Goal: Task Accomplishment & Management: Manage account settings

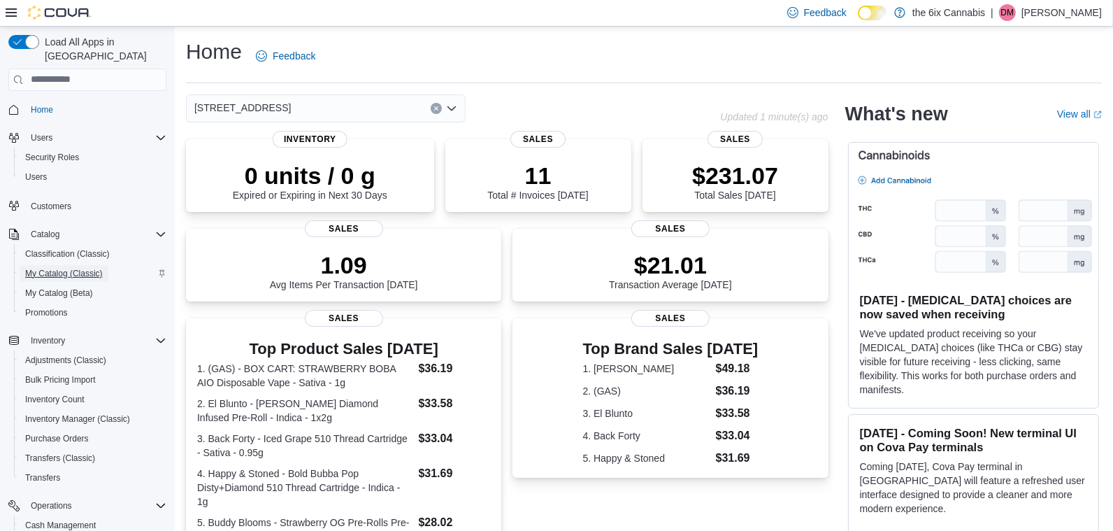
click at [71, 265] on span "My Catalog (Classic)" at bounding box center [64, 273] width 78 height 17
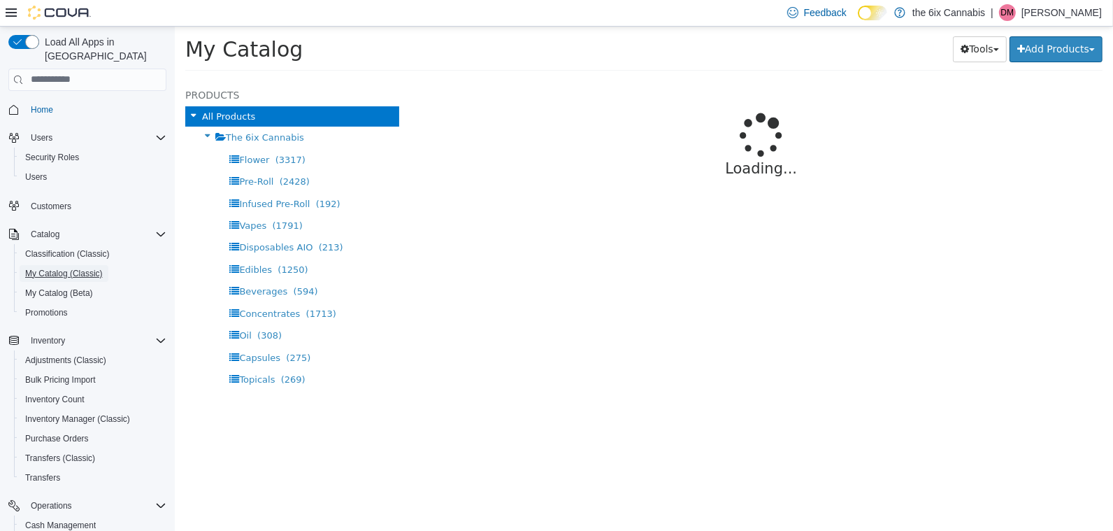
select select "**********"
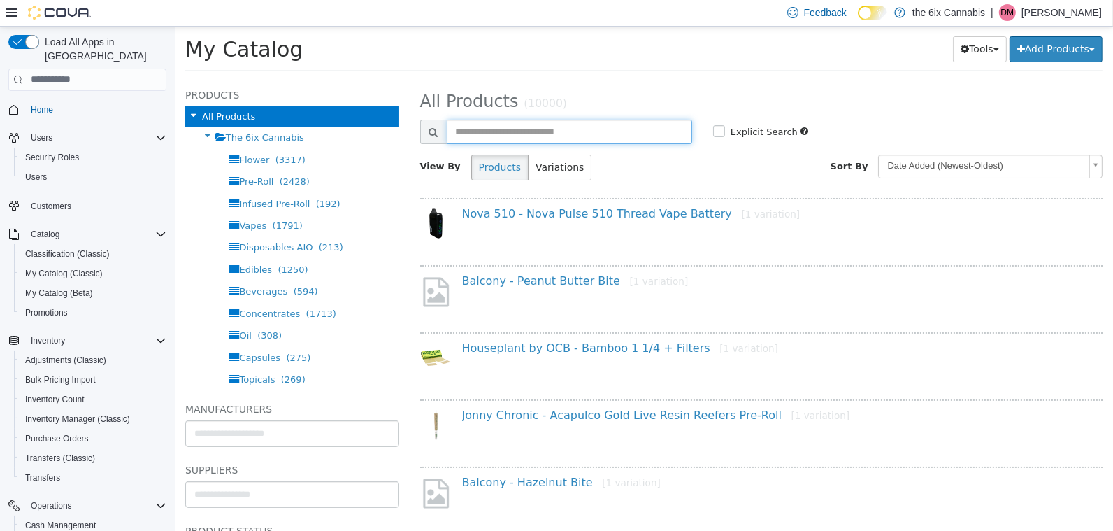
click at [563, 141] on input "text" at bounding box center [568, 131] width 245 height 24
type input "*******"
click at [50, 413] on span "Inventory Manager (Classic)" at bounding box center [77, 418] width 105 height 11
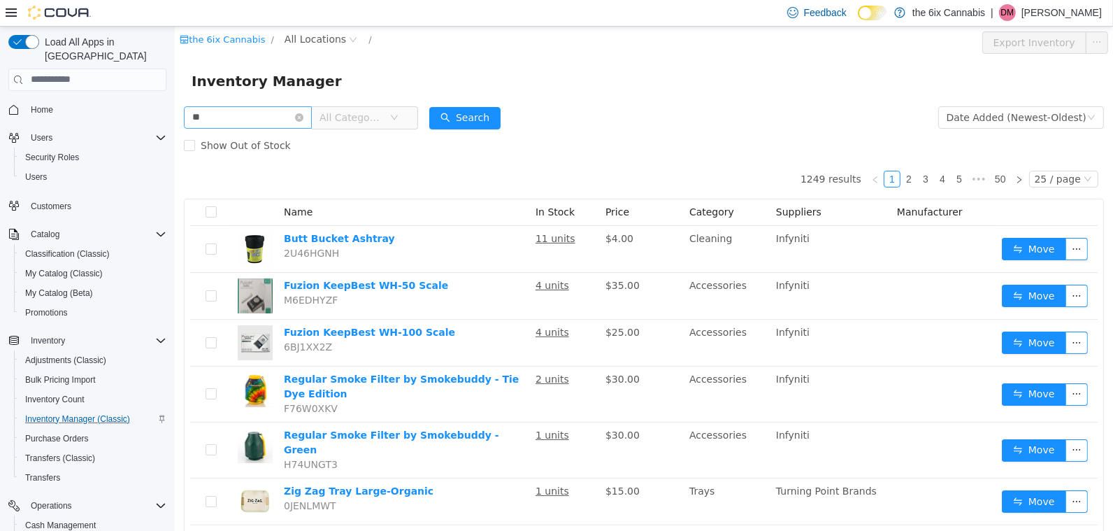
type input "*"
click at [453, 117] on button "Search" at bounding box center [463, 117] width 71 height 22
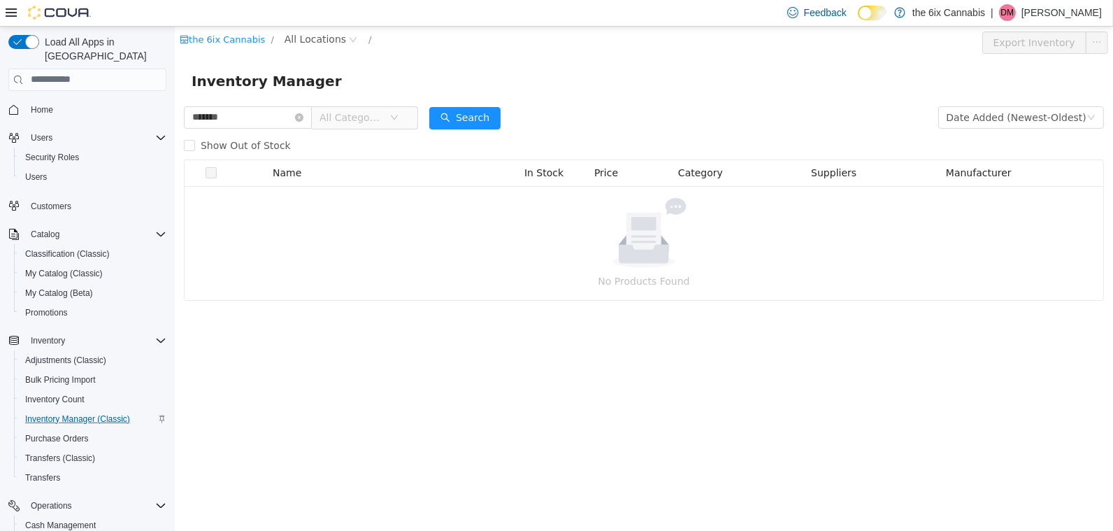
click at [361, 117] on span "All Categories" at bounding box center [351, 117] width 64 height 14
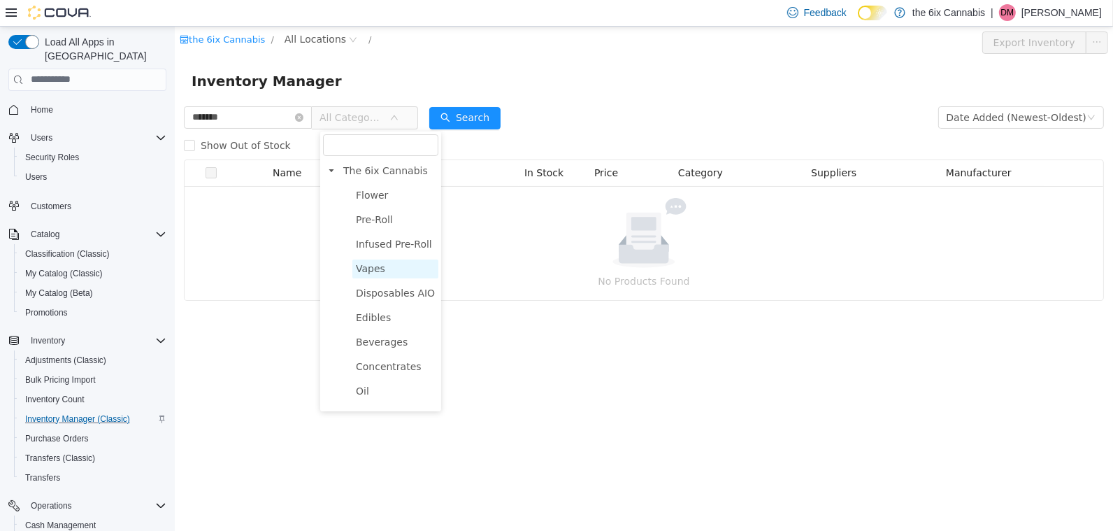
click at [383, 259] on span "Vapes" at bounding box center [395, 268] width 86 height 19
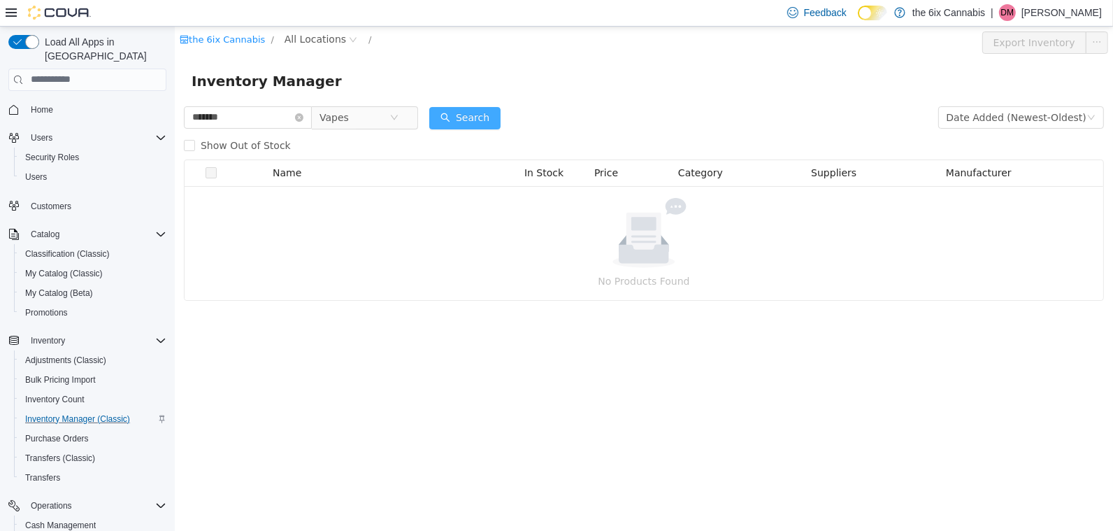
click at [492, 122] on button "Search" at bounding box center [463, 117] width 71 height 22
drag, startPoint x: 246, startPoint y: 115, endPoint x: 127, endPoint y: 111, distance: 119.6
click at [174, 111] on html "the 6ix Cannabis / All Locations / Export Inventory Inventory Manager ******* V…" at bounding box center [643, 278] width 938 height 504
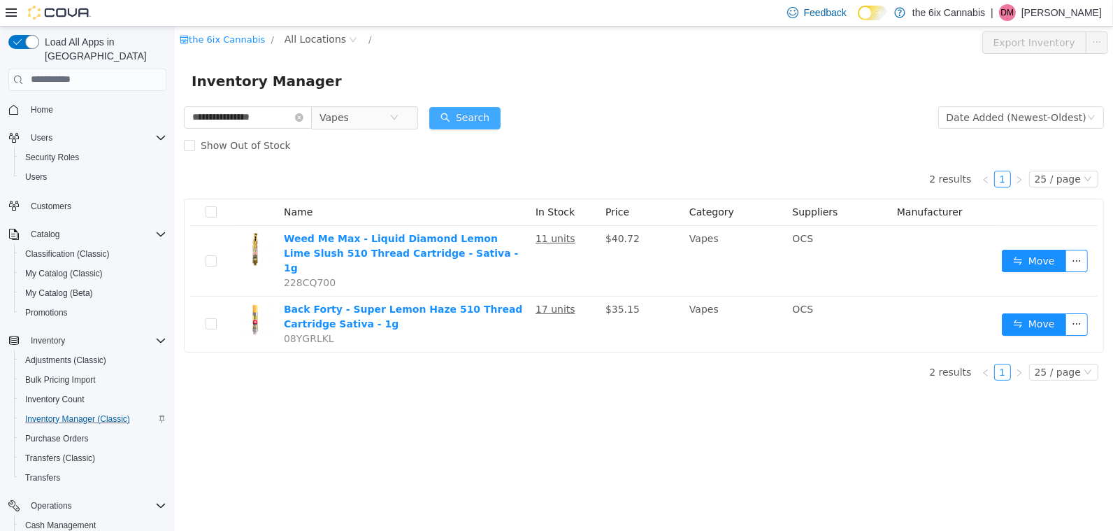
click at [460, 124] on button "Search" at bounding box center [463, 117] width 71 height 22
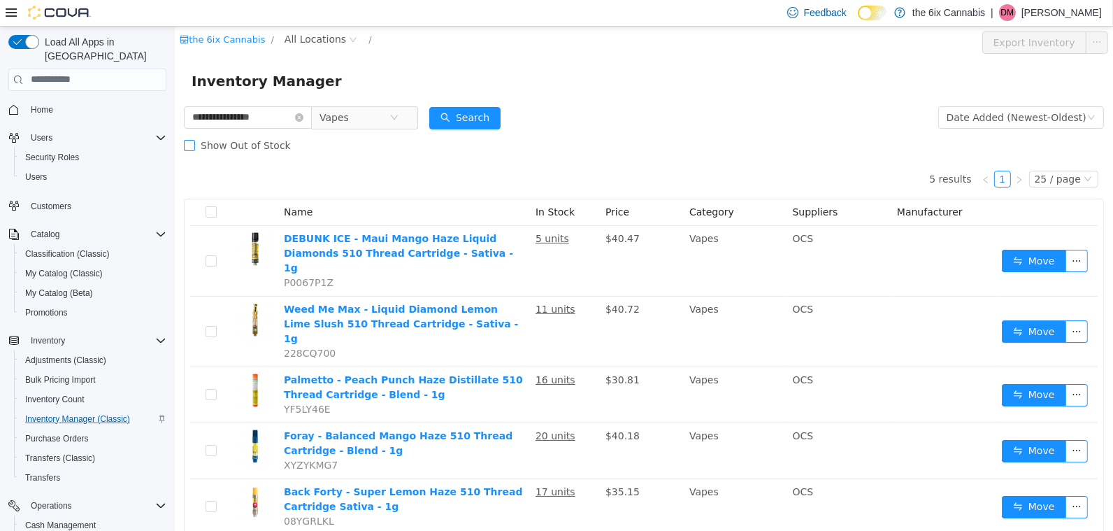
click at [192, 149] on span at bounding box center [188, 144] width 11 height 11
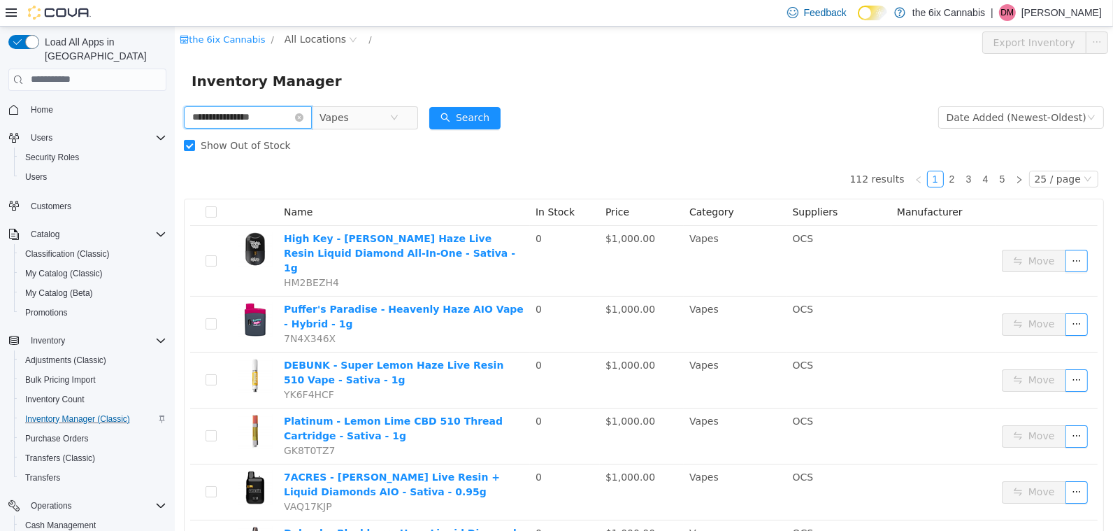
click at [201, 120] on input "**********" at bounding box center [247, 117] width 128 height 22
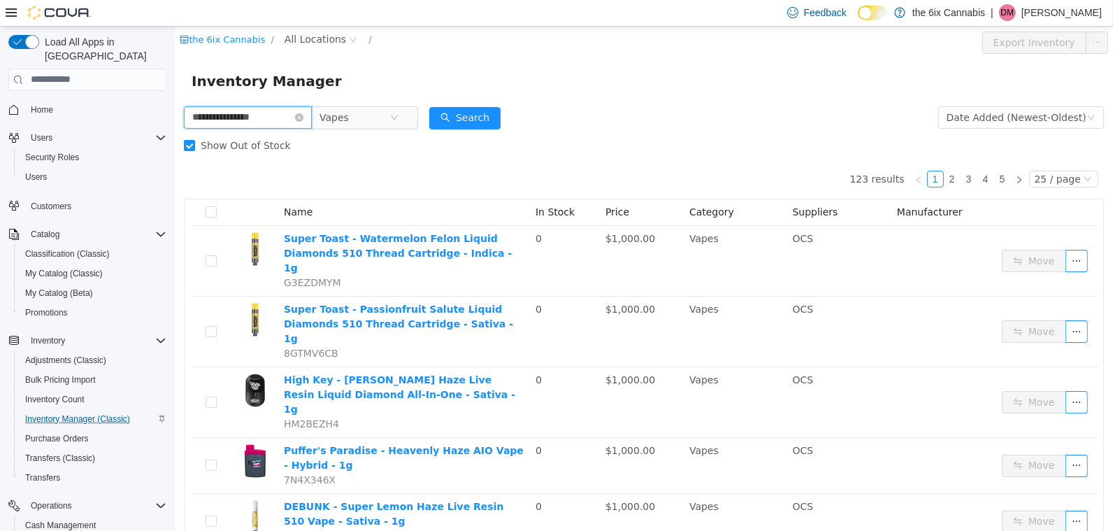
click at [189, 118] on input "**********" at bounding box center [247, 117] width 128 height 22
click at [456, 113] on button "Search" at bounding box center [463, 117] width 71 height 22
click at [241, 119] on input "**********" at bounding box center [247, 117] width 128 height 22
click at [475, 111] on button "Search" at bounding box center [463, 117] width 71 height 22
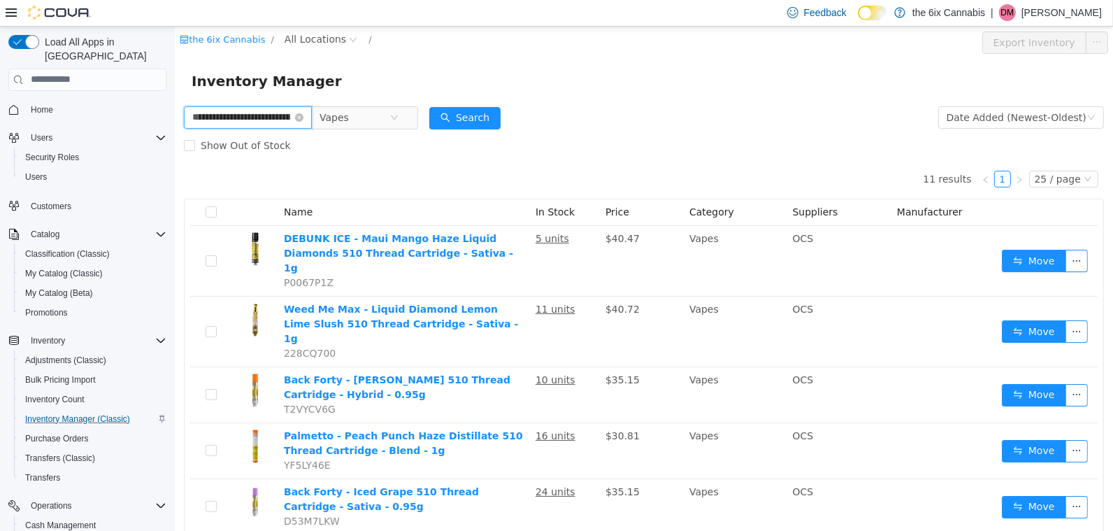
drag, startPoint x: 251, startPoint y: 118, endPoint x: 170, endPoint y: 113, distance: 81.3
click at [174, 113] on html "**********" at bounding box center [643, 278] width 938 height 504
type input "**********"
click at [491, 115] on button "Search" at bounding box center [463, 117] width 71 height 22
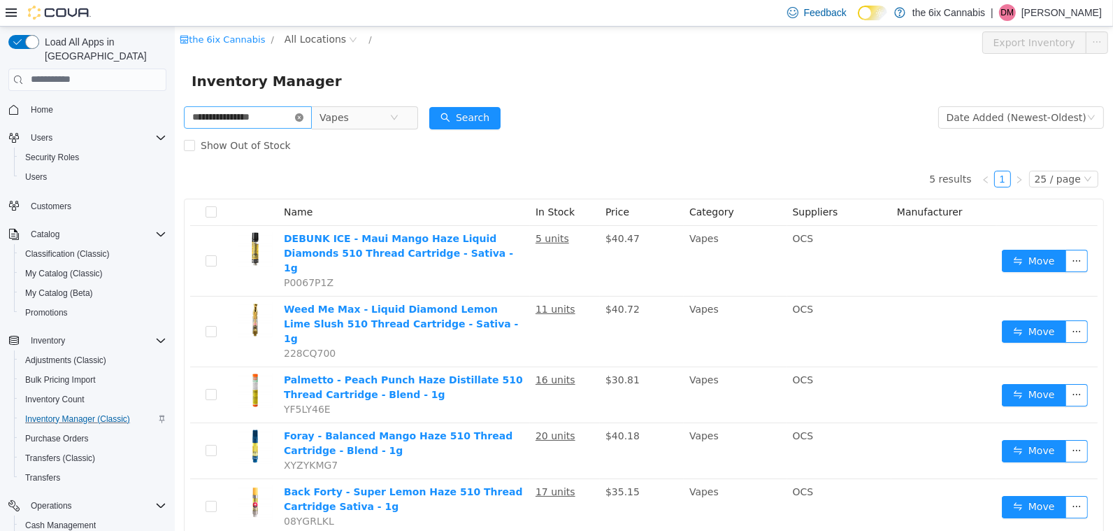
click at [303, 117] on icon "icon: close-circle" at bounding box center [298, 117] width 8 height 8
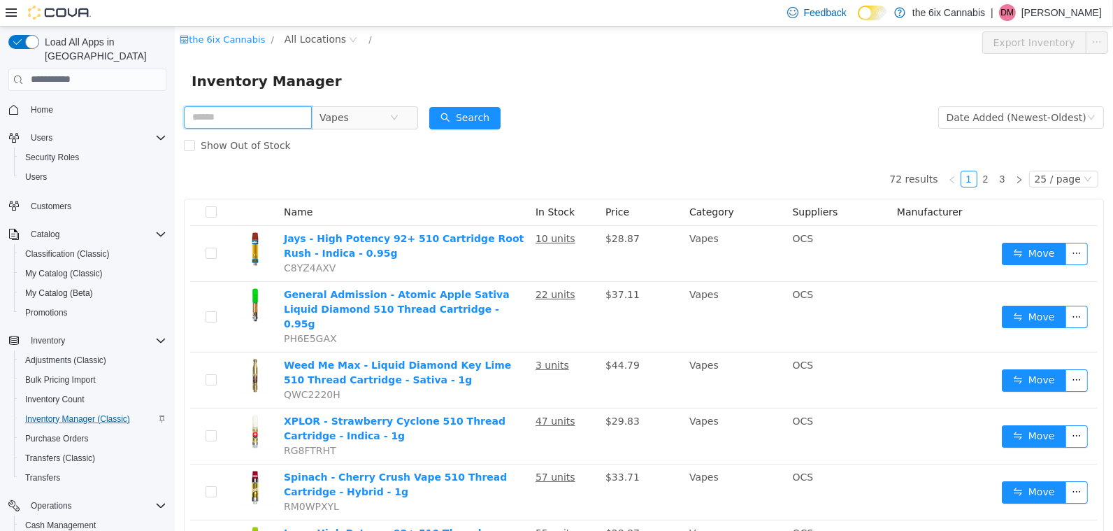
click at [258, 122] on input "text" at bounding box center [247, 117] width 128 height 22
type input "**********"
click at [459, 121] on button "Search" at bounding box center [463, 117] width 71 height 22
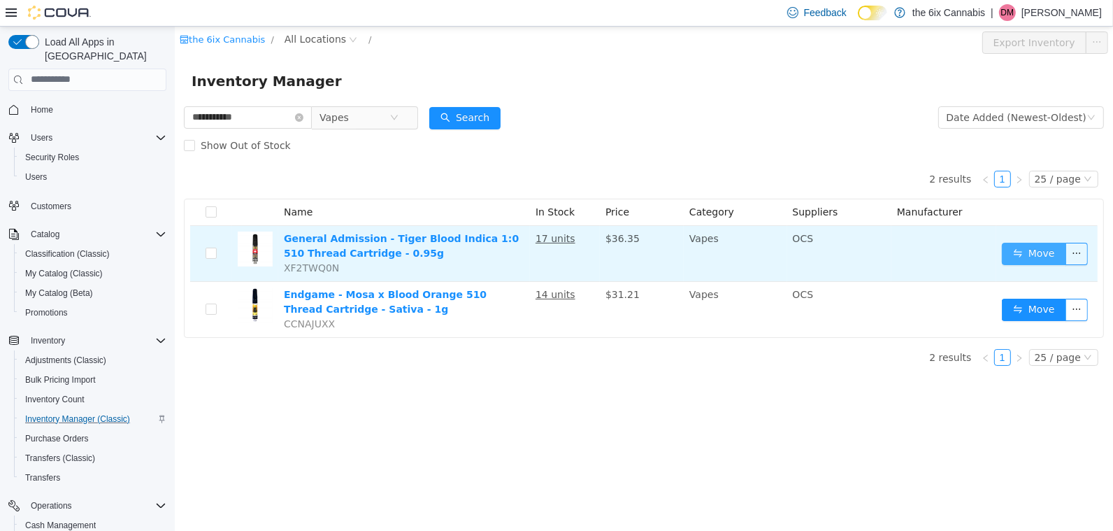
click at [1018, 256] on button "Move" at bounding box center [1033, 253] width 64 height 22
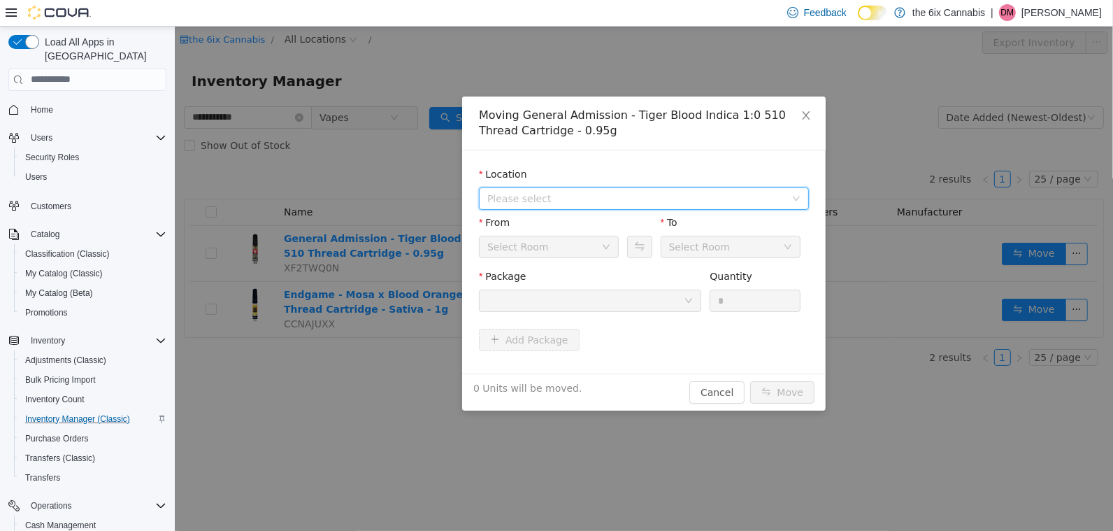
click at [631, 199] on span "Please select" at bounding box center [636, 198] width 298 height 14
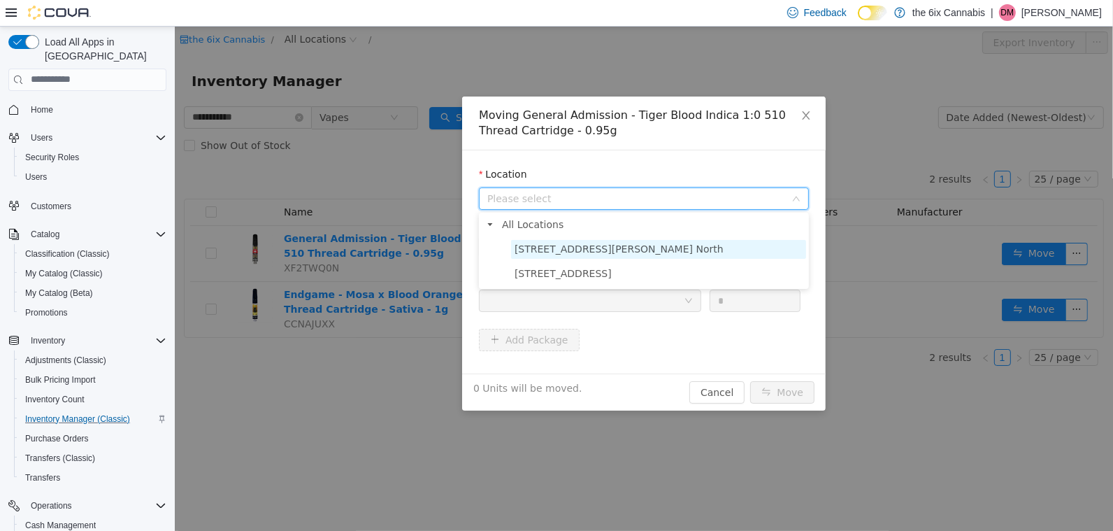
click at [613, 247] on span "475 Westney Rd. North" at bounding box center [618, 248] width 209 height 11
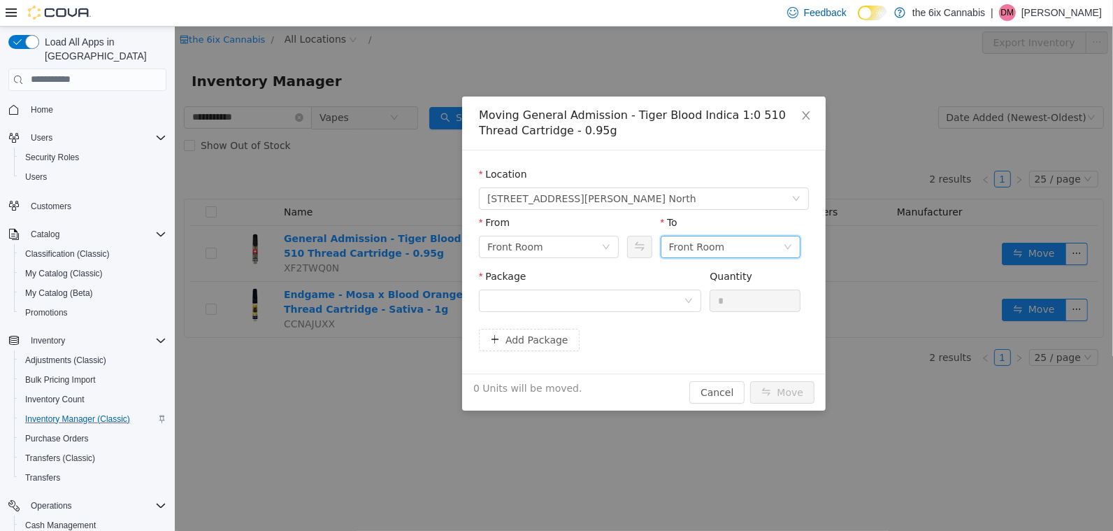
click at [681, 241] on div "Front Room" at bounding box center [696, 246] width 56 height 21
click at [689, 329] on li "Back Room" at bounding box center [730, 319] width 140 height 22
click at [677, 297] on div at bounding box center [585, 299] width 196 height 21
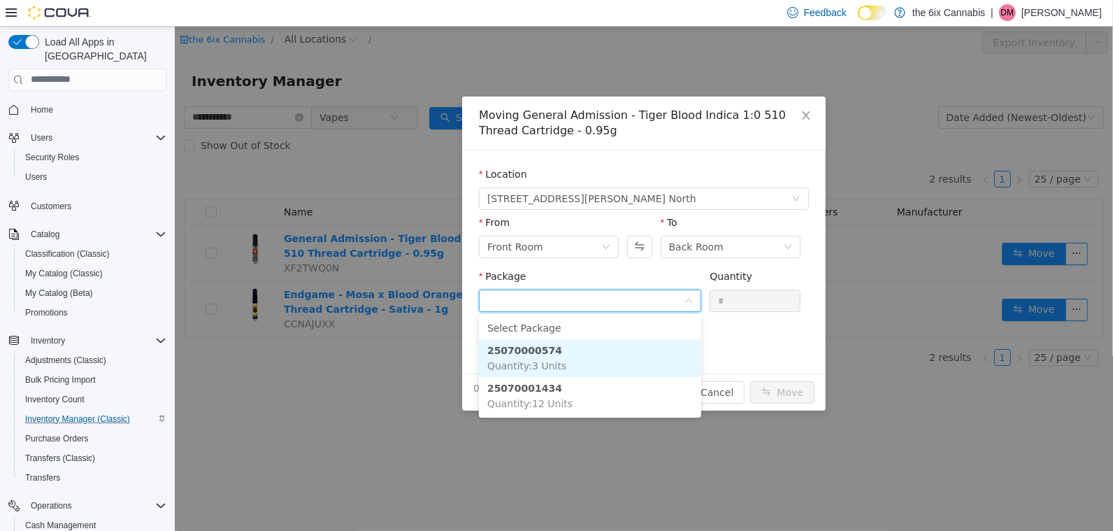
click at [663, 360] on li "25070000574 Quantity : 3 Units" at bounding box center [589, 357] width 222 height 38
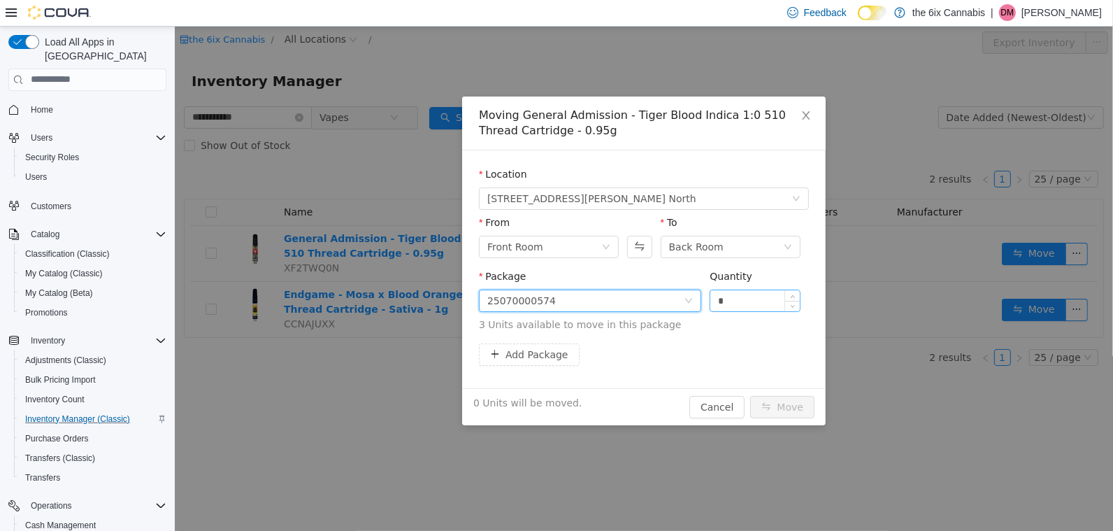
click at [751, 301] on input "*" at bounding box center [753, 299] width 89 height 21
type input "*"
click at [781, 410] on button "Move" at bounding box center [781, 406] width 64 height 22
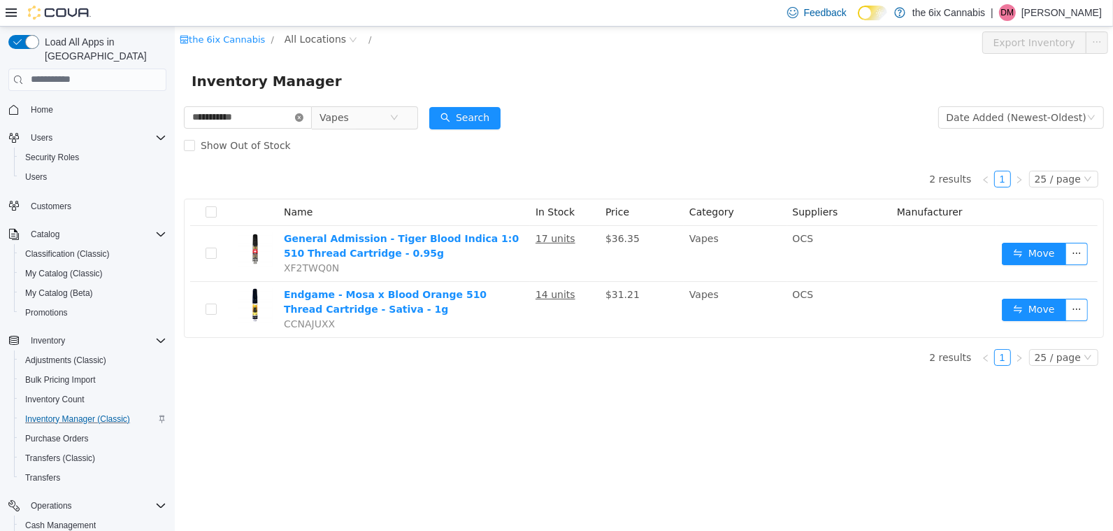
click at [303, 118] on icon "icon: close-circle" at bounding box center [298, 117] width 8 height 8
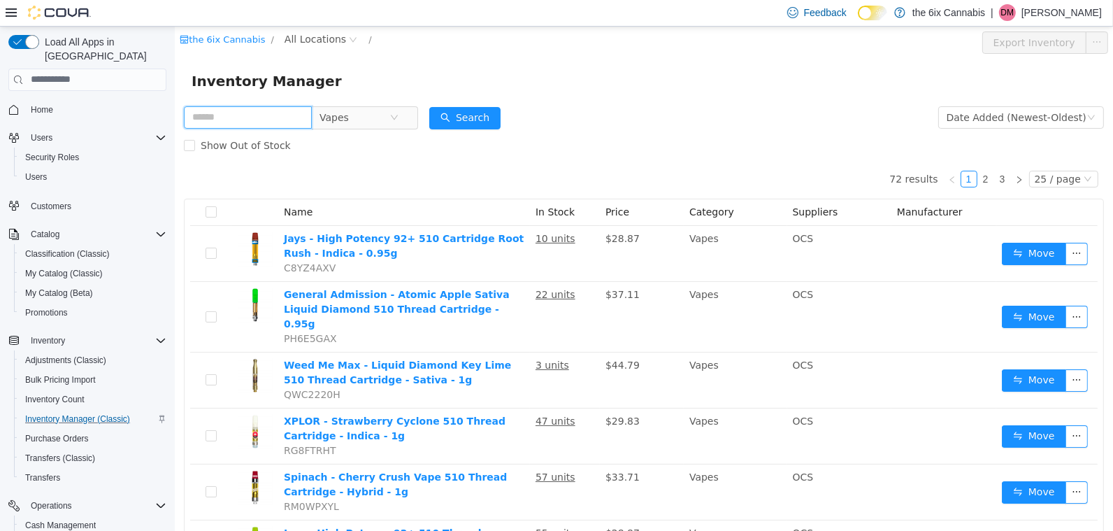
click at [309, 119] on input "text" at bounding box center [247, 117] width 128 height 22
type input "*******"
click at [461, 119] on button "Search" at bounding box center [463, 117] width 71 height 22
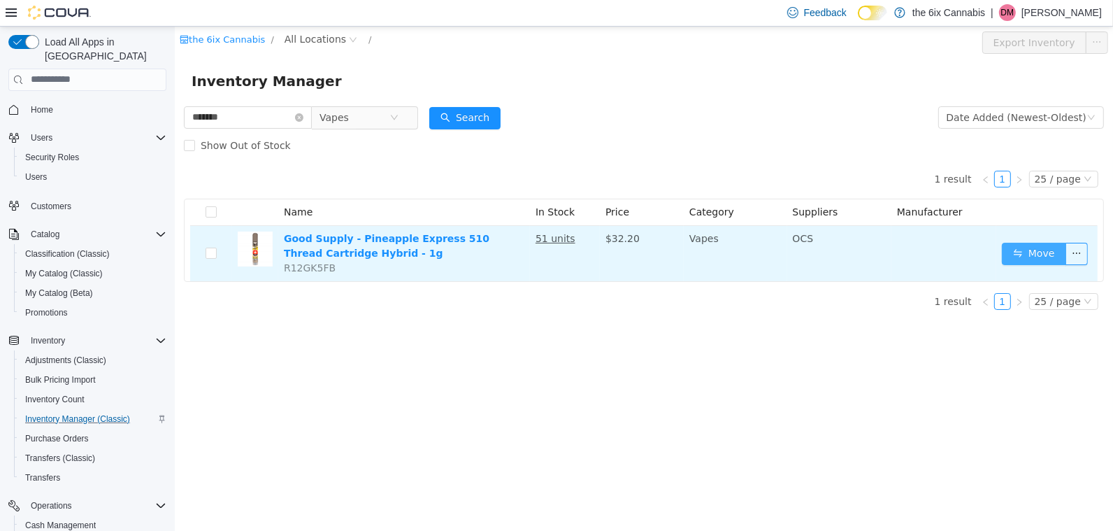
click at [1038, 245] on button "Move" at bounding box center [1033, 253] width 64 height 22
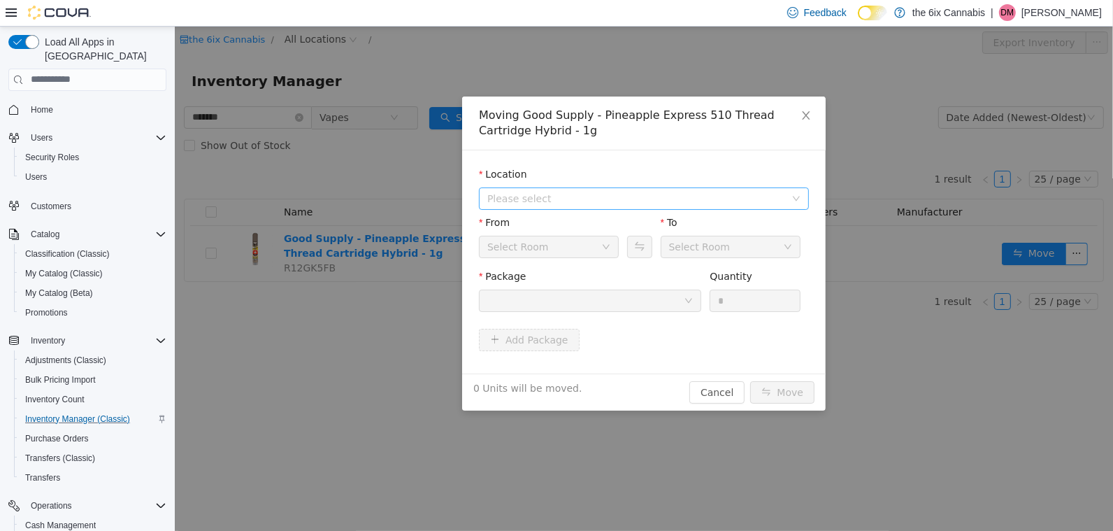
click at [748, 197] on span "Please select" at bounding box center [636, 198] width 298 height 14
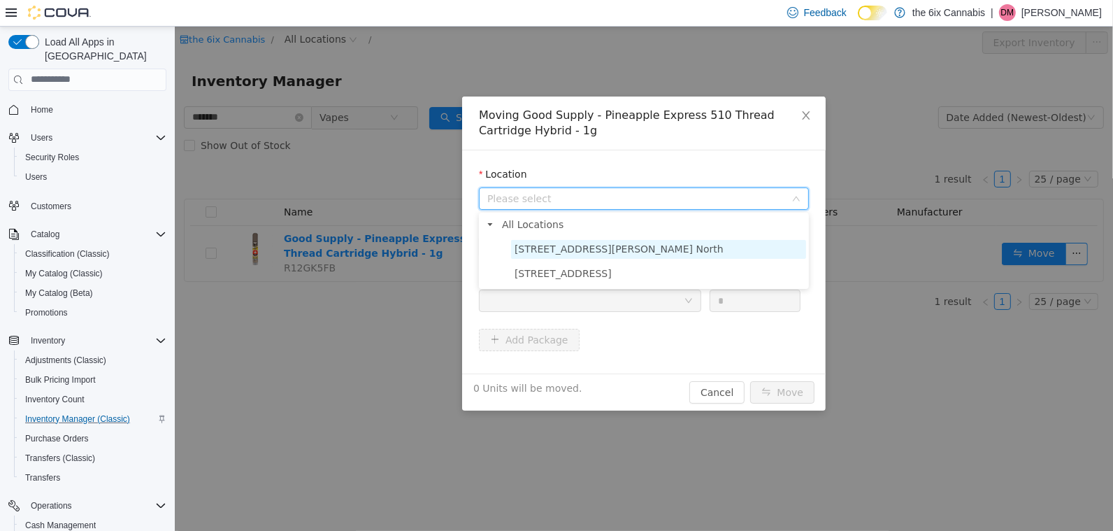
click at [732, 251] on span "475 Westney Rd. North" at bounding box center [657, 248] width 295 height 19
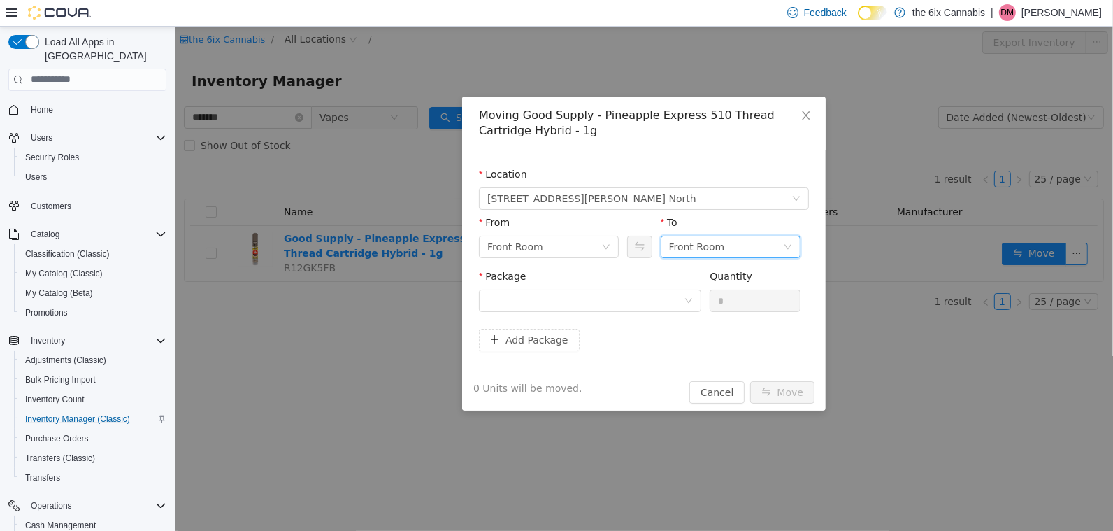
click at [732, 250] on div "Front Room" at bounding box center [725, 246] width 114 height 21
click at [726, 312] on li "Back Room" at bounding box center [730, 319] width 140 height 22
click at [682, 291] on div at bounding box center [585, 299] width 196 height 21
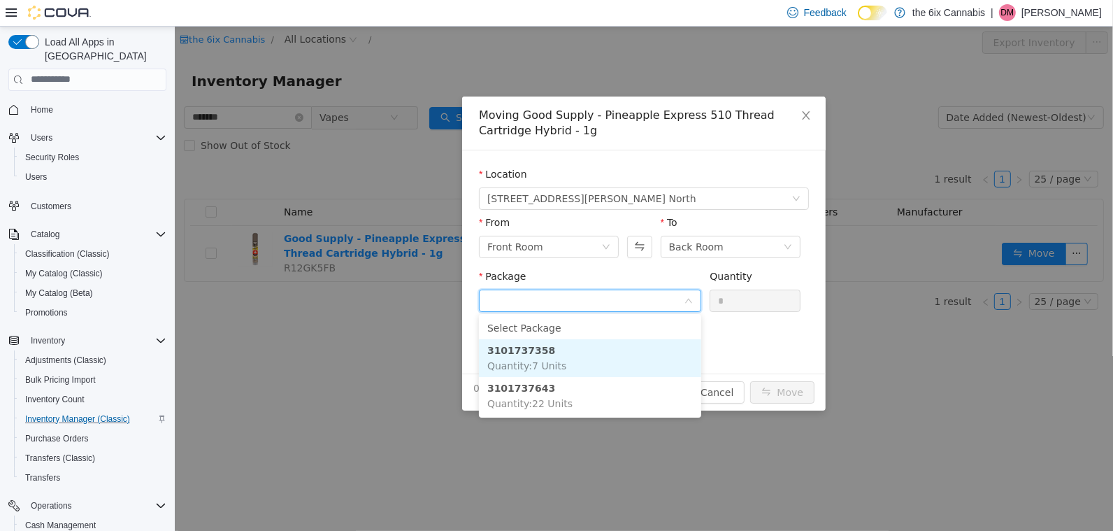
click at [668, 345] on li "3101737358 Quantity : 7 Units" at bounding box center [589, 357] width 222 height 38
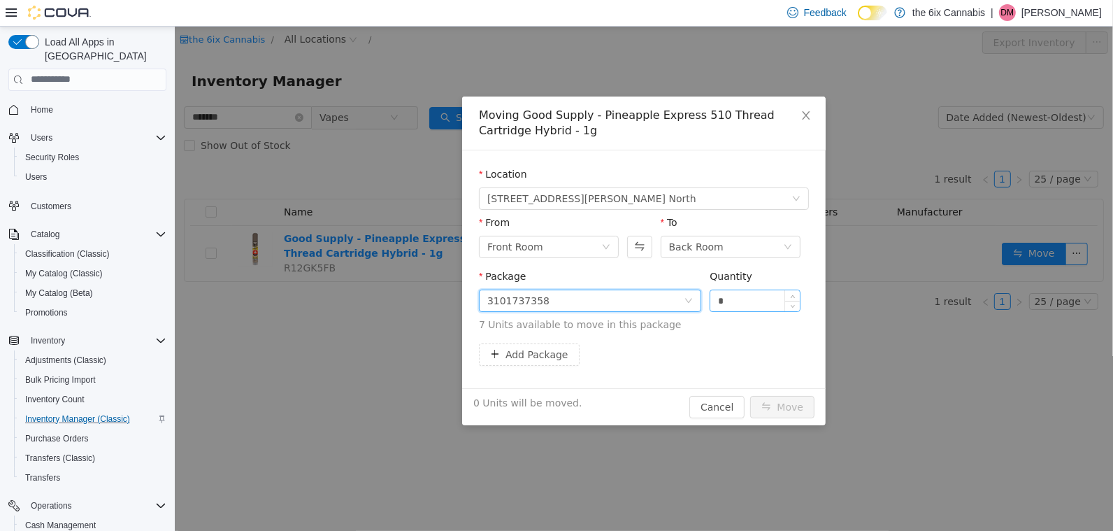
click at [726, 307] on input "*" at bounding box center [753, 299] width 89 height 21
type input "*"
click at [798, 419] on div "1 Unit will be moved. Cancel Move" at bounding box center [642, 405] width 363 height 37
click at [797, 409] on button "Move" at bounding box center [781, 406] width 64 height 22
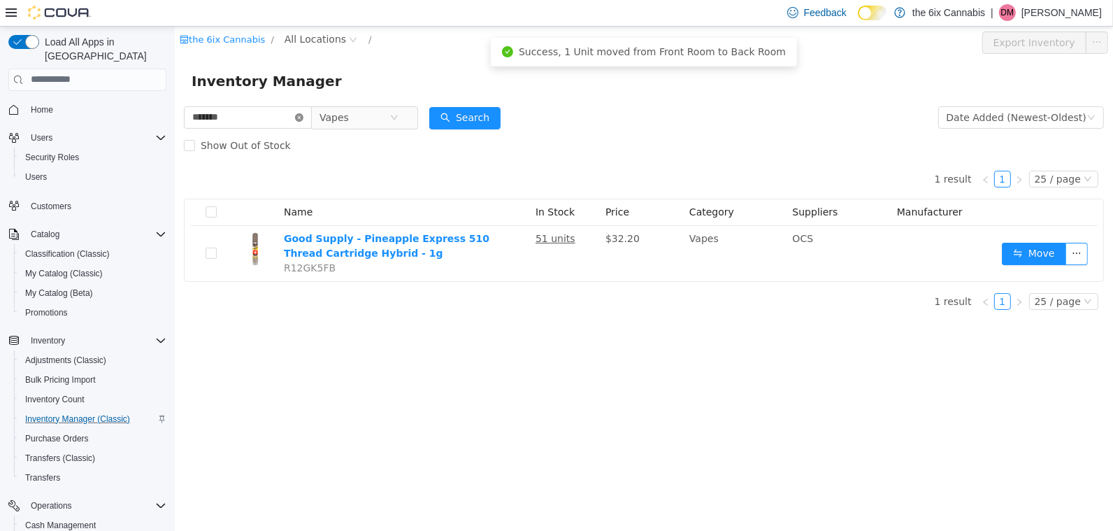
click at [303, 115] on icon "icon: close-circle" at bounding box center [298, 117] width 8 height 8
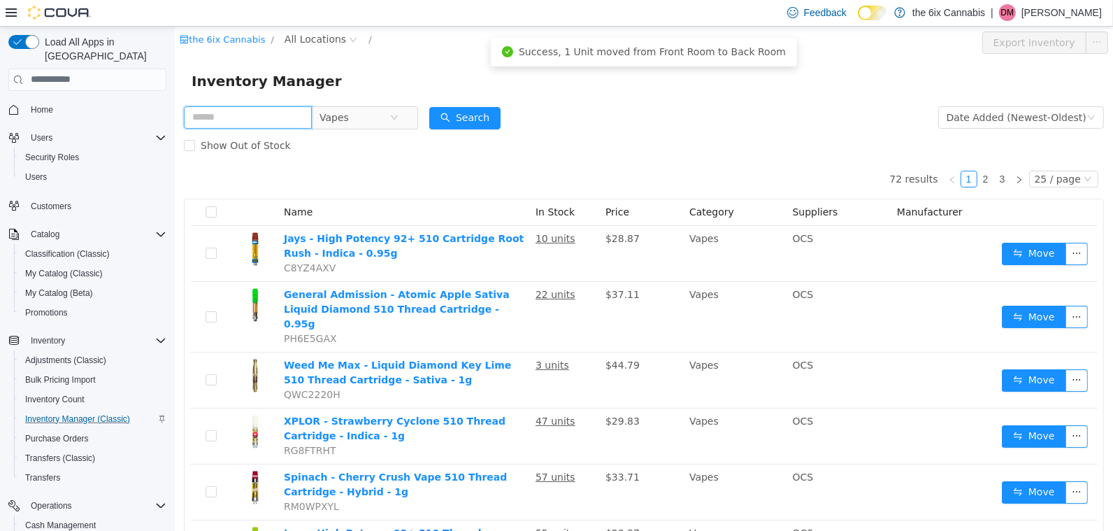
click at [308, 115] on input "text" at bounding box center [247, 117] width 128 height 22
type input "******"
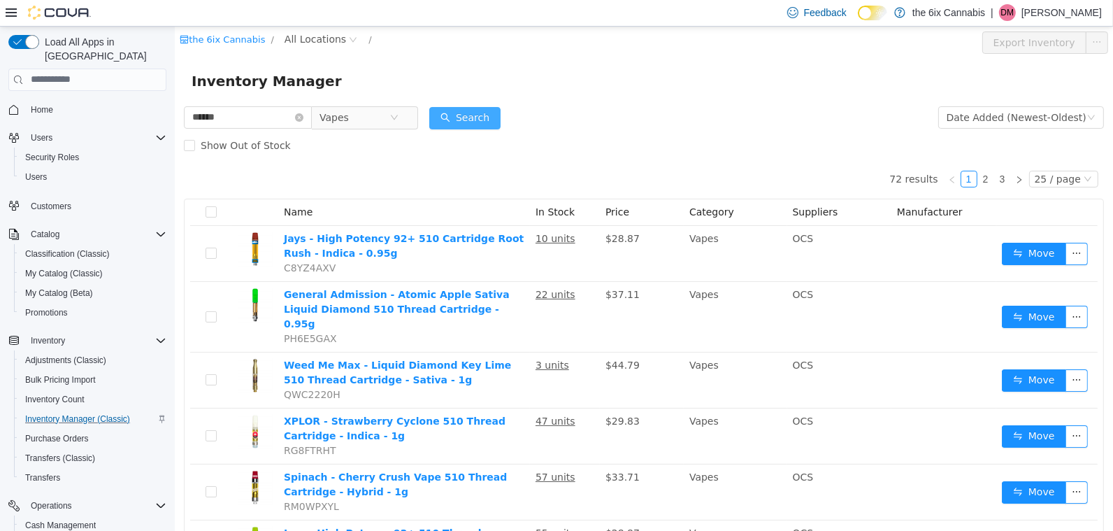
click at [489, 105] on div "Search" at bounding box center [463, 117] width 71 height 28
click at [487, 115] on button "Search" at bounding box center [463, 117] width 71 height 22
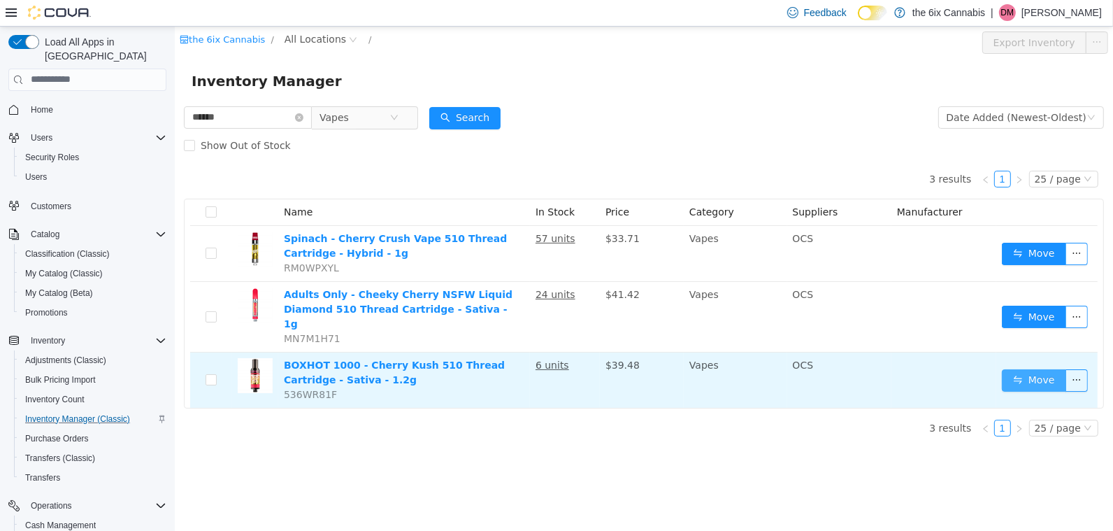
click at [1014, 369] on button "Move" at bounding box center [1033, 379] width 64 height 22
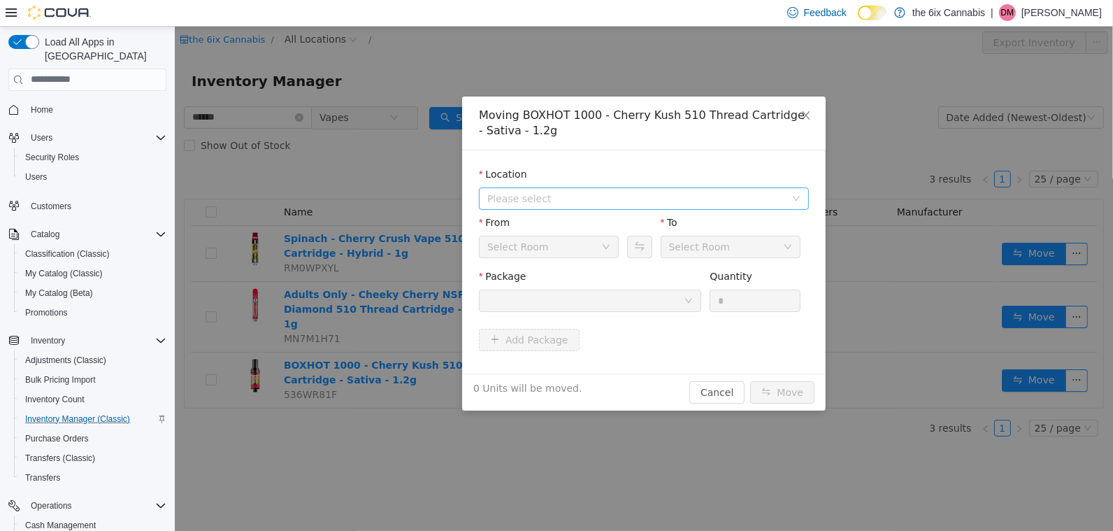
click at [639, 194] on span "Please select" at bounding box center [636, 198] width 298 height 14
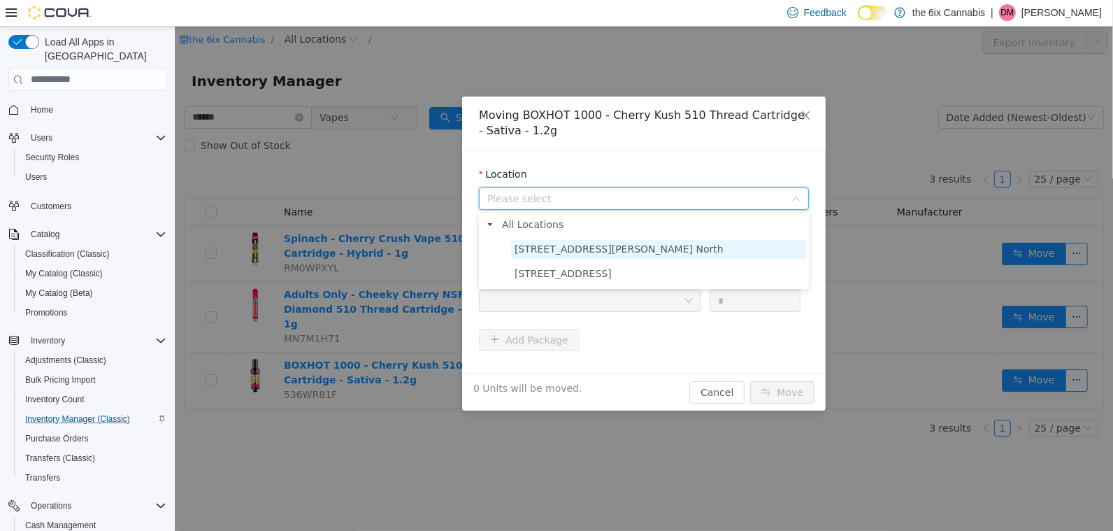
click at [621, 252] on span "475 Westney Rd. North" at bounding box center [657, 248] width 295 height 19
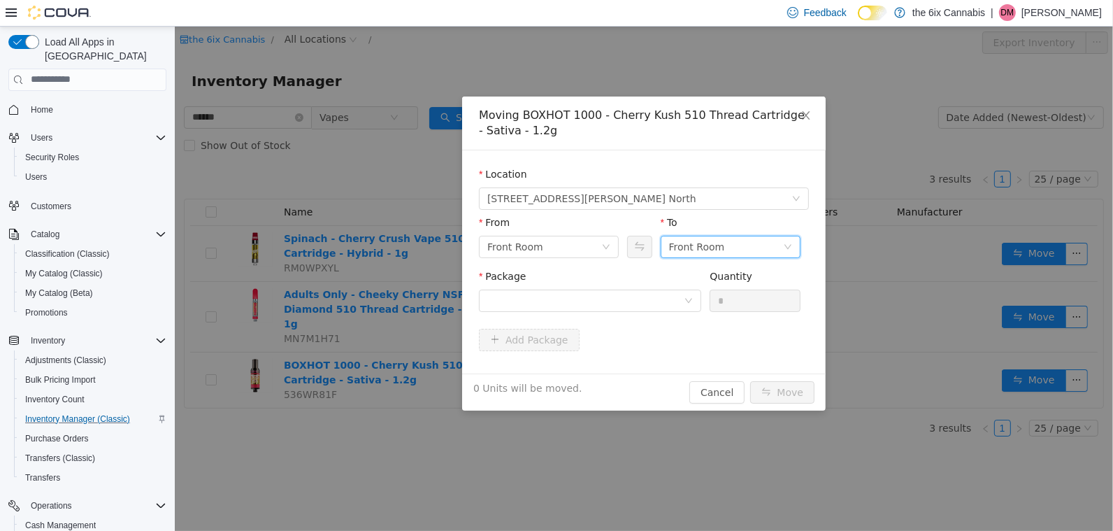
click at [701, 240] on div "Front Room" at bounding box center [696, 246] width 56 height 21
click at [685, 320] on li "Back Room" at bounding box center [730, 319] width 140 height 22
click at [679, 306] on div at bounding box center [585, 299] width 196 height 21
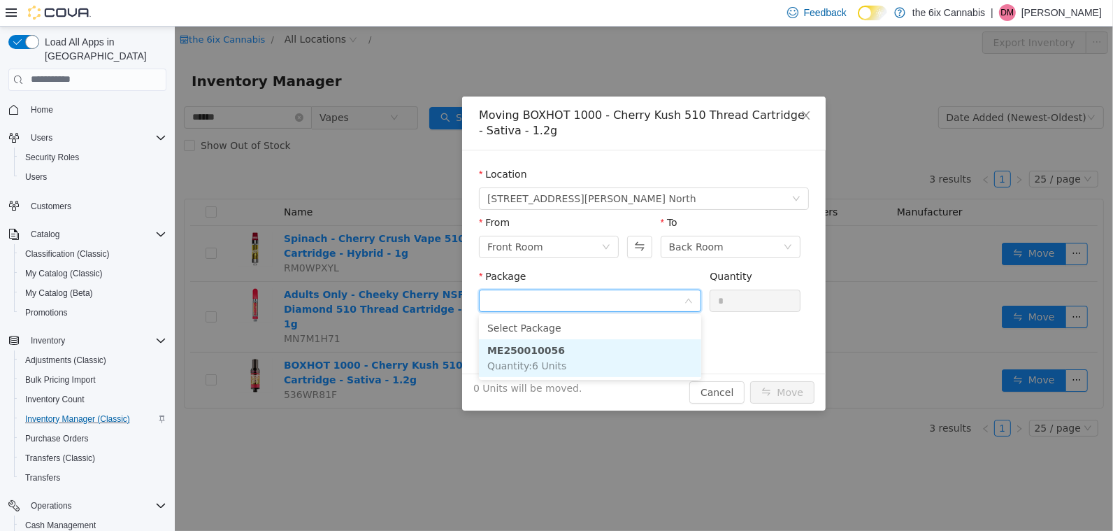
click at [662, 359] on li "ME250010056 Quantity : 6 Units" at bounding box center [589, 357] width 222 height 38
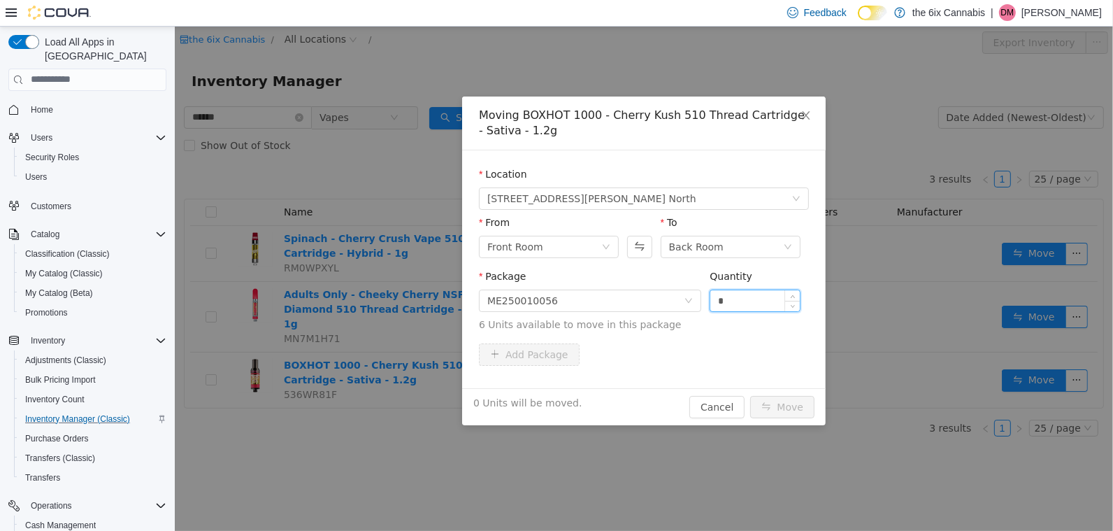
click at [740, 296] on input "*" at bounding box center [753, 299] width 89 height 21
type input "*"
click at [803, 403] on button "Move" at bounding box center [781, 406] width 64 height 22
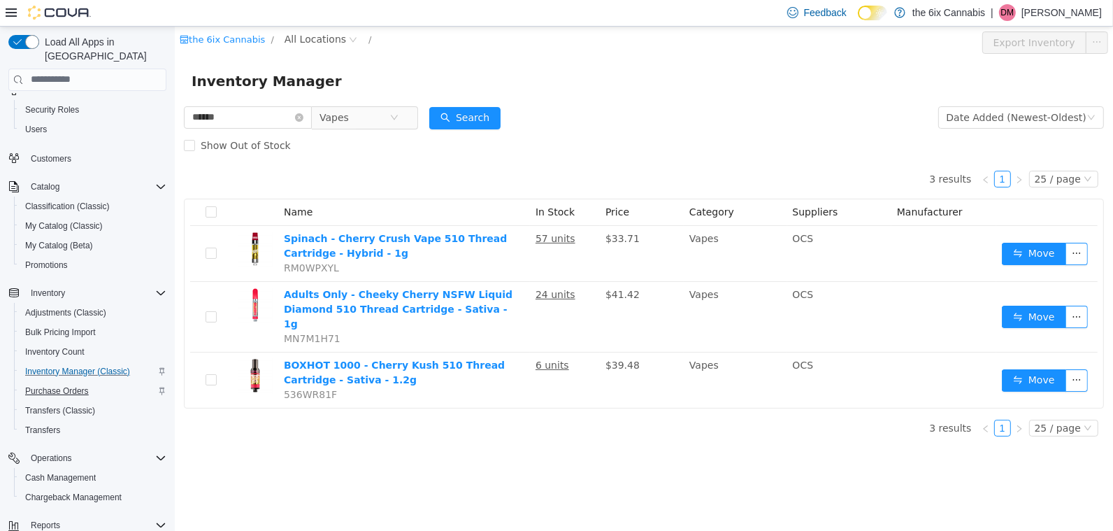
scroll to position [59, 0]
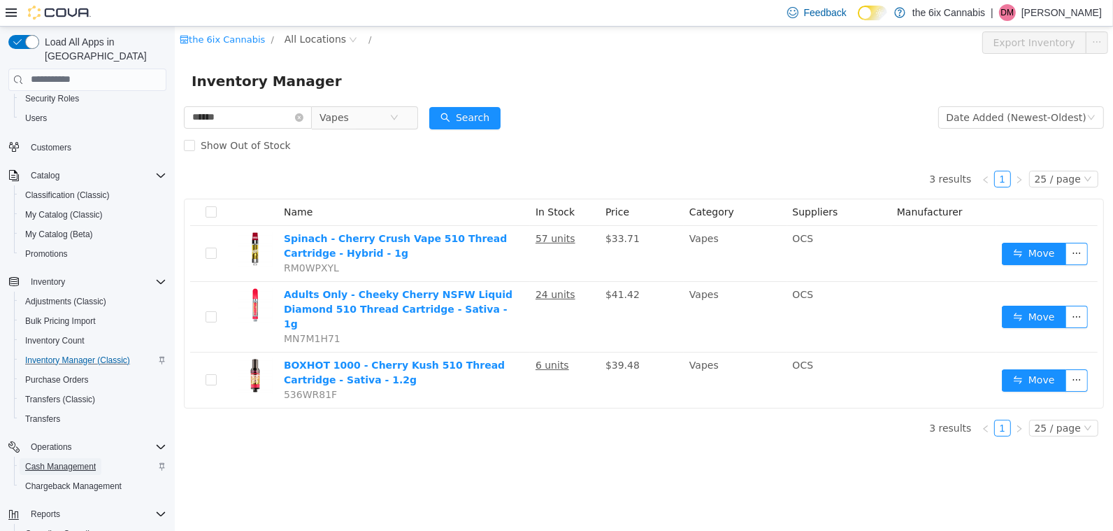
click at [60, 461] on span "Cash Management" at bounding box center [60, 466] width 71 height 11
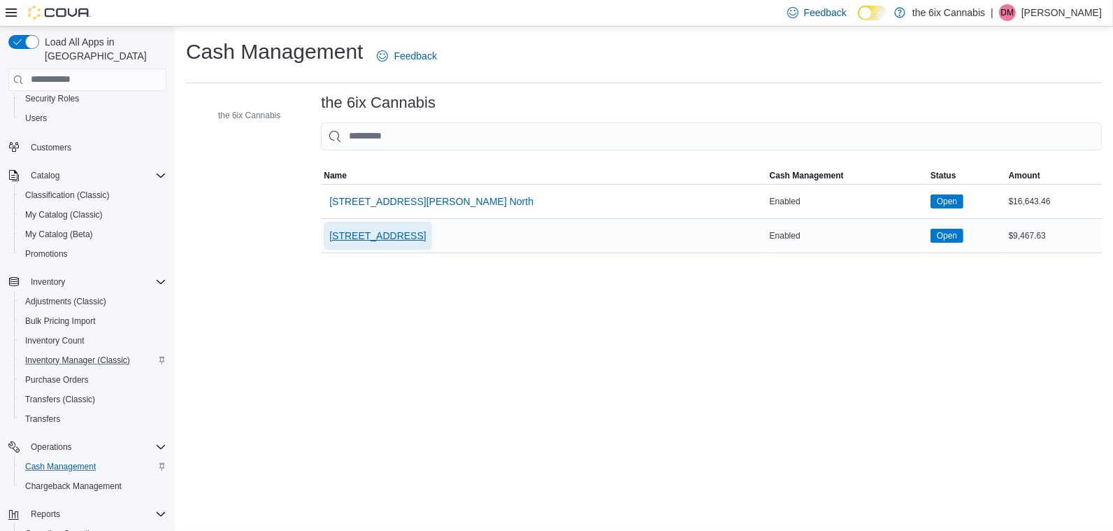
click at [363, 235] on span "6758 Kingston Rd." at bounding box center [377, 236] width 96 height 14
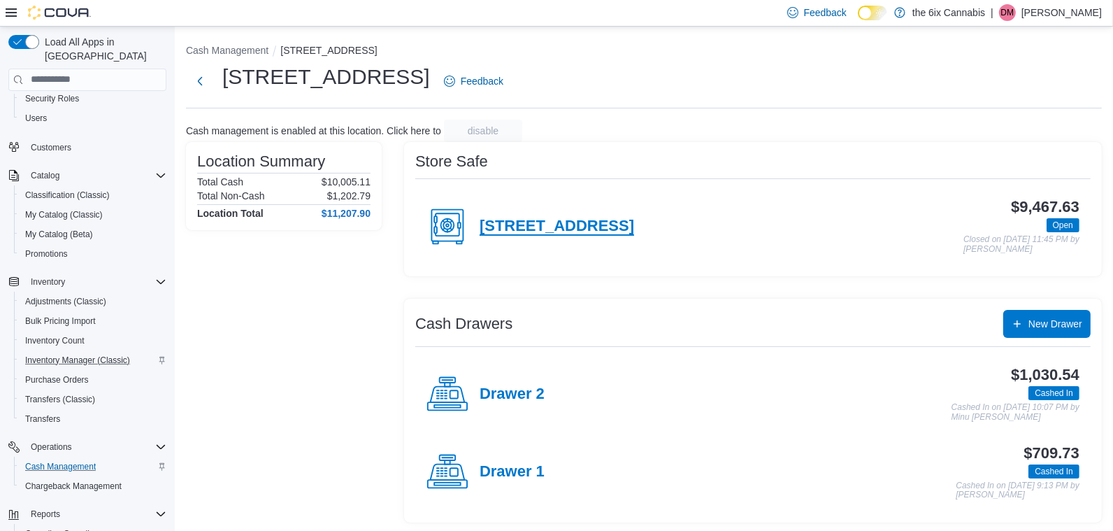
click at [573, 226] on h4 "6758 Kingston Rd #1b" at bounding box center [557, 226] width 154 height 18
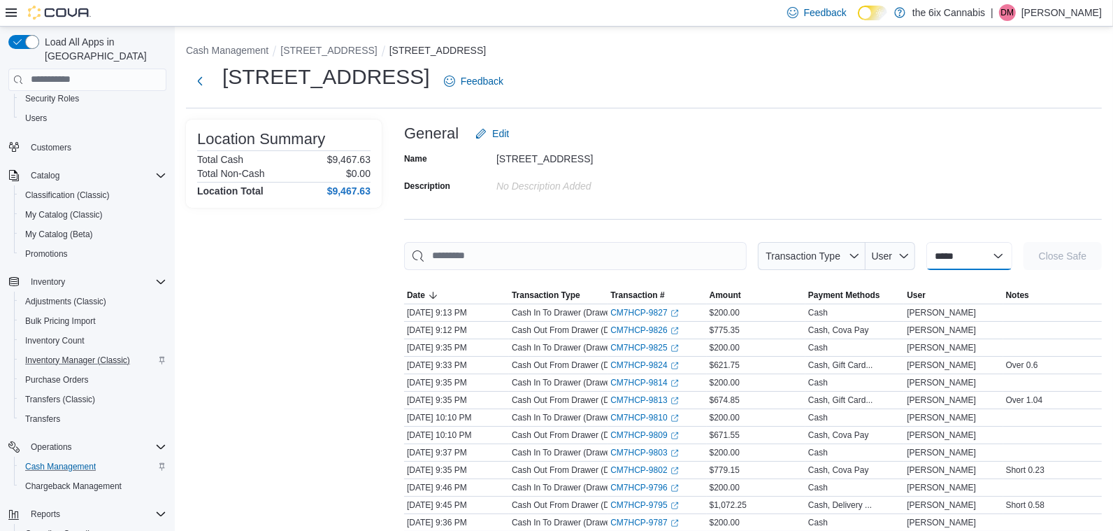
click at [975, 264] on select "**********" at bounding box center [969, 256] width 86 height 28
select select "**********"
click at [926, 242] on select "**********" at bounding box center [969, 256] width 86 height 28
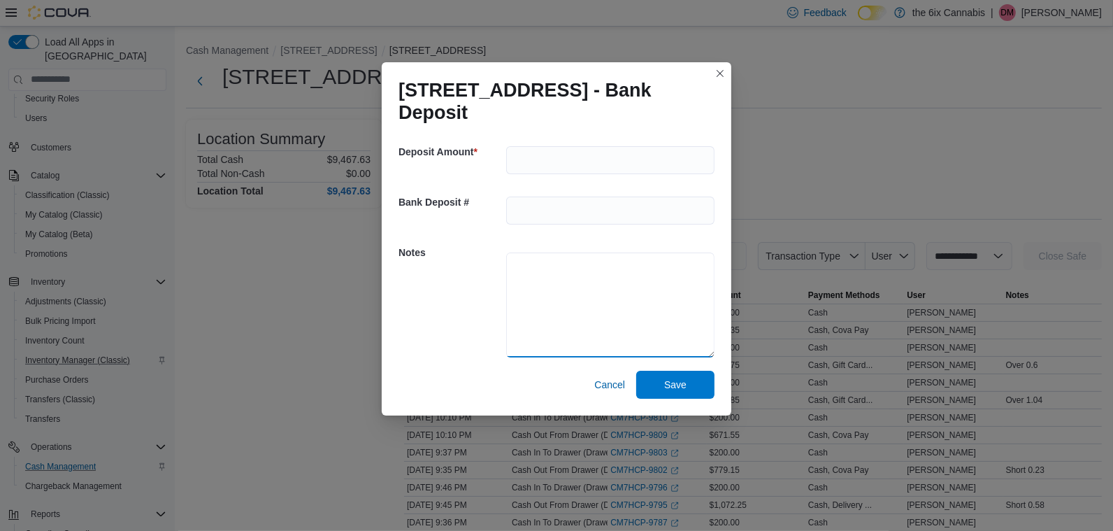
click at [570, 312] on textarea at bounding box center [610, 304] width 208 height 105
type textarea "**********"
click at [600, 159] on input "number" at bounding box center [610, 160] width 208 height 28
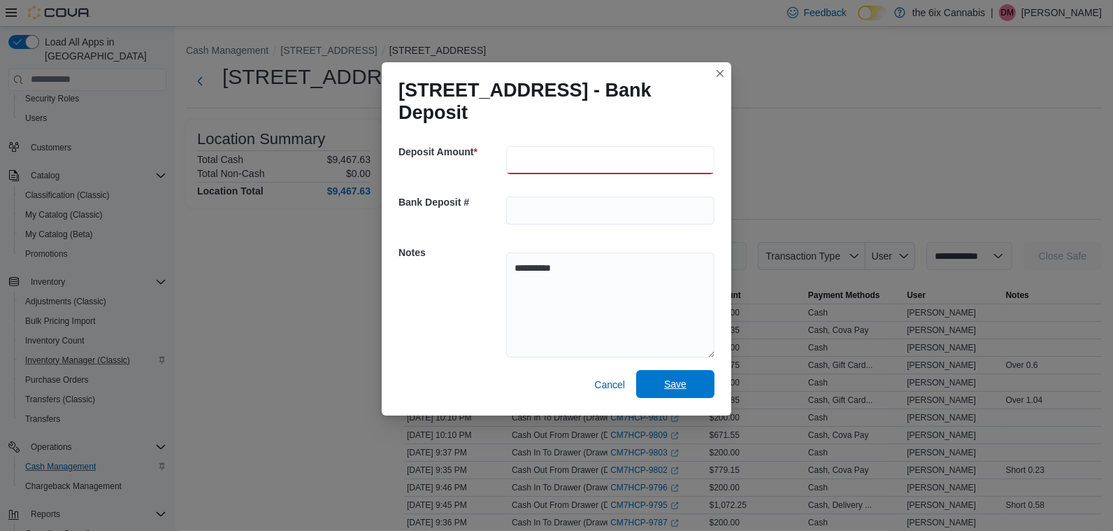
type input "****"
click at [701, 389] on span "Save" at bounding box center [675, 384] width 62 height 28
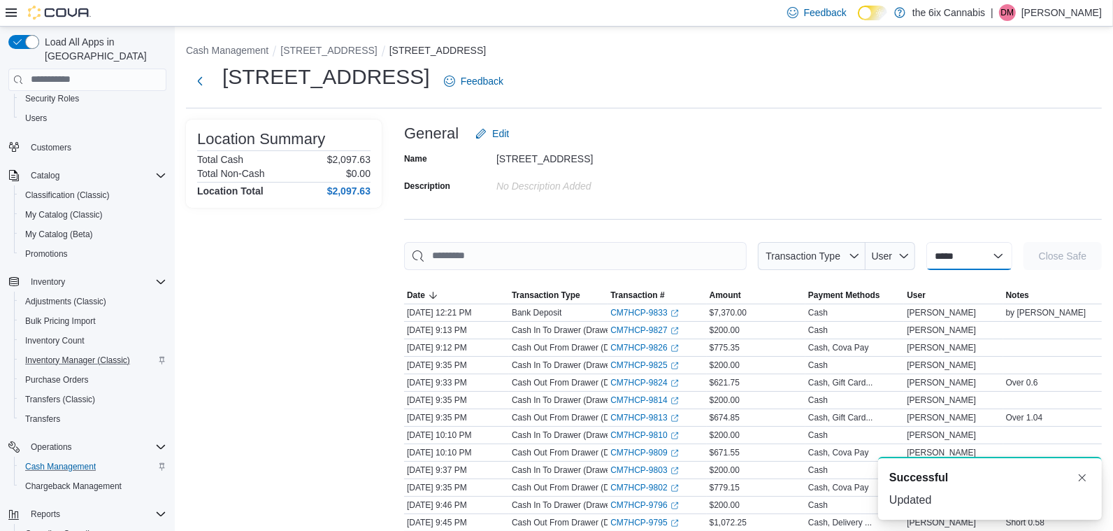
click at [939, 253] on select "**********" at bounding box center [969, 256] width 86 height 28
select select "**********"
click at [926, 242] on select "**********" at bounding box center [969, 256] width 86 height 28
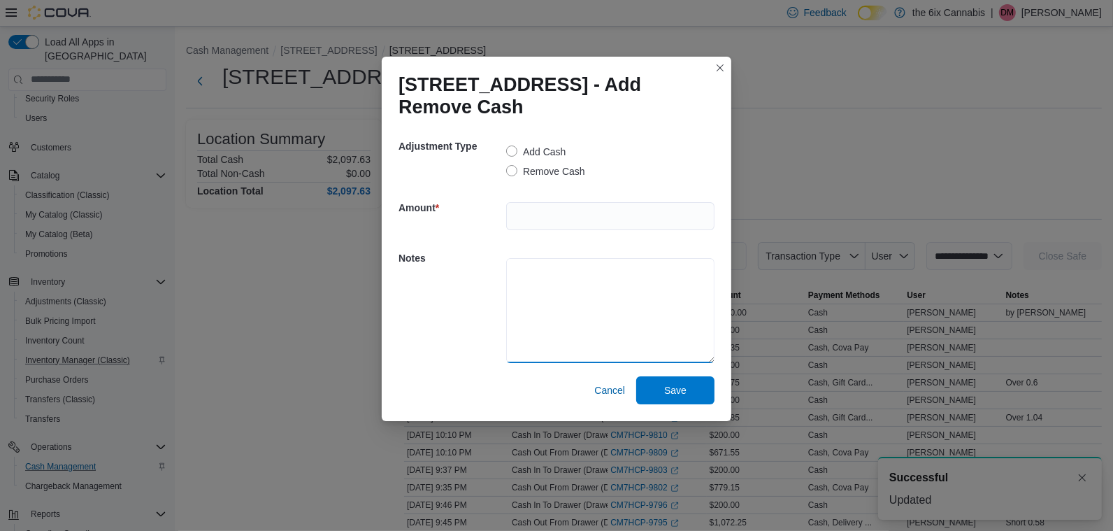
click at [519, 278] on textarea at bounding box center [610, 310] width 208 height 105
type textarea "**********"
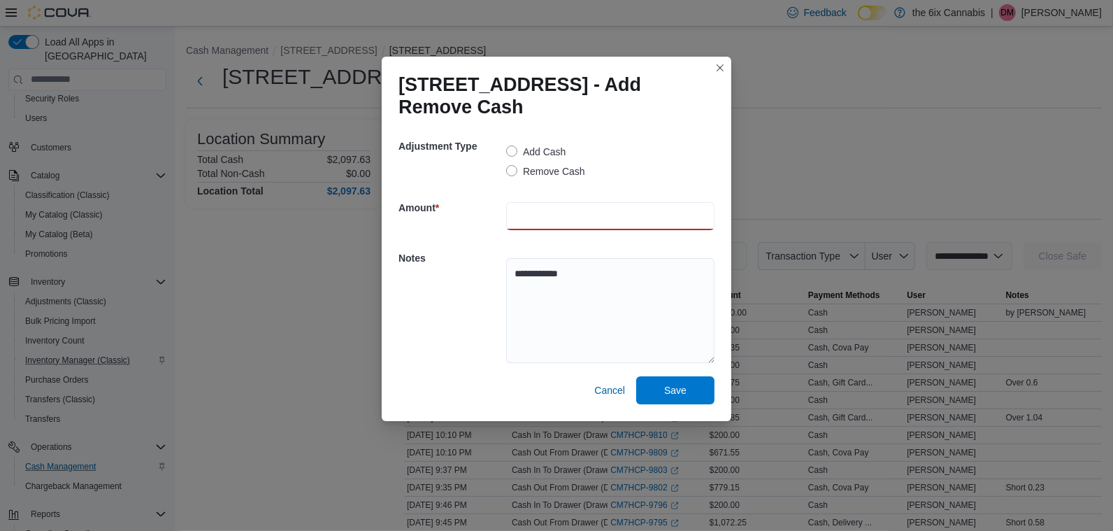
click at [529, 220] on input "number" at bounding box center [610, 216] width 208 height 28
type input "***"
click at [684, 398] on span "Save" at bounding box center [675, 389] width 62 height 28
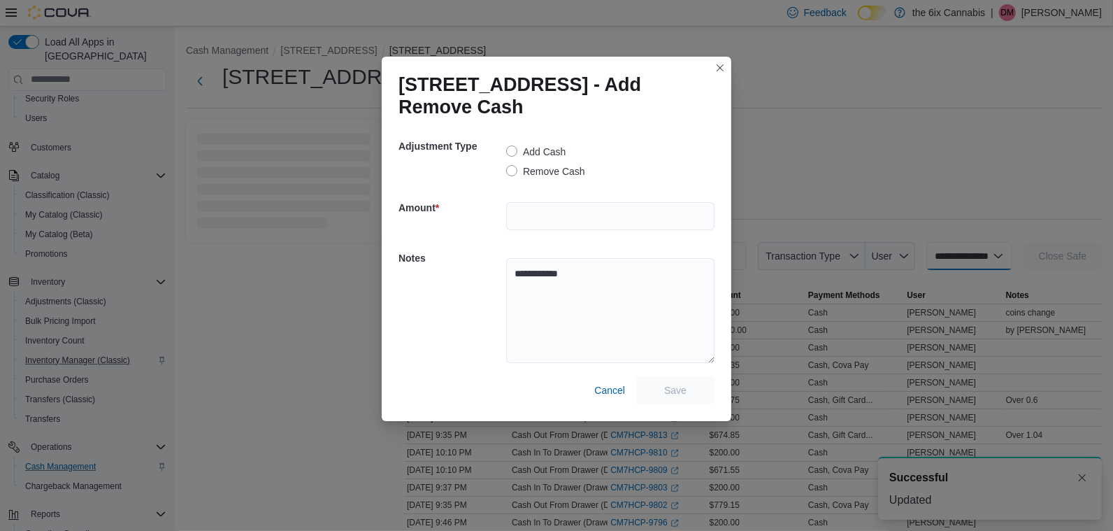
select select
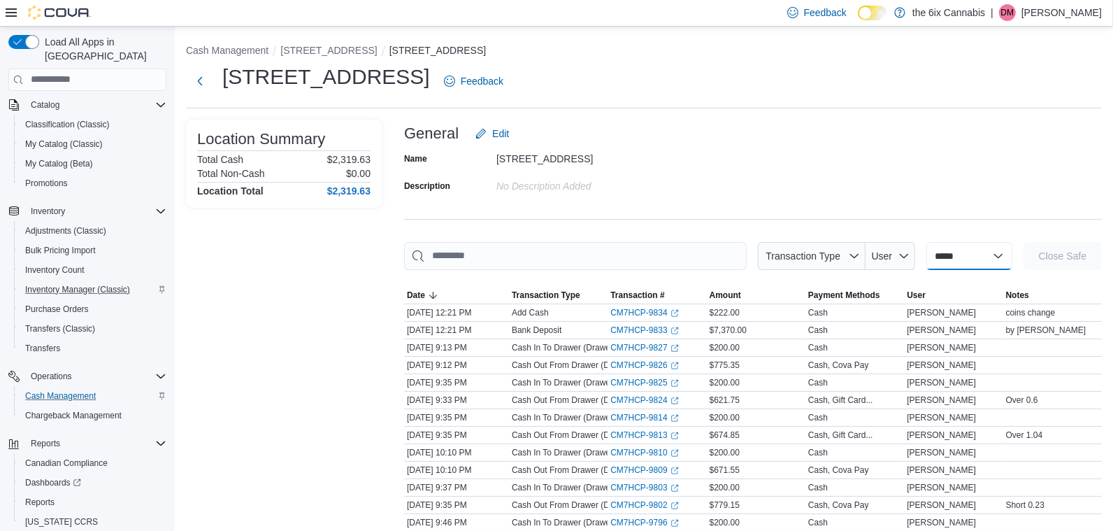
scroll to position [131, 0]
click at [42, 302] on span "Purchase Orders" at bounding box center [57, 307] width 64 height 11
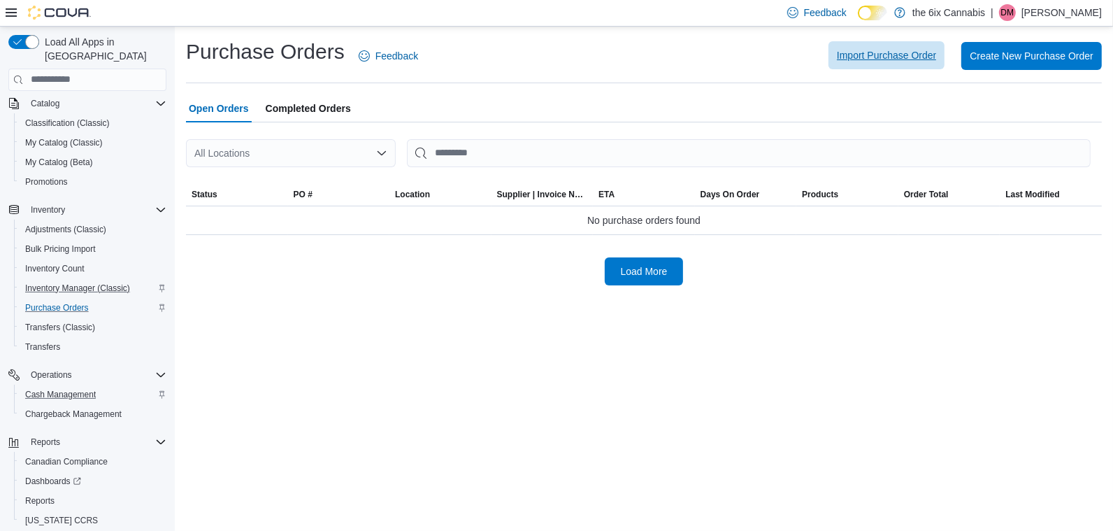
click at [856, 62] on span "Import Purchase Order" at bounding box center [886, 55] width 99 height 14
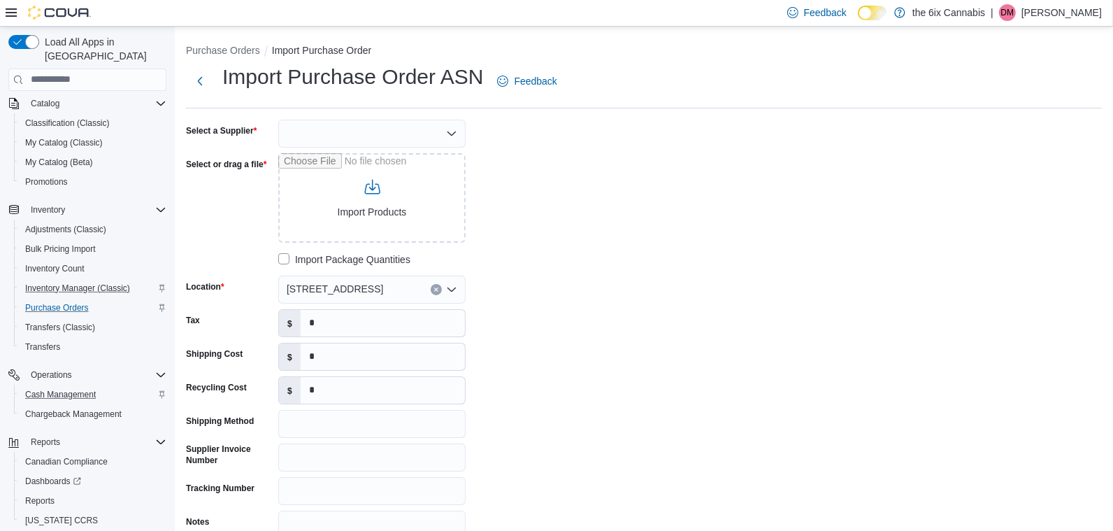
click at [434, 289] on icon "Clear input" at bounding box center [436, 290] width 6 height 6
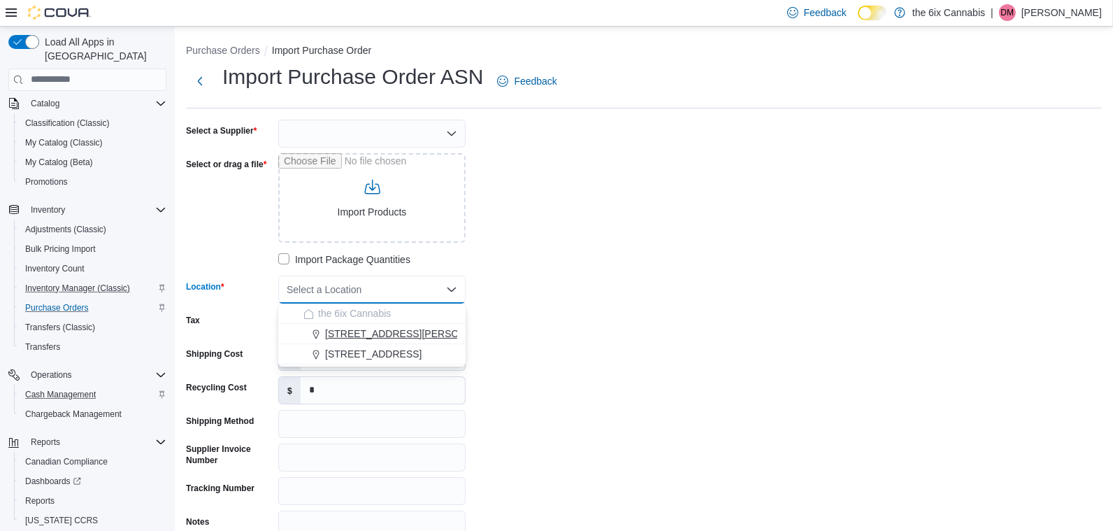
click at [401, 334] on span "475 Westney Rd. North" at bounding box center [427, 333] width 204 height 14
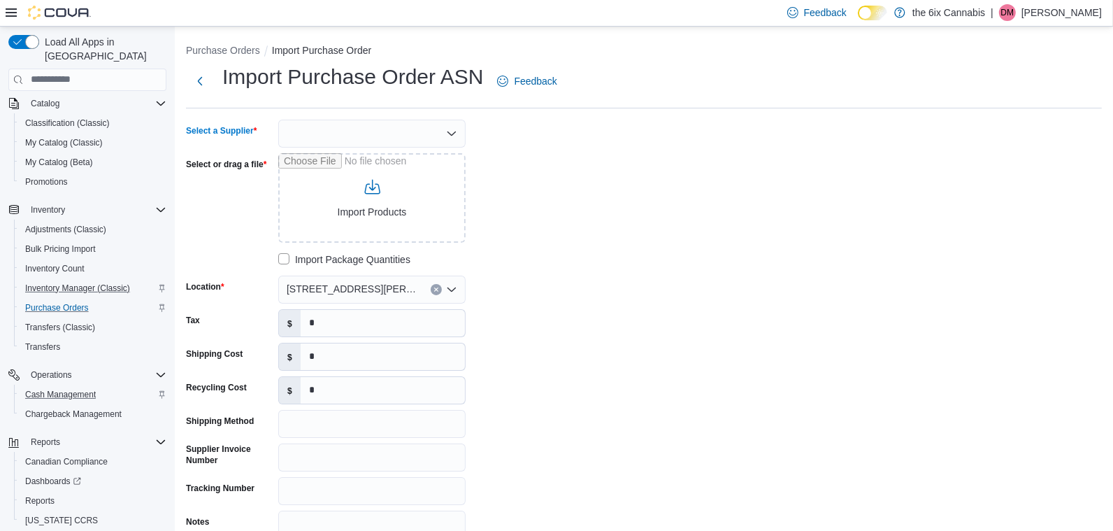
click at [398, 133] on div at bounding box center [371, 134] width 187 height 28
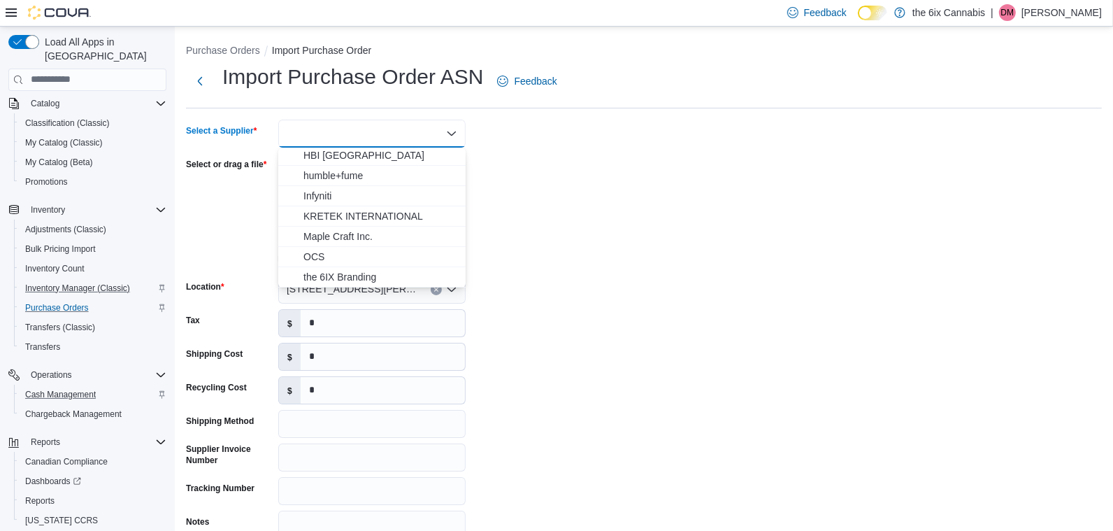
scroll to position [47, 0]
click at [359, 251] on span "OCS" at bounding box center [380, 252] width 154 height 14
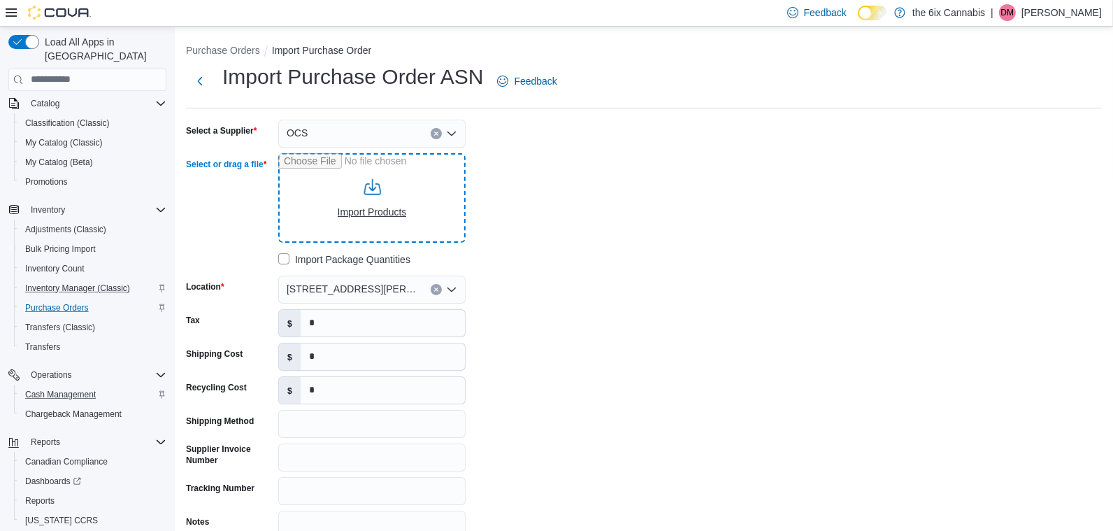
click at [378, 219] on input "Select or drag a file" at bounding box center [371, 197] width 187 height 89
type input "**********"
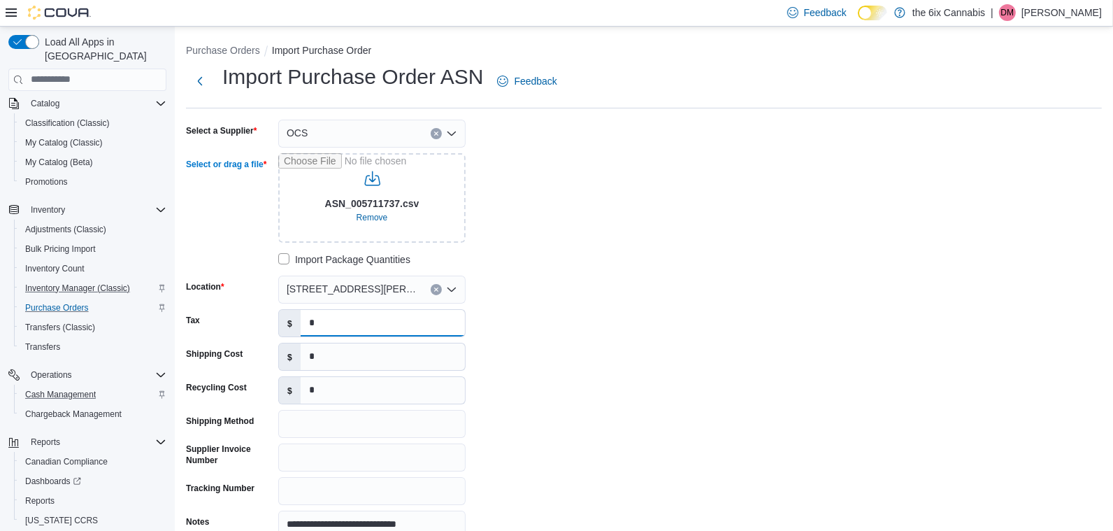
click at [396, 329] on input "*" at bounding box center [383, 323] width 164 height 27
type input "******"
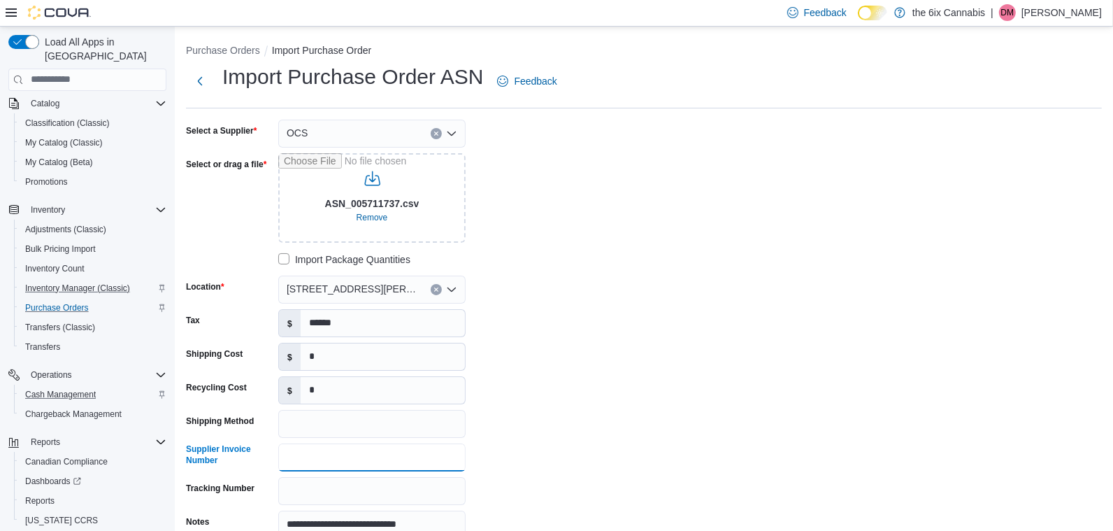
click at [345, 452] on input "Supplier Invoice Number" at bounding box center [371, 457] width 187 height 28
type input "**********"
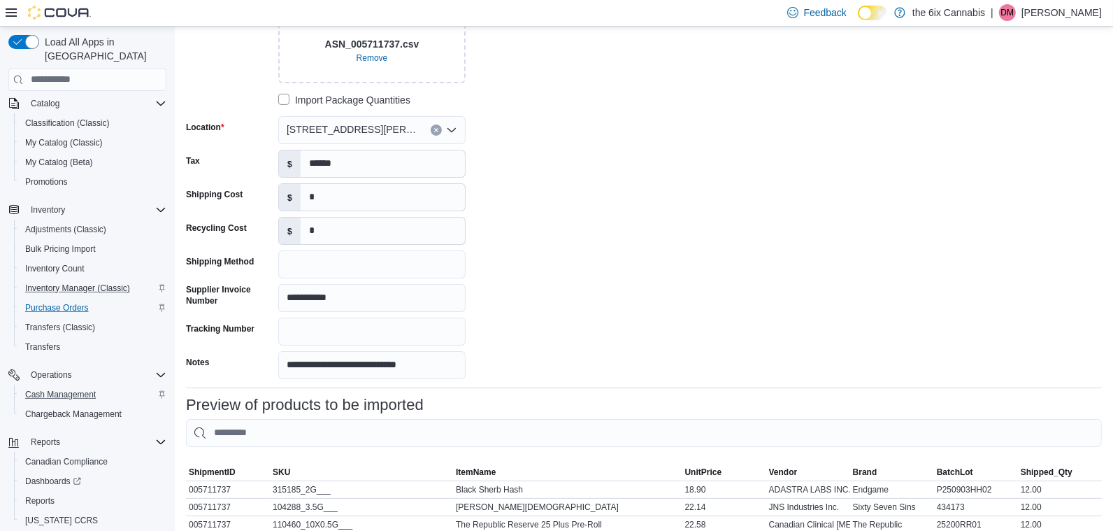
scroll to position [480, 0]
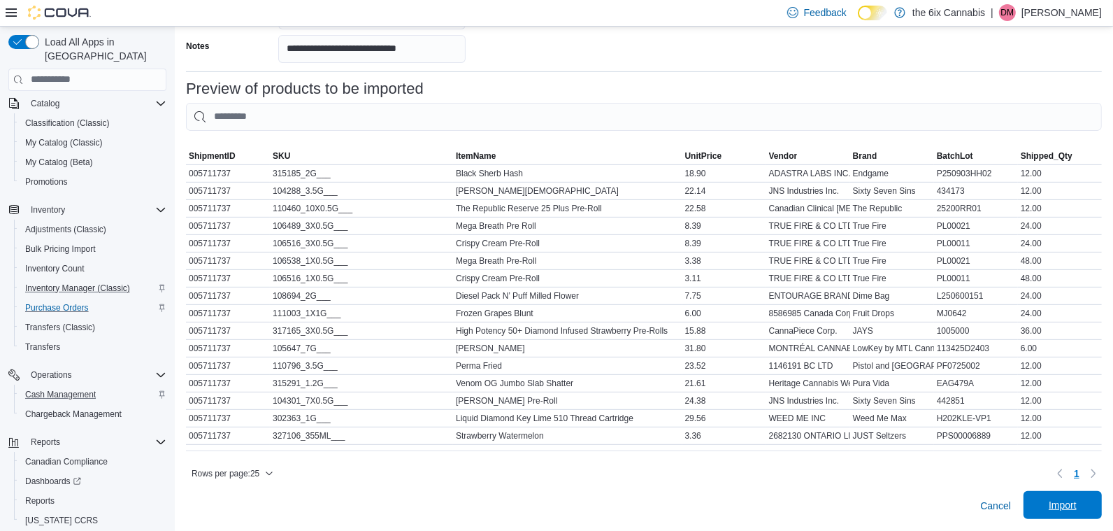
click at [1083, 514] on span "Import" at bounding box center [1063, 505] width 62 height 28
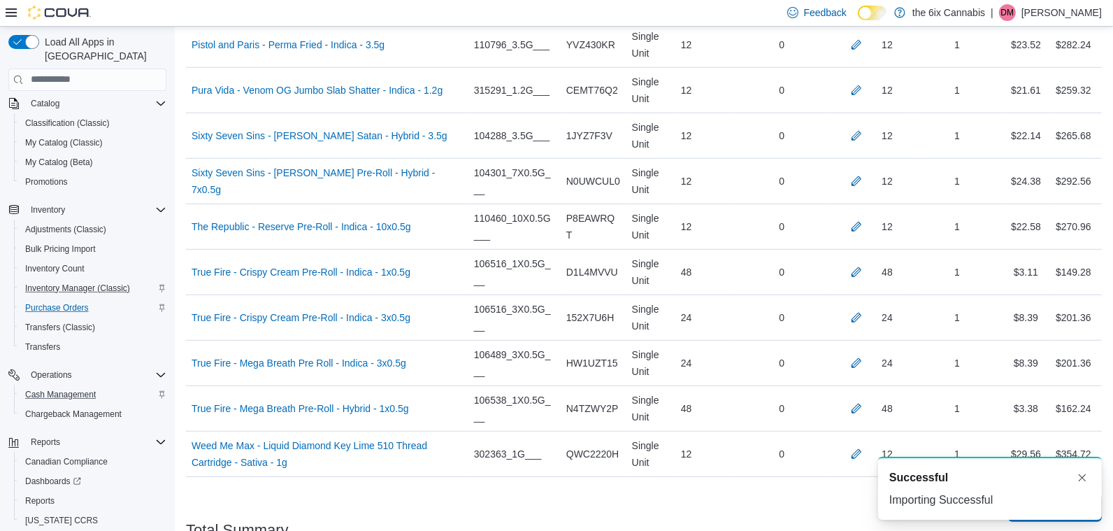
scroll to position [853, 0]
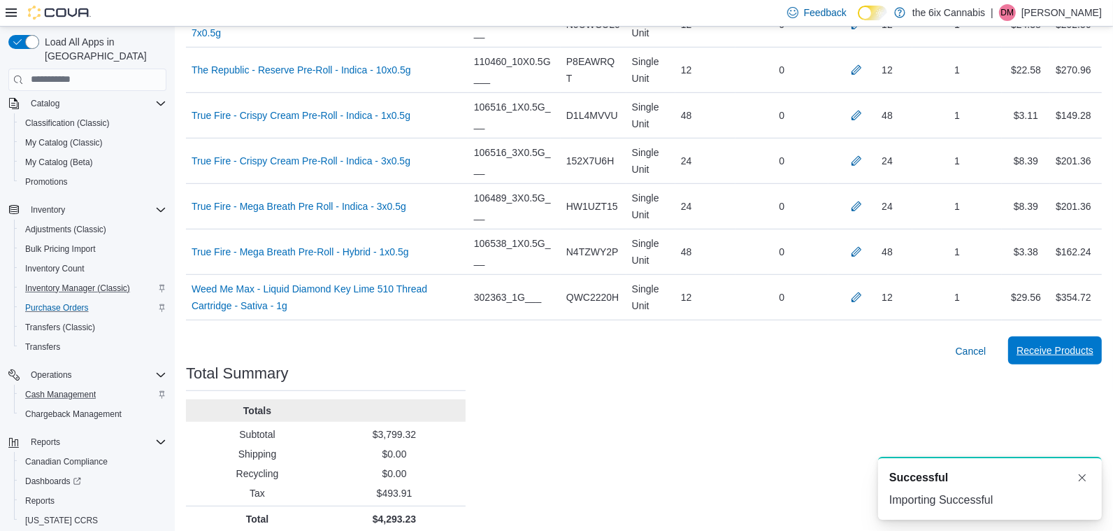
click at [1021, 343] on span "Receive Products" at bounding box center [1054, 350] width 77 height 14
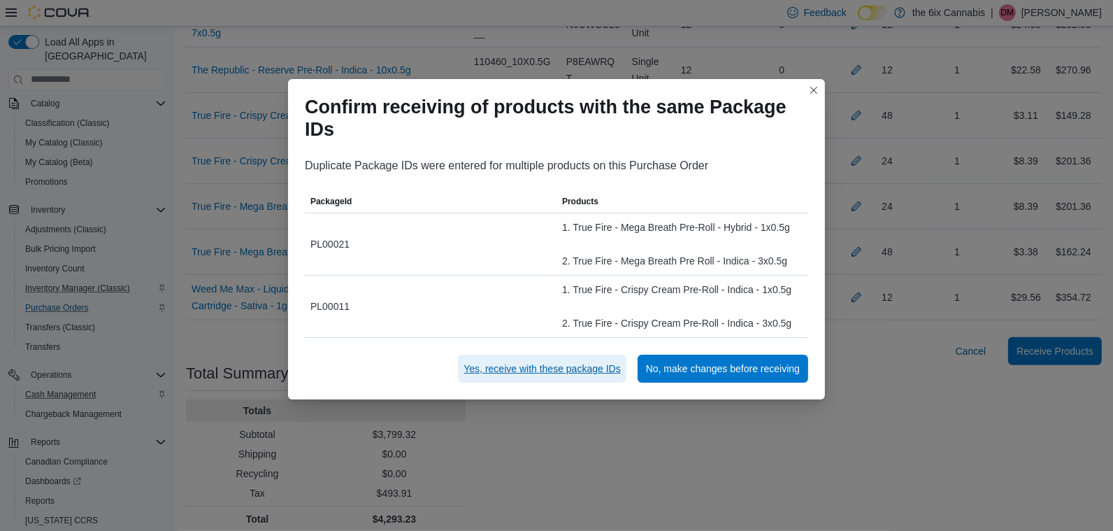
click at [582, 378] on span "Yes, receive with these package IDs" at bounding box center [541, 368] width 157 height 28
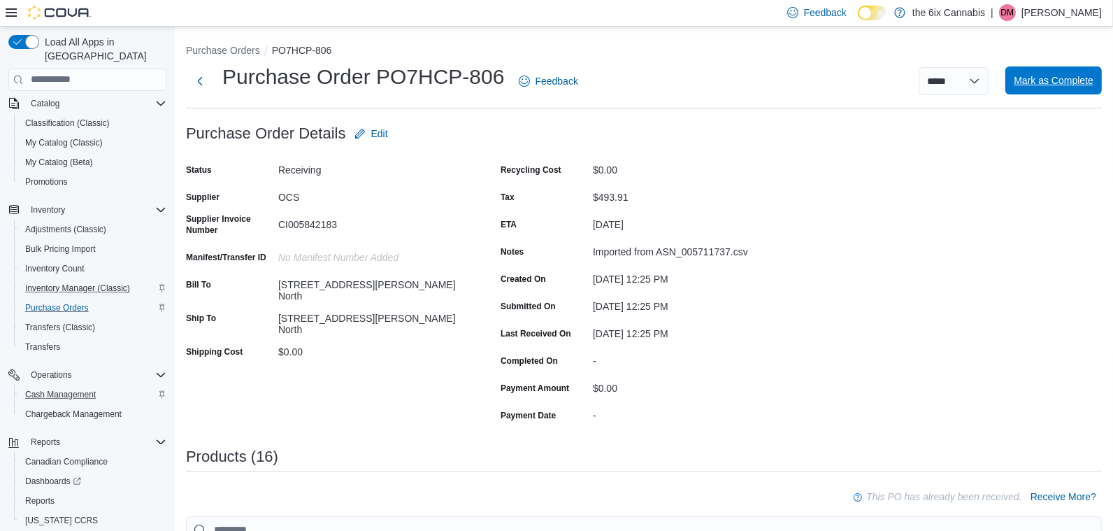
click at [1025, 72] on span "Mark as Complete" at bounding box center [1054, 80] width 80 height 28
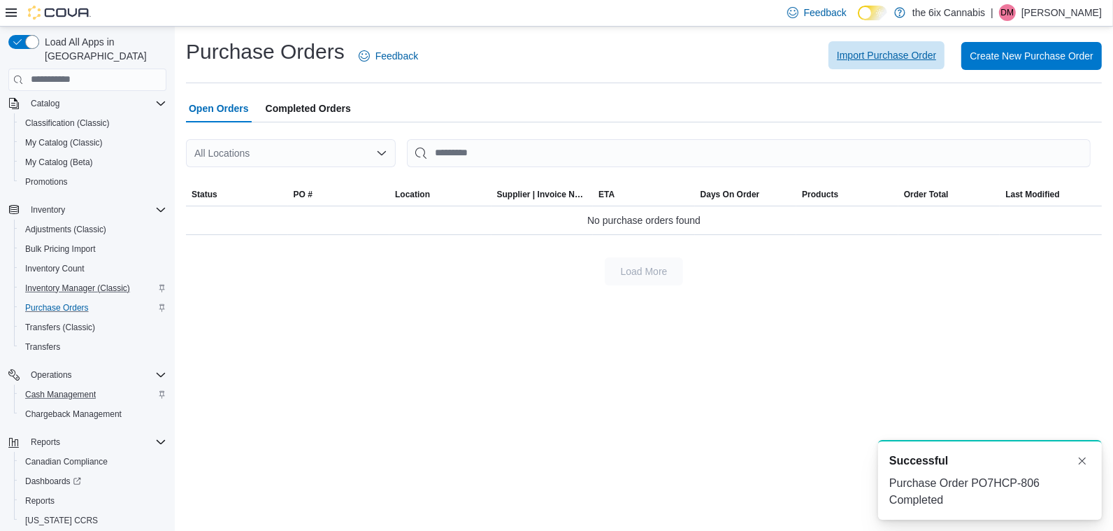
click at [861, 58] on span "Import Purchase Order" at bounding box center [886, 55] width 99 height 14
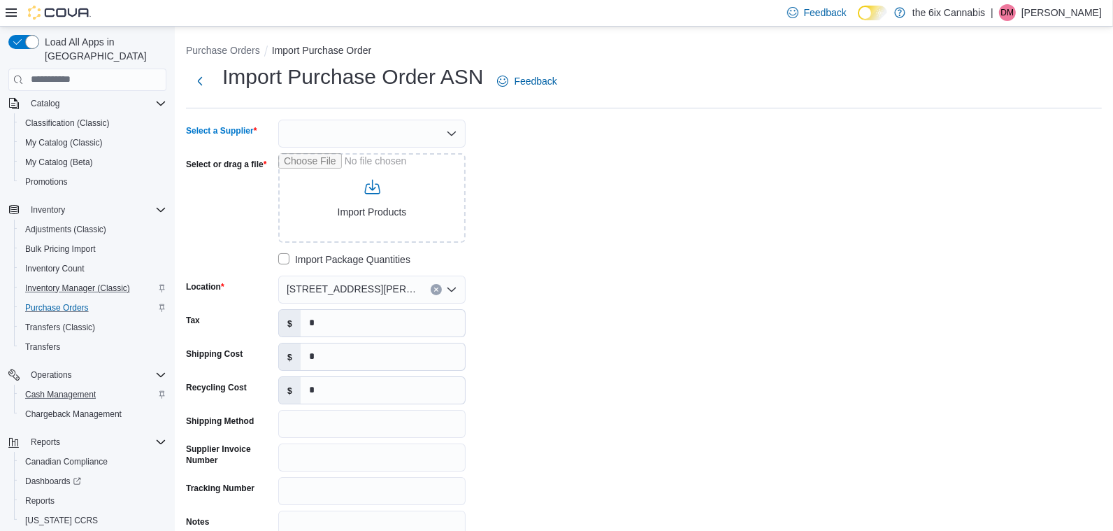
click at [435, 140] on div at bounding box center [371, 134] width 187 height 28
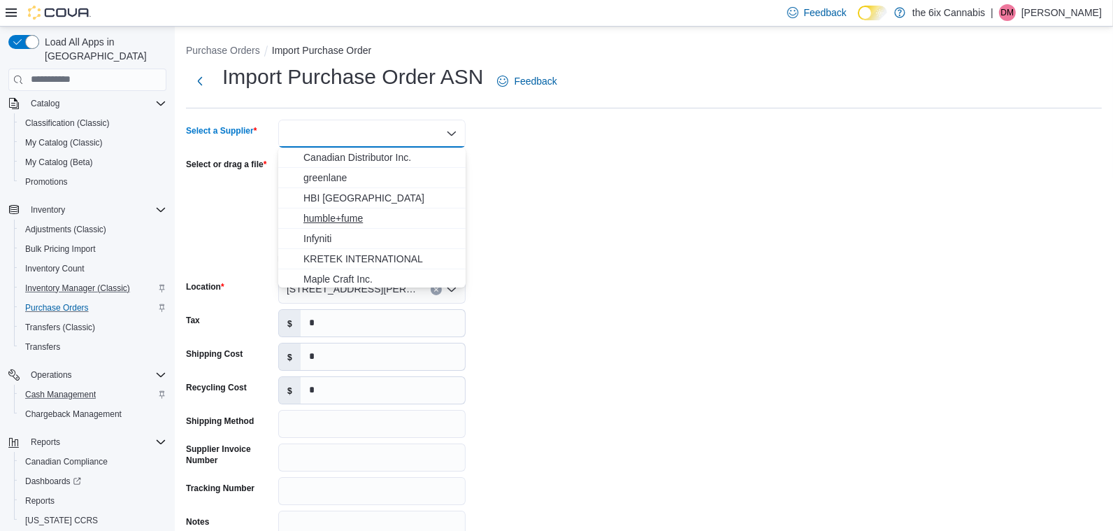
scroll to position [36, 0]
click at [384, 260] on span "OCS" at bounding box center [380, 263] width 154 height 14
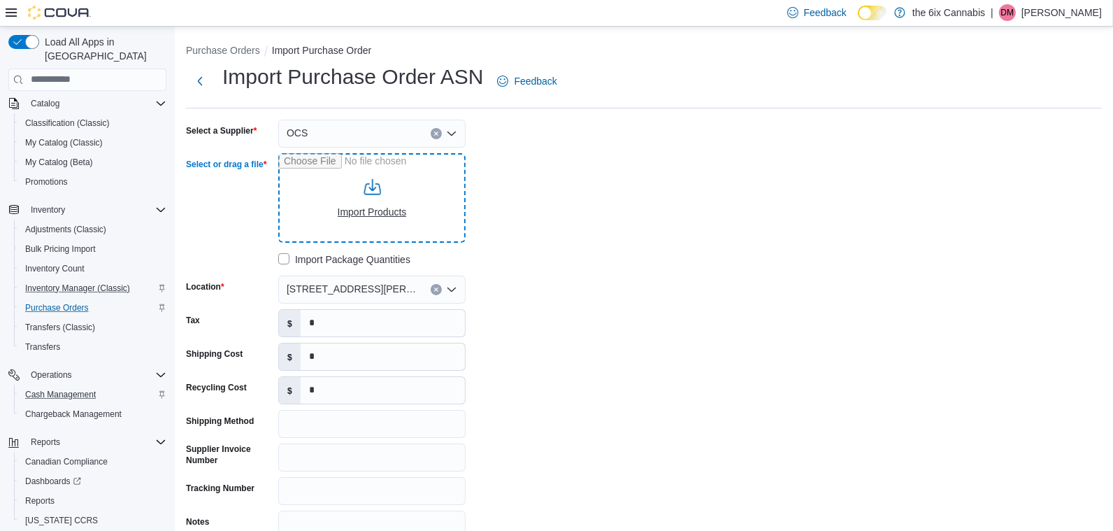
click at [391, 217] on input "Select or drag a file" at bounding box center [371, 197] width 187 height 89
type input "**********"
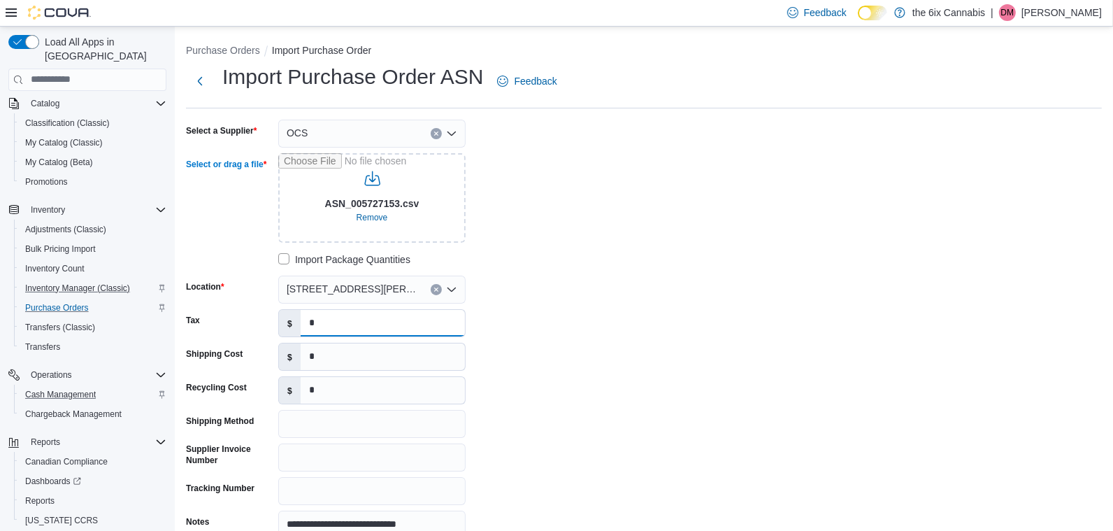
click at [336, 317] on input "*" at bounding box center [383, 323] width 164 height 27
type input "*******"
click at [345, 355] on input "*" at bounding box center [383, 356] width 164 height 27
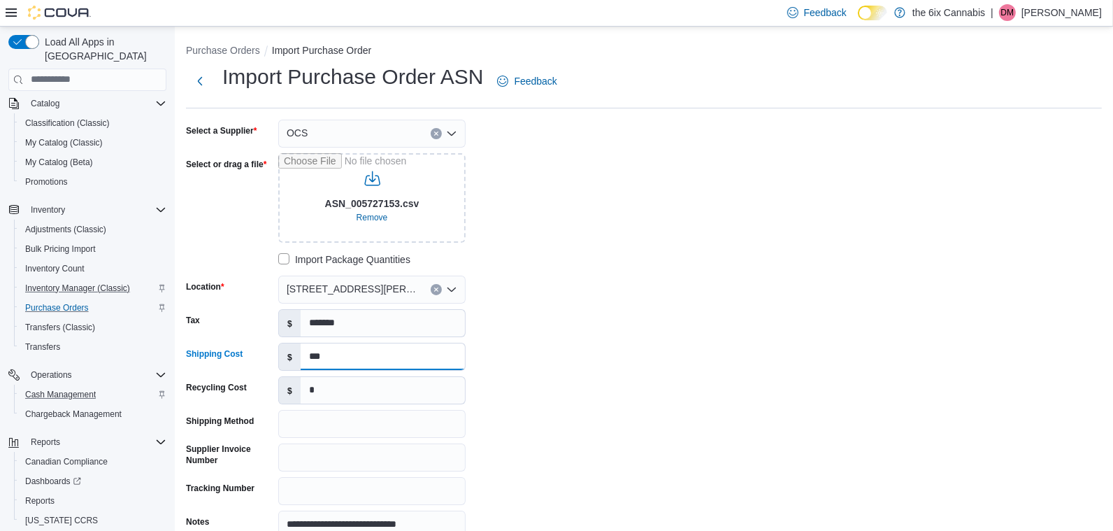
type input "***"
click at [605, 312] on div "**********" at bounding box center [395, 329] width 419 height 419
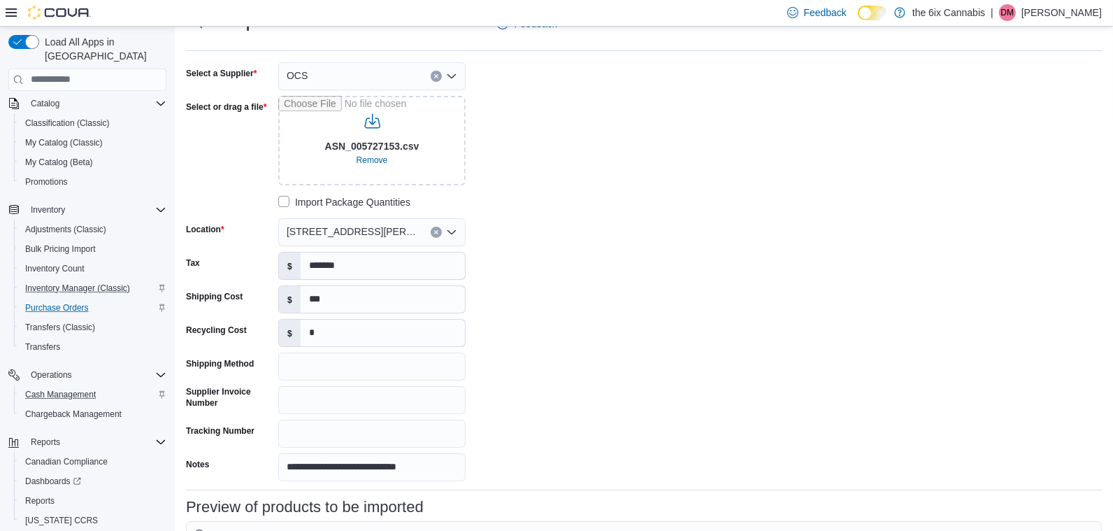
scroll to position [80, 0]
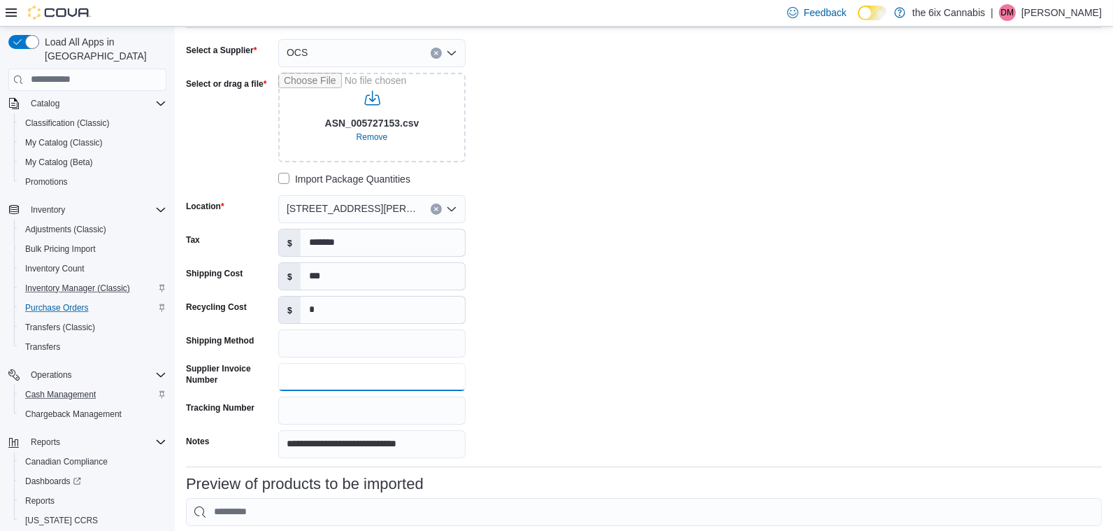
click at [310, 381] on input "Supplier Invoice Number" at bounding box center [371, 377] width 187 height 28
type input "**********"
click at [683, 408] on div "**********" at bounding box center [644, 248] width 916 height 419
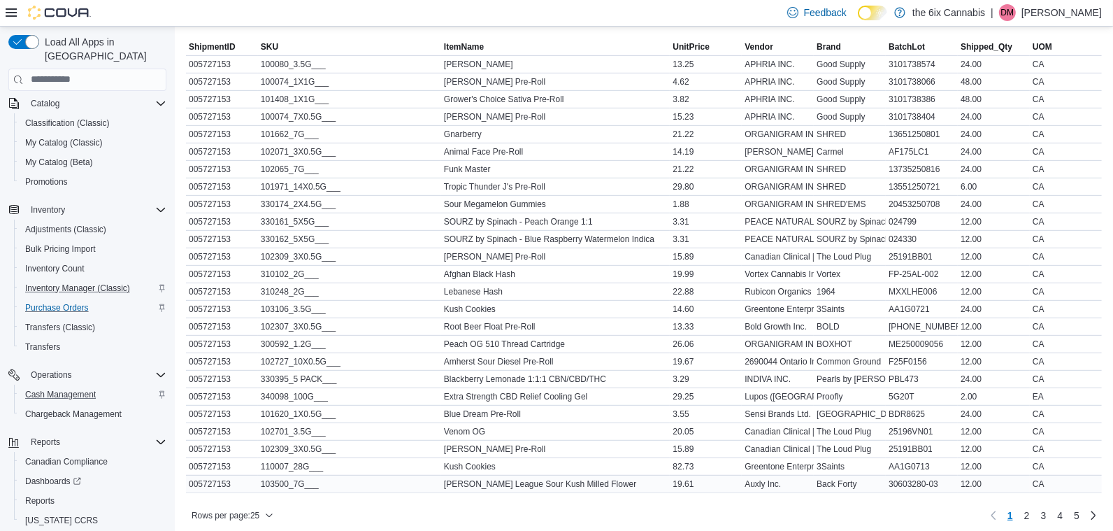
scroll to position [617, 0]
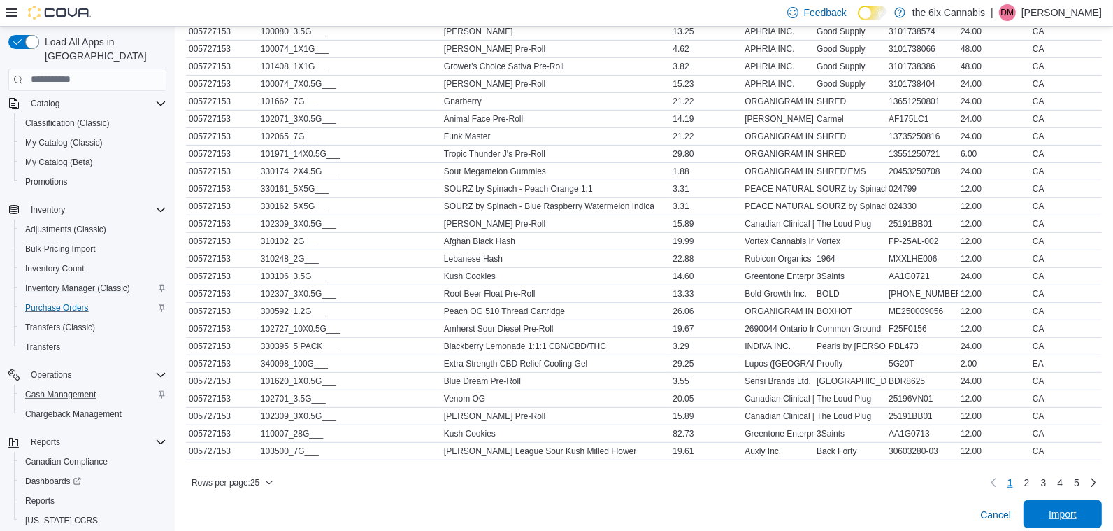
click at [1084, 507] on span "Import" at bounding box center [1063, 514] width 62 height 28
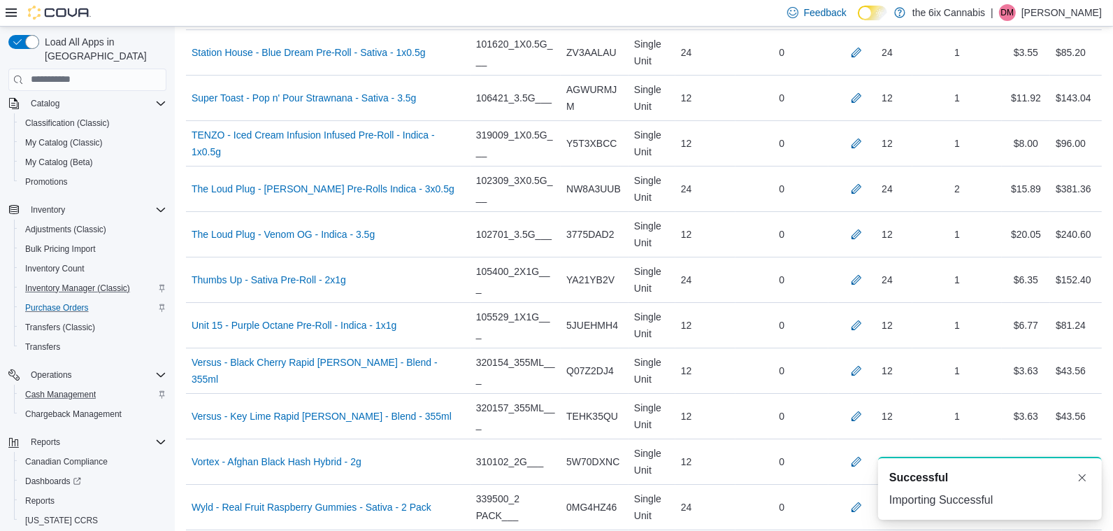
scroll to position [4959, 0]
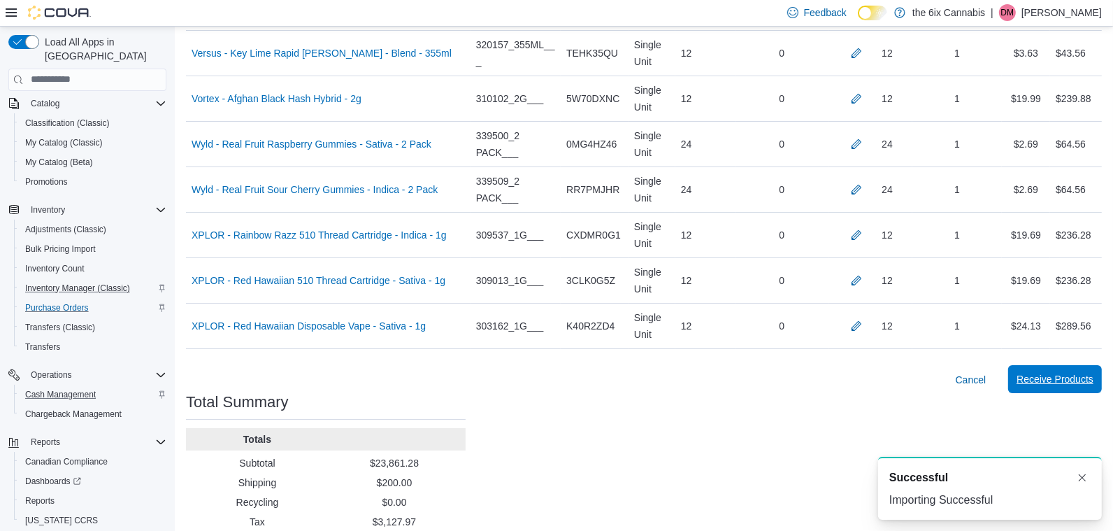
click at [1058, 365] on span "Receive Products" at bounding box center [1054, 379] width 77 height 28
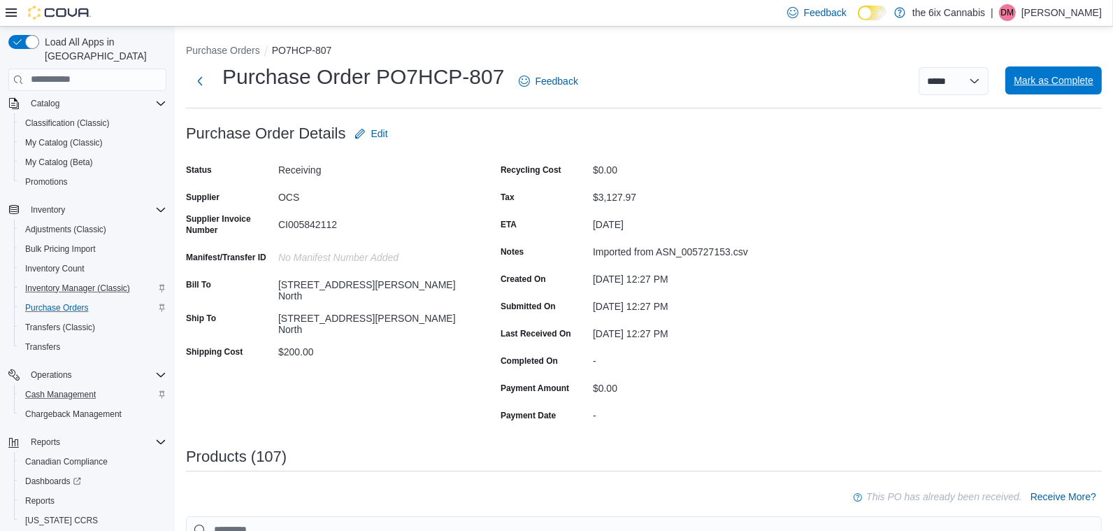
click at [1072, 87] on span "Mark as Complete" at bounding box center [1054, 80] width 80 height 14
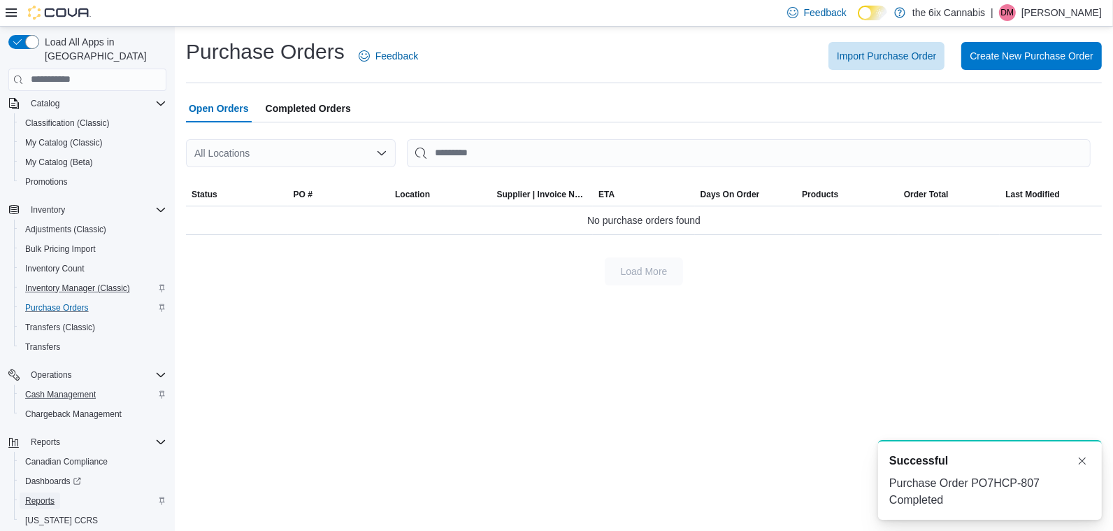
click at [48, 495] on span "Reports" at bounding box center [39, 500] width 29 height 11
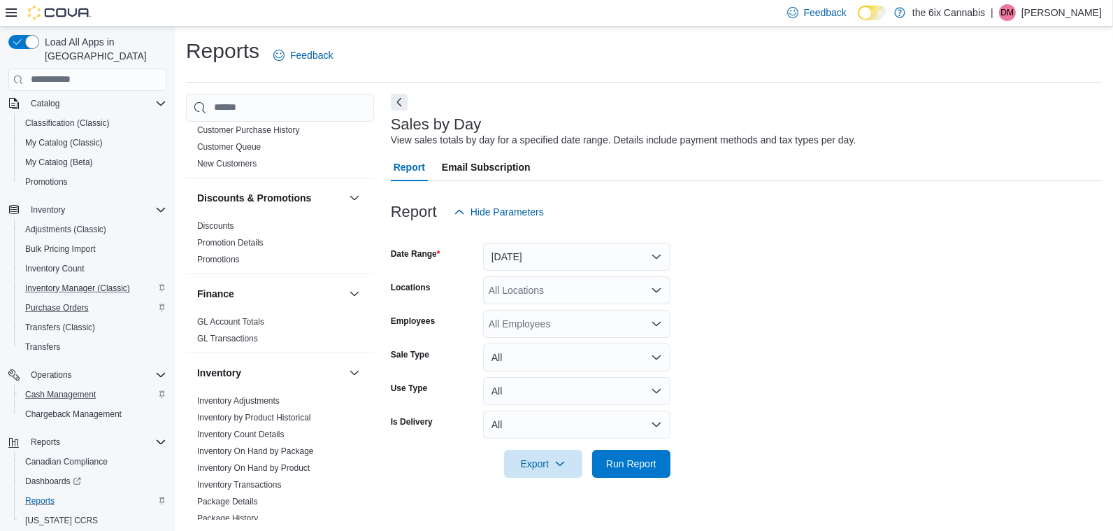
scroll to position [383, 0]
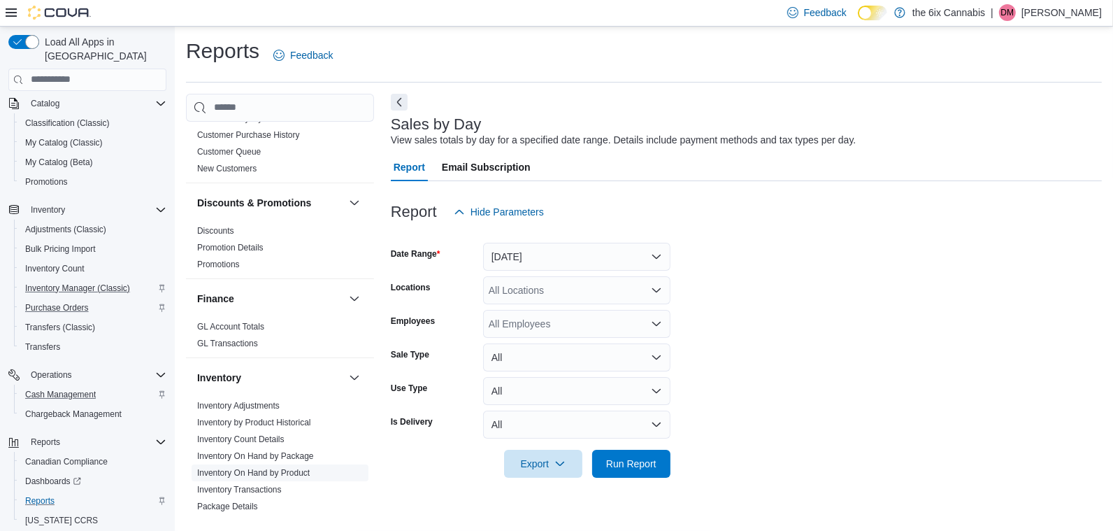
click at [291, 468] on link "Inventory On Hand by Product" at bounding box center [253, 473] width 113 height 10
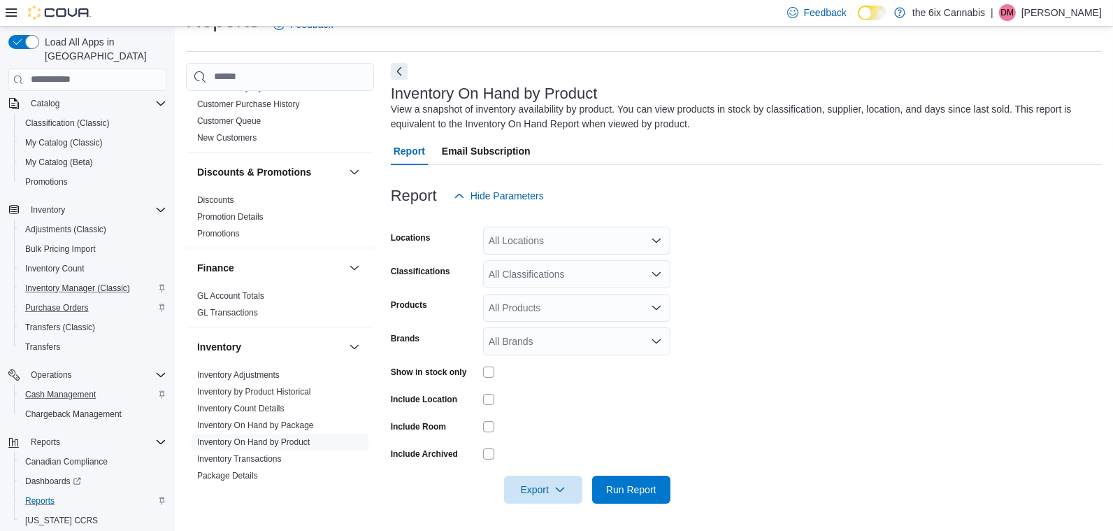
scroll to position [31, 0]
click at [555, 243] on div "All Locations" at bounding box center [576, 240] width 187 height 28
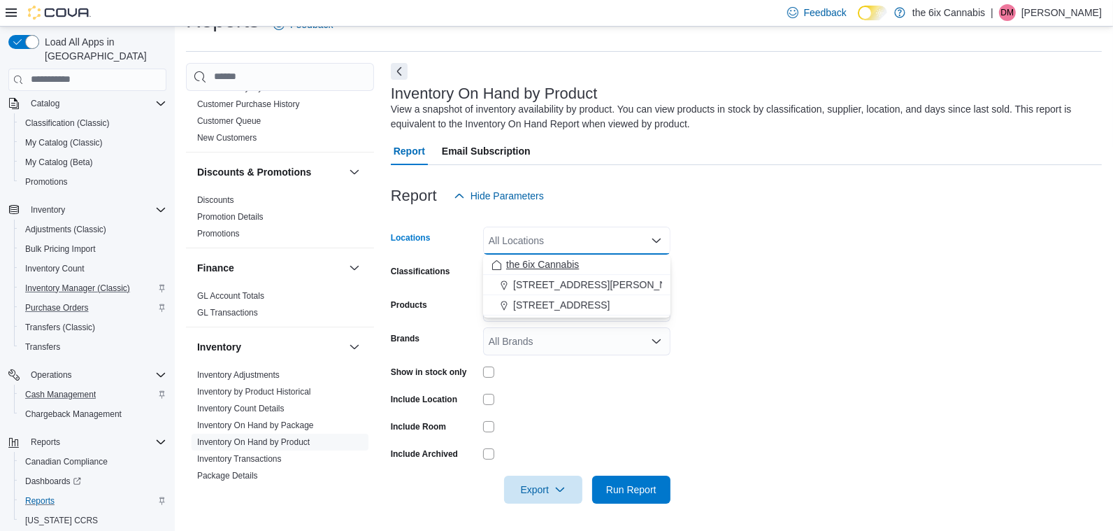
click at [554, 257] on span "the 6ix Cannabis" at bounding box center [542, 264] width 73 height 14
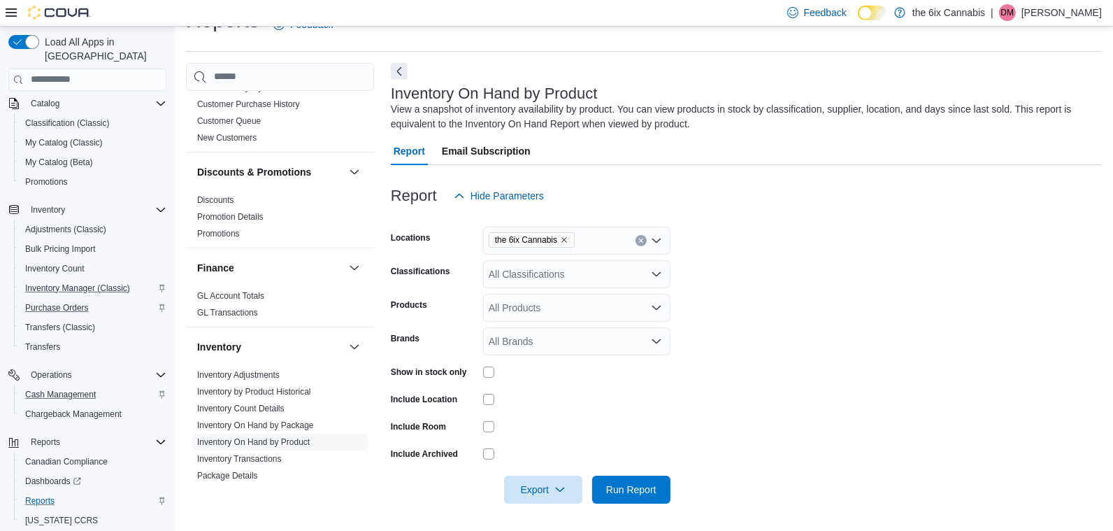
click at [660, 185] on div "Report Hide Parameters" at bounding box center [746, 196] width 711 height 28
click at [587, 279] on div "All Classifications" at bounding box center [576, 274] width 187 height 28
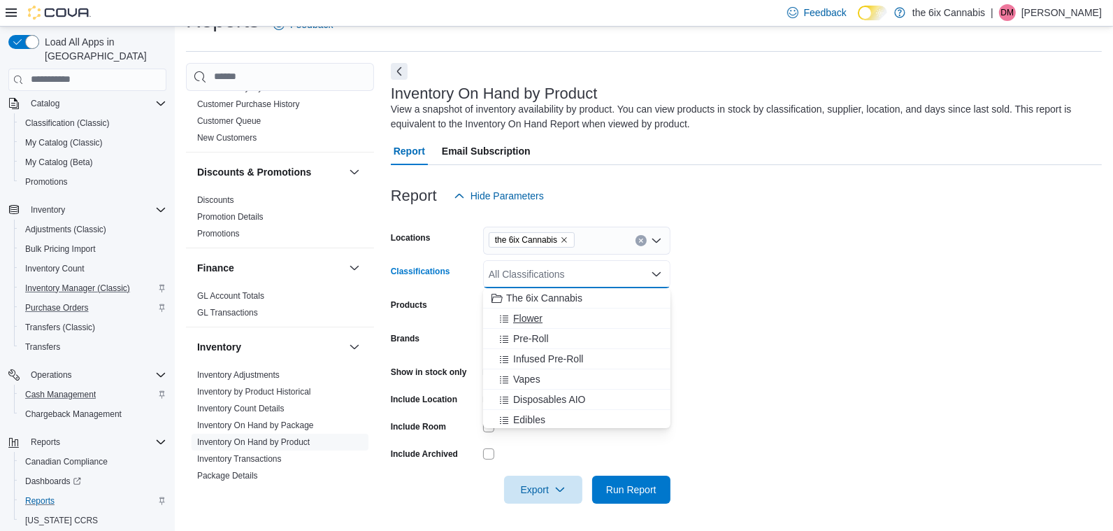
click at [572, 312] on div "Flower" at bounding box center [576, 318] width 171 height 14
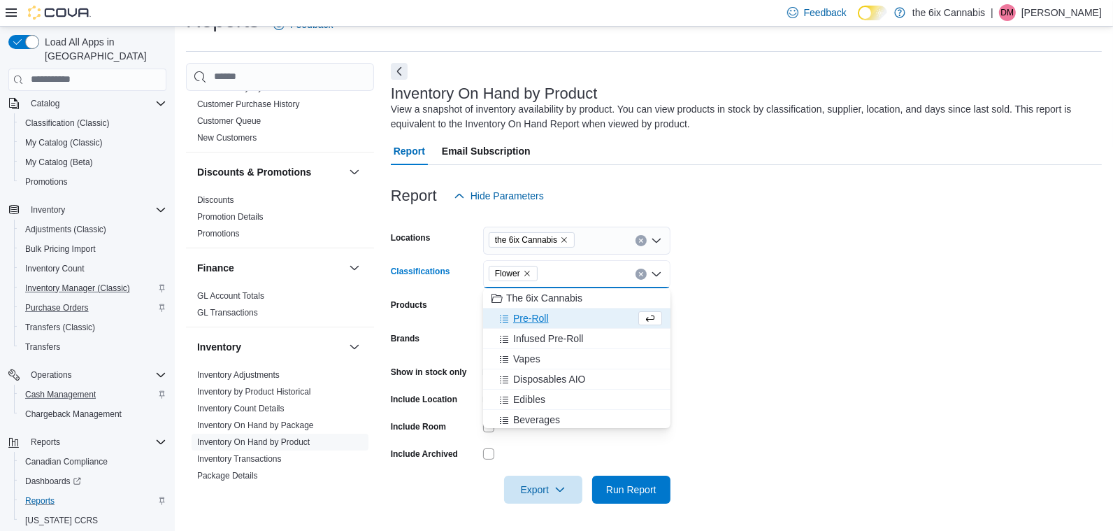
click at [687, 225] on div at bounding box center [746, 218] width 711 height 17
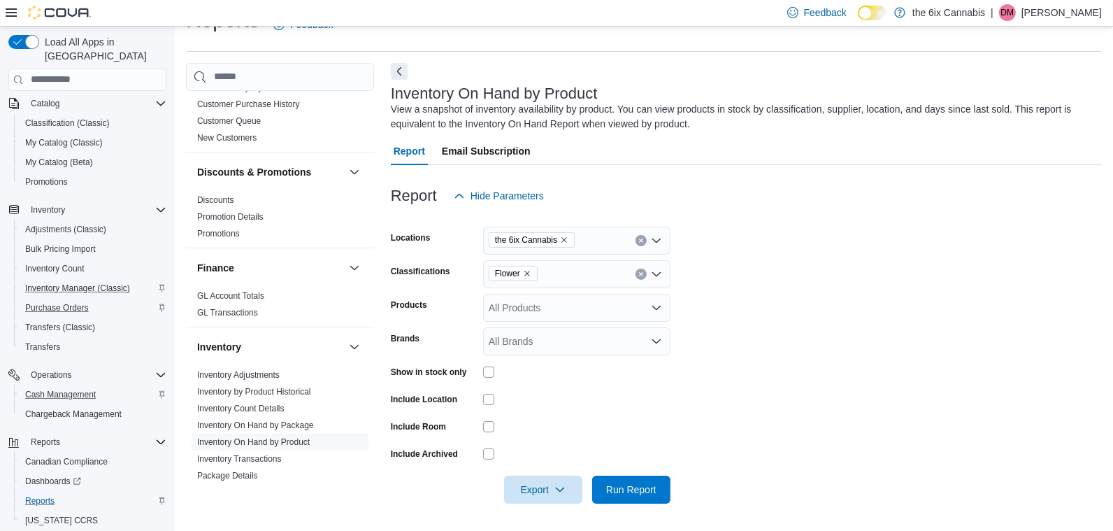
click at [628, 474] on div at bounding box center [746, 469] width 711 height 11
click at [631, 494] on span "Run Report" at bounding box center [631, 489] width 50 height 14
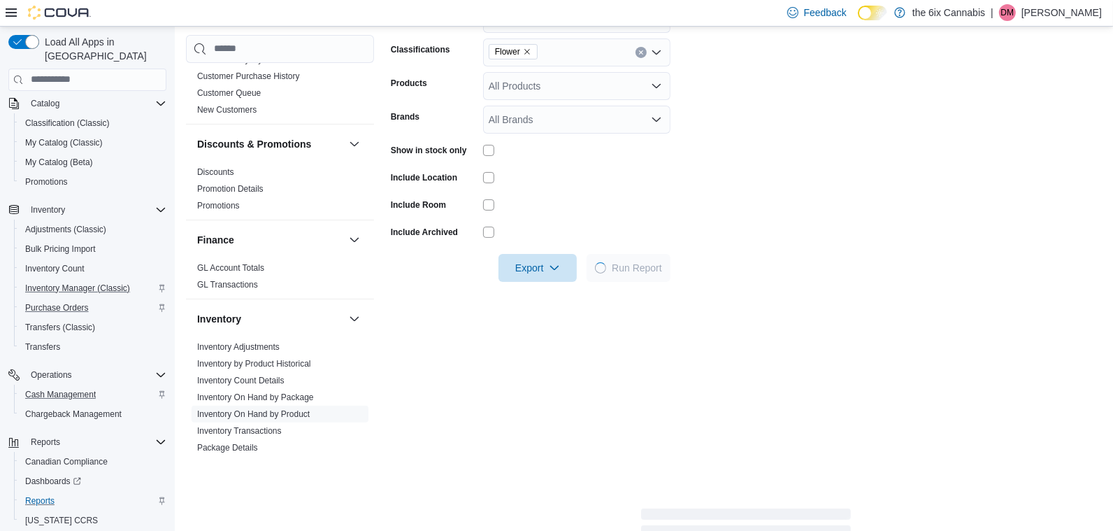
scroll to position [252, 0]
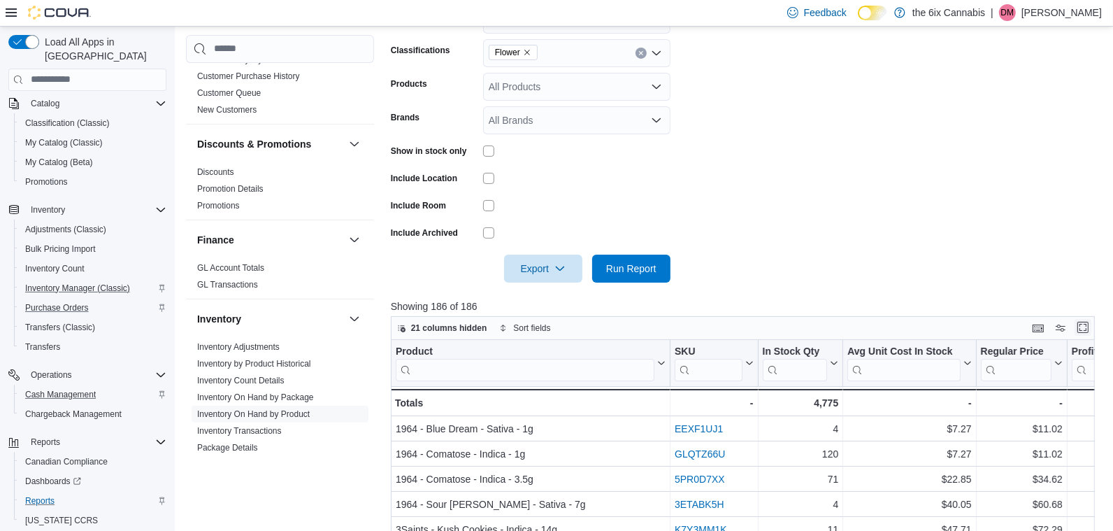
click at [1086, 331] on button "Enter fullscreen" at bounding box center [1082, 327] width 17 height 17
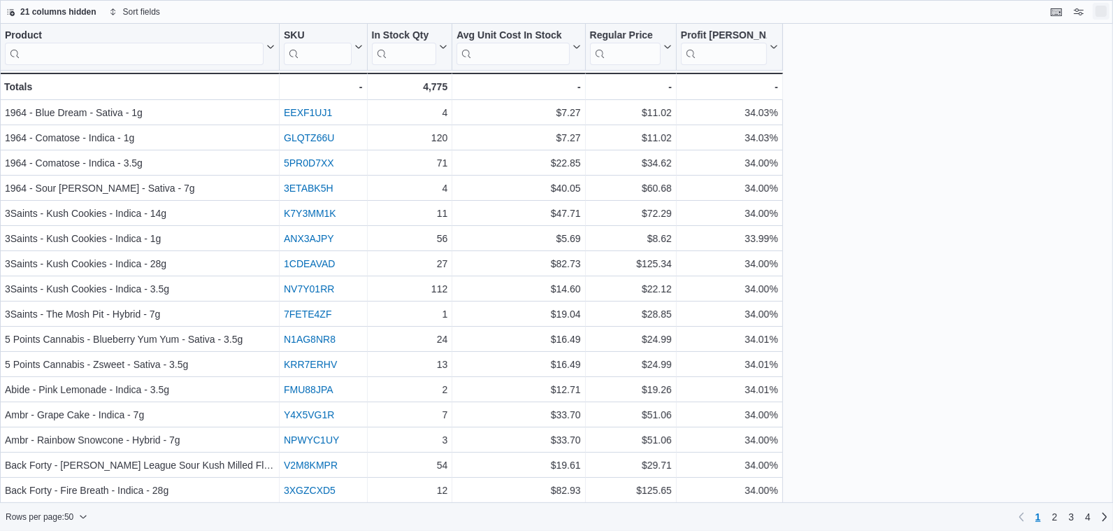
scroll to position [0, 0]
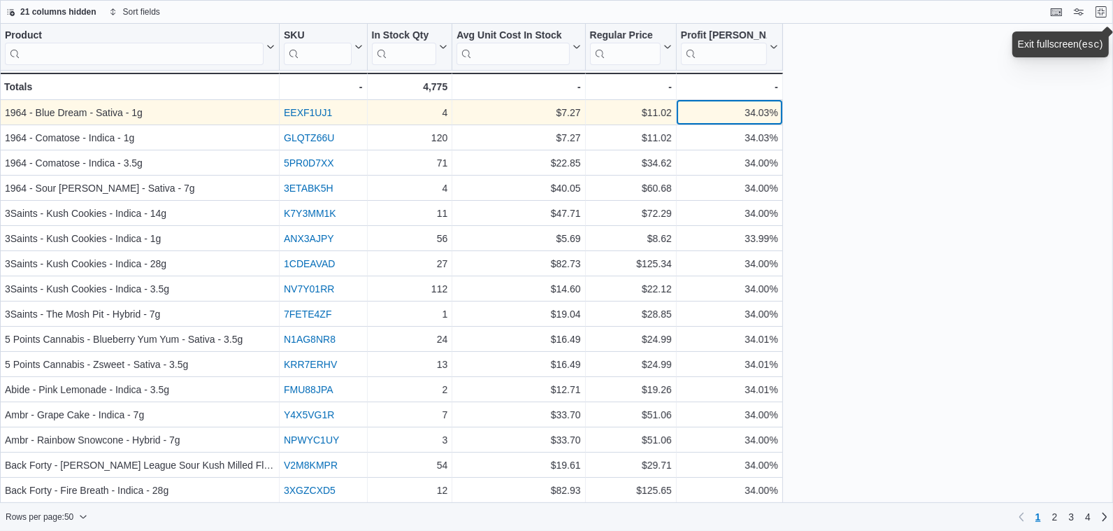
click at [713, 111] on div "34.03%" at bounding box center [729, 112] width 97 height 17
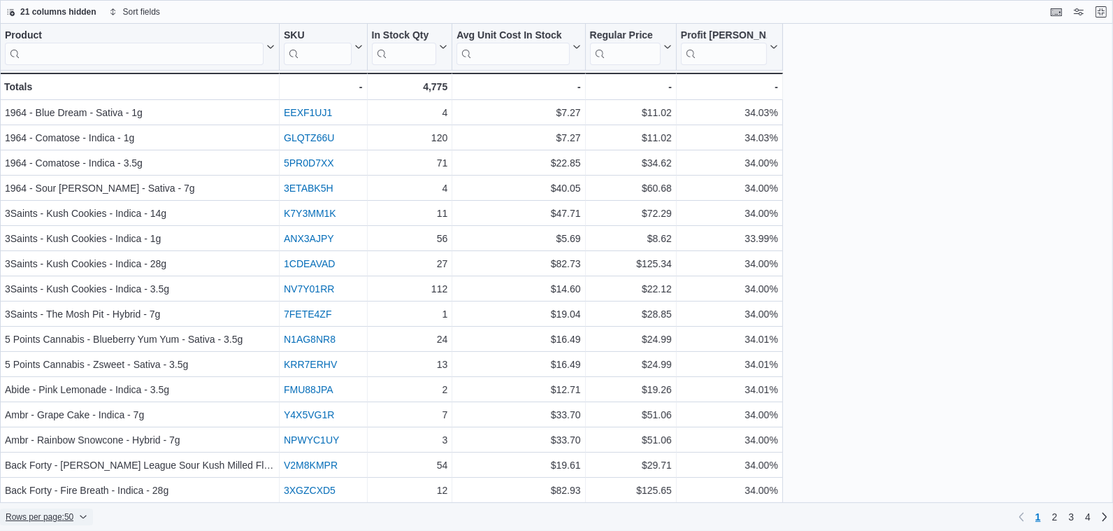
click at [87, 516] on icon "button" at bounding box center [83, 516] width 6 height 3
click at [76, 494] on span "100 rows" at bounding box center [69, 488] width 45 height 11
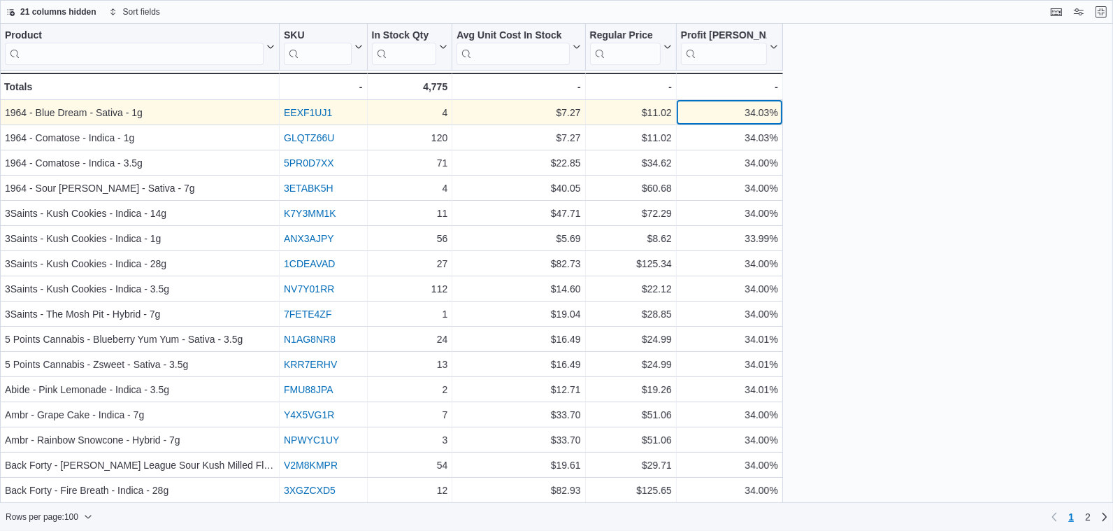
click at [714, 110] on div "34.03%" at bounding box center [729, 112] width 97 height 17
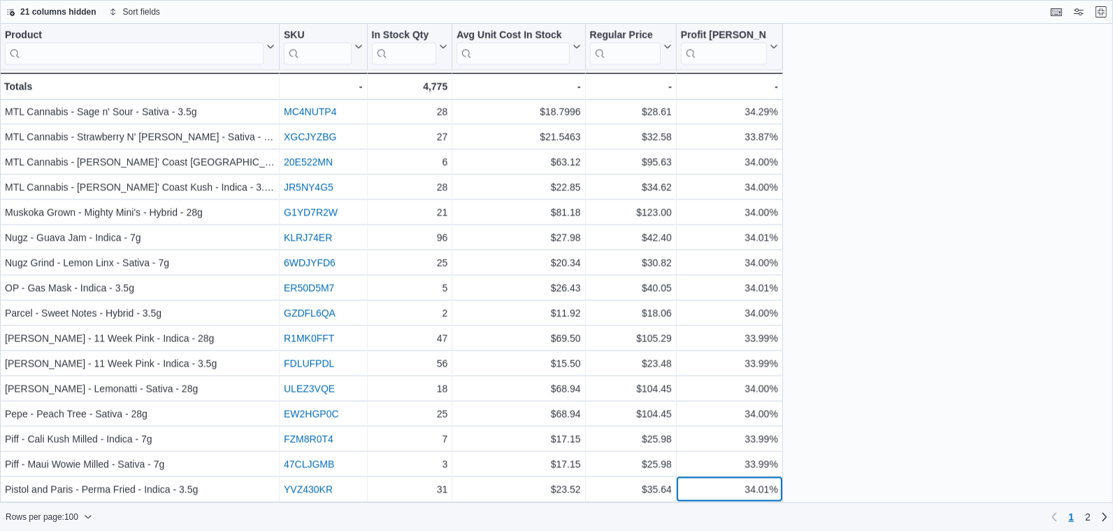
scroll to position [2113, 0]
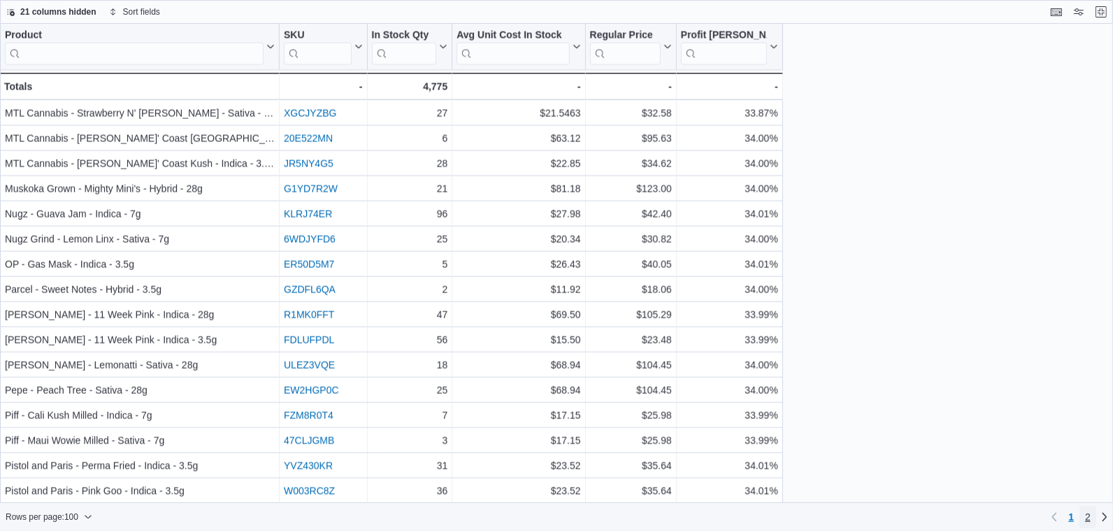
click at [1088, 522] on span "2" at bounding box center [1088, 517] width 6 height 14
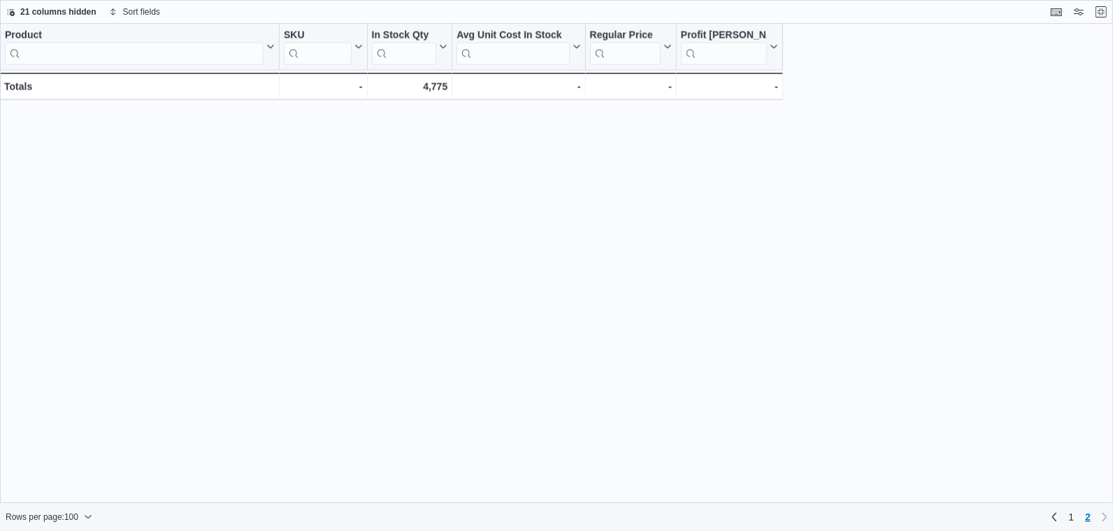
scroll to position [0, 0]
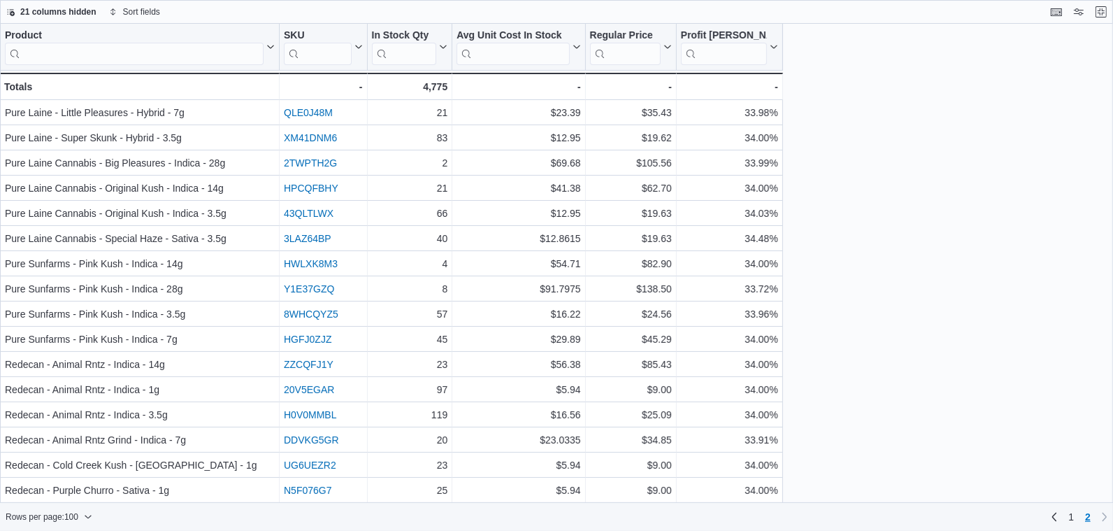
click at [695, 99] on div "Product Click to view column header actions SKU Click to view column header act…" at bounding box center [391, 62] width 783 height 76
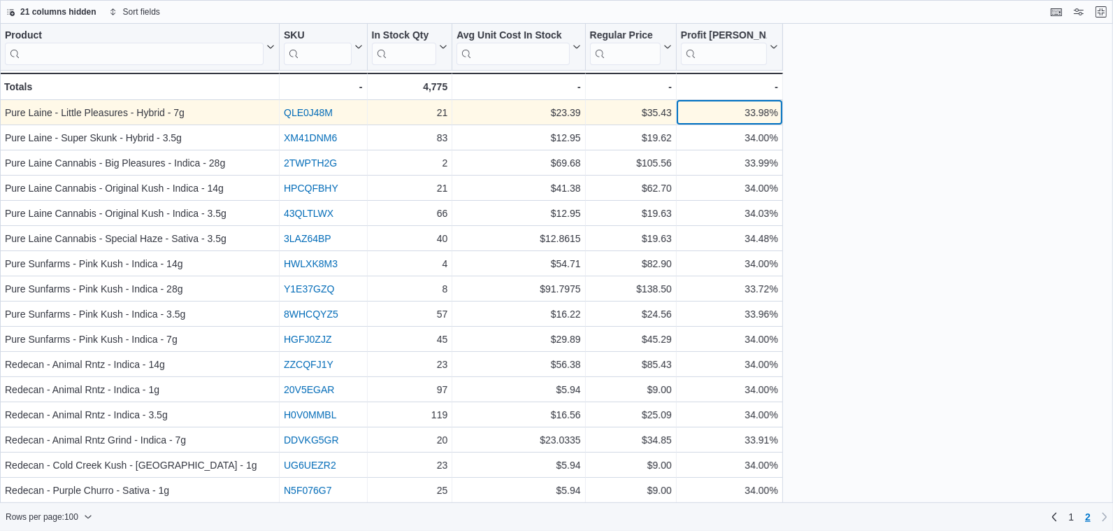
click at [703, 115] on div "33.98%" at bounding box center [729, 112] width 97 height 17
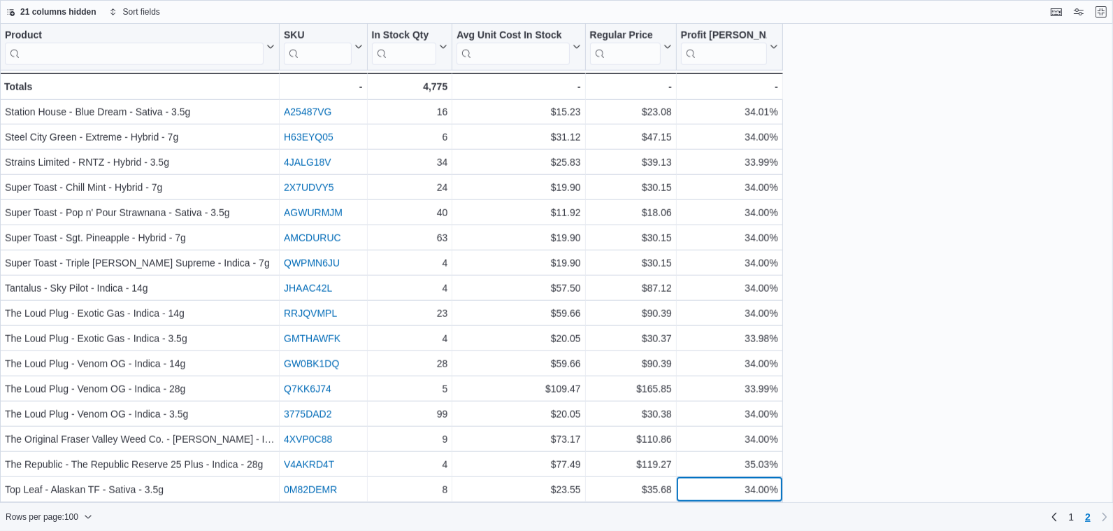
scroll to position [1334, 0]
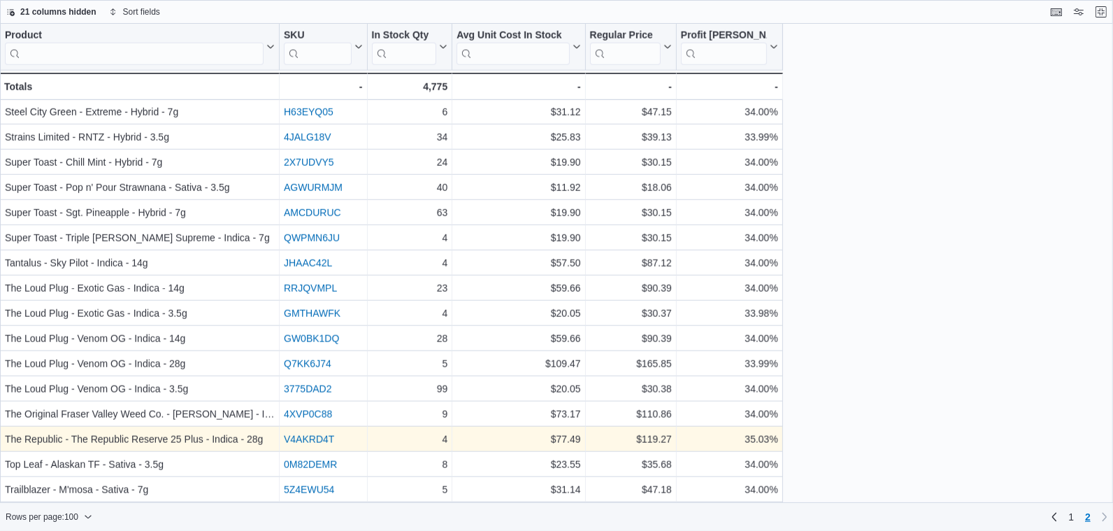
click at [320, 437] on link "V4AKRD4T" at bounding box center [309, 438] width 50 height 11
click at [735, 439] on div "35.03%" at bounding box center [729, 439] width 97 height 17
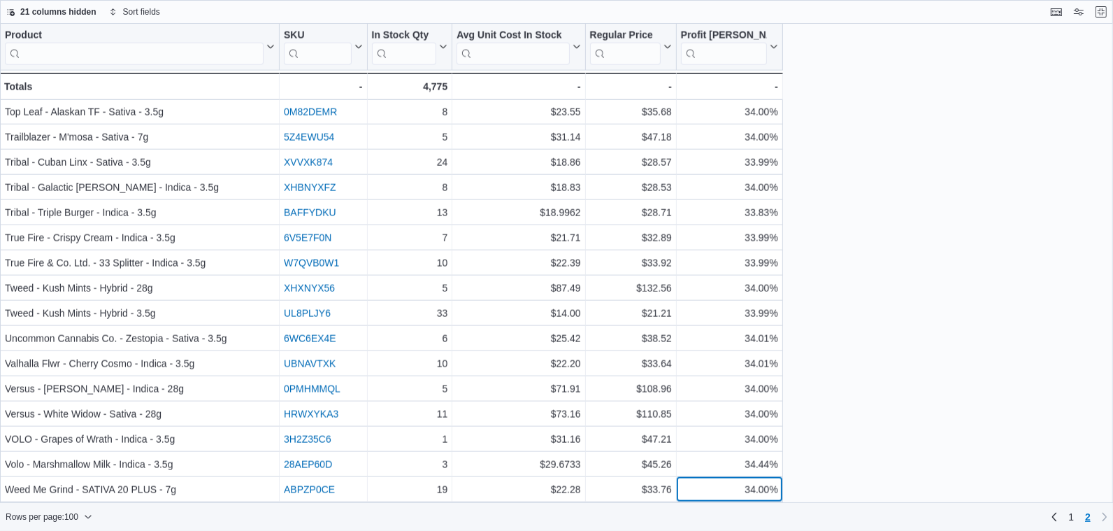
scroll to position [1712, 0]
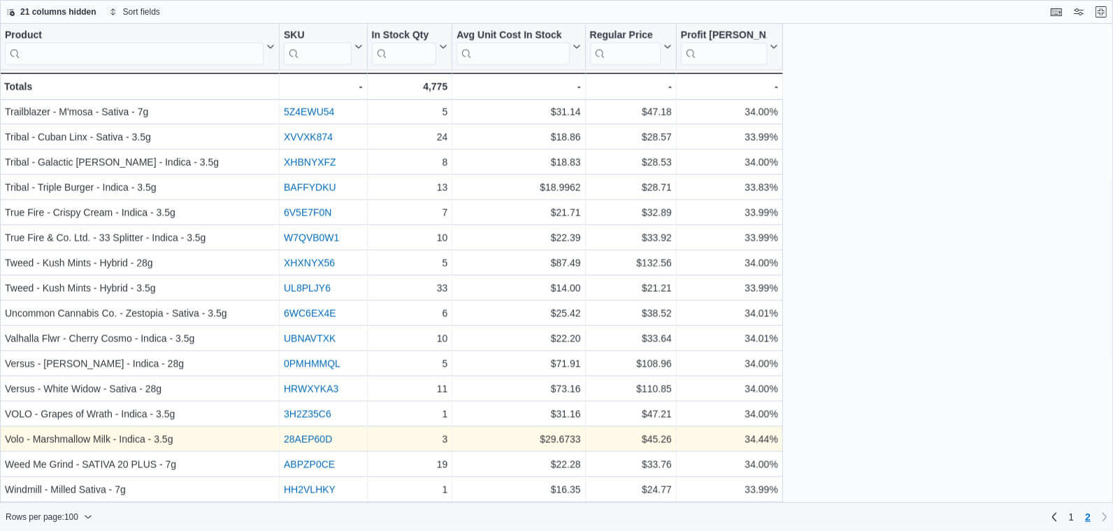
click at [322, 433] on link "28AEP60D" at bounding box center [308, 438] width 48 height 11
click at [704, 438] on div "34.44%" at bounding box center [729, 439] width 97 height 17
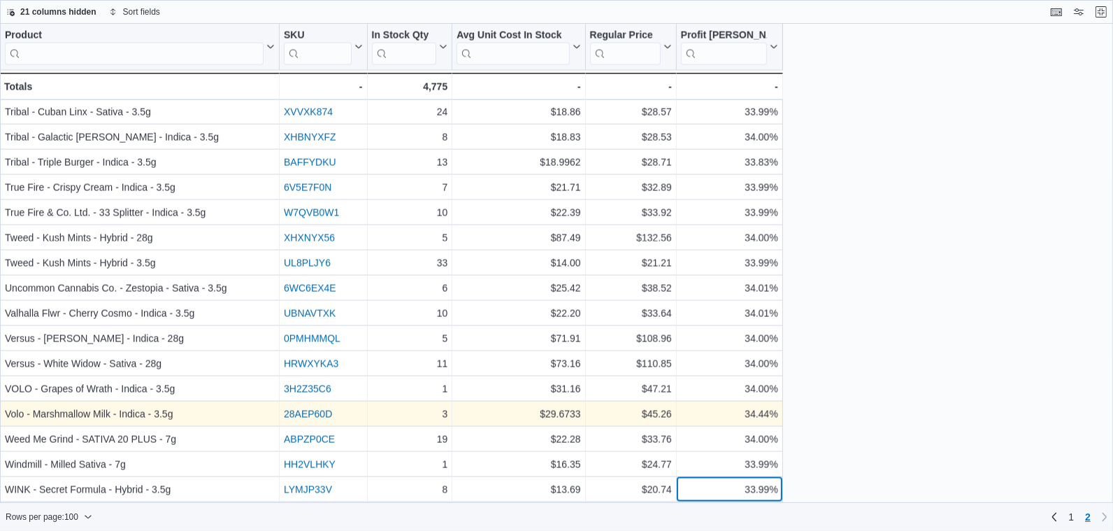
scroll to position [1761, 0]
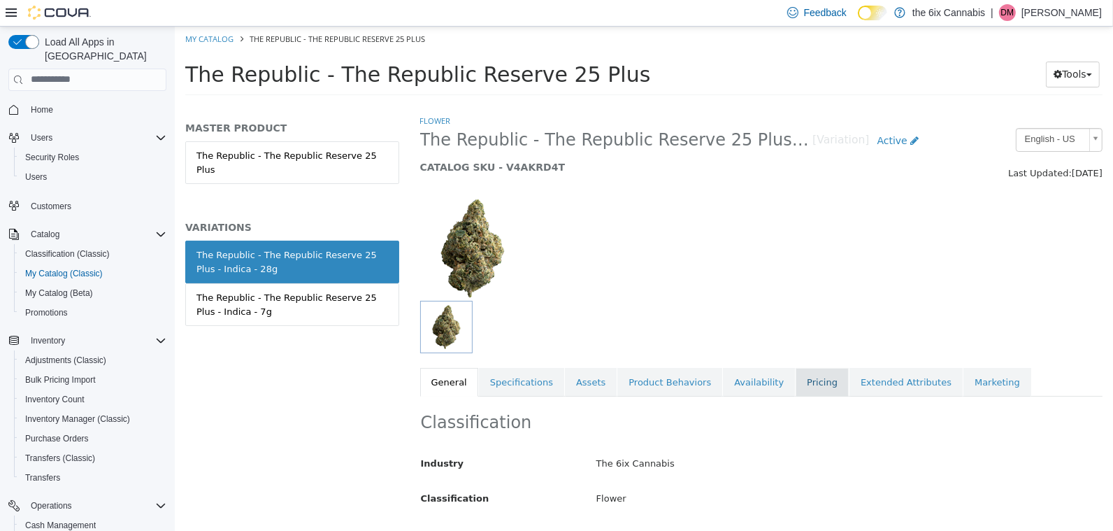
click at [807, 393] on link "Pricing" at bounding box center [821, 381] width 53 height 29
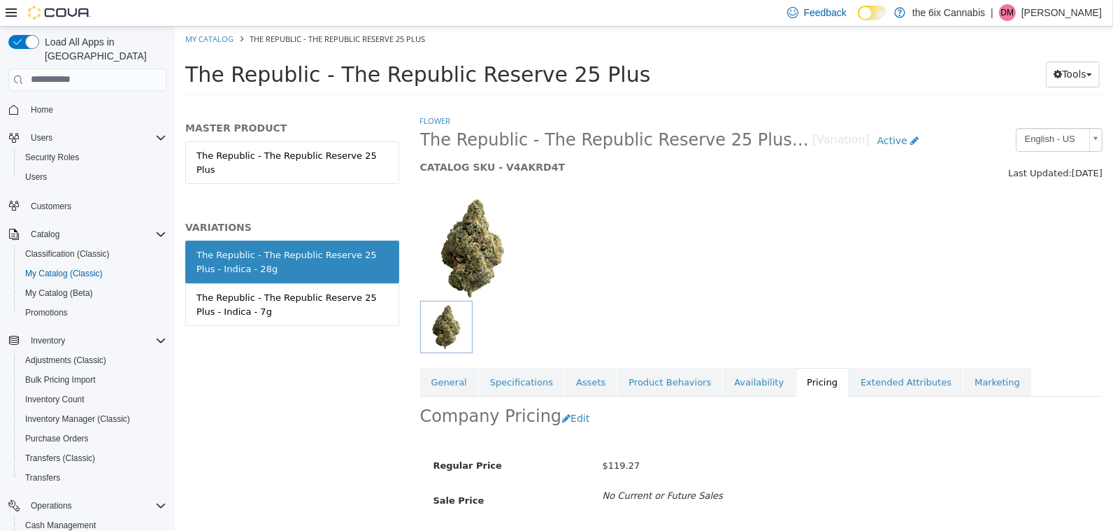
scroll to position [82, 0]
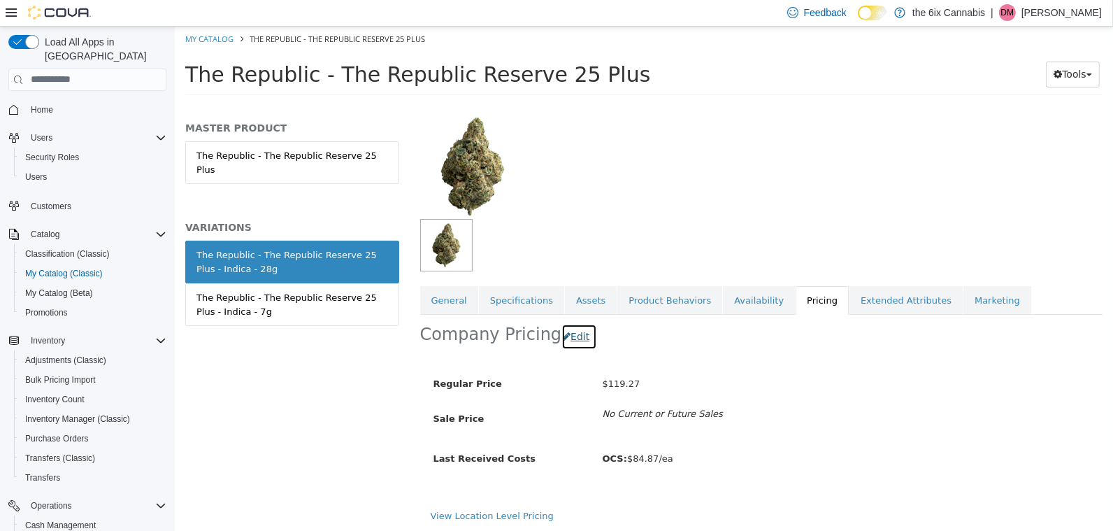
click at [569, 331] on button "Edit" at bounding box center [579, 336] width 36 height 26
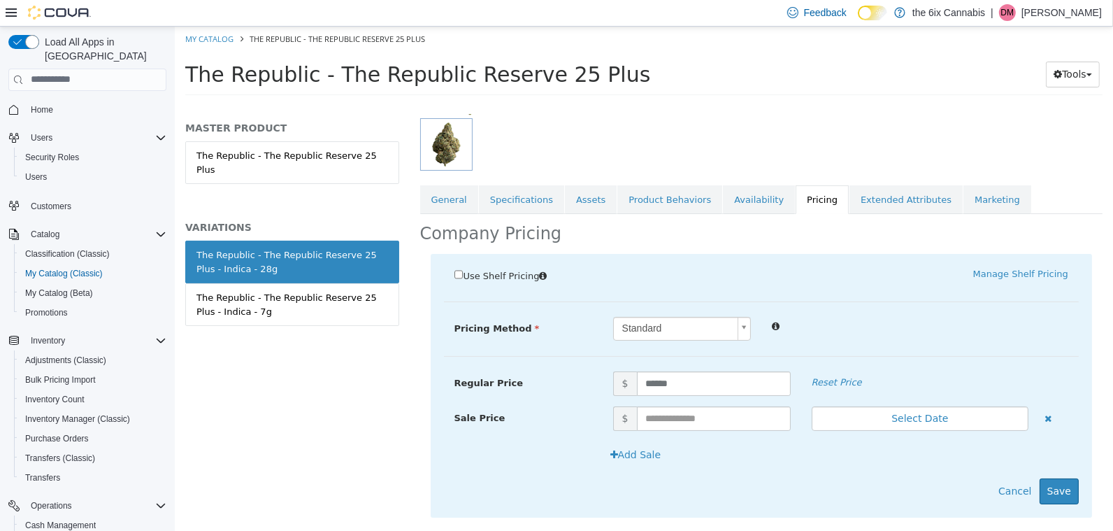
scroll to position [189, 0]
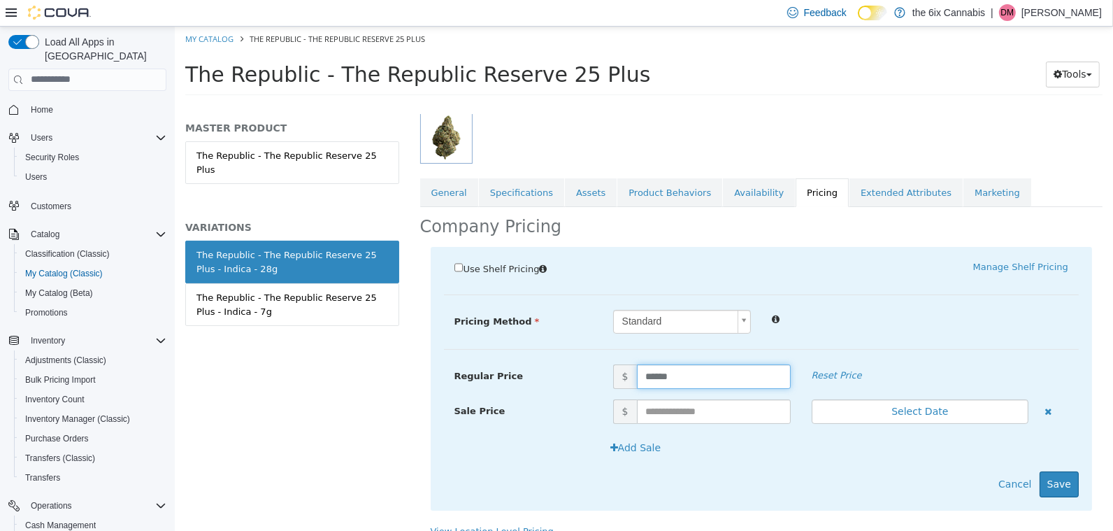
click at [706, 374] on input "******" at bounding box center [713, 375] width 154 height 24
type input "******"
click at [1064, 490] on button "Save" at bounding box center [1058, 483] width 39 height 26
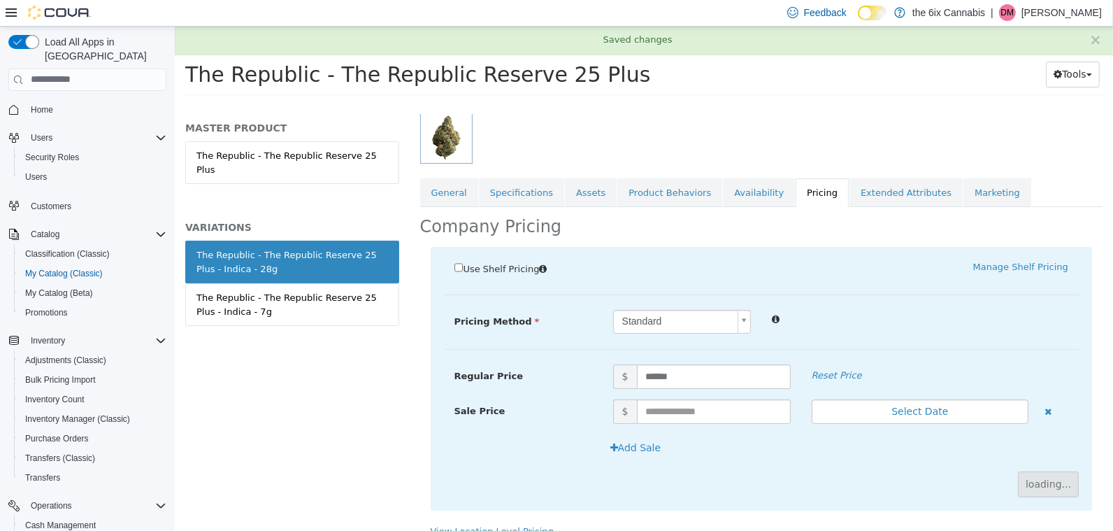
scroll to position [82, 0]
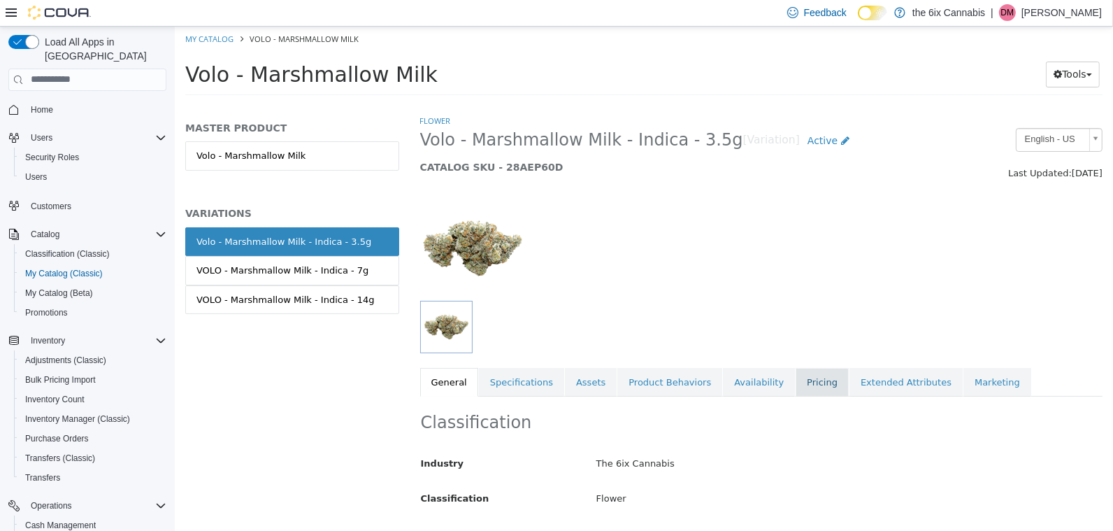
click at [805, 388] on link "Pricing" at bounding box center [821, 381] width 53 height 29
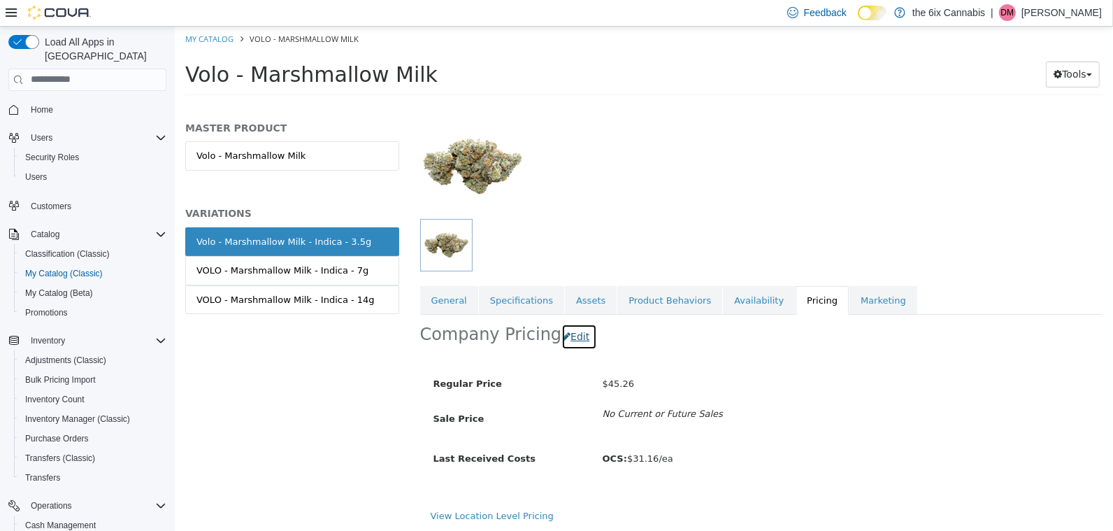
click at [575, 342] on button "Edit" at bounding box center [579, 336] width 36 height 26
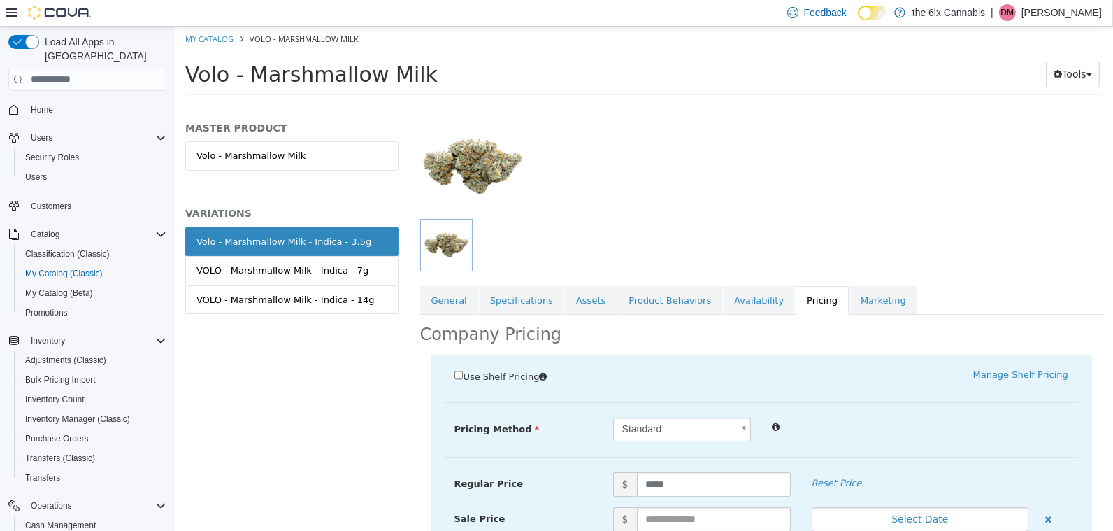
scroll to position [154, 0]
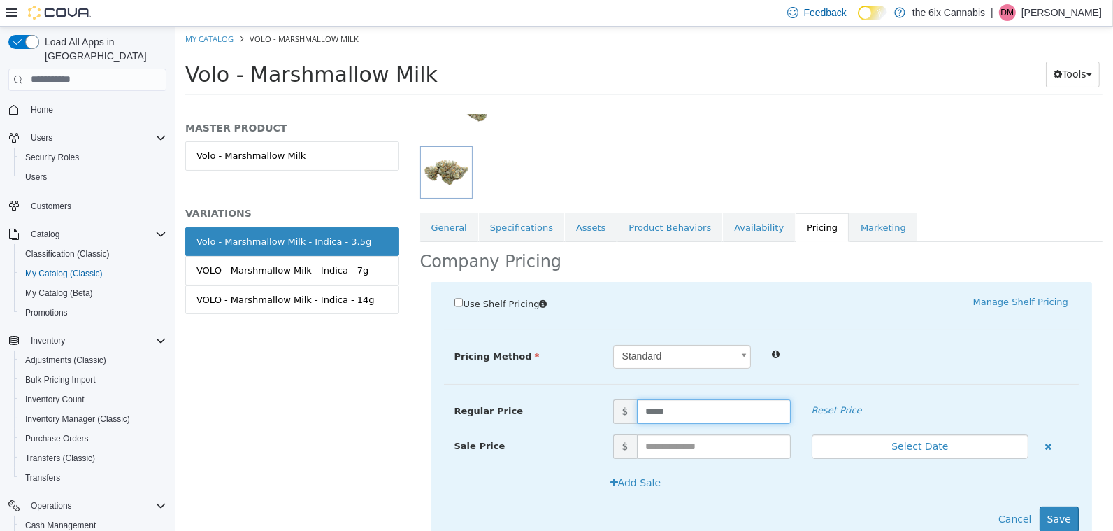
drag, startPoint x: 683, startPoint y: 412, endPoint x: 624, endPoint y: 402, distance: 60.3
click at [624, 402] on span "$ *****" at bounding box center [701, 410] width 199 height 24
type input "*****"
click at [1051, 523] on button "Save" at bounding box center [1058, 518] width 39 height 26
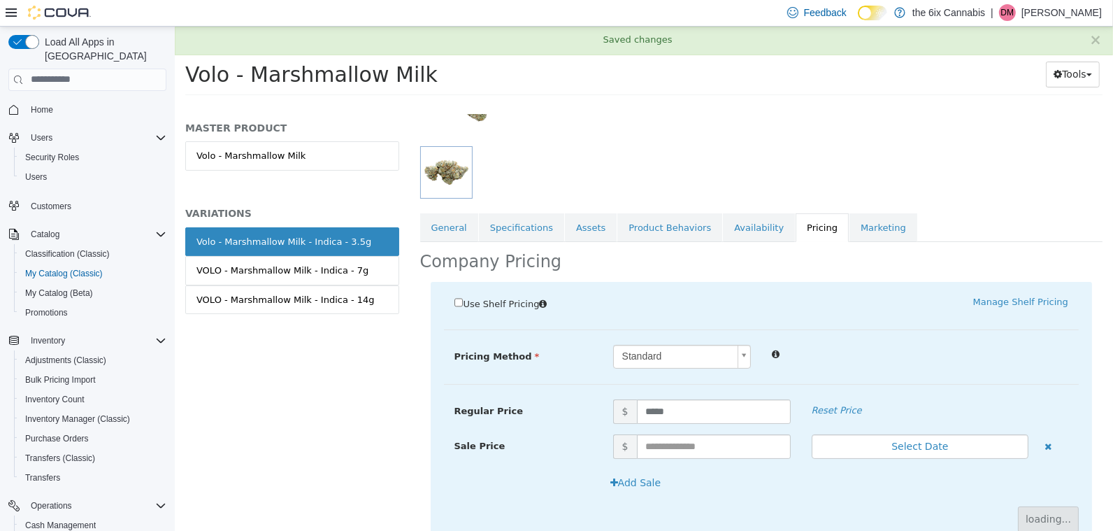
scroll to position [82, 0]
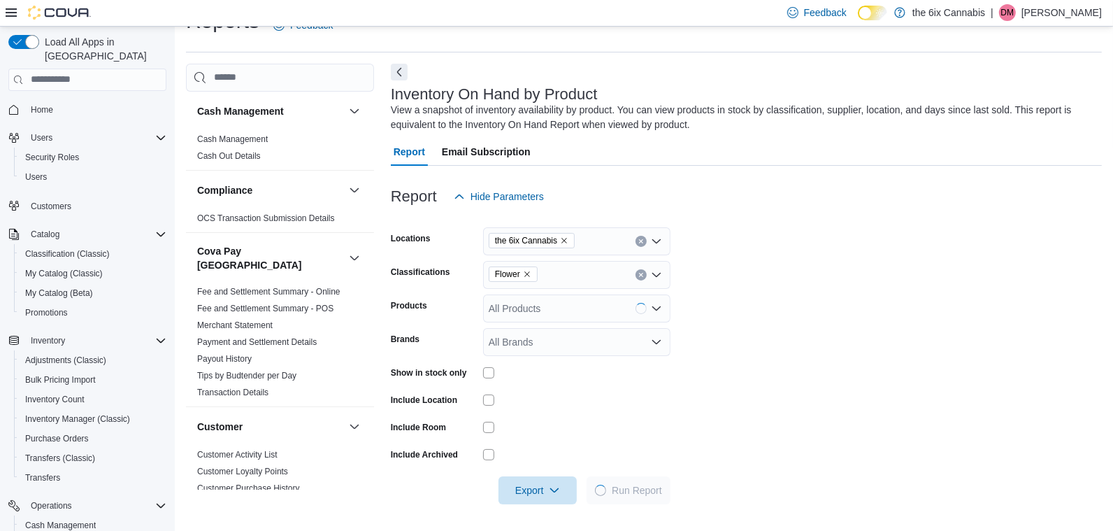
scroll to position [31, 0]
click at [528, 275] on icon "Remove Flower from selection in this group" at bounding box center [527, 273] width 8 height 8
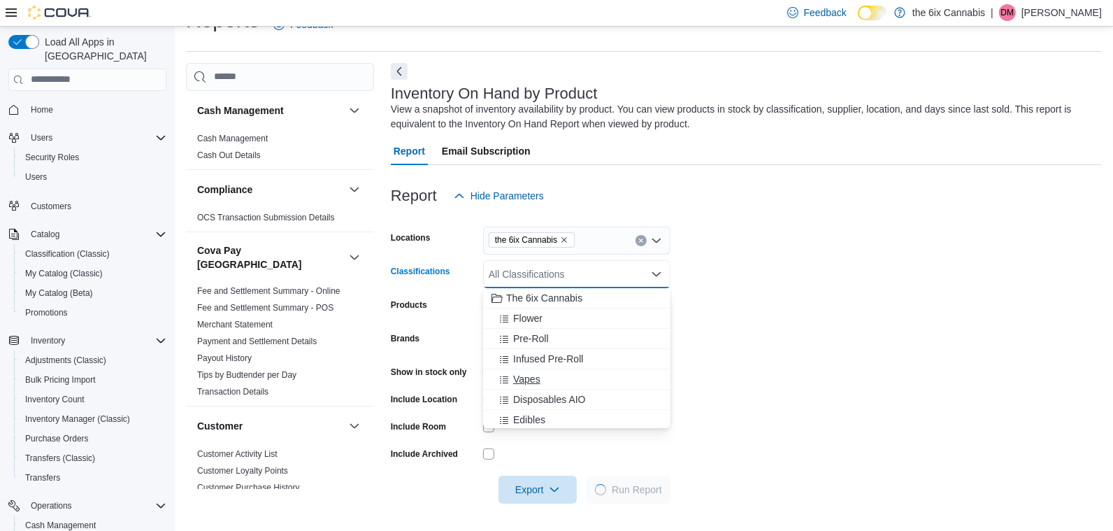
click at [538, 380] on span "Vapes" at bounding box center [526, 379] width 27 height 14
click at [538, 380] on span "Disposables AIO" at bounding box center [549, 379] width 73 height 14
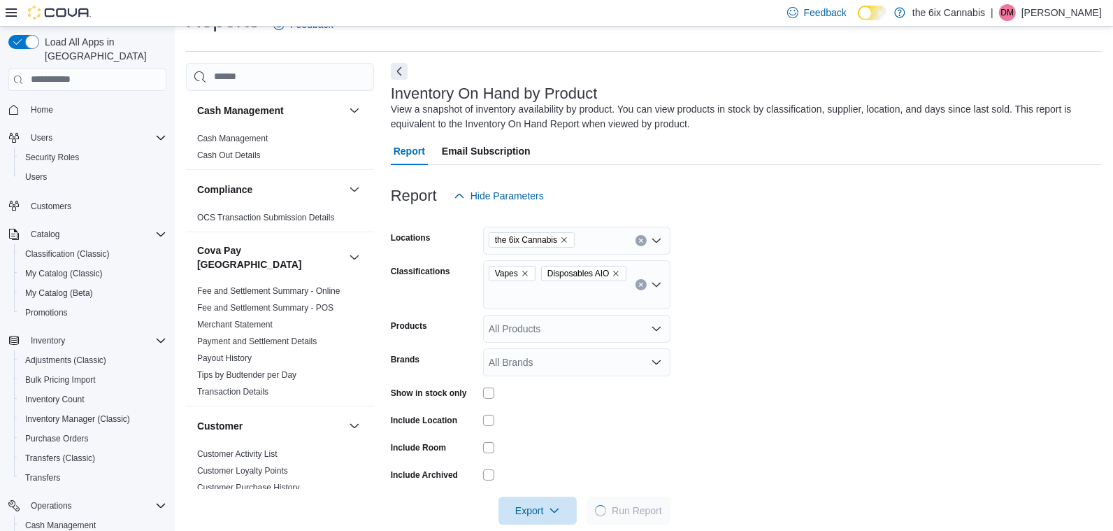
click at [857, 440] on form "Locations the 6ix Cannabis Classifications Vapes Disposables AIO Products All P…" at bounding box center [746, 367] width 711 height 315
click at [648, 512] on span "Run Report" at bounding box center [631, 510] width 50 height 14
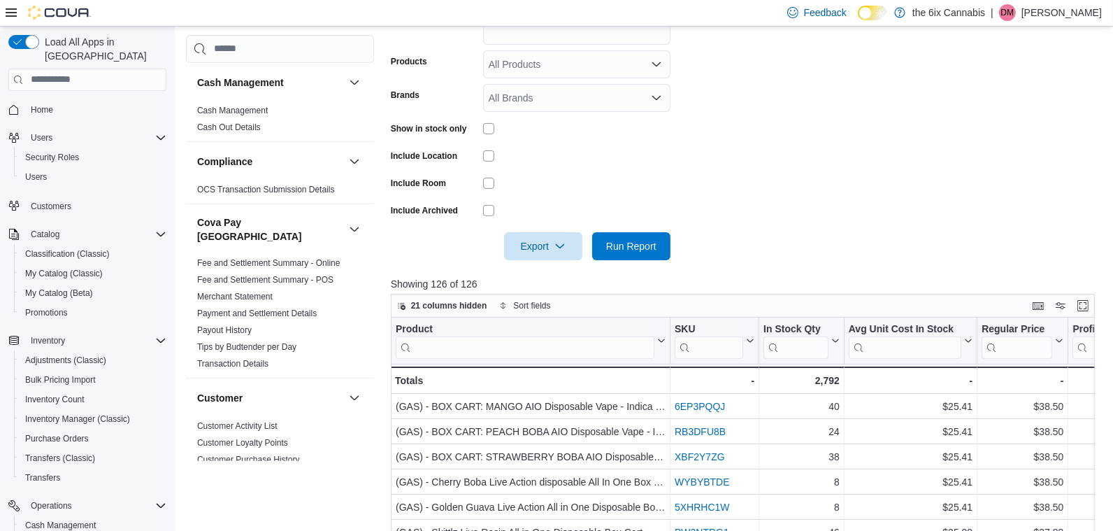
scroll to position [312, 0]
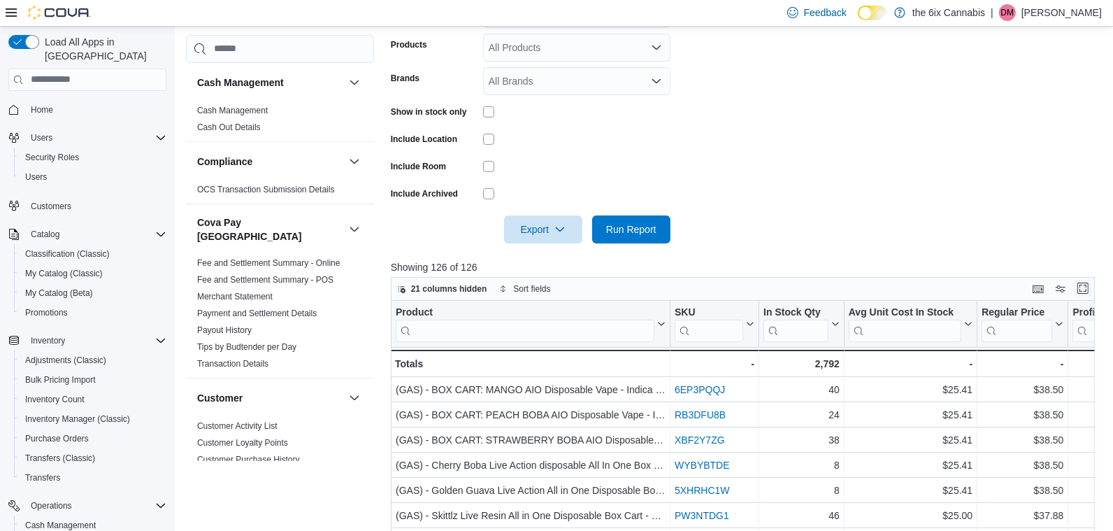
click at [1079, 289] on button "Enter fullscreen" at bounding box center [1082, 288] width 17 height 17
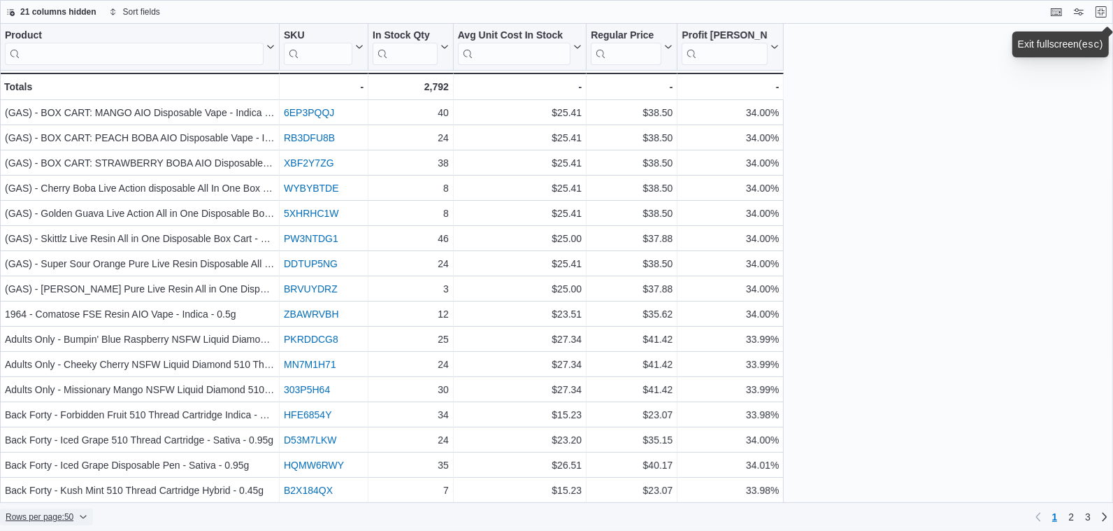
click at [82, 517] on span "Rows per page : 50" at bounding box center [47, 516] width 82 height 17
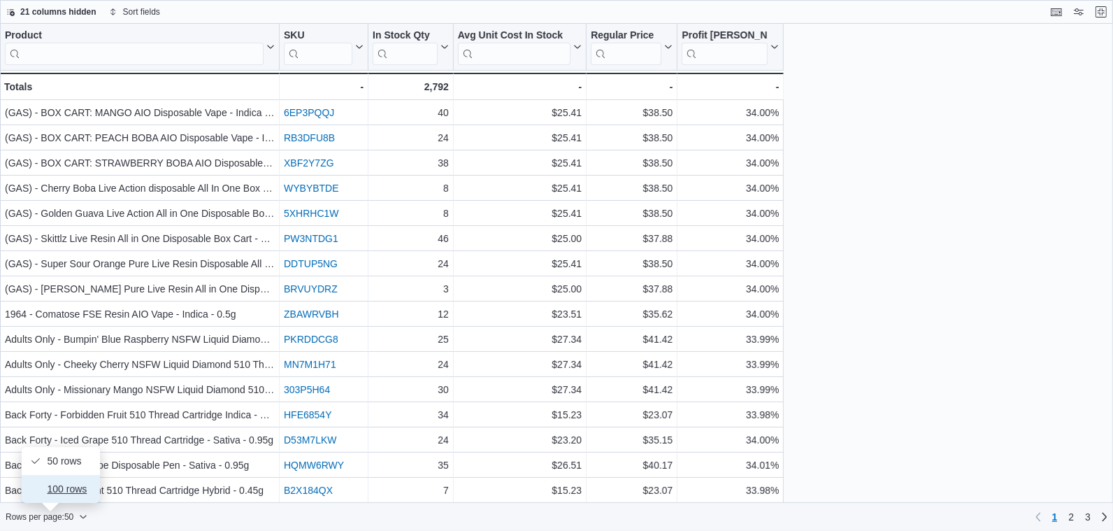
click at [74, 486] on span "100 rows" at bounding box center [69, 488] width 45 height 11
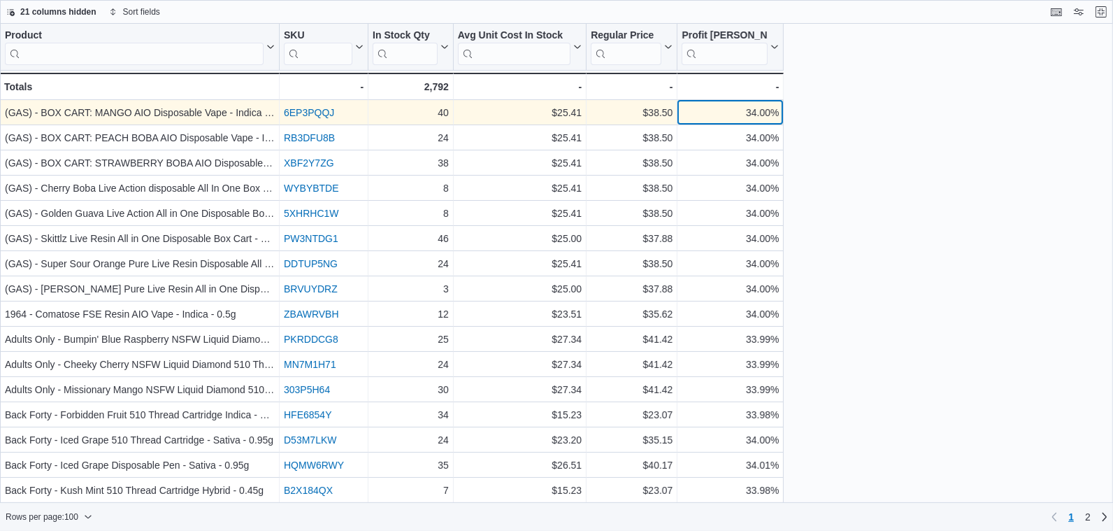
click at [709, 101] on div "34.00% - Profit Margin (%), column 6, row 1" at bounding box center [730, 112] width 106 height 25
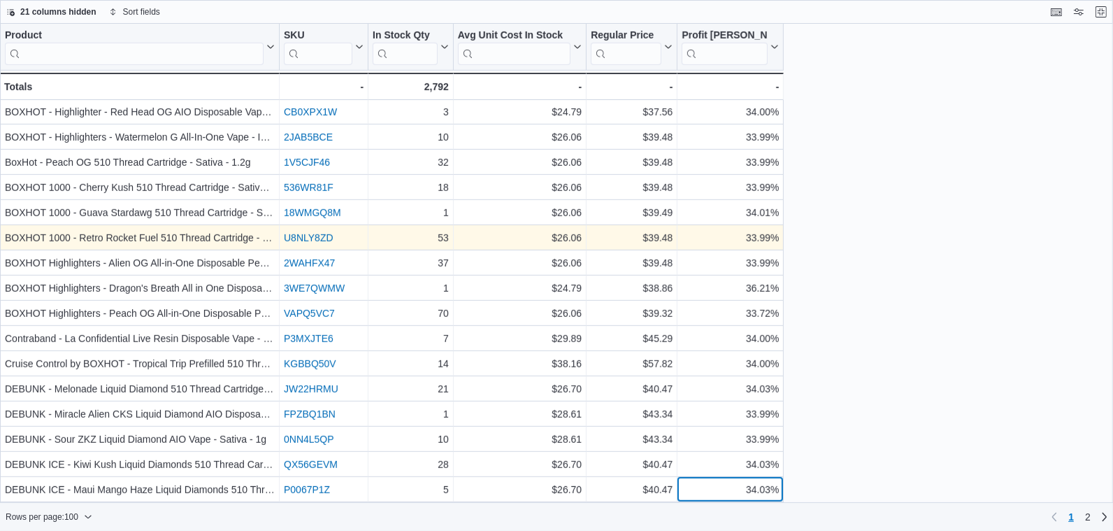
scroll to position [806, 0]
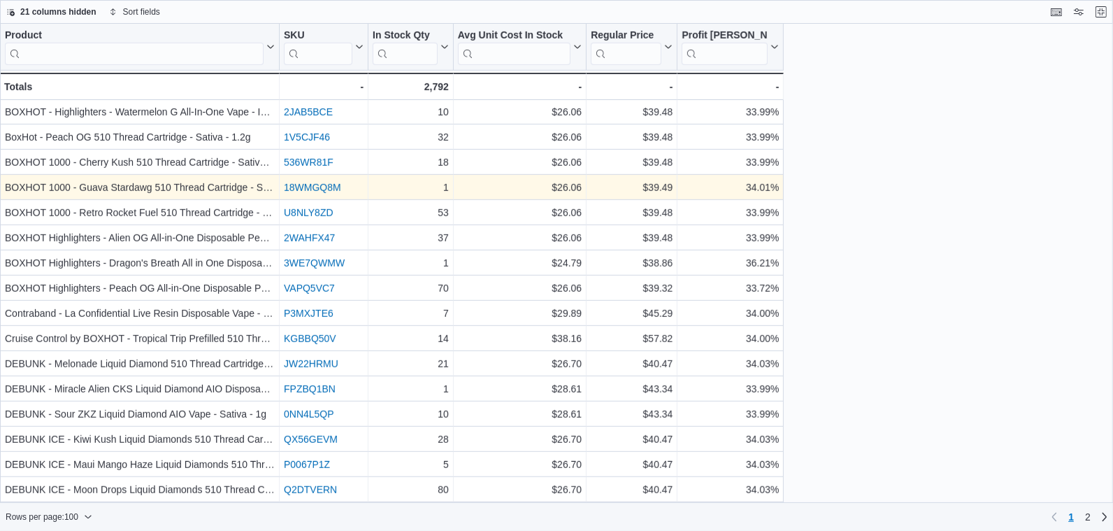
click at [310, 188] on link "18WMGQ8M" at bounding box center [312, 187] width 57 height 11
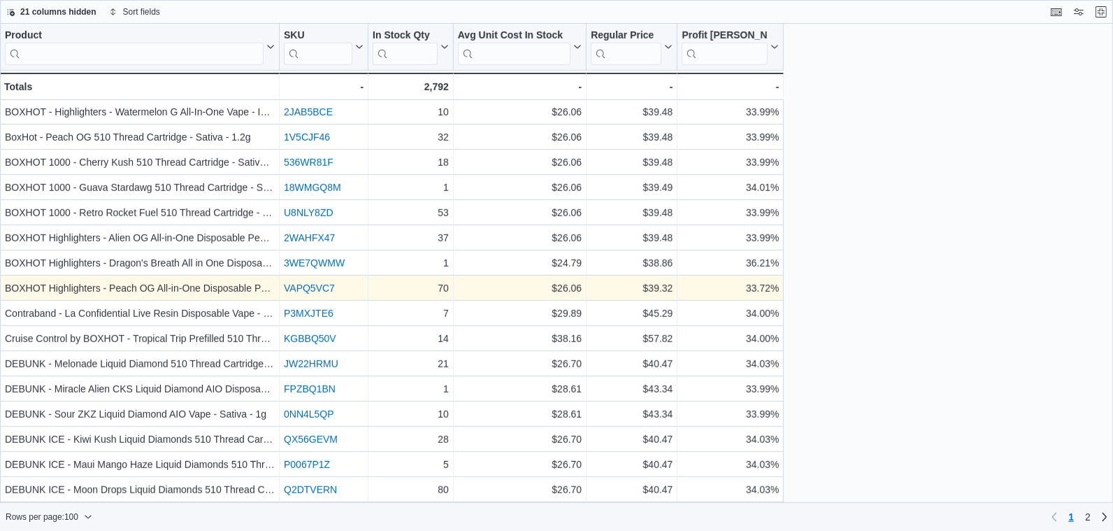
click at [325, 287] on link "VAPQ5VC7" at bounding box center [309, 287] width 51 height 11
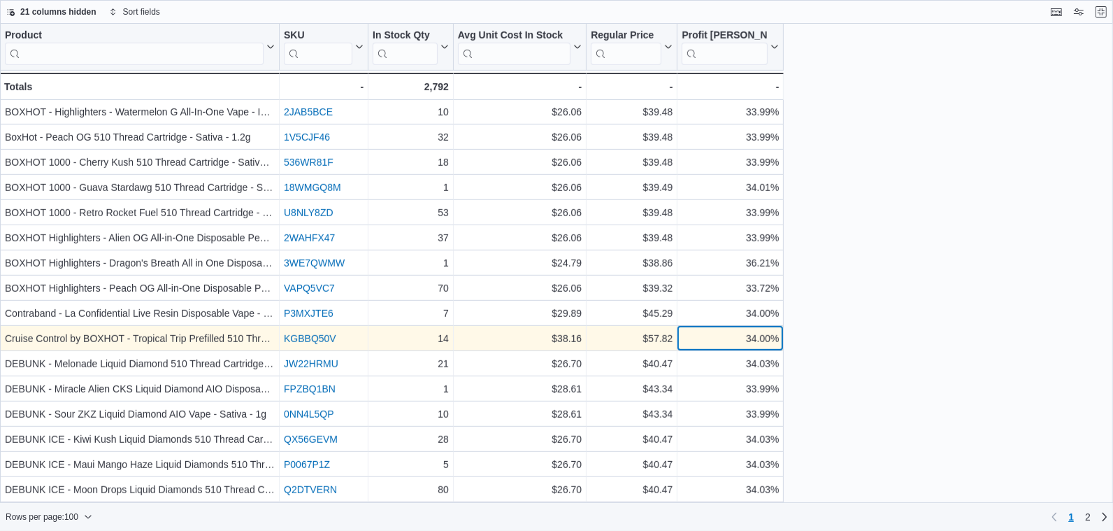
click at [707, 343] on div "34.00%" at bounding box center [730, 338] width 97 height 17
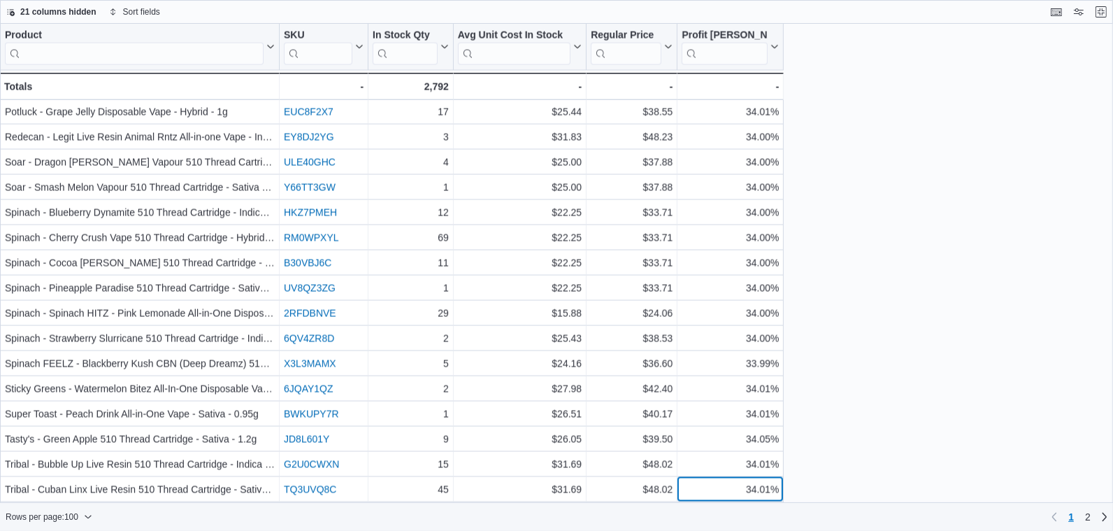
scroll to position [2113, 0]
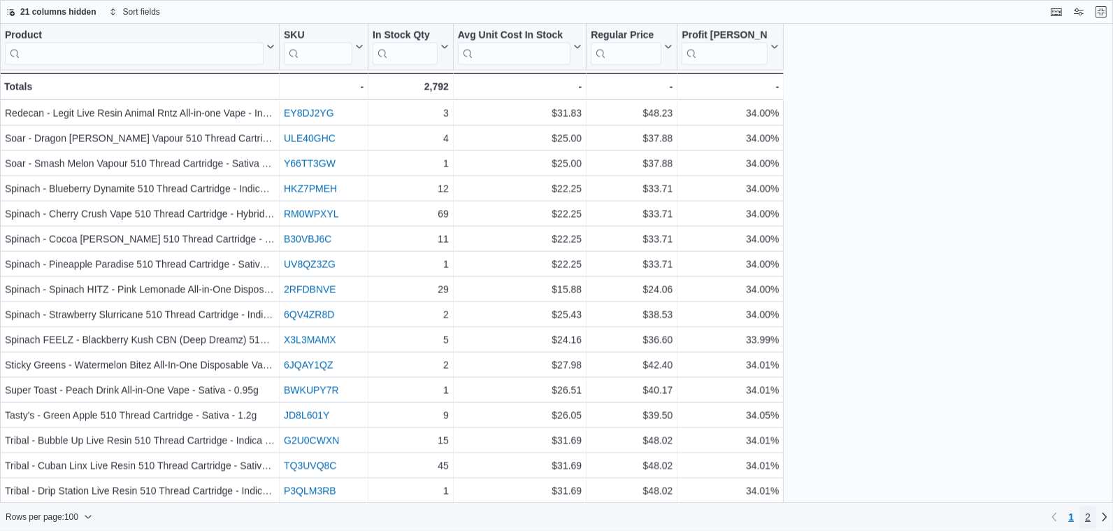
click at [1090, 521] on span "2" at bounding box center [1088, 517] width 6 height 14
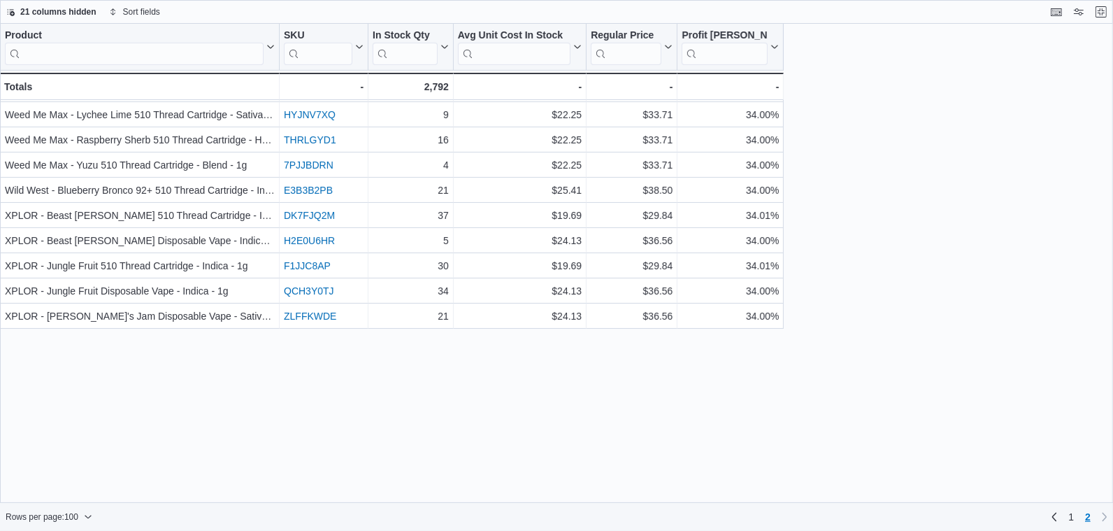
scroll to position [0, 0]
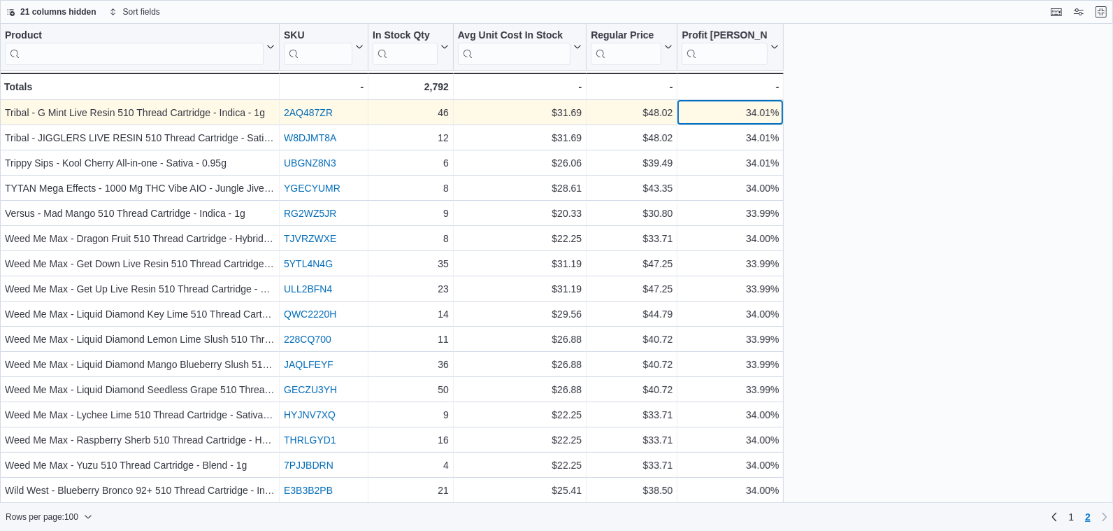
click at [748, 104] on div "34.01%" at bounding box center [730, 112] width 97 height 17
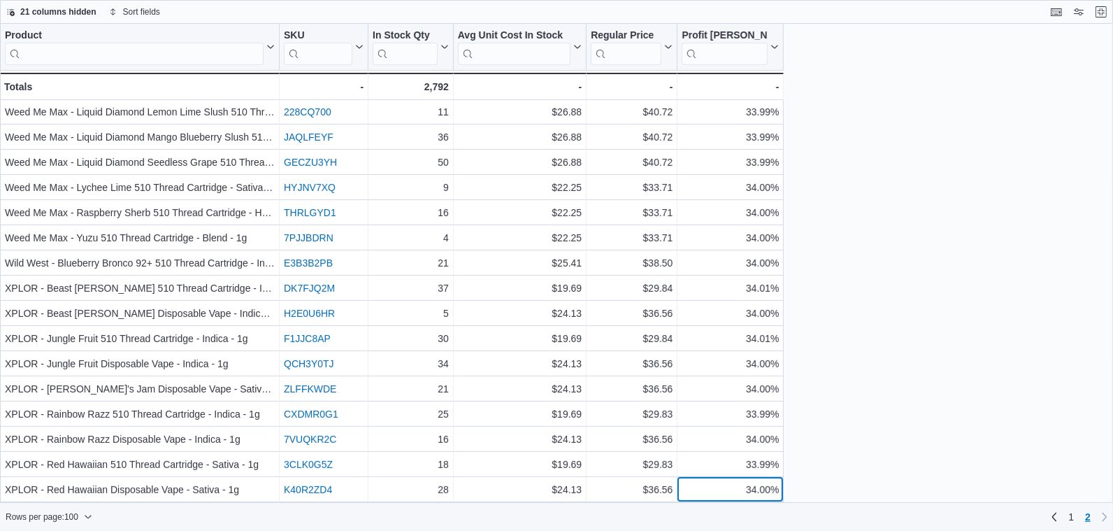
scroll to position [251, 0]
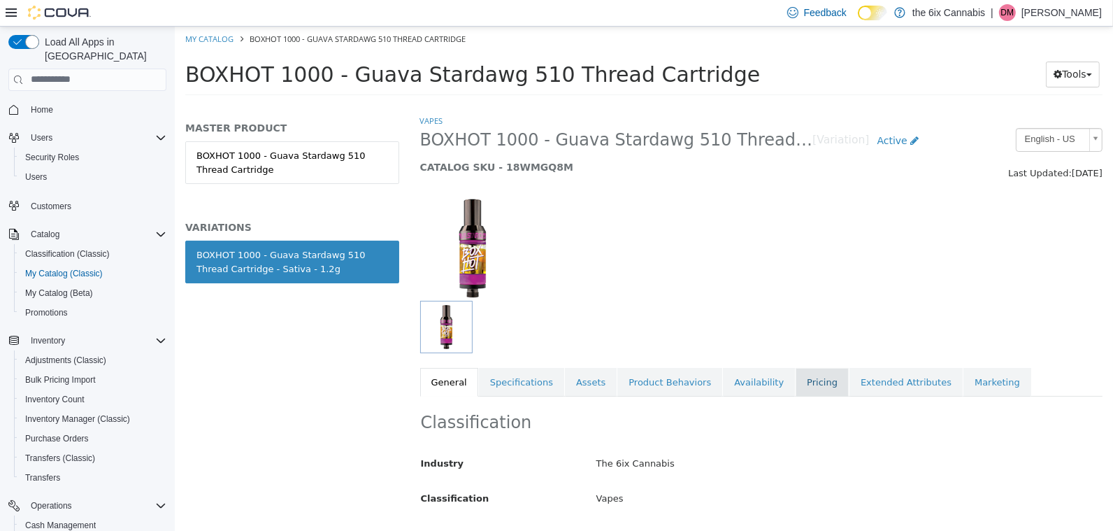
click at [795, 379] on link "Pricing" at bounding box center [821, 381] width 53 height 29
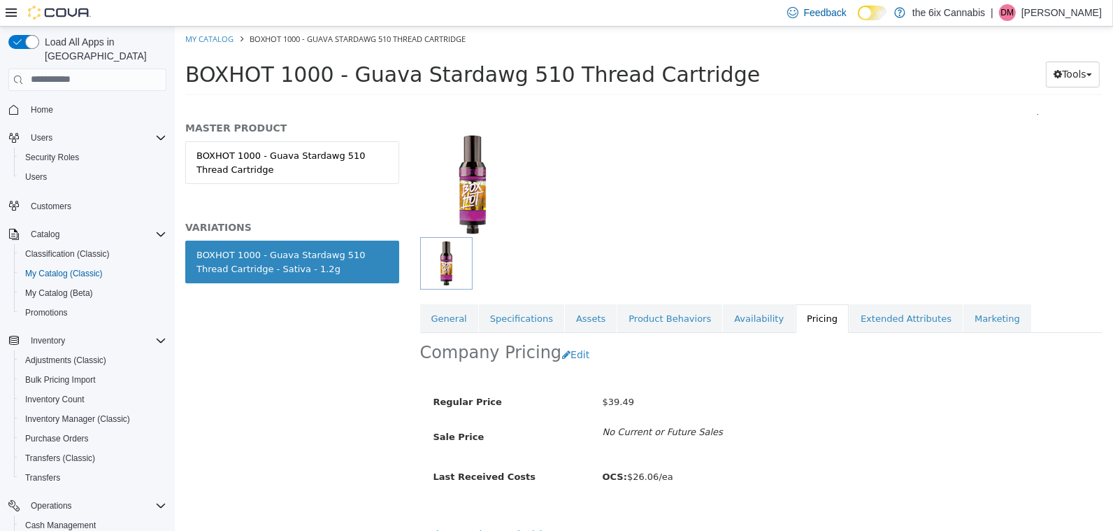
scroll to position [82, 0]
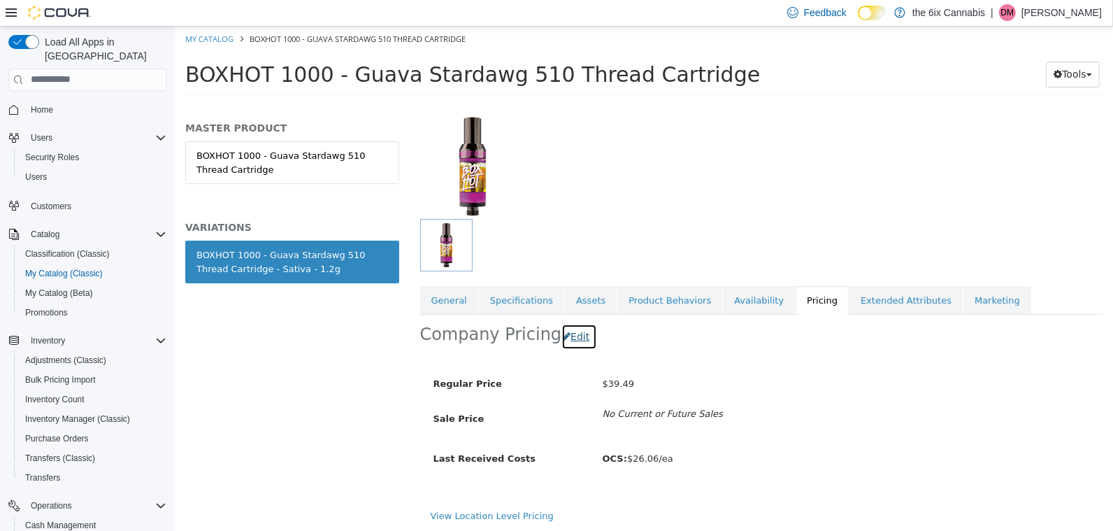
click at [572, 333] on button "Edit" at bounding box center [579, 336] width 36 height 26
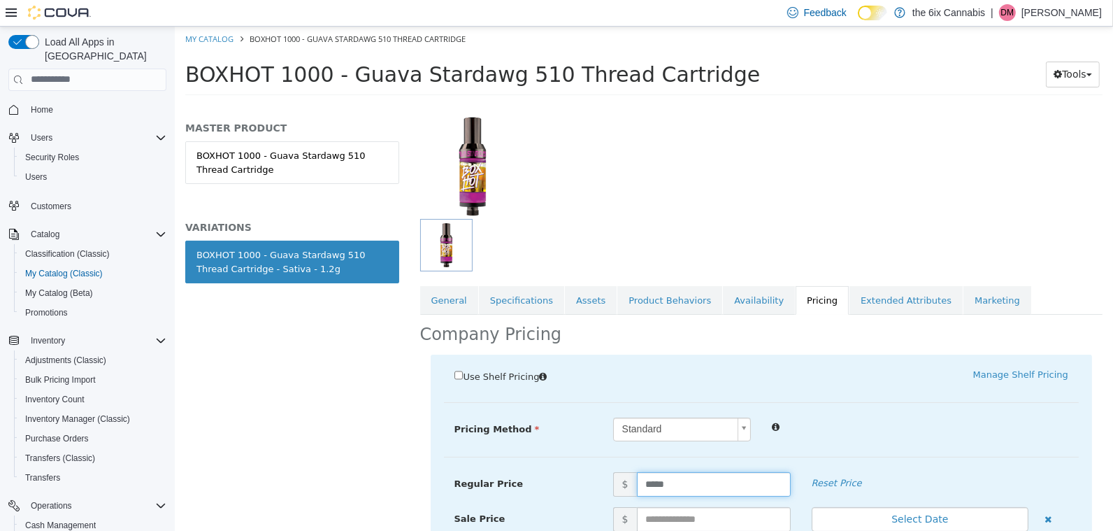
click at [683, 483] on input "*****" at bounding box center [713, 483] width 154 height 24
type input "*****"
click at [856, 445] on div "Pricing Method Standard * Regular Price $ ***** Reset Price Sale Price $ Select…" at bounding box center [760, 437] width 635 height 40
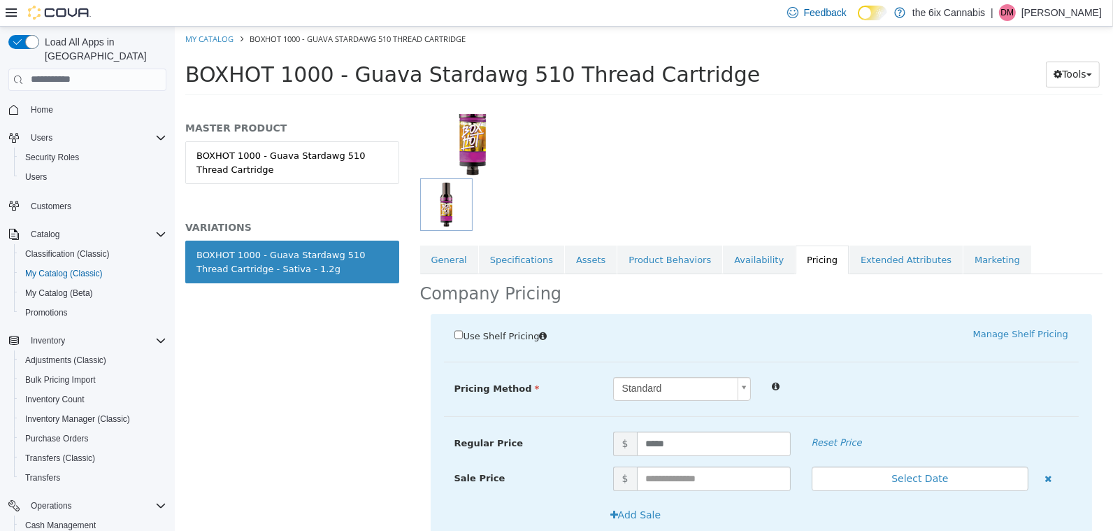
scroll to position [203, 0]
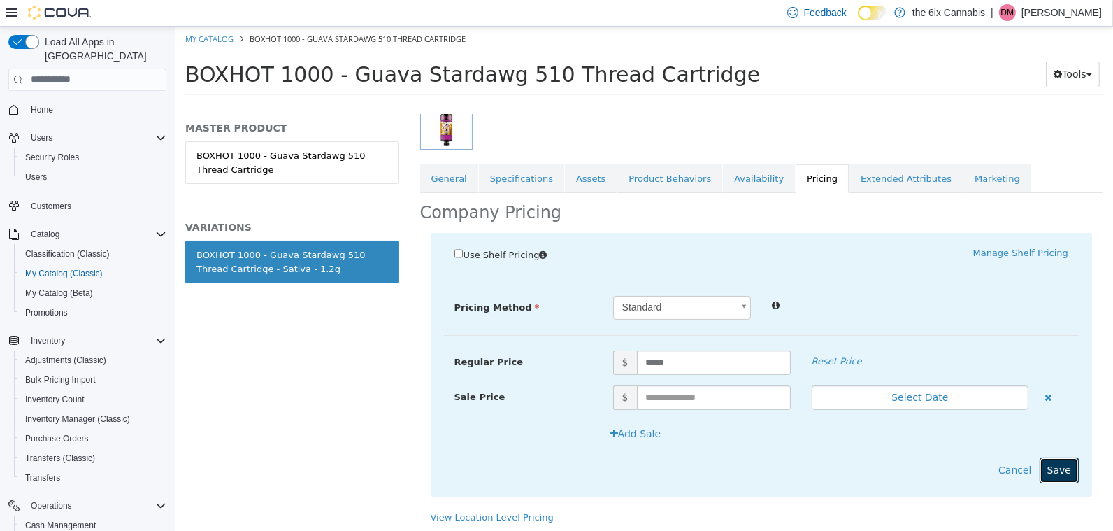
click at [1050, 472] on button "Save" at bounding box center [1058, 469] width 39 height 26
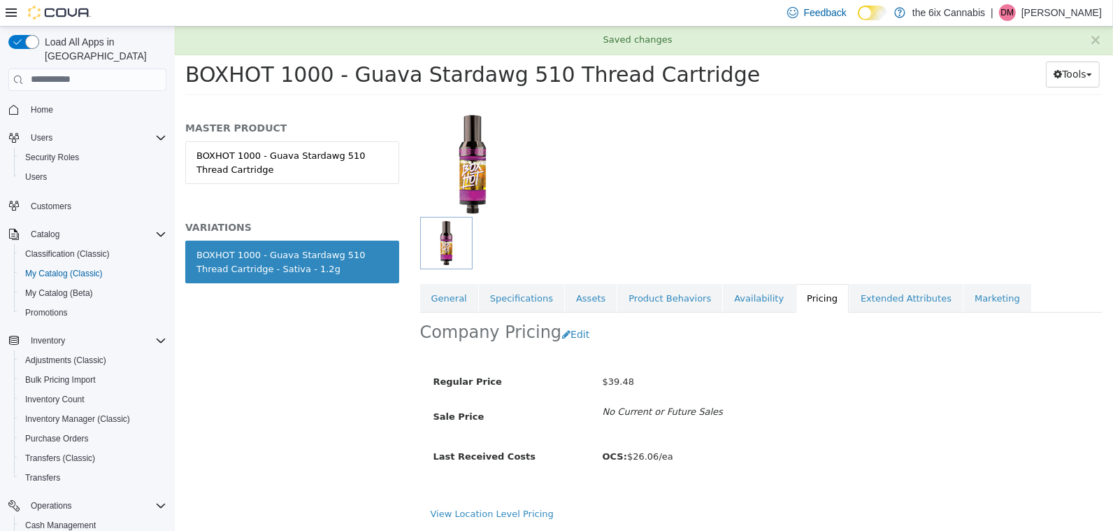
scroll to position [82, 0]
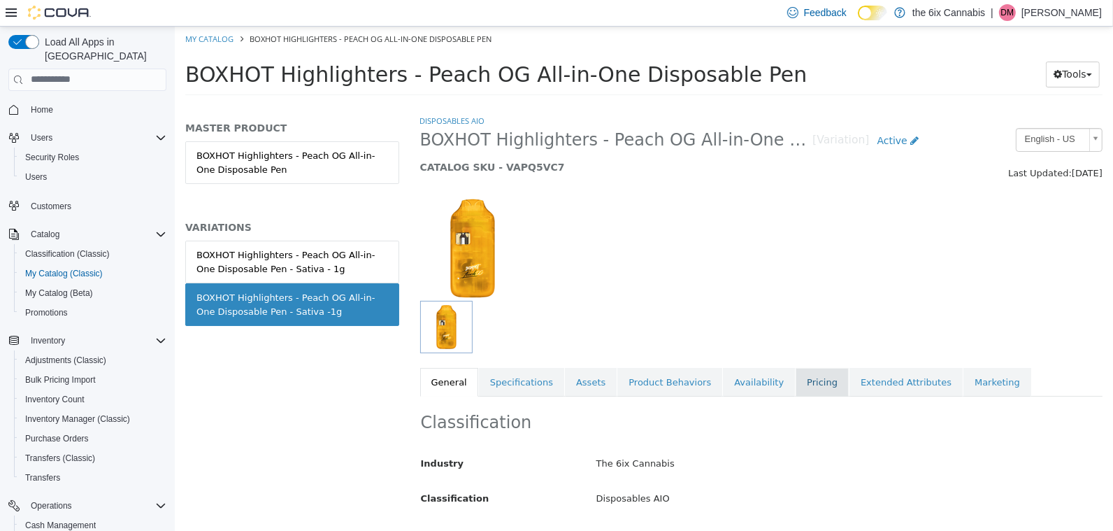
click at [795, 373] on link "Pricing" at bounding box center [821, 381] width 53 height 29
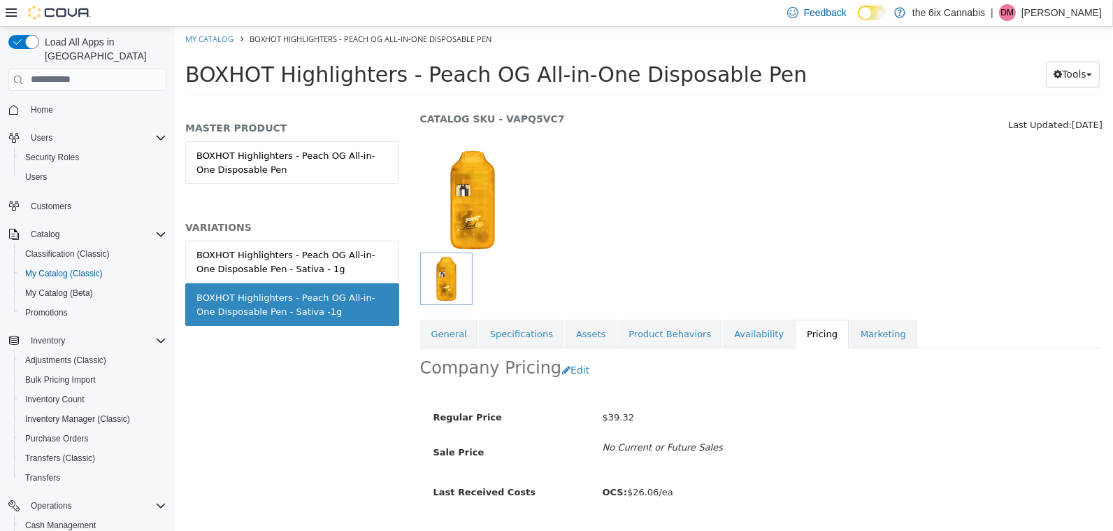
scroll to position [82, 0]
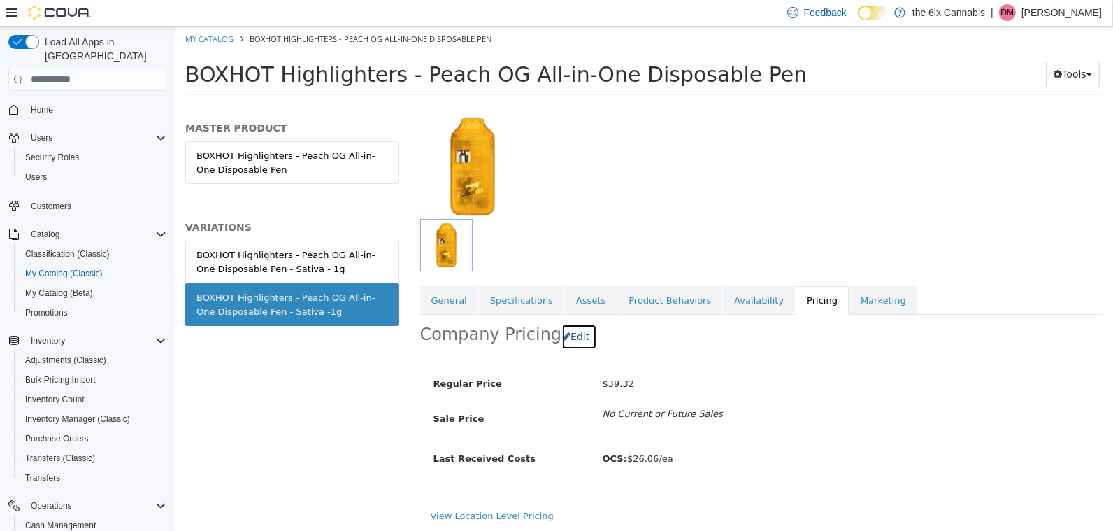
click at [564, 337] on button "Edit" at bounding box center [579, 336] width 36 height 26
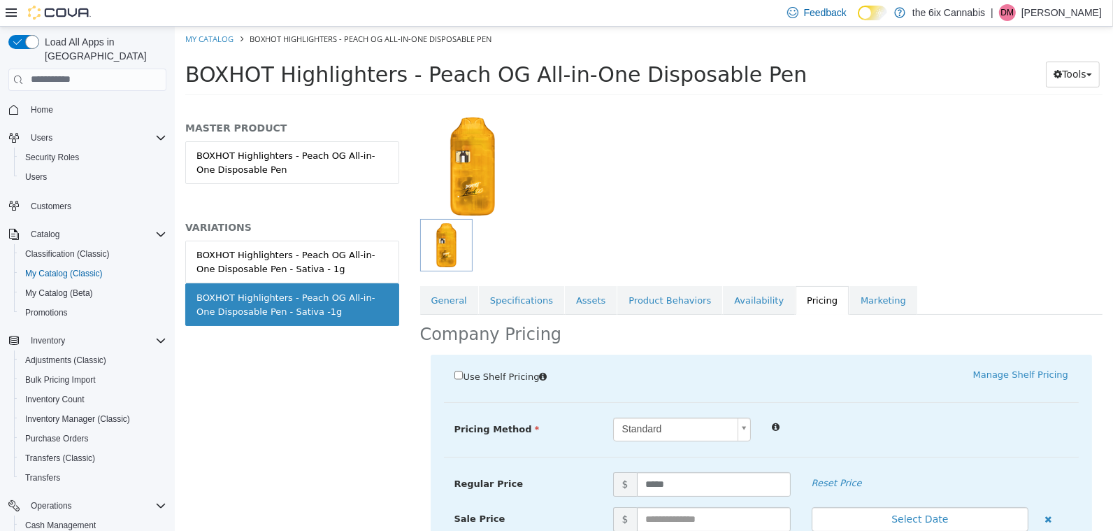
scroll to position [203, 0]
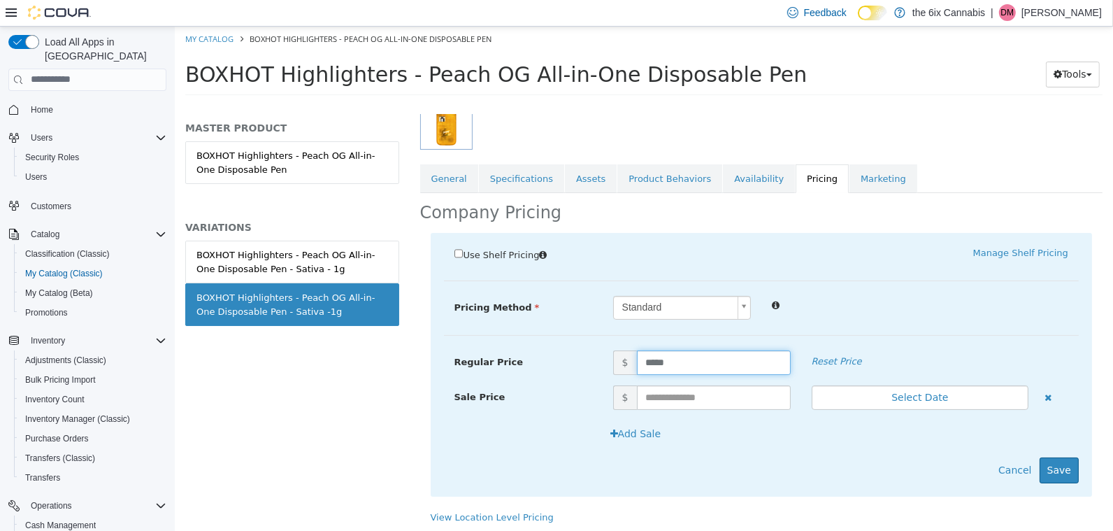
click at [686, 361] on input "*****" at bounding box center [713, 362] width 154 height 24
type input "*****"
click at [1060, 473] on button "Save" at bounding box center [1058, 469] width 39 height 26
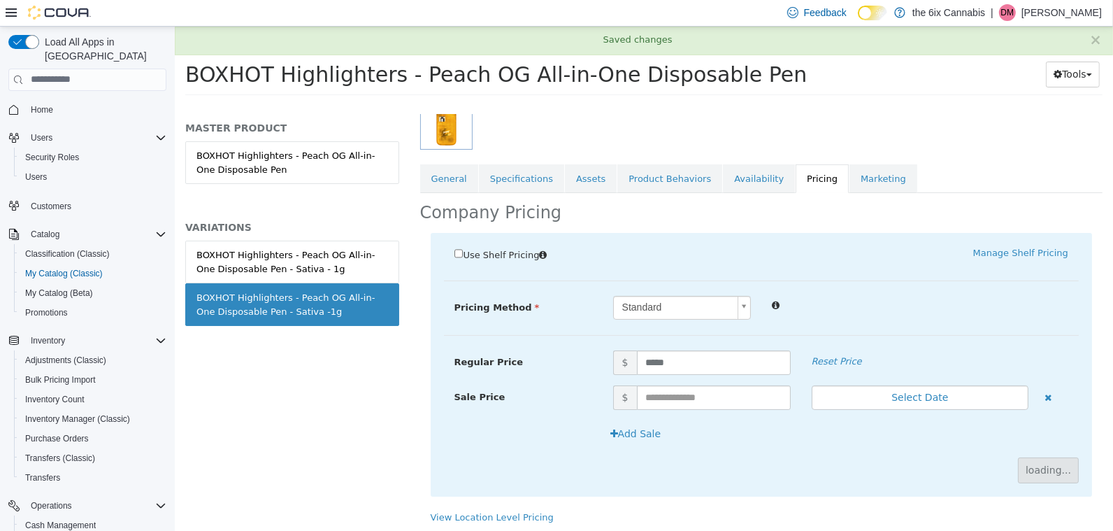
scroll to position [82, 0]
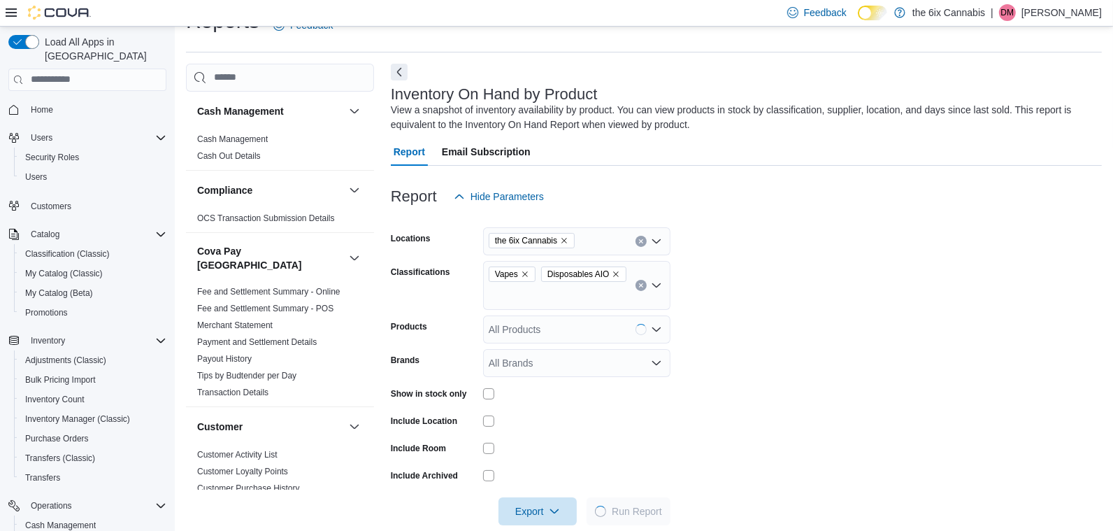
scroll to position [31, 0]
click at [614, 276] on icon "Remove Disposables AIO from selection in this group" at bounding box center [617, 274] width 6 height 6
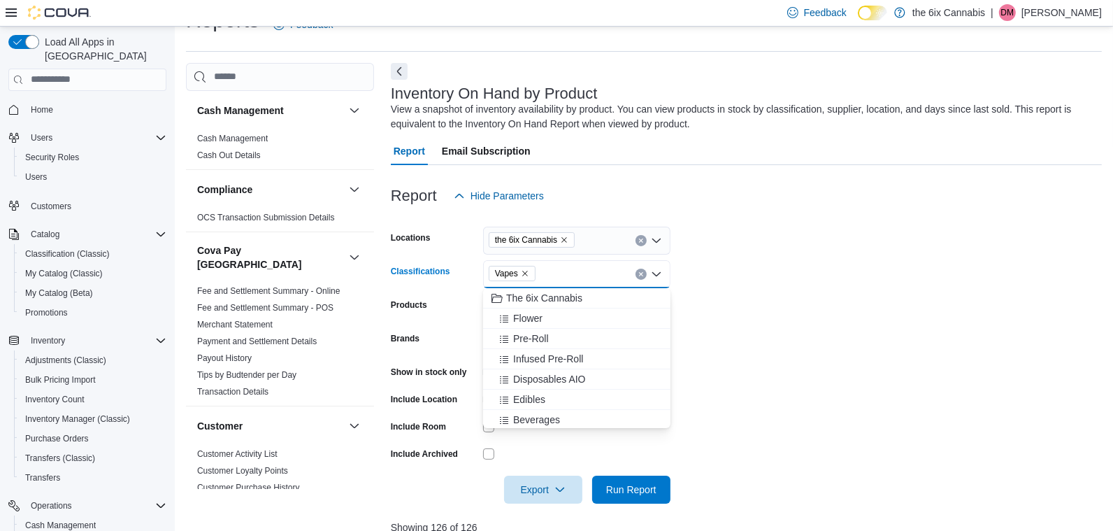
click at [527, 273] on icon "Remove Vapes from selection in this group" at bounding box center [525, 274] width 6 height 6
click at [563, 369] on div "Edibles" at bounding box center [576, 374] width 171 height 14
click at [563, 369] on div "Beverages" at bounding box center [563, 374] width 144 height 14
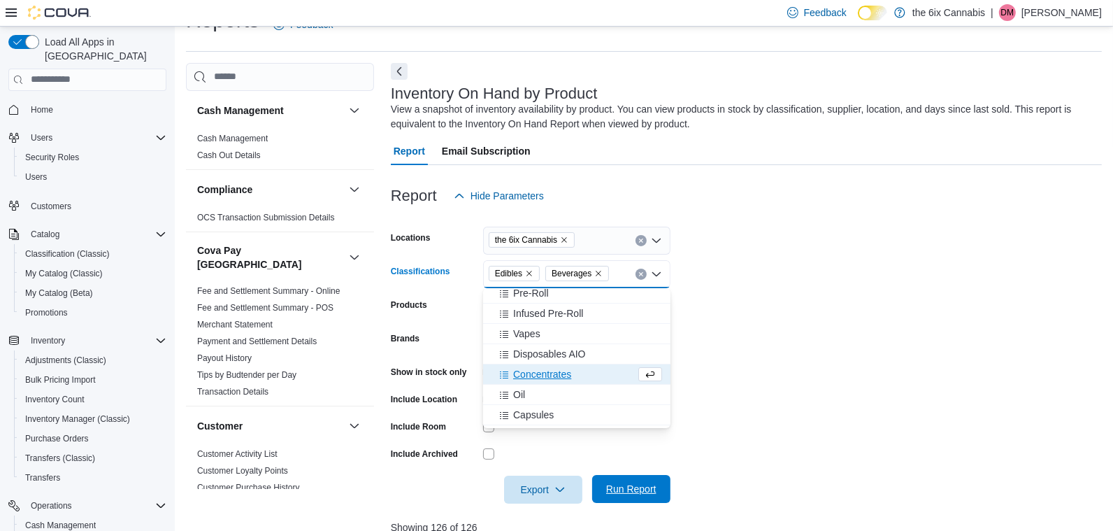
click at [649, 494] on span "Run Report" at bounding box center [631, 489] width 50 height 14
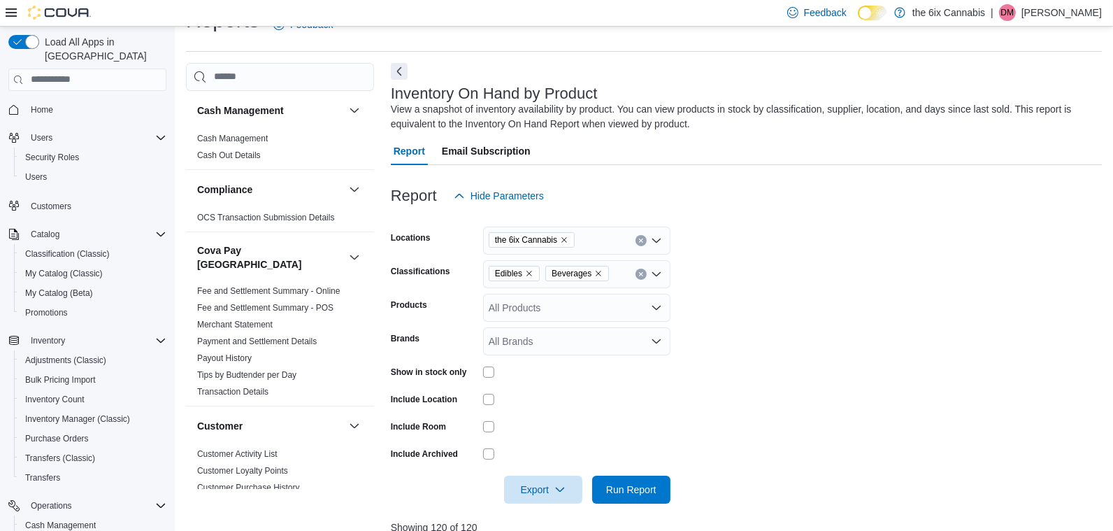
scroll to position [124, 0]
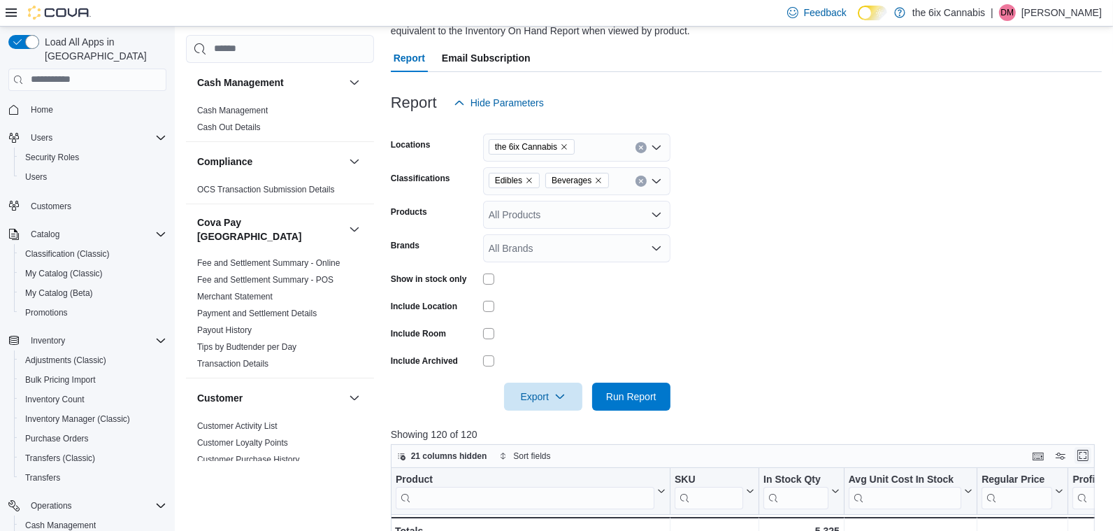
click at [1083, 454] on button "Enter fullscreen" at bounding box center [1082, 455] width 17 height 17
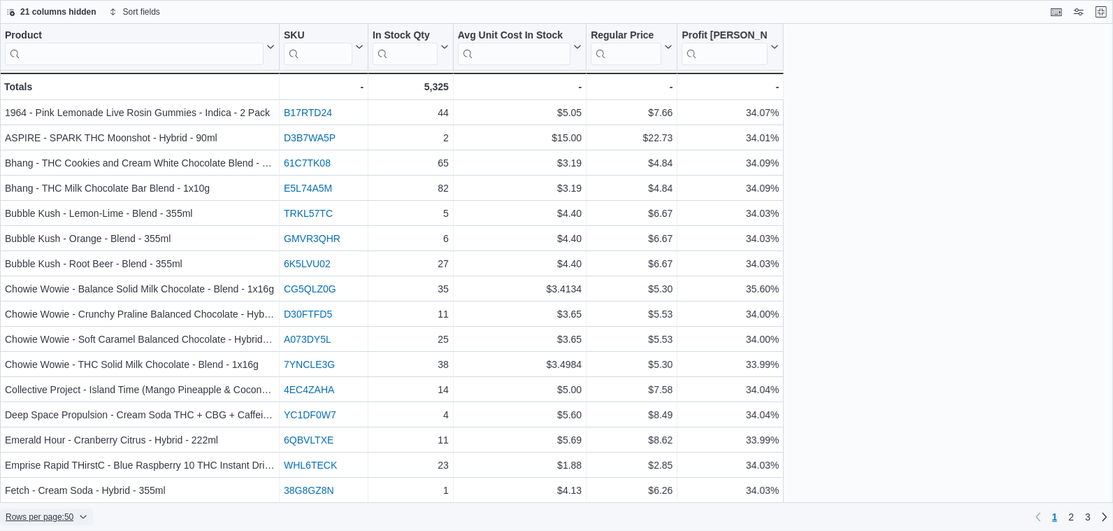
click at [87, 517] on icon "button" at bounding box center [83, 516] width 6 height 3
click at [81, 491] on span "100 rows" at bounding box center [69, 488] width 45 height 11
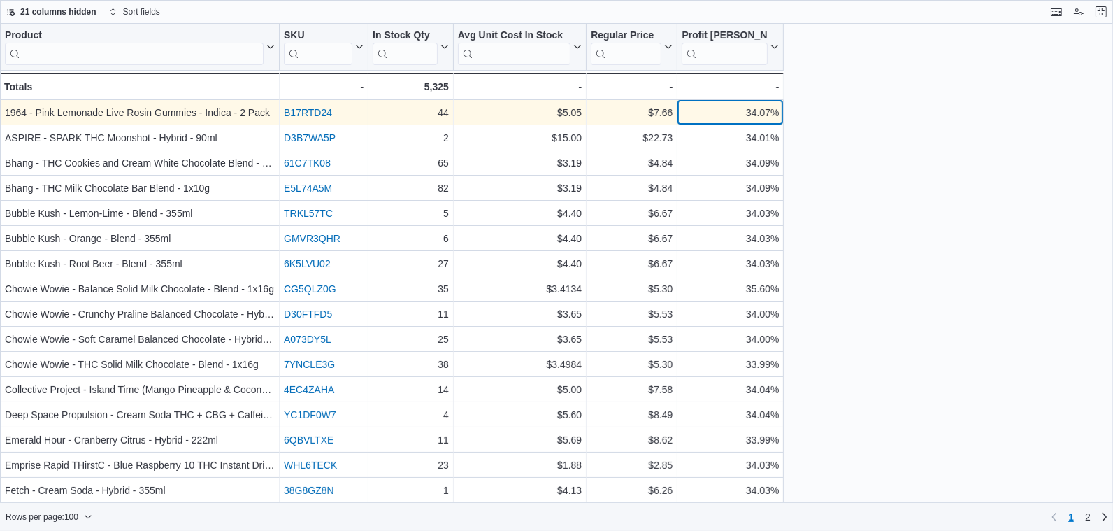
click at [727, 117] on div "34.07%" at bounding box center [730, 112] width 97 height 17
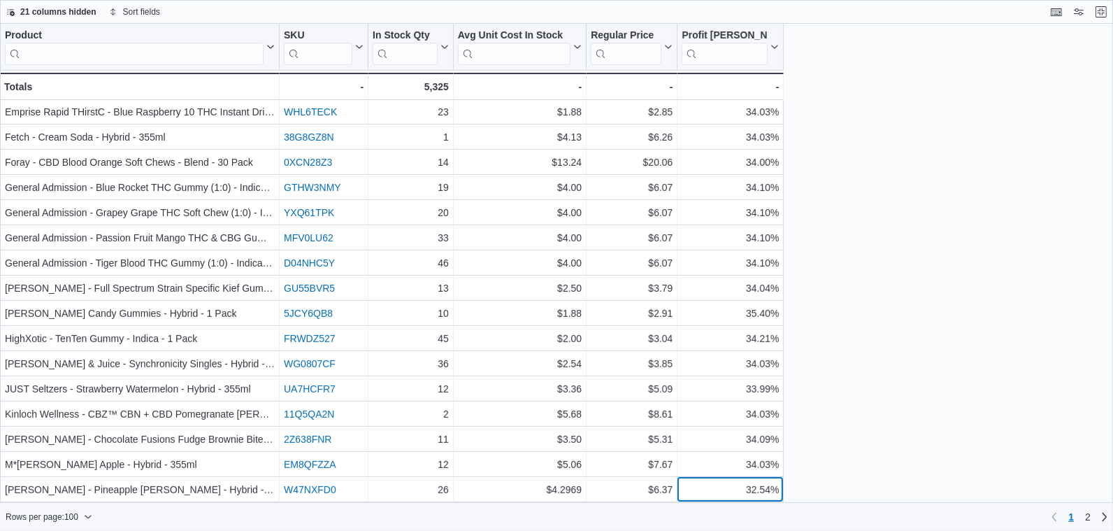
scroll to position [378, 0]
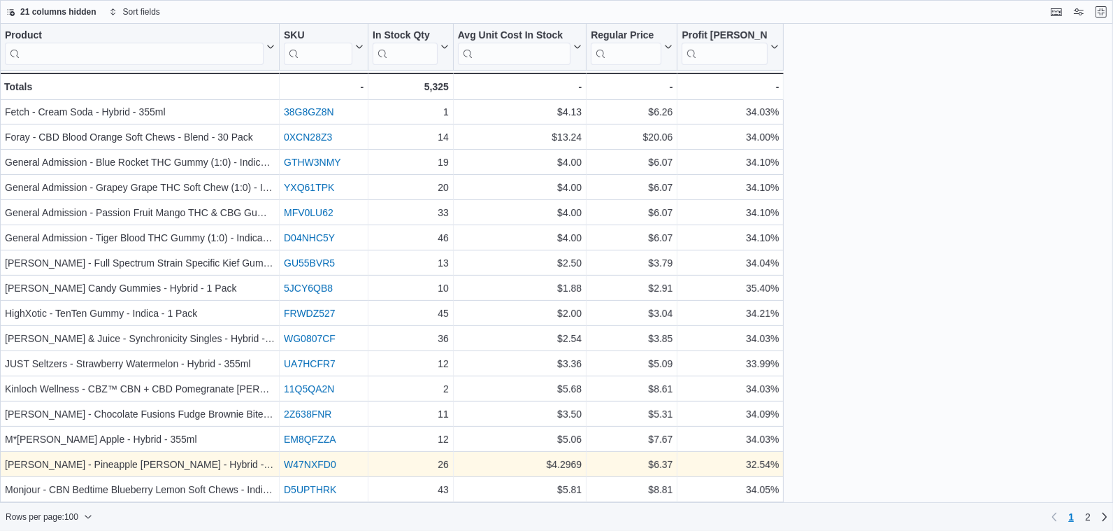
click at [327, 463] on link "W47NXFD0" at bounding box center [310, 464] width 52 height 11
click at [742, 452] on div "32.54% - Profit Margin (%), column 6, row 30" at bounding box center [730, 464] width 106 height 25
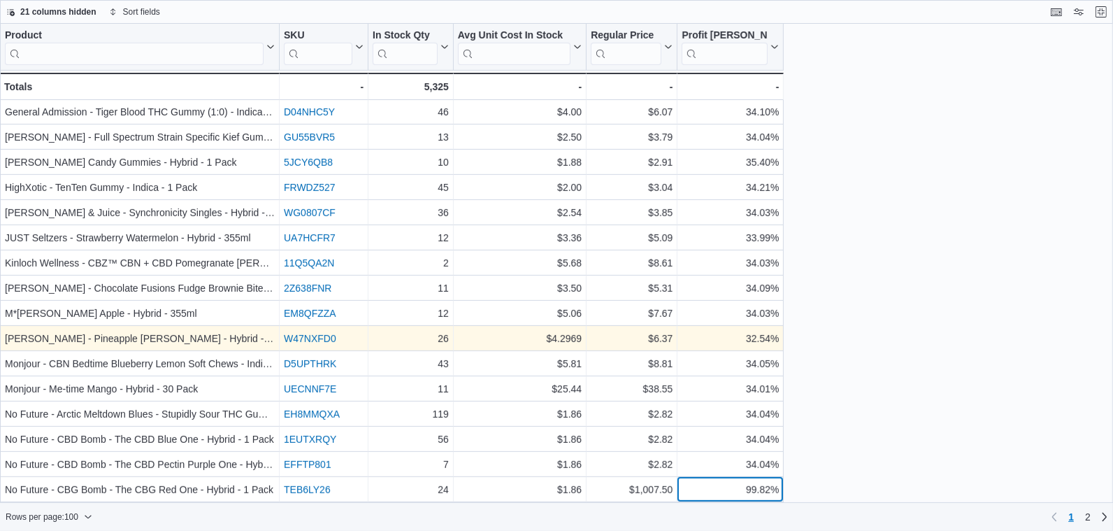
scroll to position [529, 0]
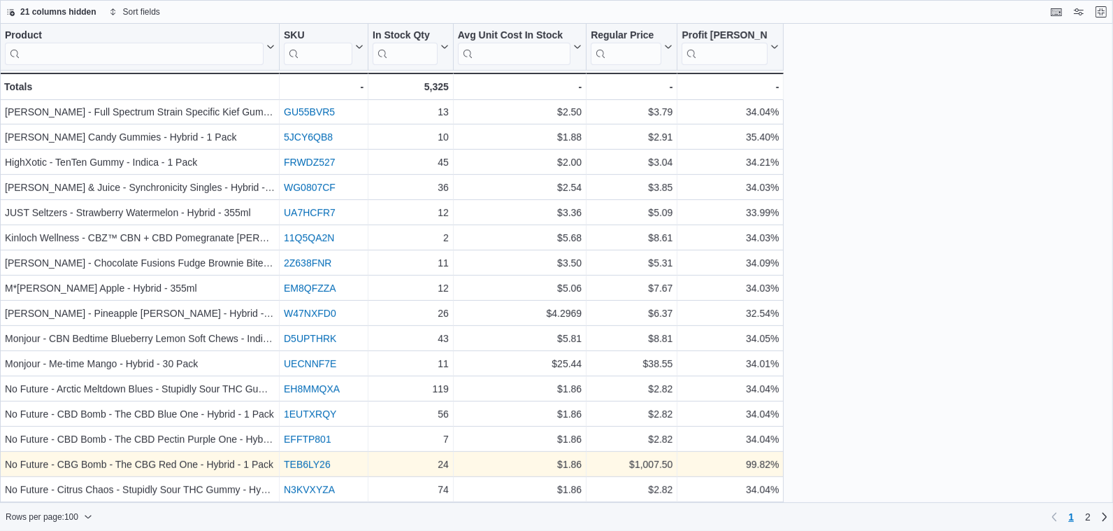
click at [327, 466] on link "TEB6LY26" at bounding box center [307, 464] width 47 height 11
click at [728, 472] on div "99.82%" at bounding box center [730, 464] width 97 height 17
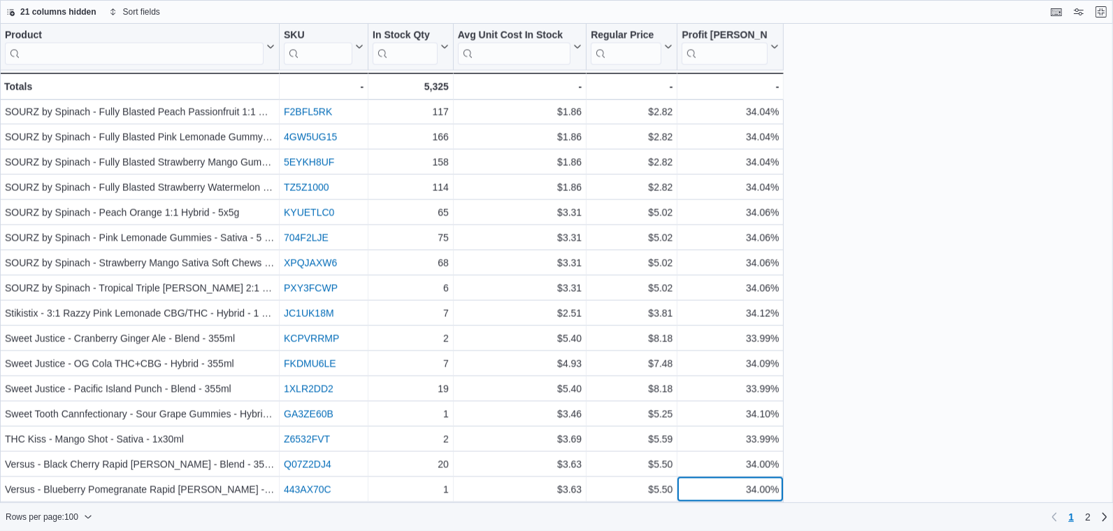
scroll to position [2113, 0]
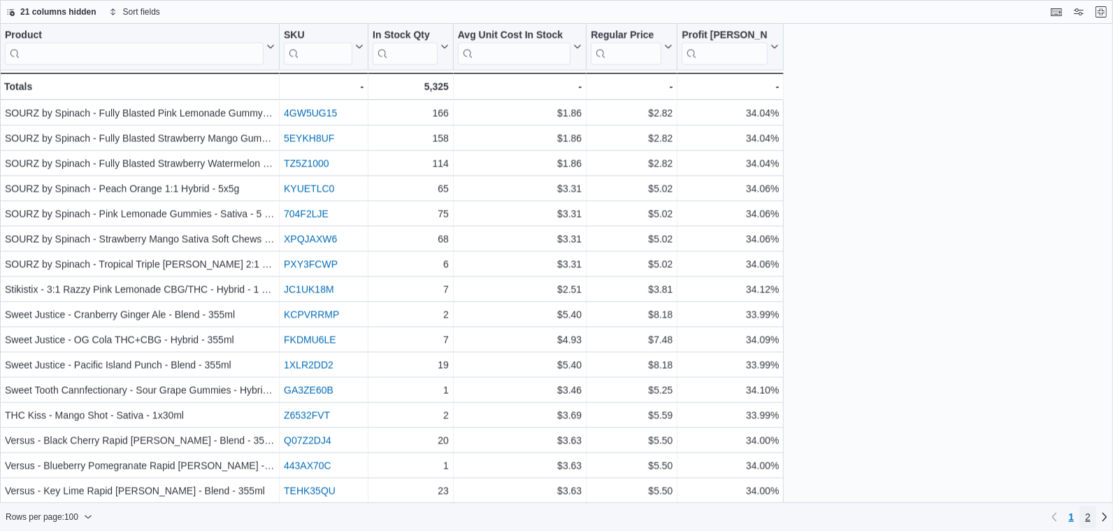
click at [1088, 518] on span "2" at bounding box center [1088, 517] width 6 height 14
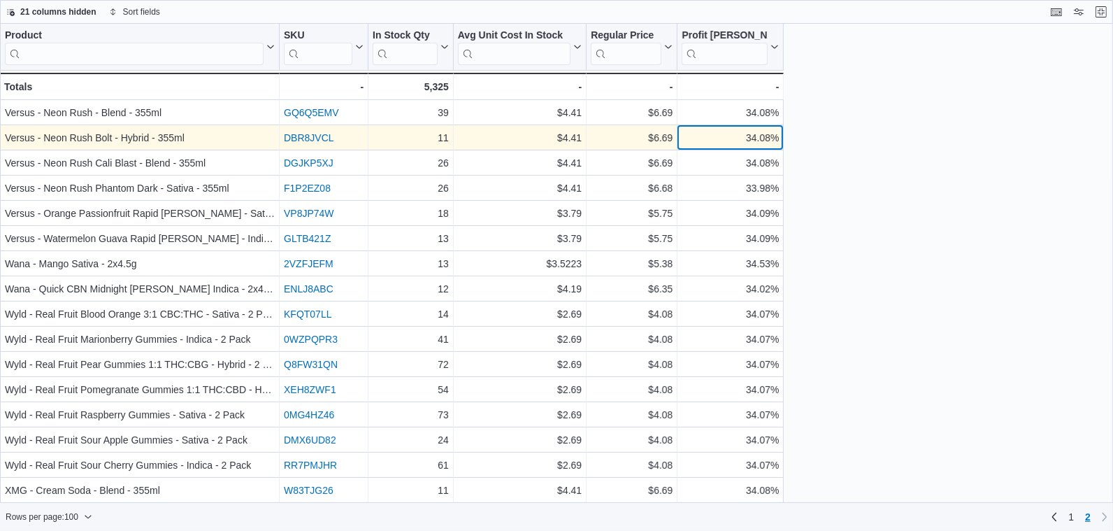
click at [700, 134] on div "34.08%" at bounding box center [730, 137] width 97 height 17
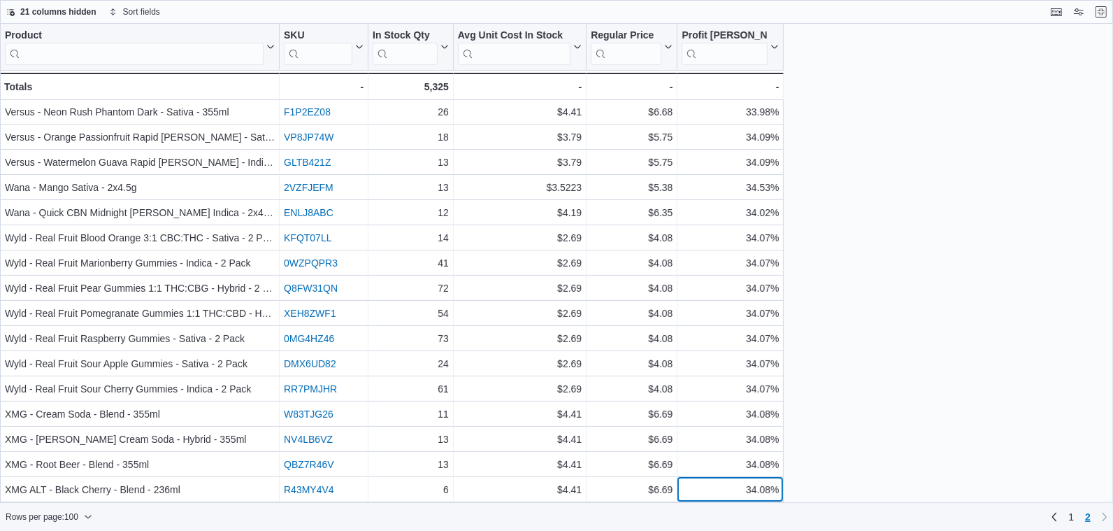
scroll to position [100, 0]
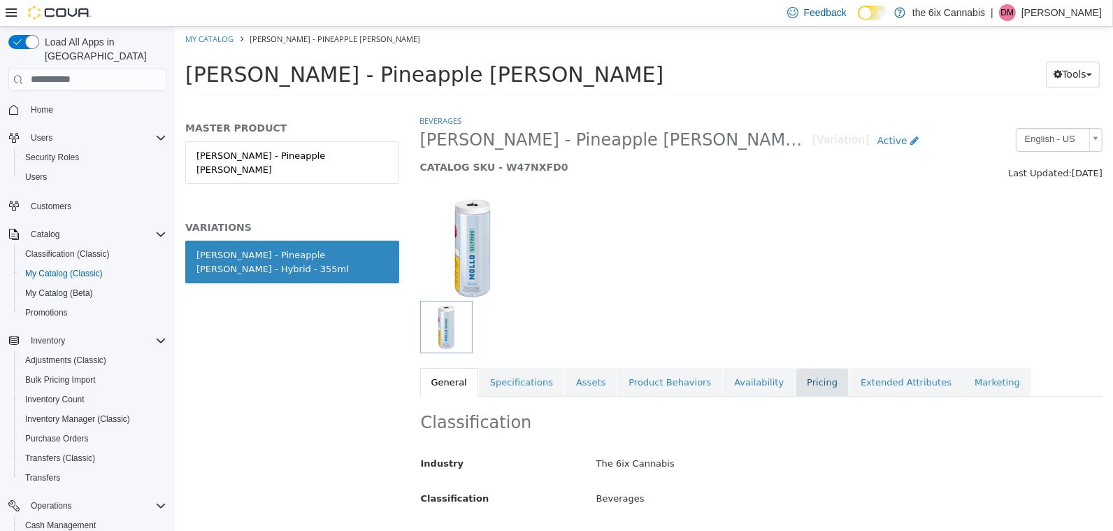
click at [800, 389] on link "Pricing" at bounding box center [821, 381] width 53 height 29
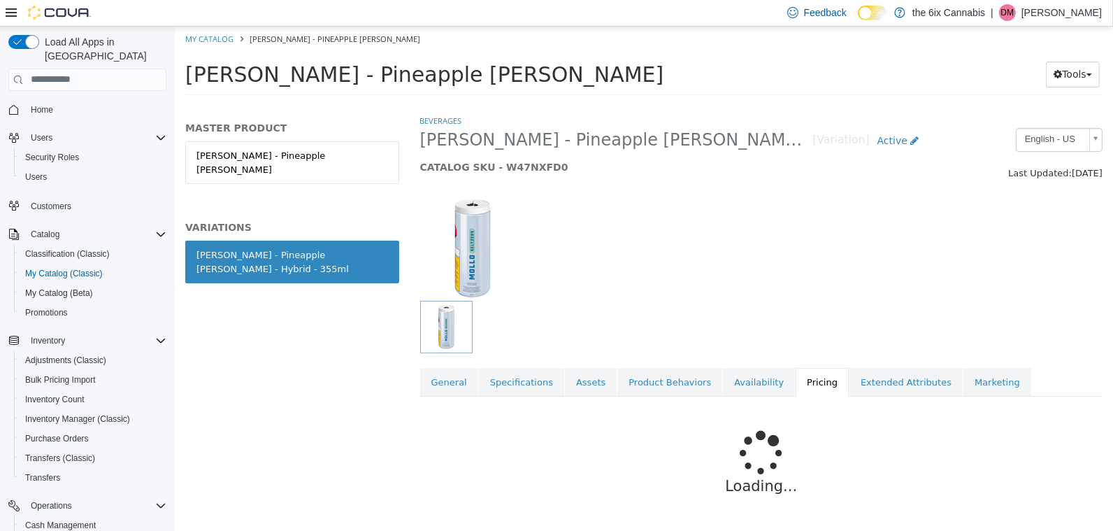
scroll to position [4, 0]
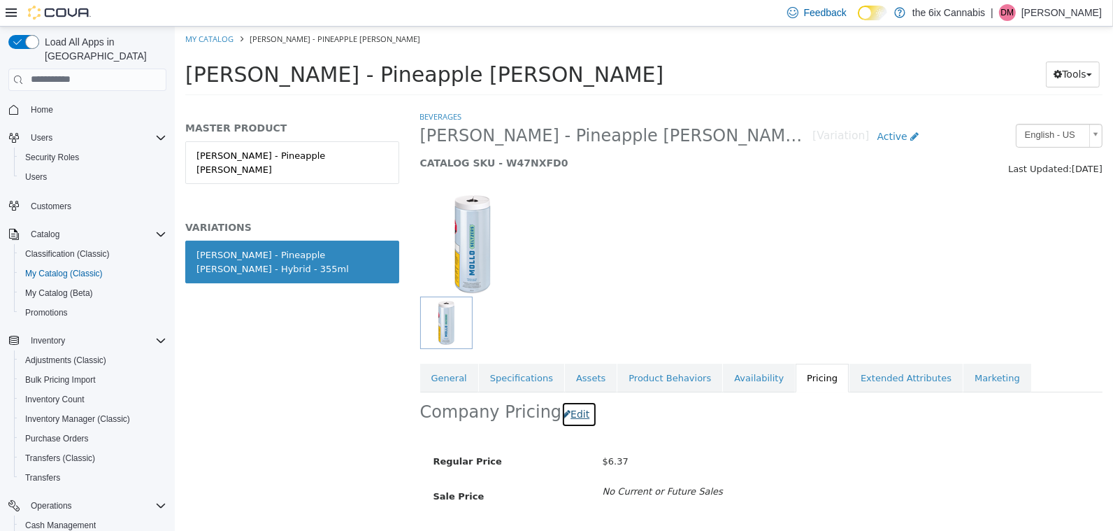
click at [571, 405] on button "Edit" at bounding box center [579, 414] width 36 height 26
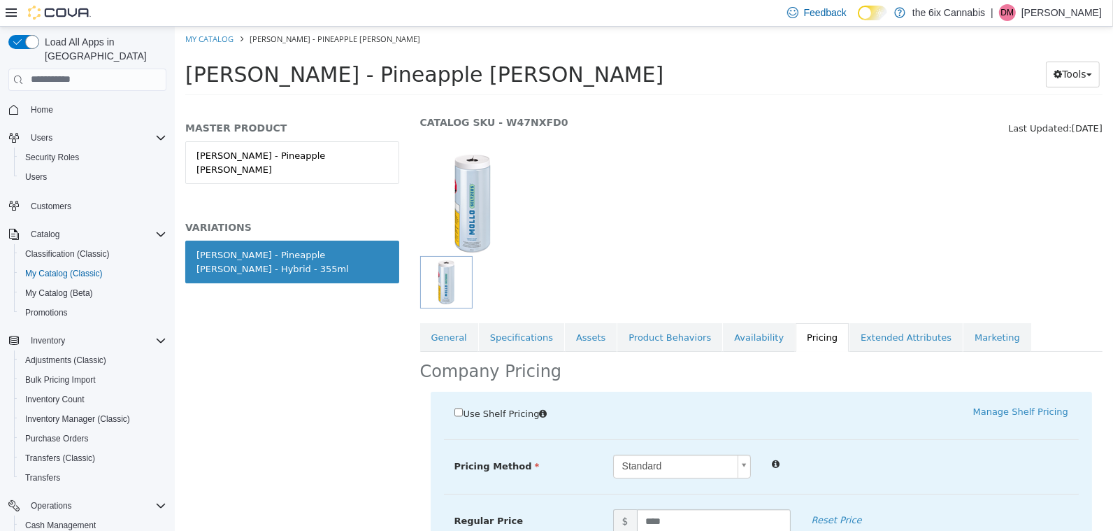
scroll to position [84, 0]
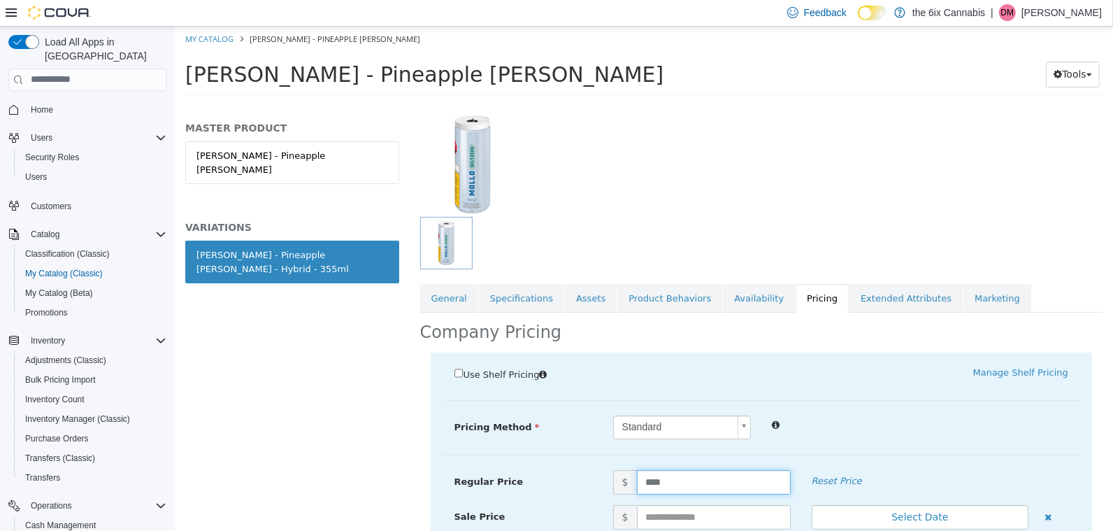
click at [712, 488] on input "****" at bounding box center [713, 481] width 154 height 24
type input "****"
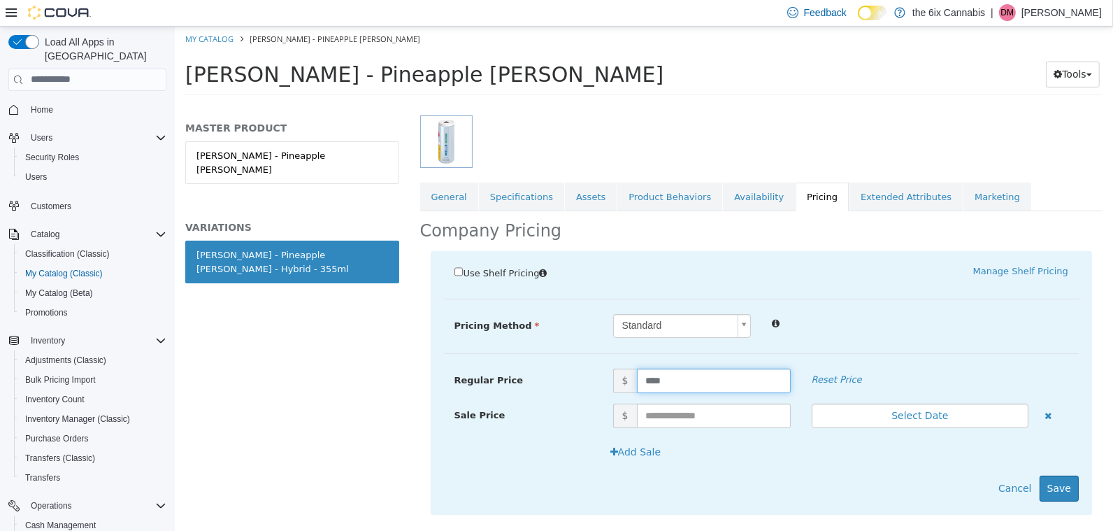
scroll to position [203, 0]
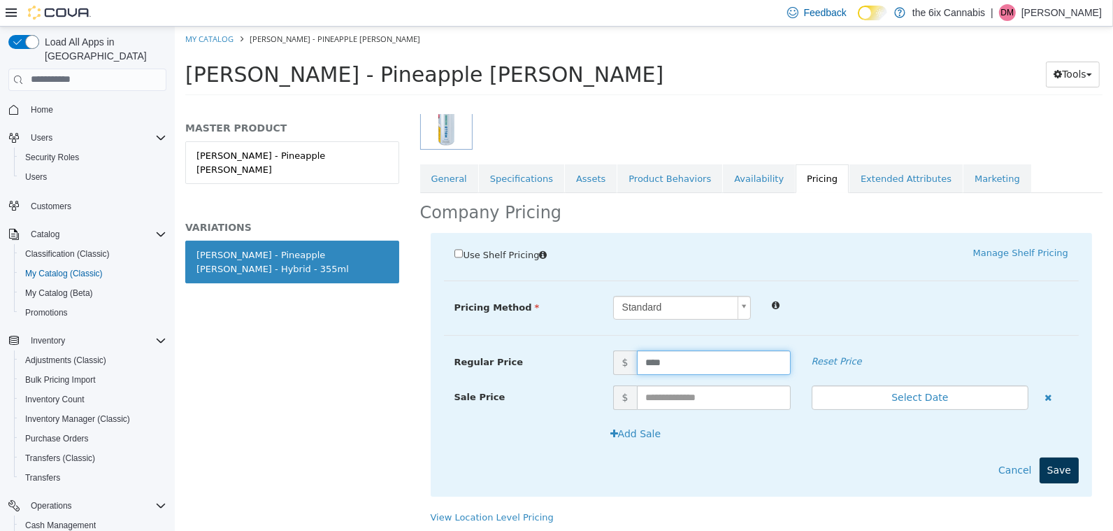
click at [1060, 453] on div "Add Sale" at bounding box center [760, 438] width 635 height 36
click at [1060, 467] on button "Save" at bounding box center [1058, 469] width 39 height 26
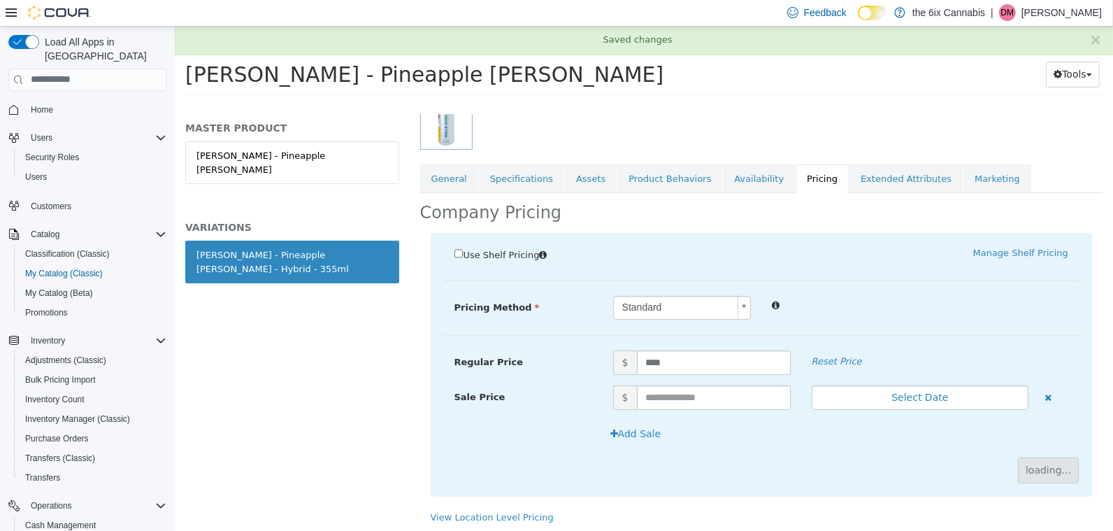
scroll to position [82, 0]
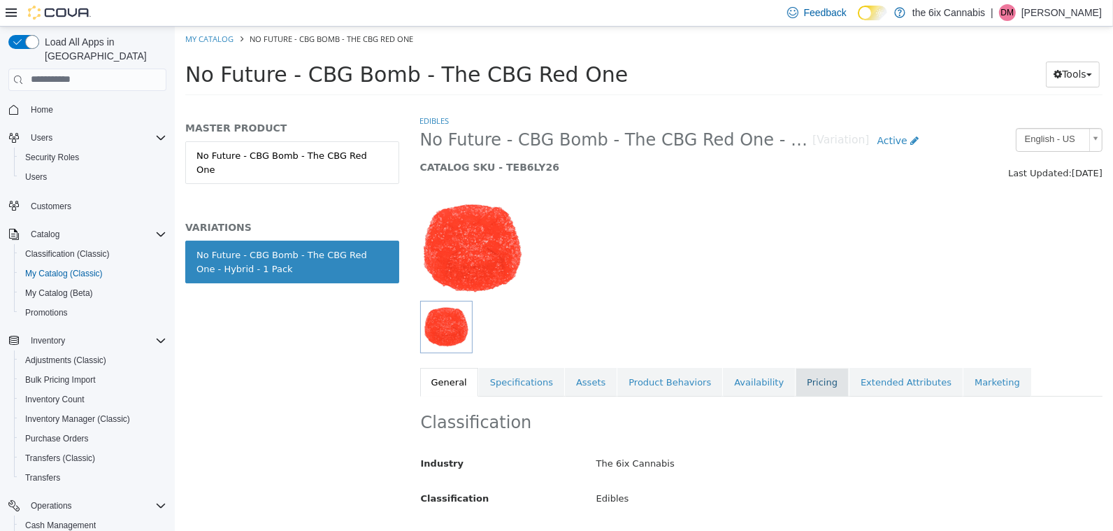
click at [807, 383] on link "Pricing" at bounding box center [821, 381] width 53 height 29
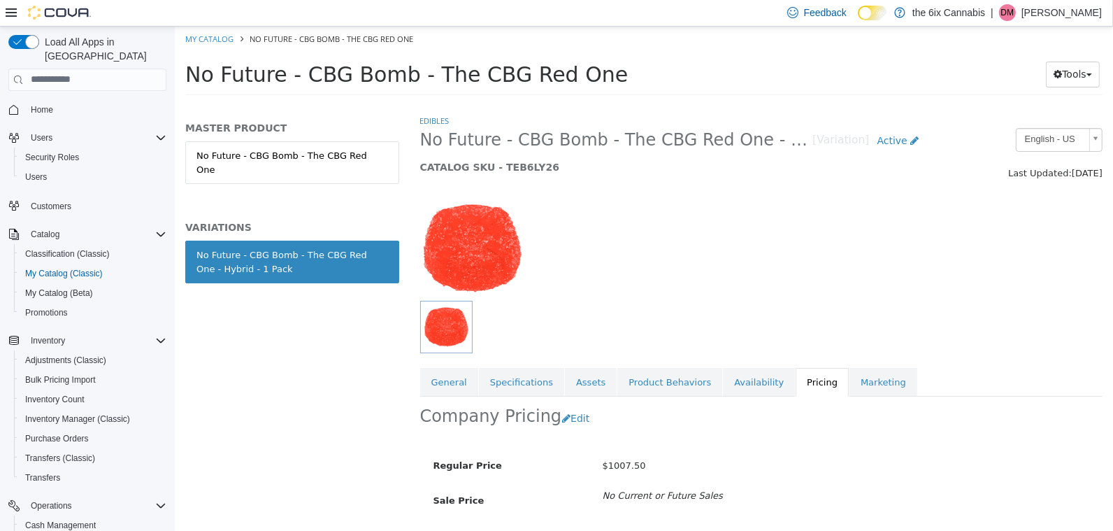
scroll to position [82, 0]
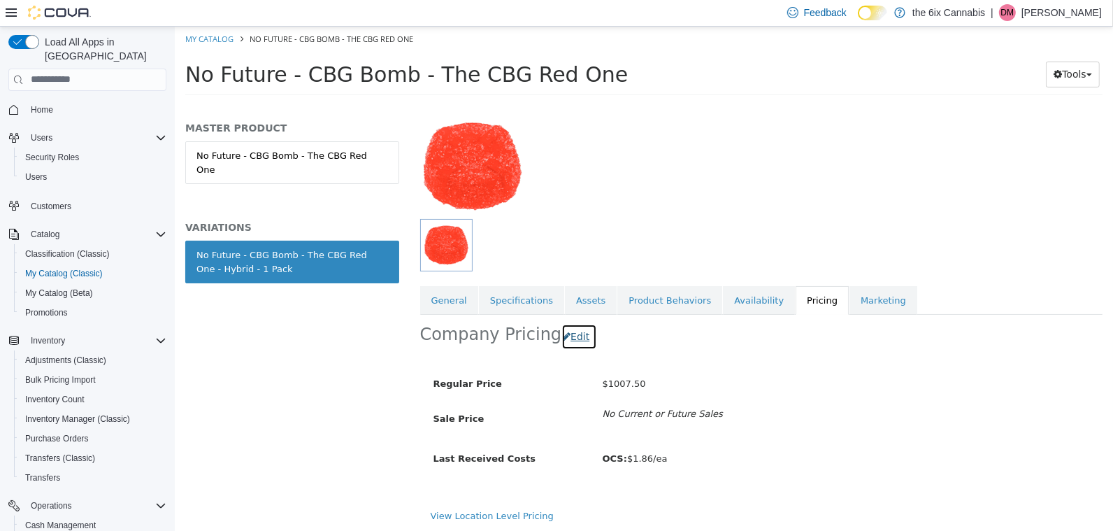
click at [564, 336] on button "Edit" at bounding box center [579, 336] width 36 height 26
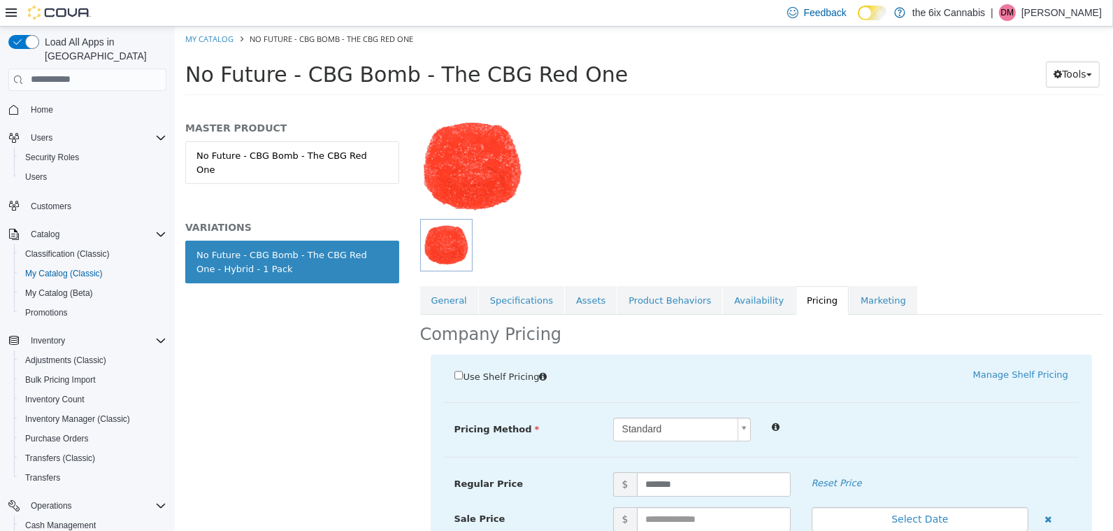
scroll to position [203, 0]
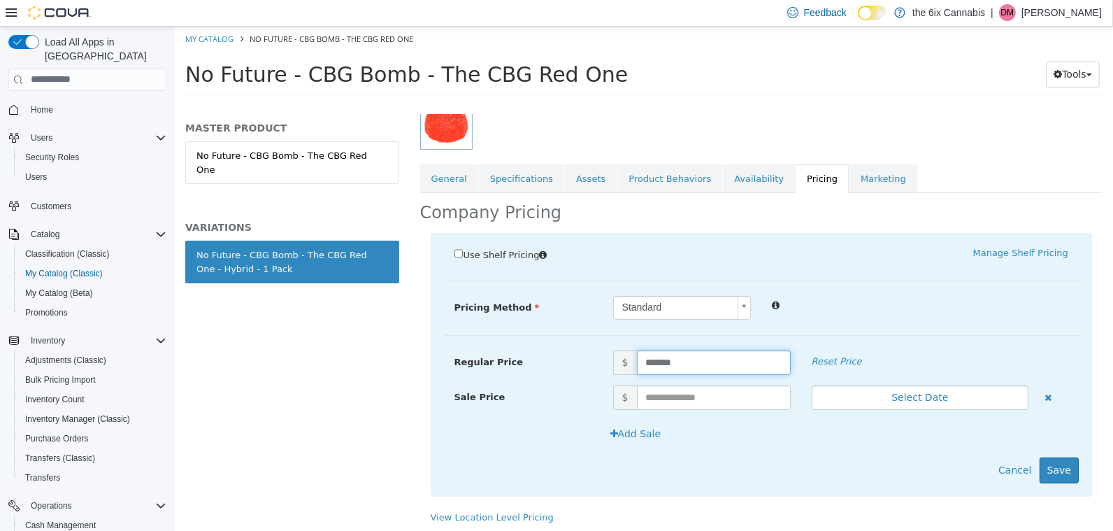
drag, startPoint x: 692, startPoint y: 366, endPoint x: 600, endPoint y: 334, distance: 96.8
click at [600, 334] on div "Use Shelf Pricing    Manage Shelf Pricing Shelf Price Select a Shelf Price Shel…" at bounding box center [761, 363] width 662 height 263
type input "****"
click at [1060, 470] on button "Save" at bounding box center [1058, 469] width 39 height 26
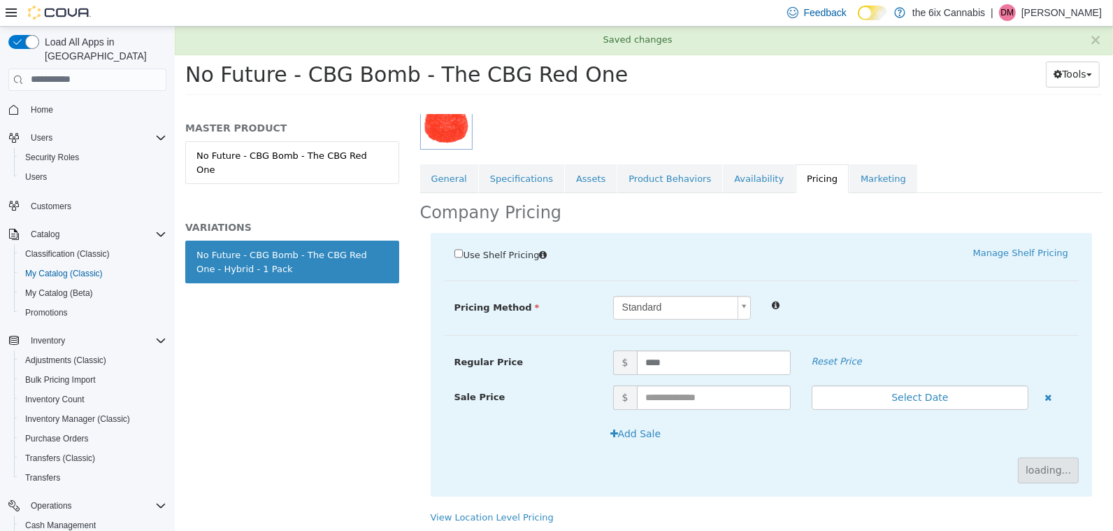
scroll to position [82, 0]
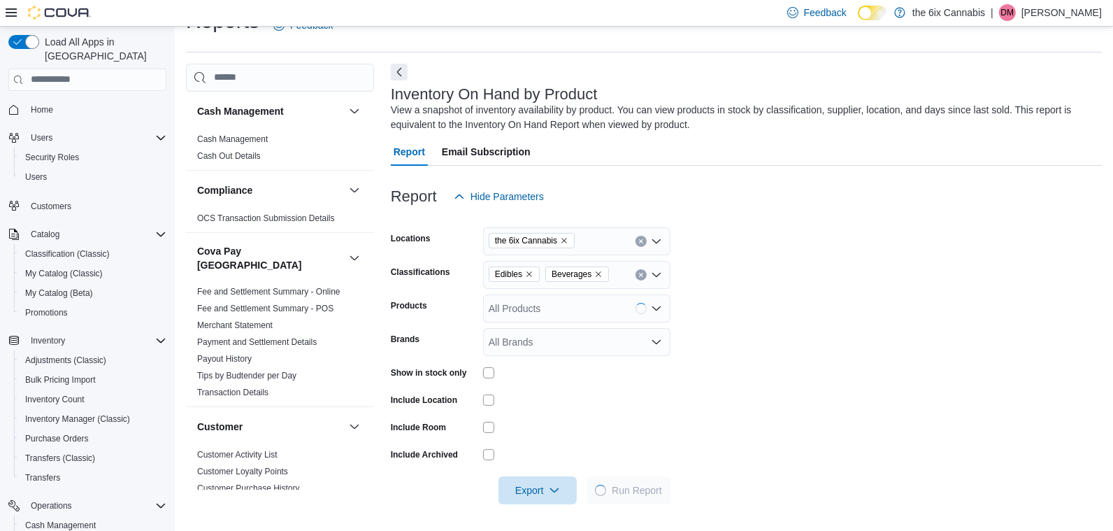
scroll to position [31, 0]
click at [533, 271] on icon "Remove Edibles from selection in this group" at bounding box center [529, 273] width 8 height 8
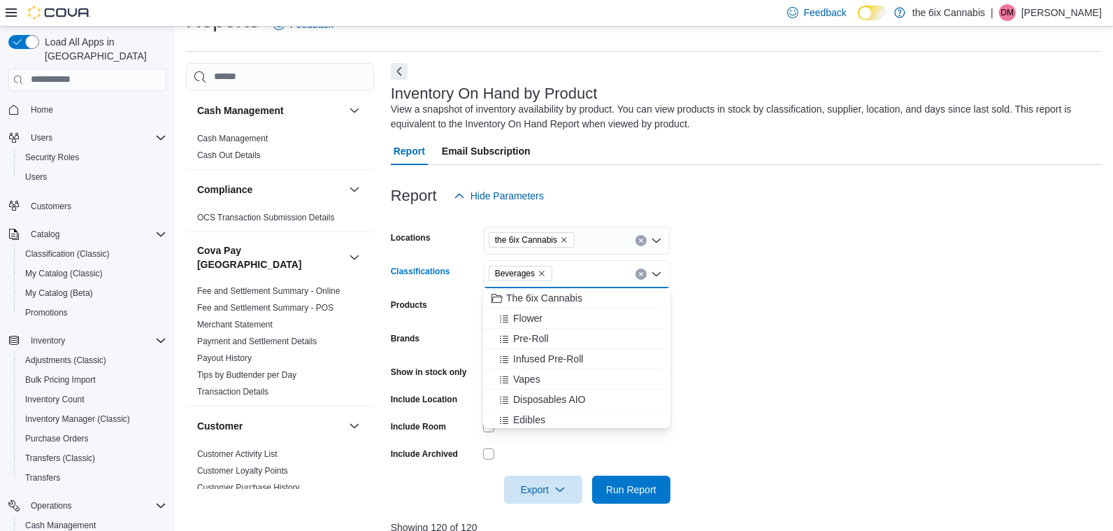
click at [544, 275] on icon "Remove Beverages from selection in this group" at bounding box center [542, 273] width 8 height 8
click at [585, 346] on button "Beverages" at bounding box center [576, 338] width 187 height 20
click at [545, 272] on icon "Remove Beverages from selection in this group" at bounding box center [542, 273] width 8 height 8
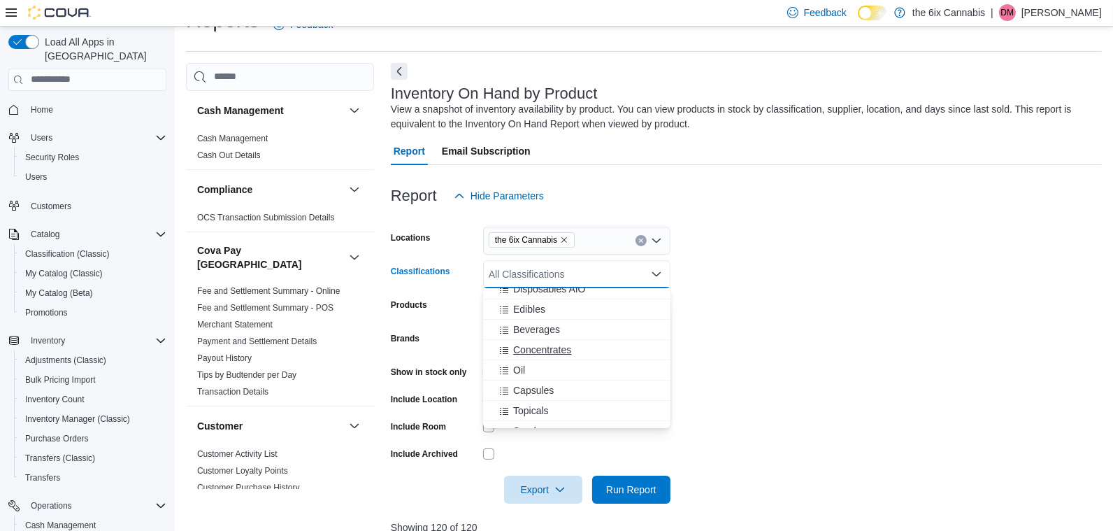
click at [578, 353] on div "Concentrates" at bounding box center [576, 350] width 171 height 14
click at [578, 353] on div "Oil" at bounding box center [563, 350] width 144 height 14
click at [578, 353] on div "Capsules" at bounding box center [563, 350] width 144 height 14
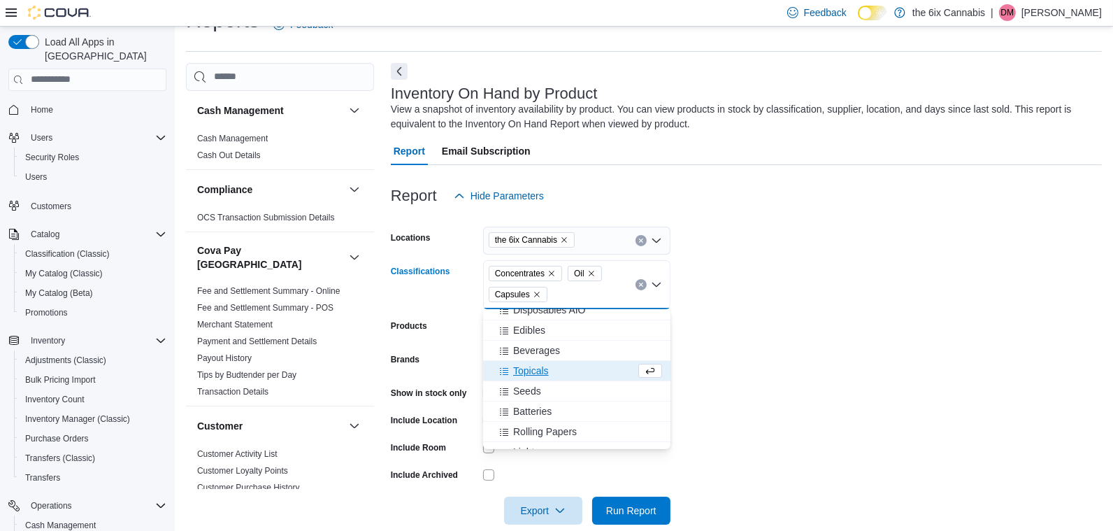
click at [575, 376] on button "Topicals" at bounding box center [576, 371] width 187 height 20
click at [772, 405] on form "Locations the 6ix Cannabis Classifications Concentrates Oil Capsules Topicals C…" at bounding box center [746, 367] width 711 height 315
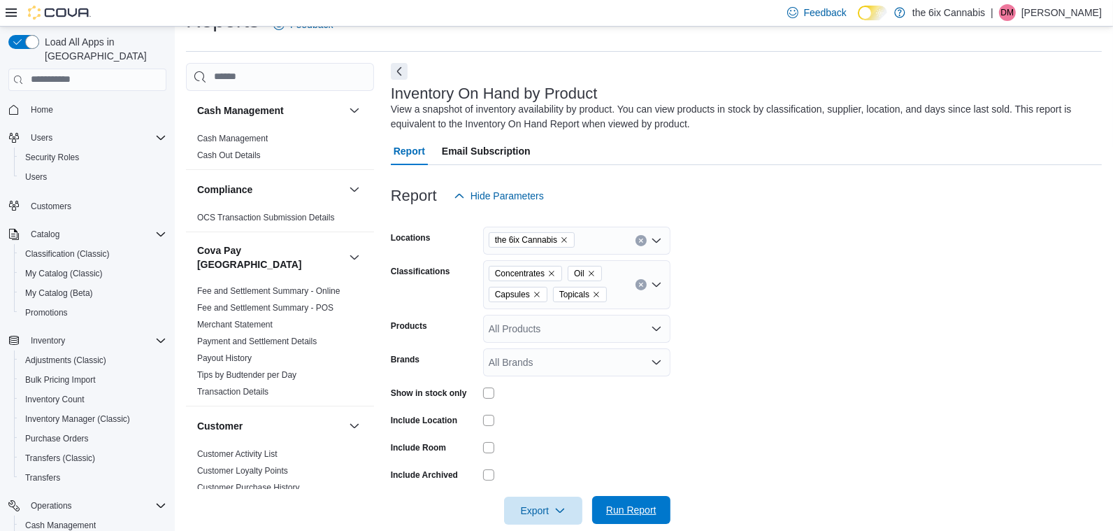
click at [637, 510] on span "Run Report" at bounding box center [631, 510] width 50 height 14
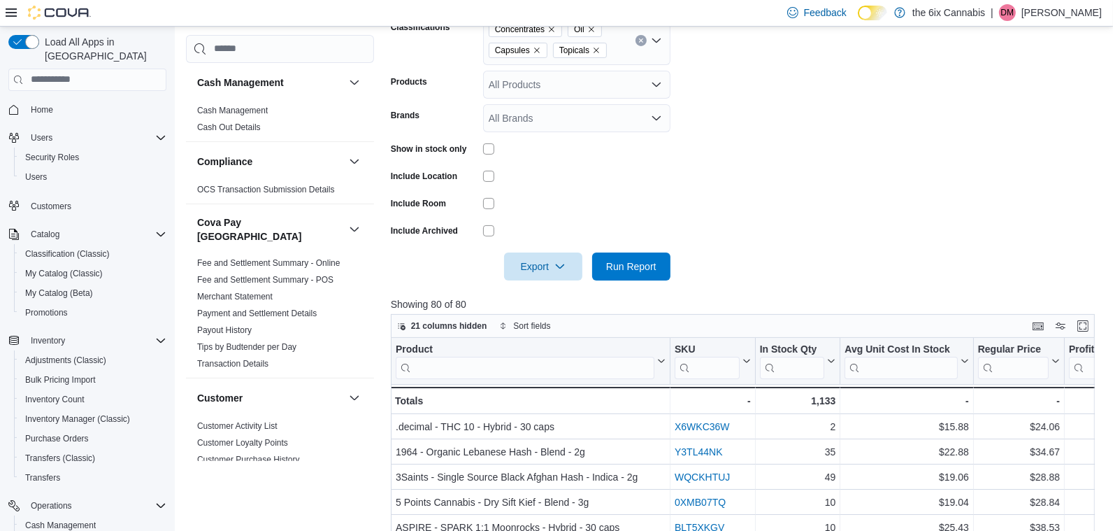
scroll to position [322, 0]
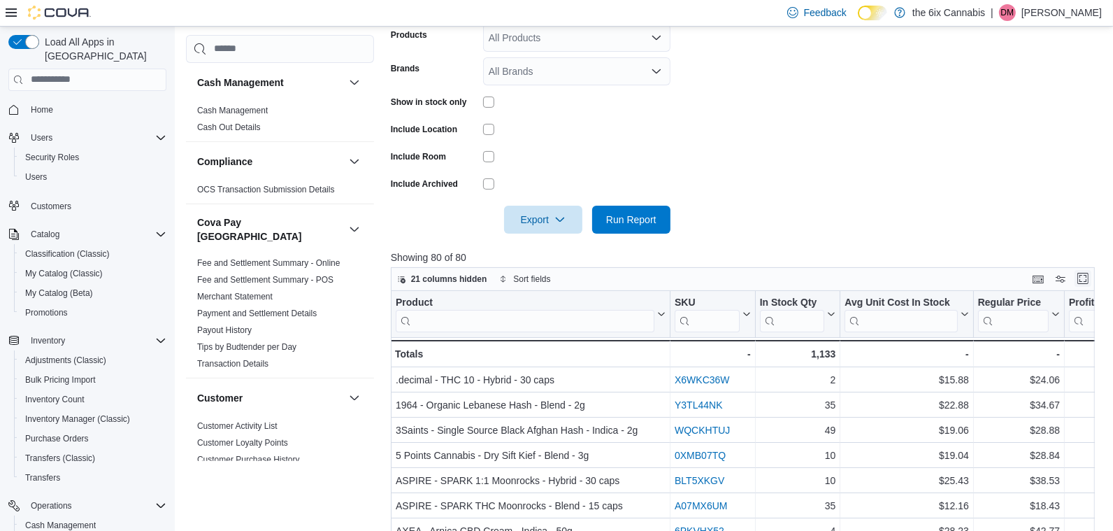
click at [1087, 278] on button "Enter fullscreen" at bounding box center [1082, 278] width 17 height 17
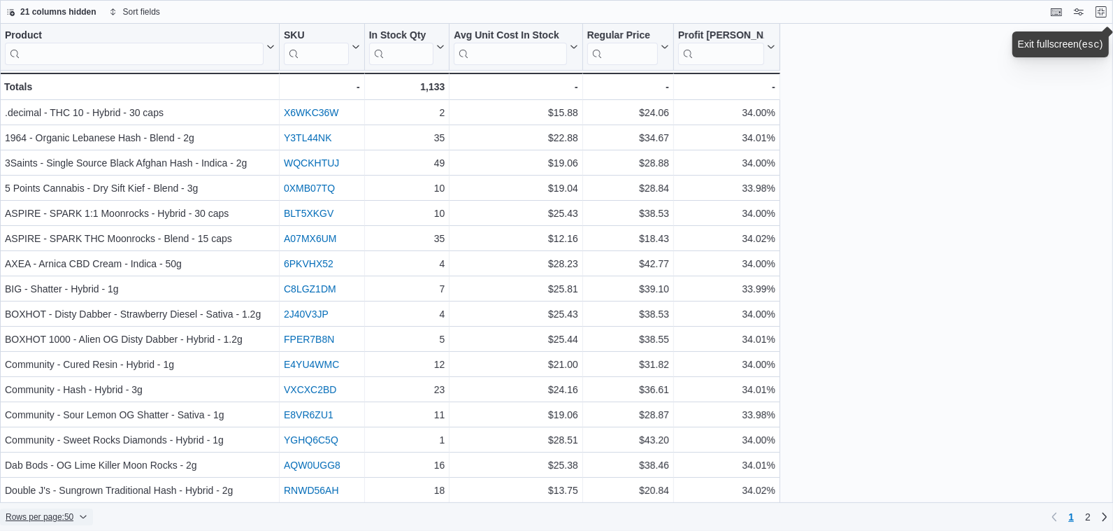
click at [87, 518] on icon "button" at bounding box center [83, 516] width 8 height 8
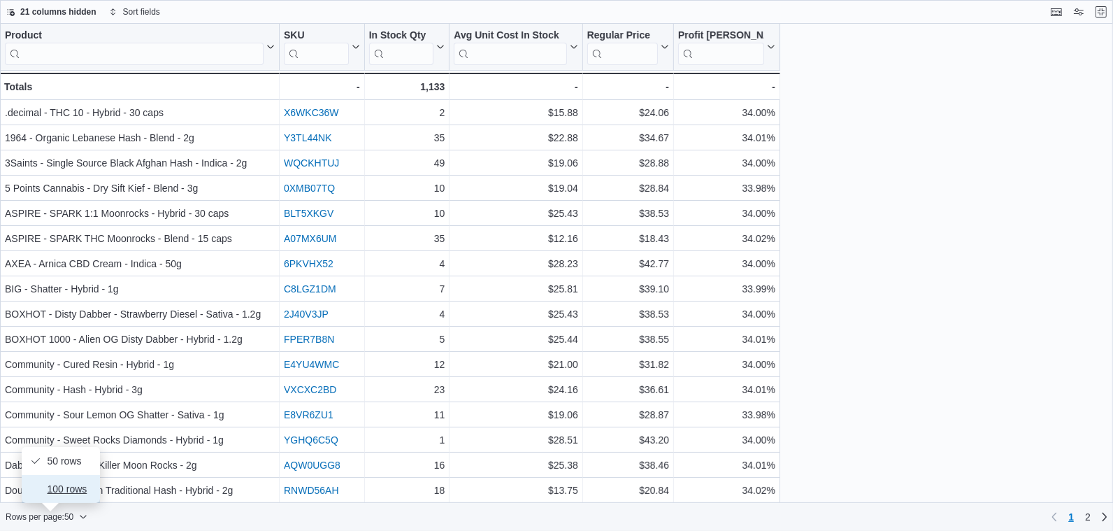
click at [81, 494] on span "100 rows" at bounding box center [69, 488] width 45 height 11
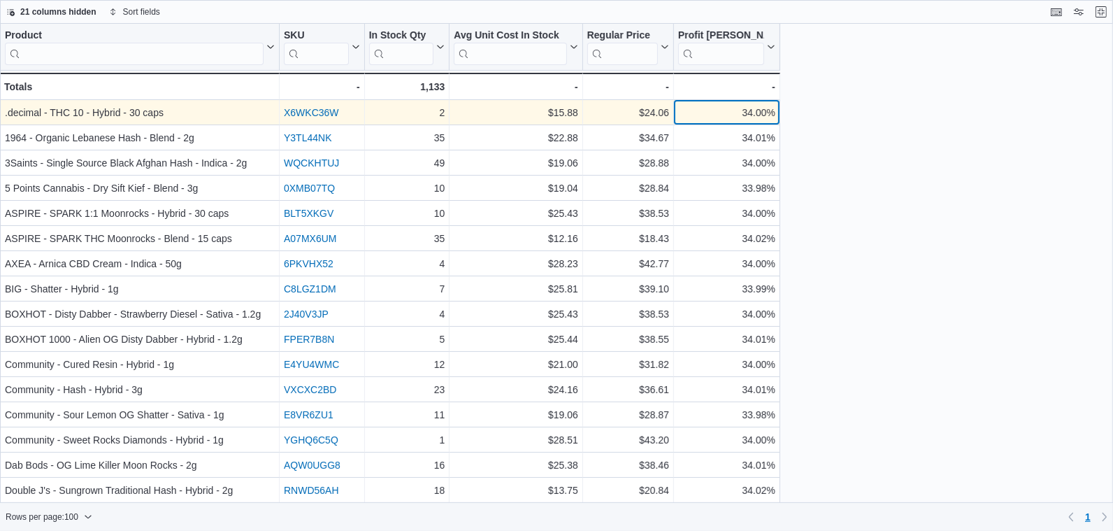
click at [711, 120] on div "34.00%" at bounding box center [726, 112] width 97 height 17
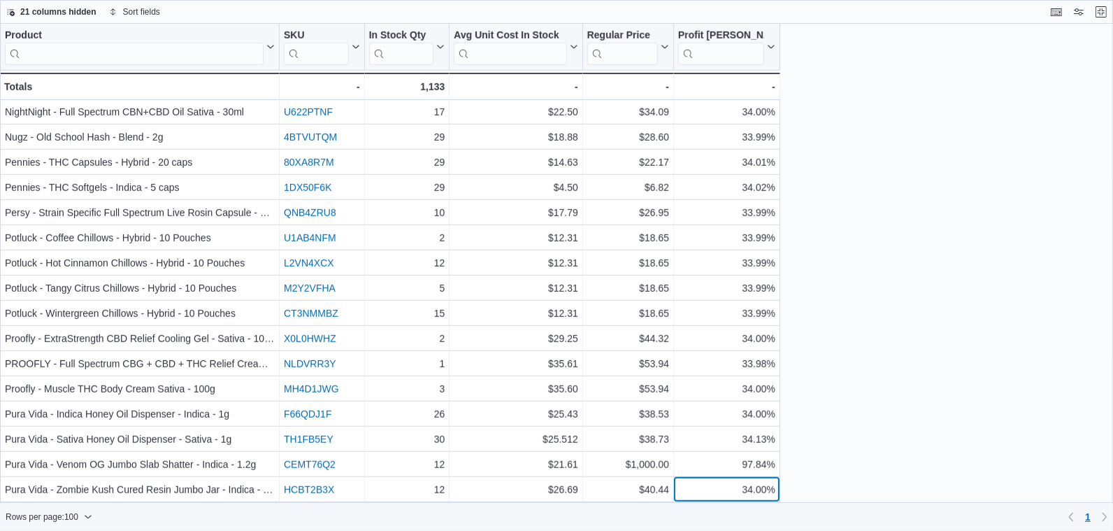
scroll to position [932, 0]
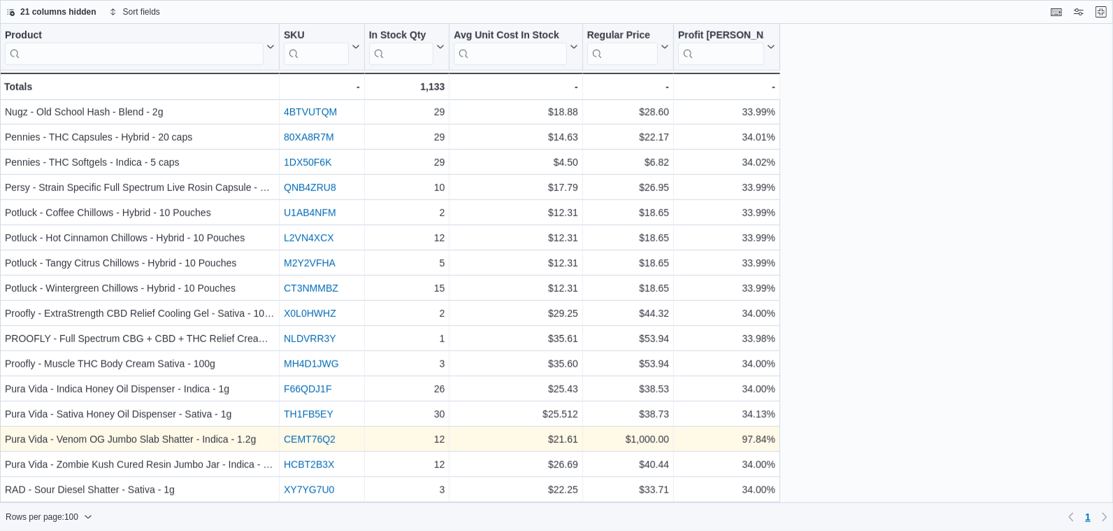
click at [307, 440] on link "CEMT76Q2" at bounding box center [310, 438] width 52 height 11
click at [737, 437] on div "97.84%" at bounding box center [726, 439] width 97 height 17
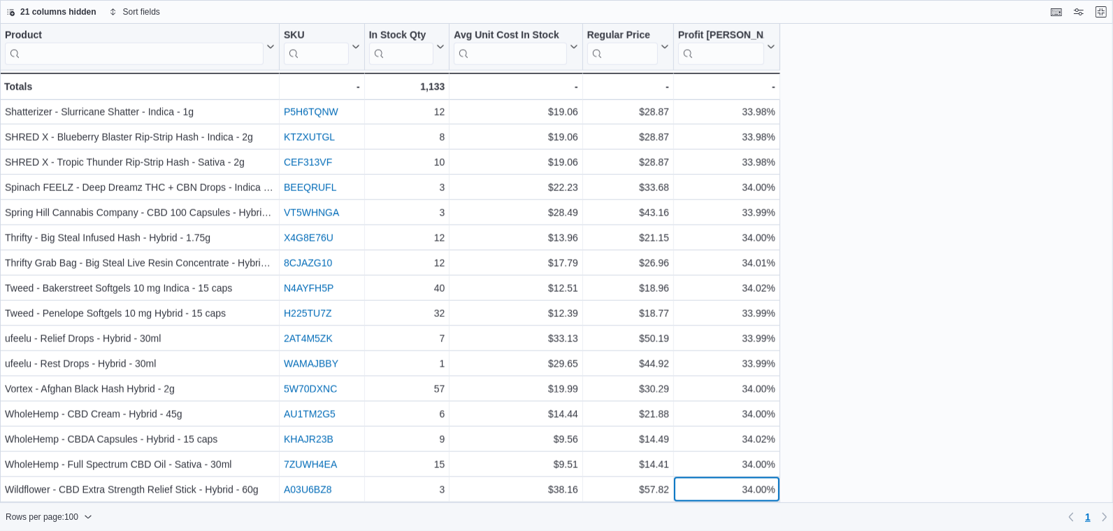
scroll to position [1610, 0]
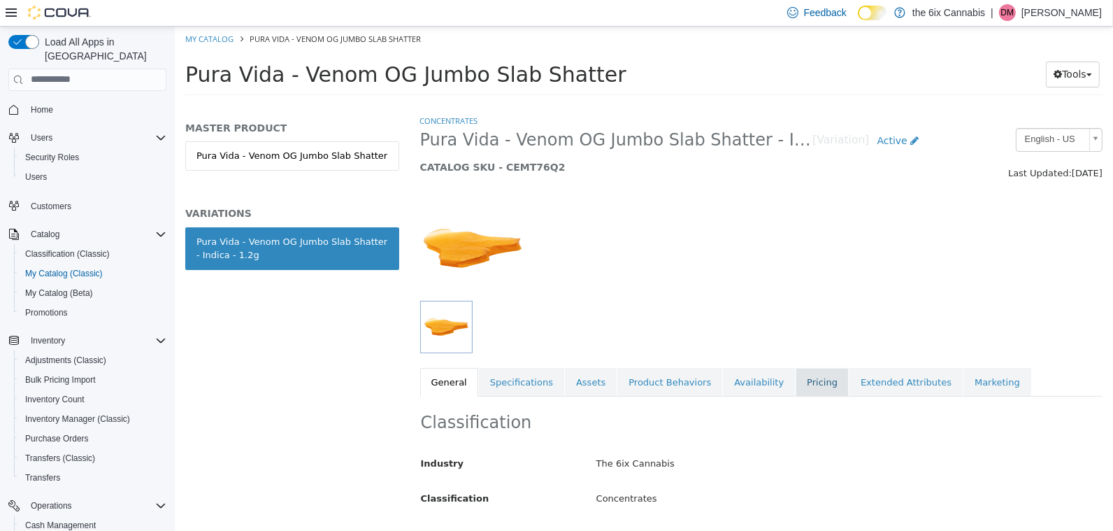
click at [797, 382] on link "Pricing" at bounding box center [821, 381] width 53 height 29
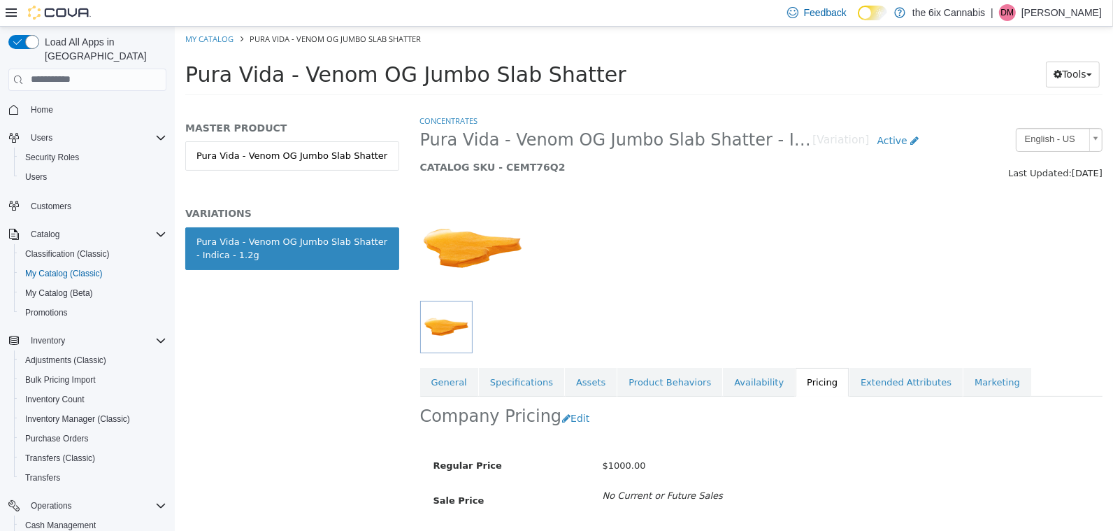
scroll to position [82, 0]
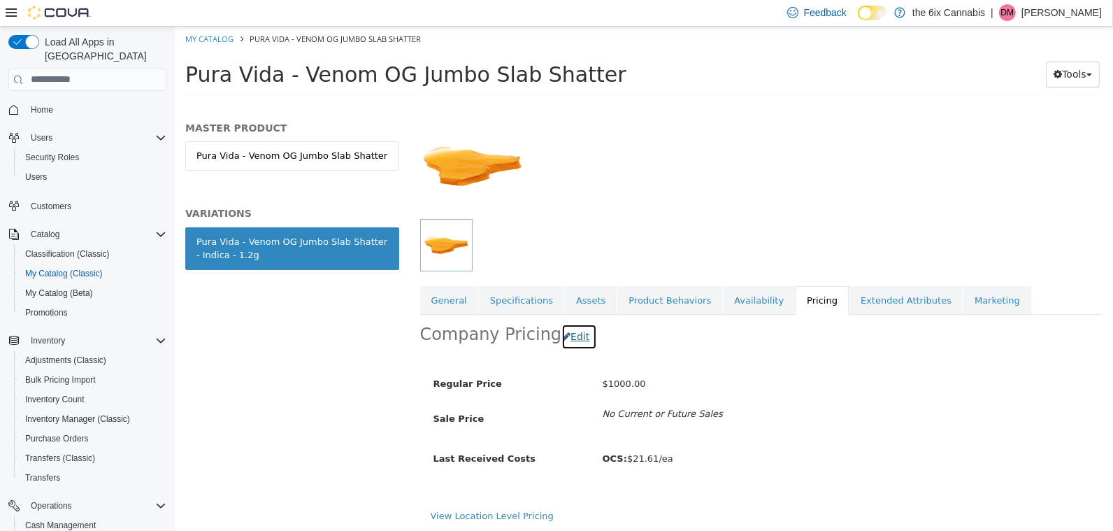
click at [561, 333] on button "Edit" at bounding box center [579, 336] width 36 height 26
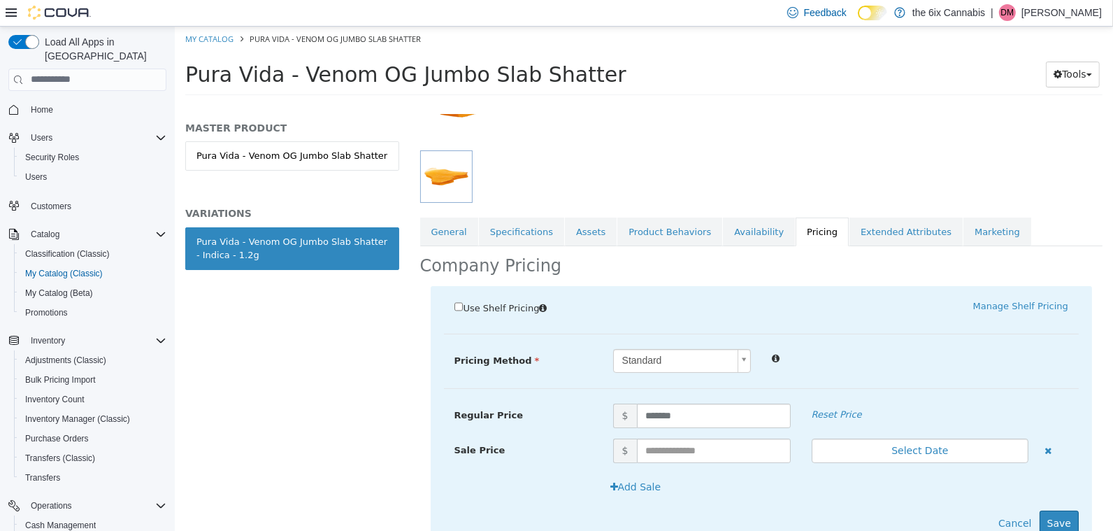
scroll to position [154, 0]
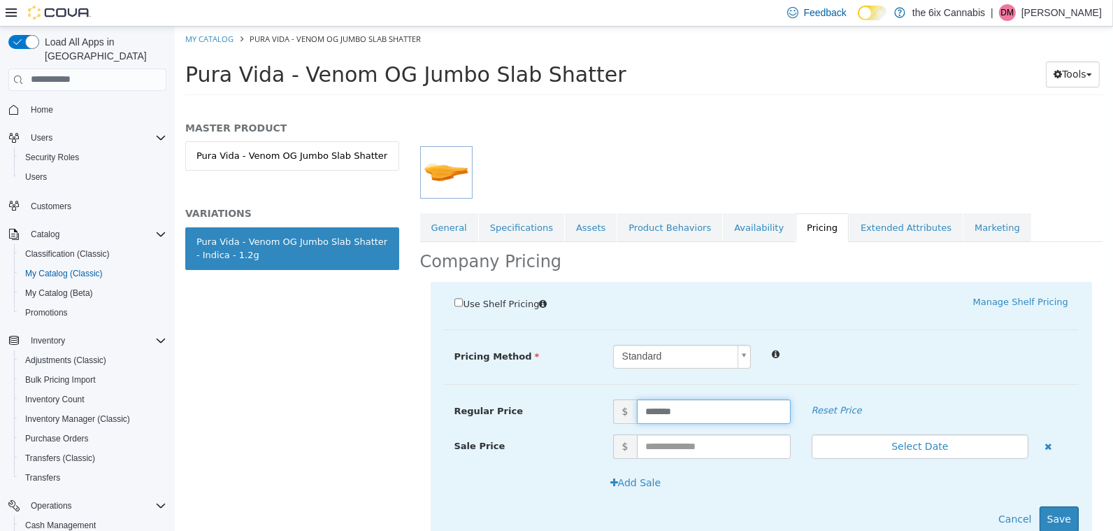
drag, startPoint x: 735, startPoint y: 417, endPoint x: 618, endPoint y: 398, distance: 118.8
click at [618, 398] on span "$ *******" at bounding box center [701, 410] width 199 height 24
type input "*****"
click at [1058, 513] on button "Save" at bounding box center [1058, 518] width 39 height 26
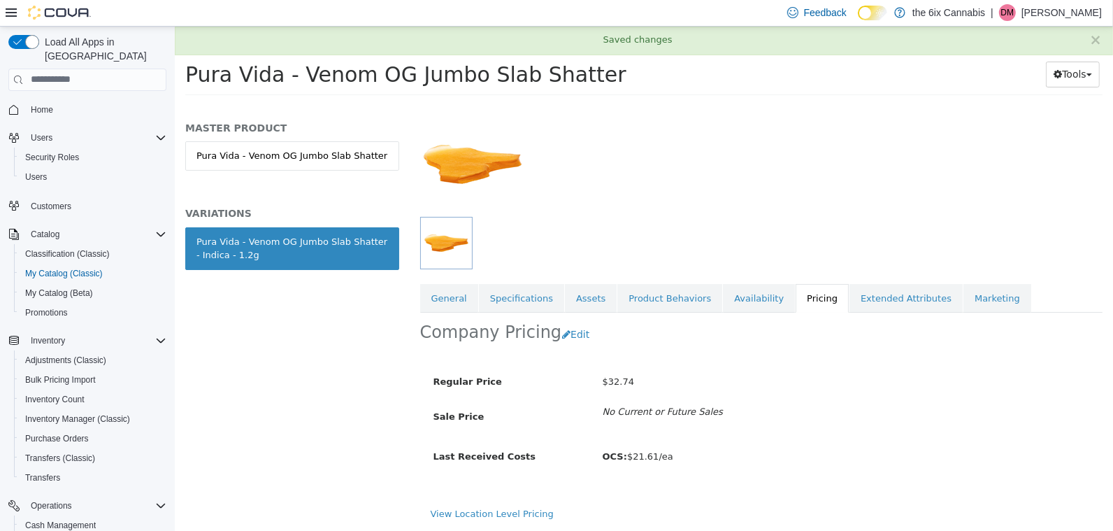
scroll to position [82, 0]
drag, startPoint x: 280, startPoint y: 253, endPoint x: 192, endPoint y: 223, distance: 92.4
click at [192, 223] on div "MASTER PRODUCT Pura Vida - Venom OG Jumbo Slab Shatter VARIATIONS Pura Vida - V…" at bounding box center [292, 210] width 214 height 178
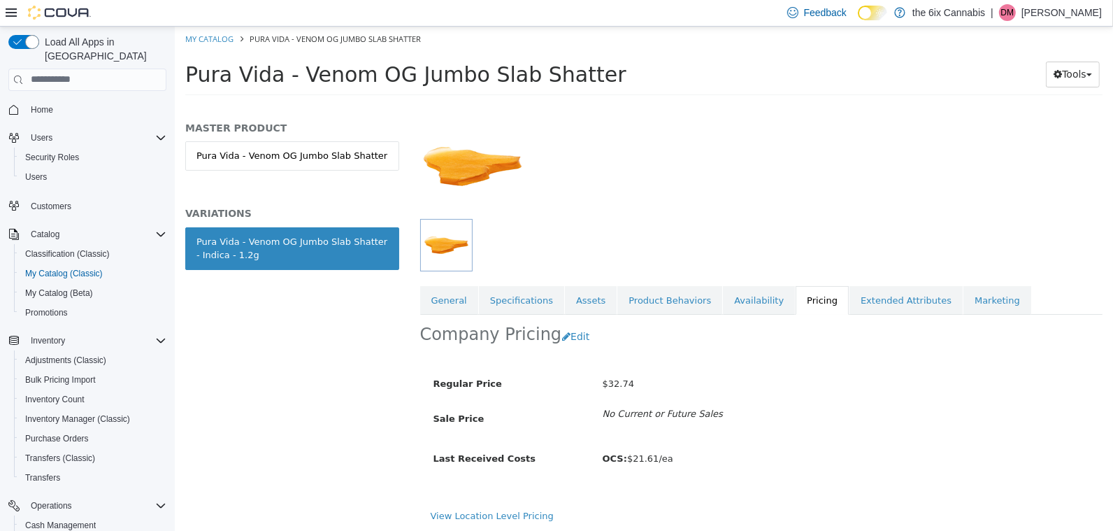
copy div "Pura Vida - Venom OG Jumbo Slab Shatter - Indica - 1.2g"
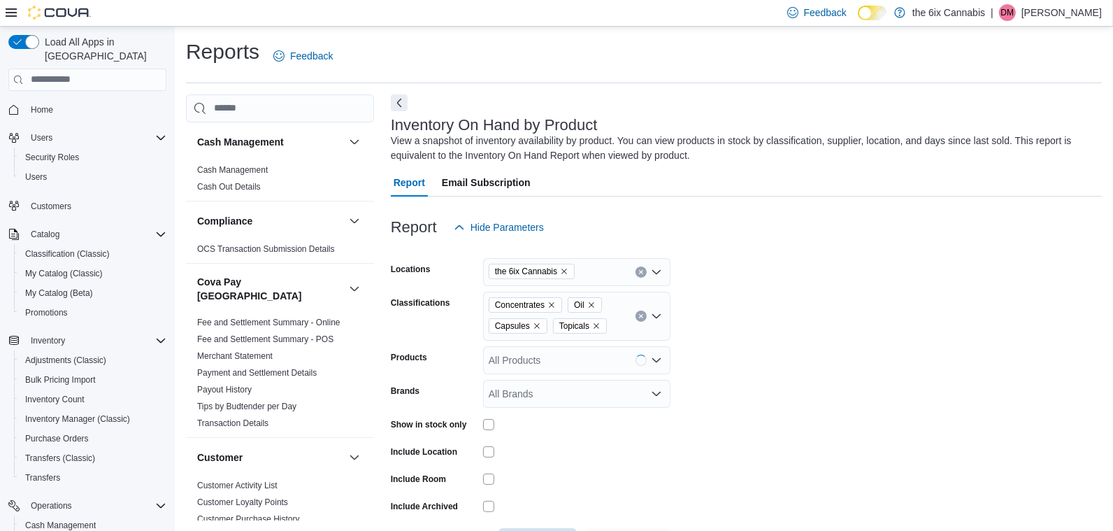
scroll to position [47, 0]
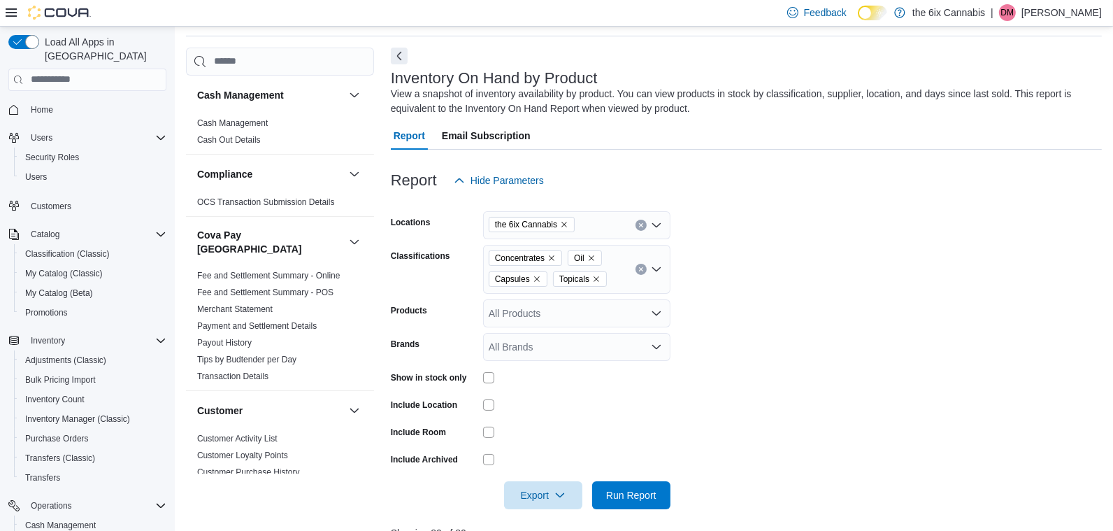
click at [540, 279] on icon "Remove Capsules from selection in this group" at bounding box center [537, 279] width 8 height 8
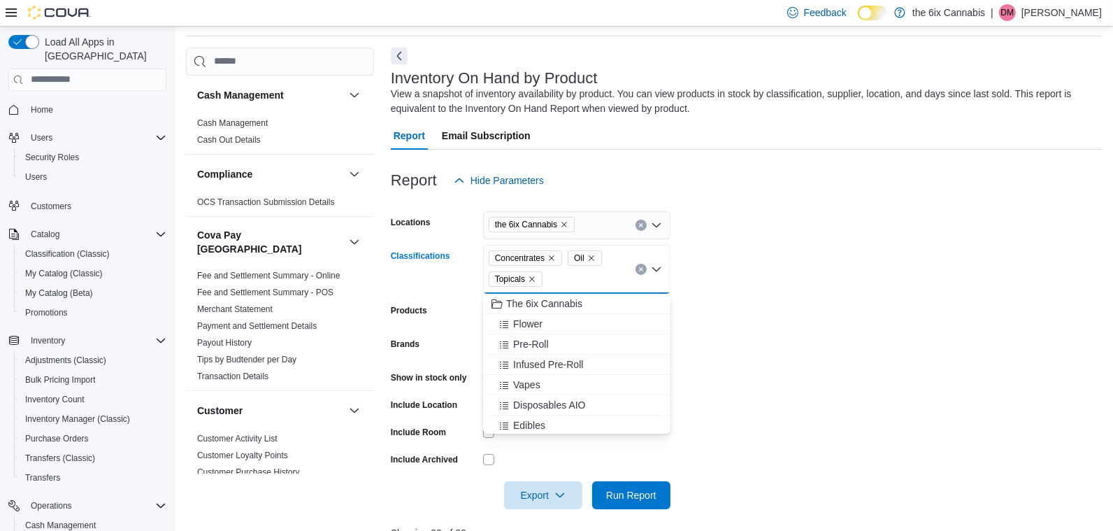
click at [534, 277] on icon "Remove Topicals from selection in this group" at bounding box center [532, 279] width 8 height 8
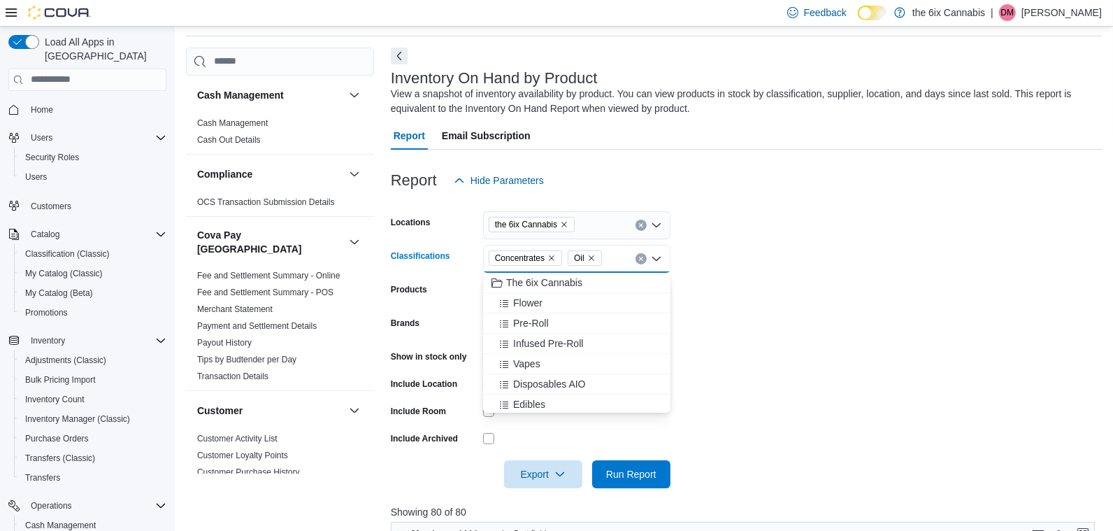
click at [554, 257] on icon "Remove Concentrates from selection in this group" at bounding box center [552, 258] width 6 height 6
click at [509, 257] on icon "Remove Oil from selection in this group" at bounding box center [511, 258] width 8 height 8
click at [542, 323] on span "Pre-Roll" at bounding box center [531, 323] width 36 height 14
click at [542, 323] on span "Infused Pre-Roll" at bounding box center [548, 323] width 70 height 14
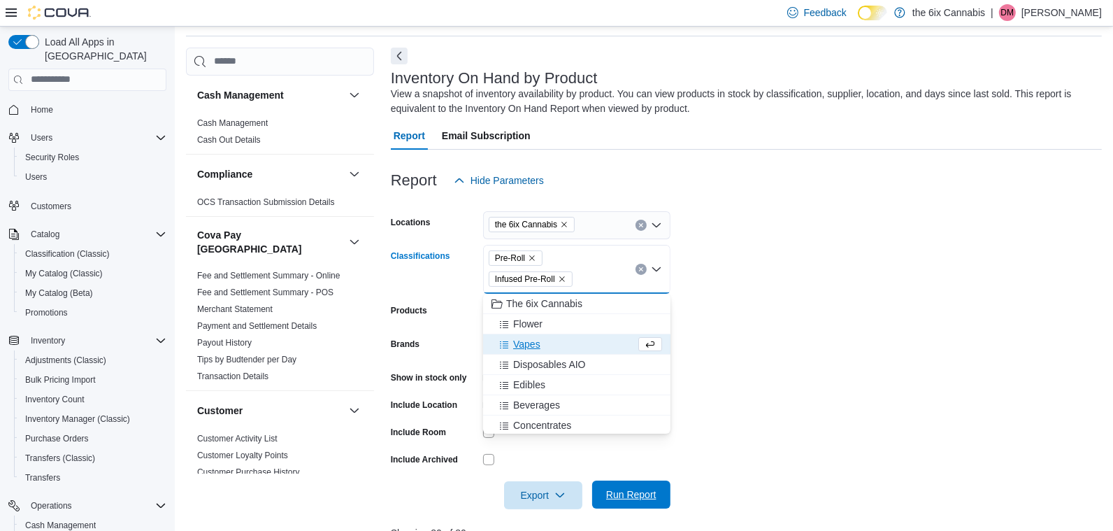
click at [630, 494] on span "Run Report" at bounding box center [631, 494] width 50 height 14
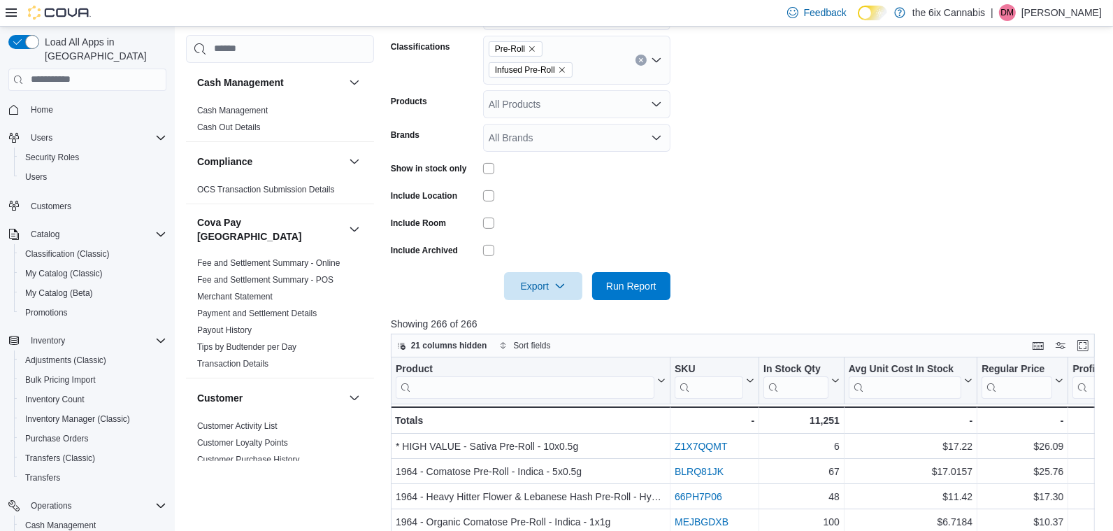
scroll to position [278, 0]
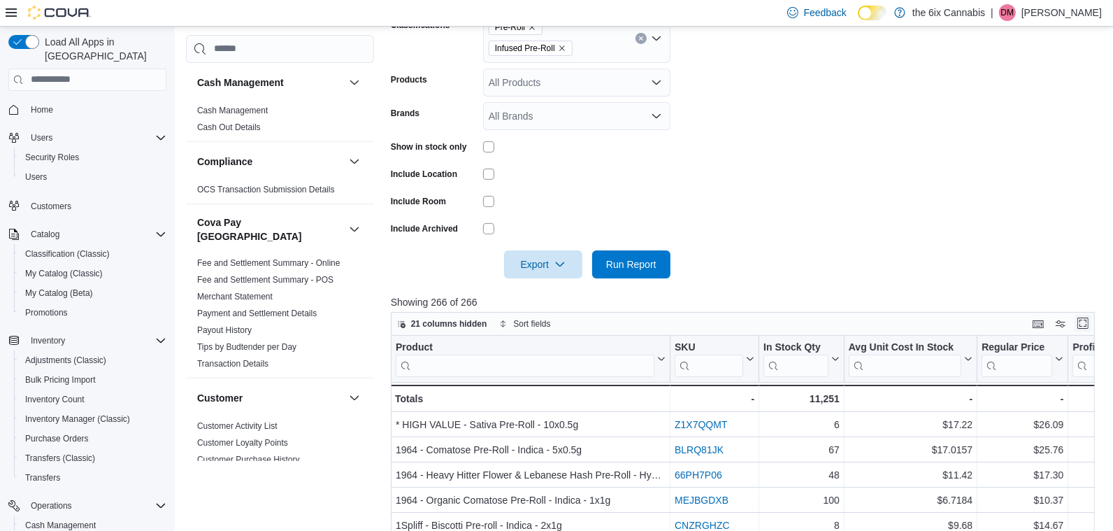
click at [1081, 325] on button "Enter fullscreen" at bounding box center [1082, 323] width 17 height 17
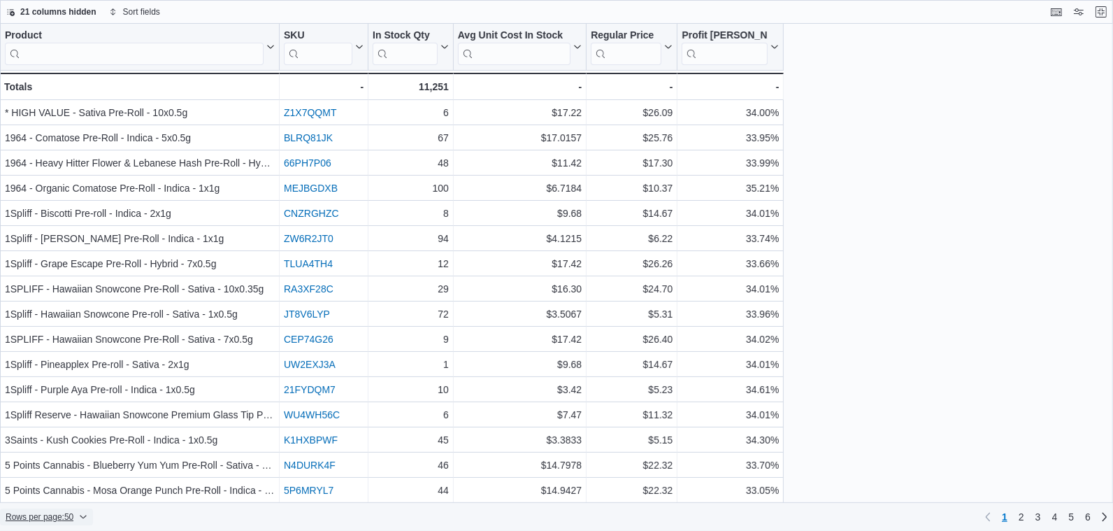
click at [87, 519] on icon "button" at bounding box center [83, 516] width 8 height 8
click at [88, 495] on button "100 rows" at bounding box center [61, 489] width 78 height 28
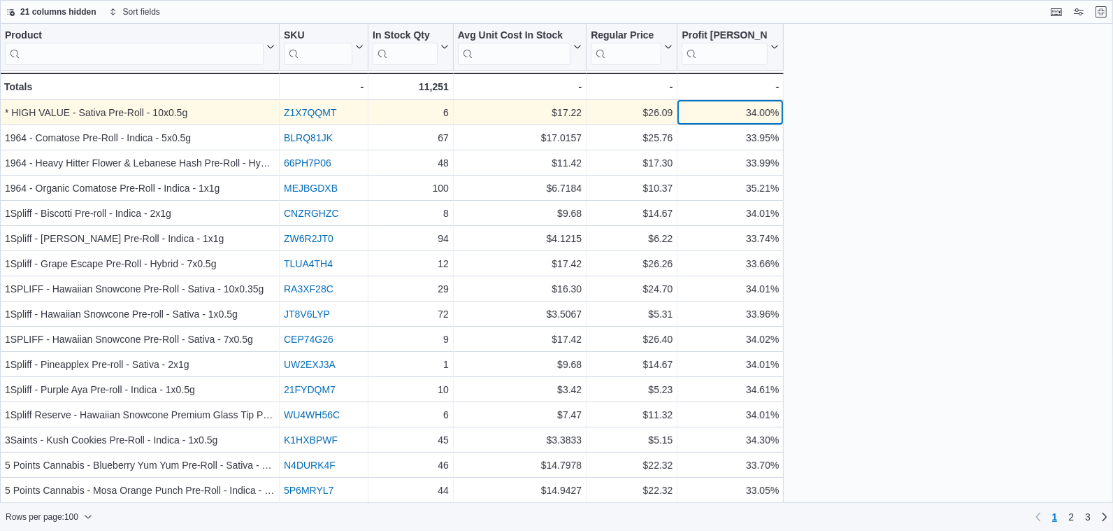
click at [724, 113] on div "34.00%" at bounding box center [730, 112] width 97 height 17
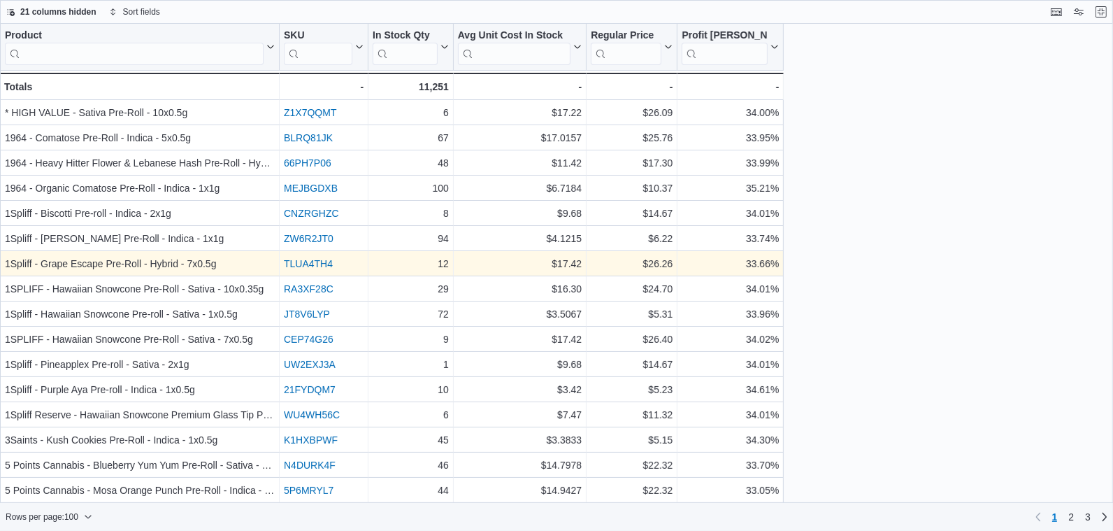
click at [308, 261] on link "TLUA4TH4" at bounding box center [308, 263] width 49 height 11
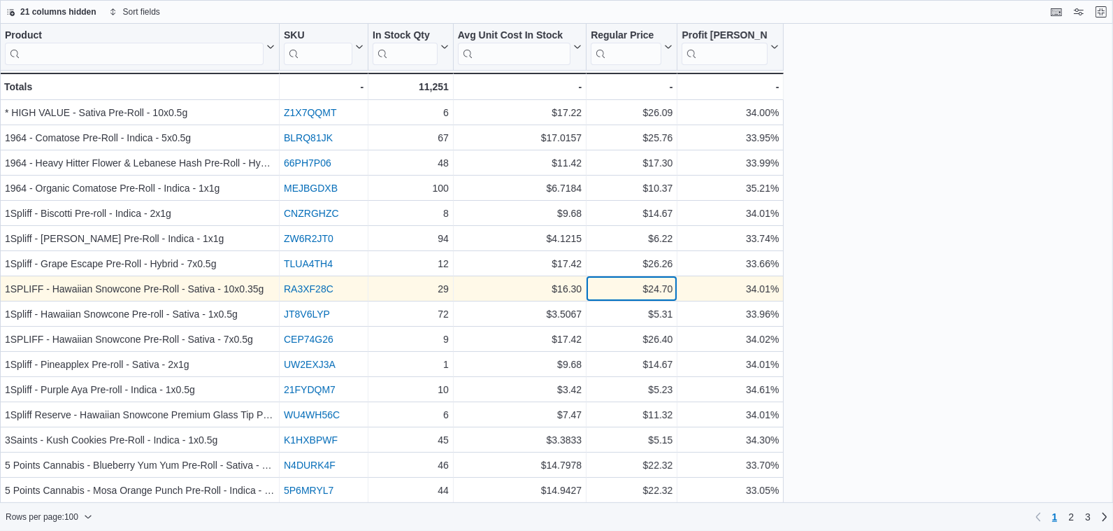
click at [640, 292] on div "$24.70" at bounding box center [632, 288] width 82 height 17
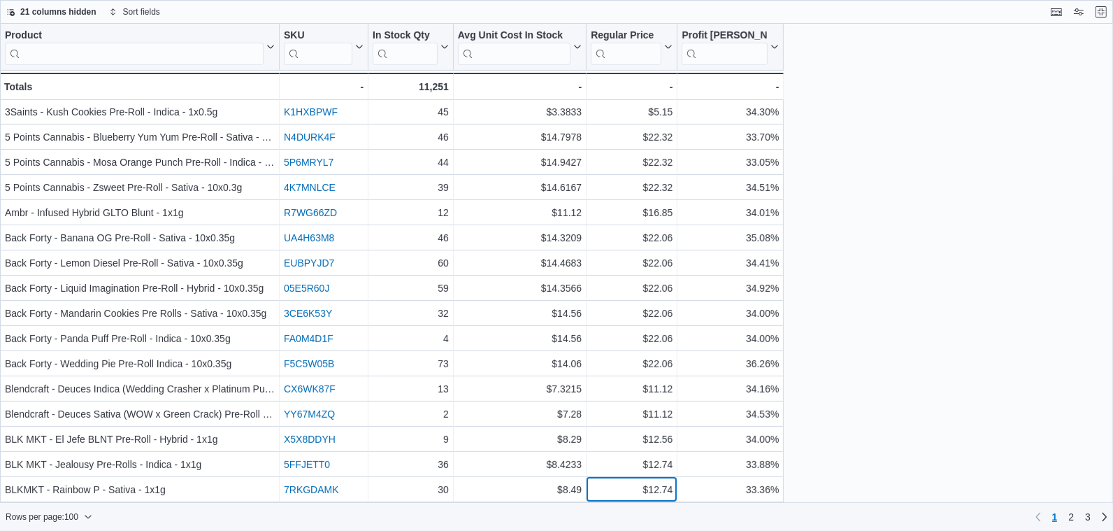
scroll to position [353, 0]
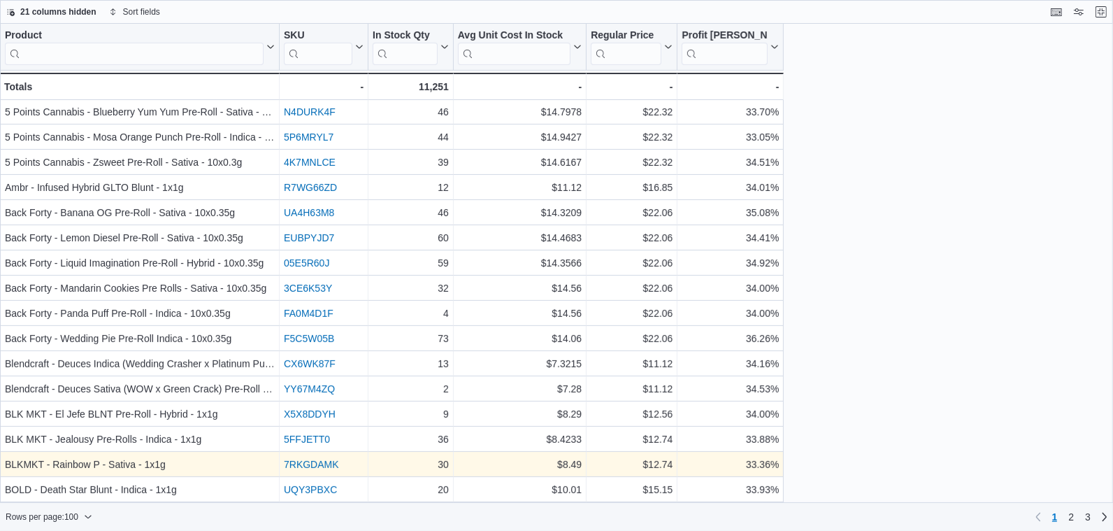
click at [313, 464] on link "7RKGDAMK" at bounding box center [311, 464] width 55 height 11
click at [721, 463] on div "33.36%" at bounding box center [730, 464] width 97 height 17
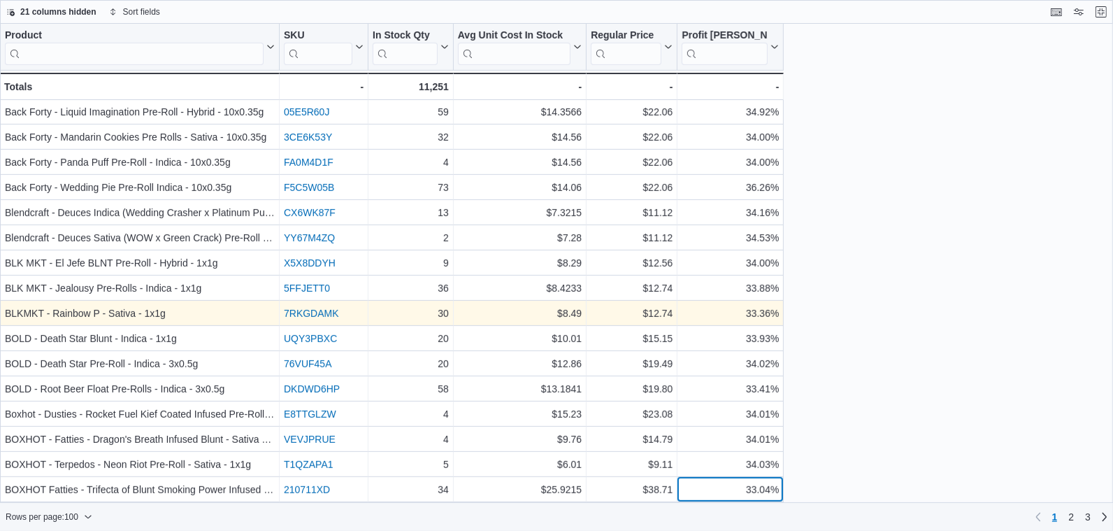
scroll to position [529, 0]
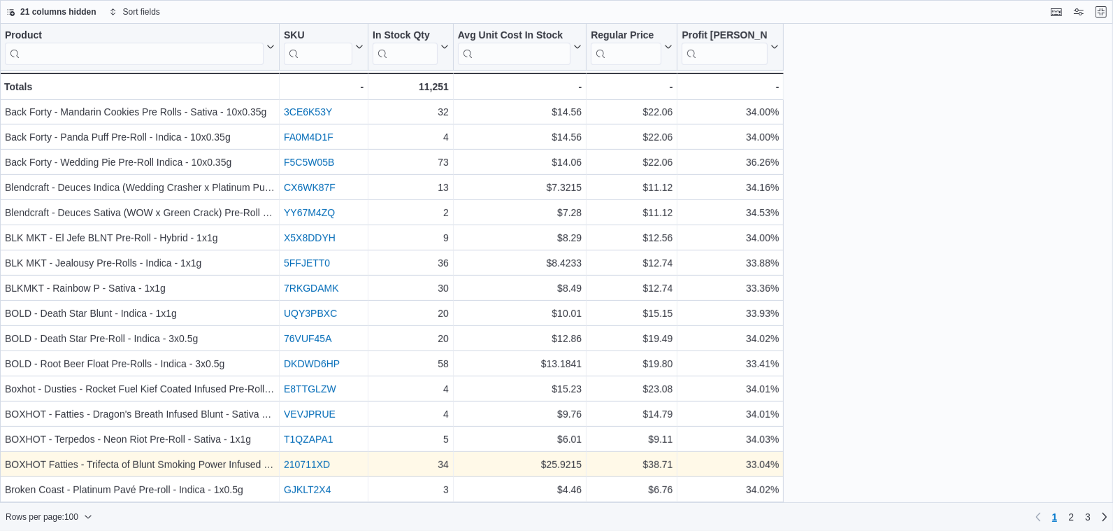
click at [306, 463] on link "210711XD" at bounding box center [307, 464] width 46 height 11
click at [709, 473] on div "33.04% - Profit Margin (%), column 6, row 36" at bounding box center [730, 464] width 106 height 25
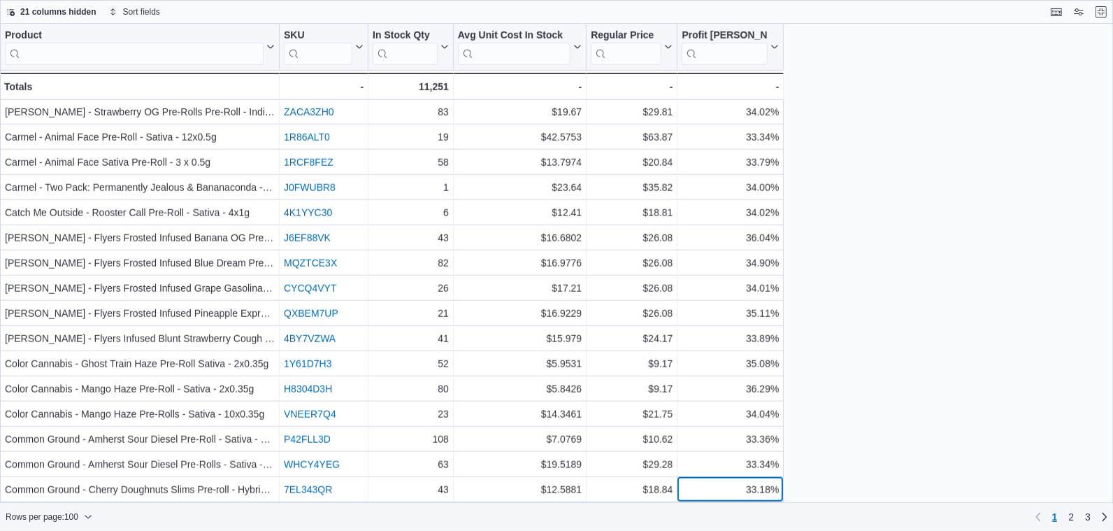
scroll to position [1183, 0]
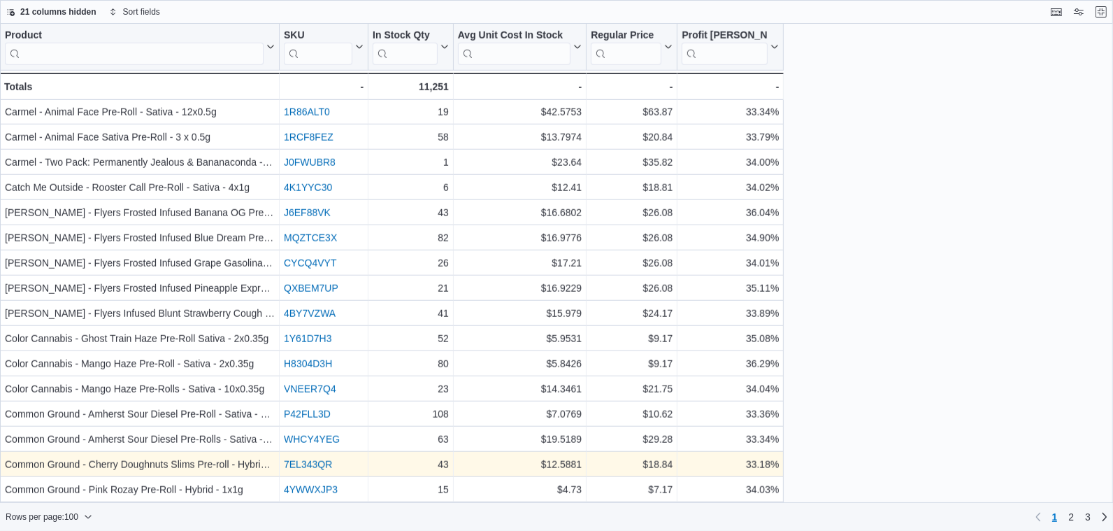
click at [310, 461] on link "7EL343QR" at bounding box center [308, 464] width 48 height 11
click at [707, 456] on div "33.18%" at bounding box center [730, 464] width 97 height 17
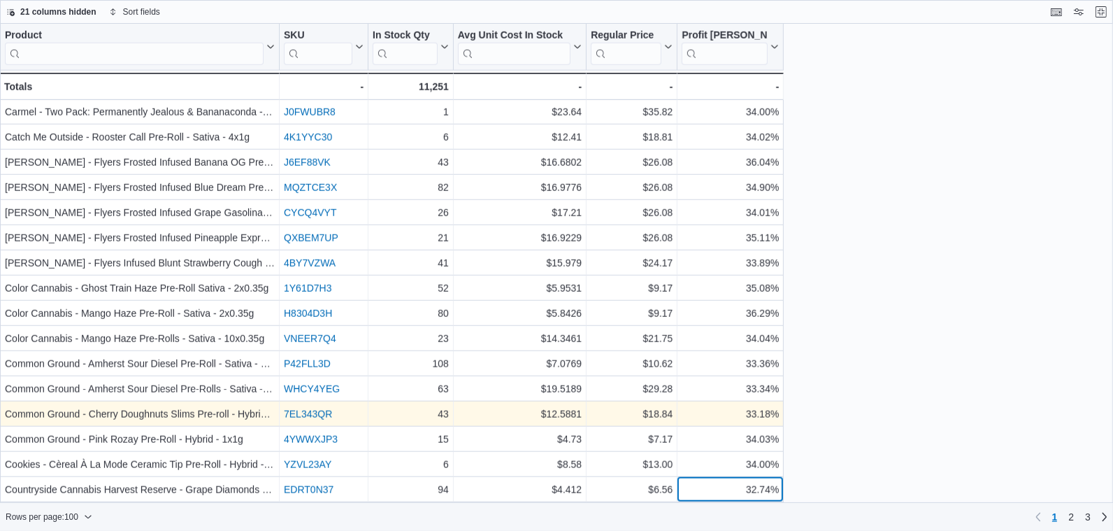
scroll to position [1259, 0]
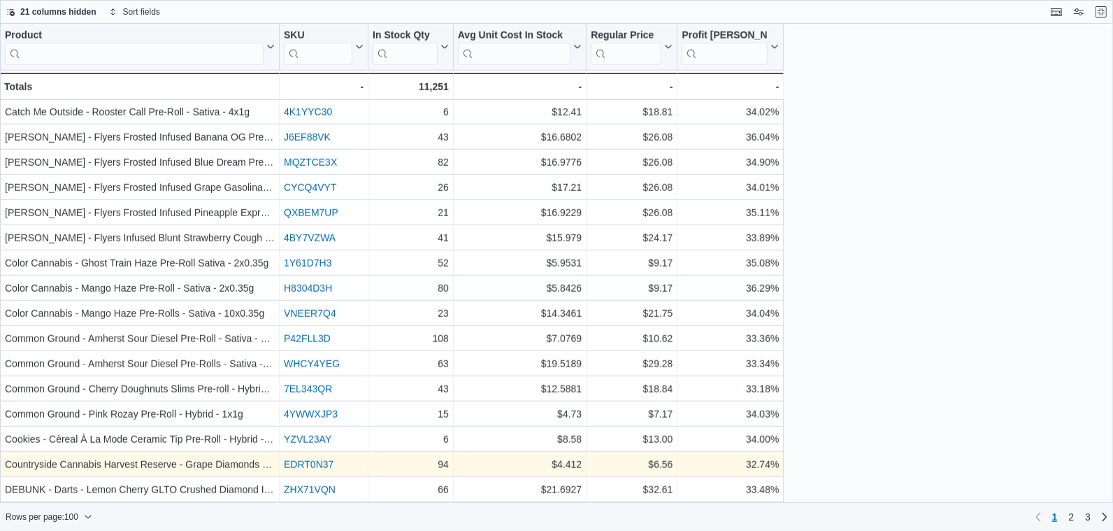
click at [317, 464] on link "EDRT0N37" at bounding box center [309, 464] width 50 height 11
click at [690, 454] on div "32.74% - Profit Margin (%), column 6, row 65" at bounding box center [730, 464] width 106 height 25
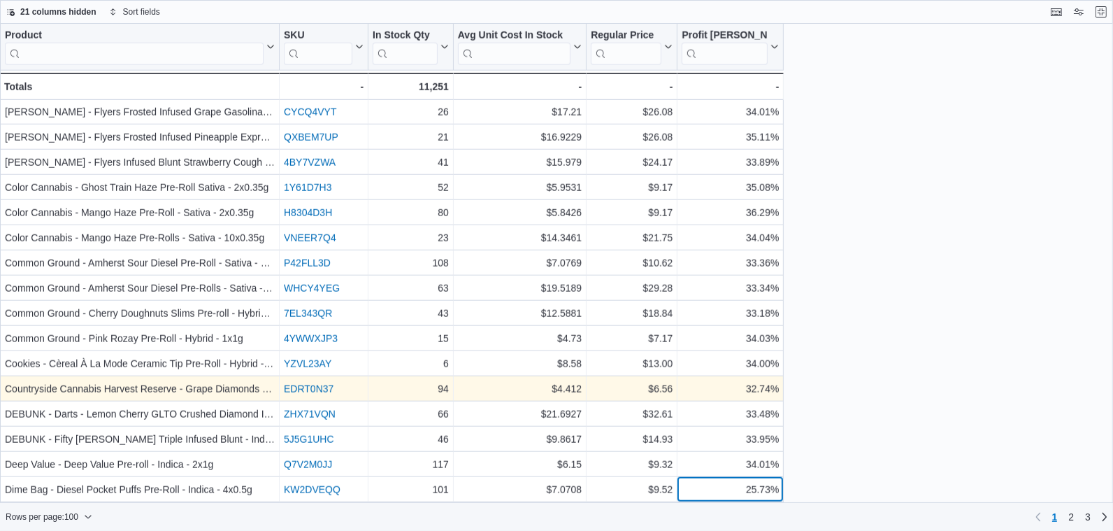
scroll to position [1360, 0]
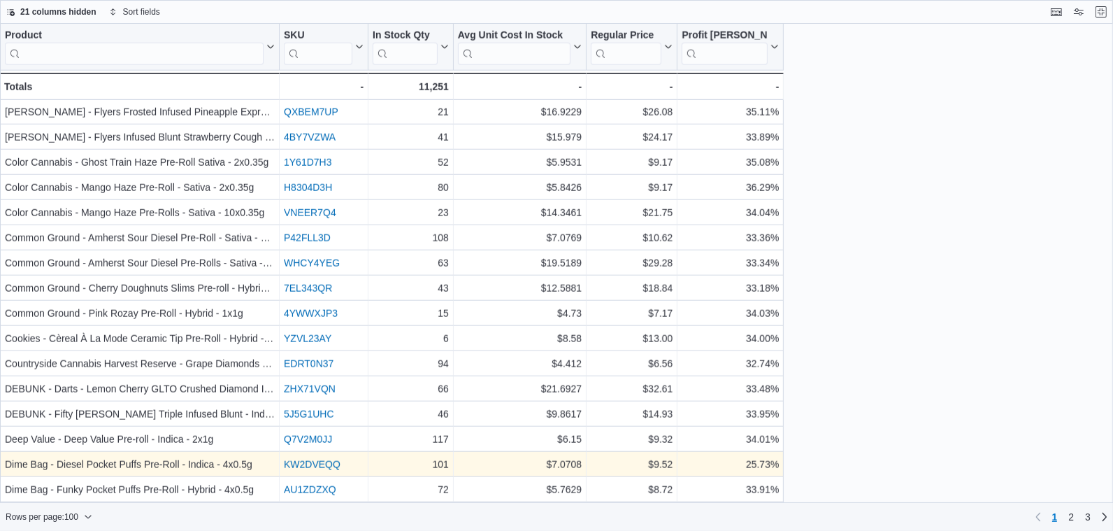
click at [324, 459] on link "KW2DVEQQ" at bounding box center [312, 464] width 57 height 11
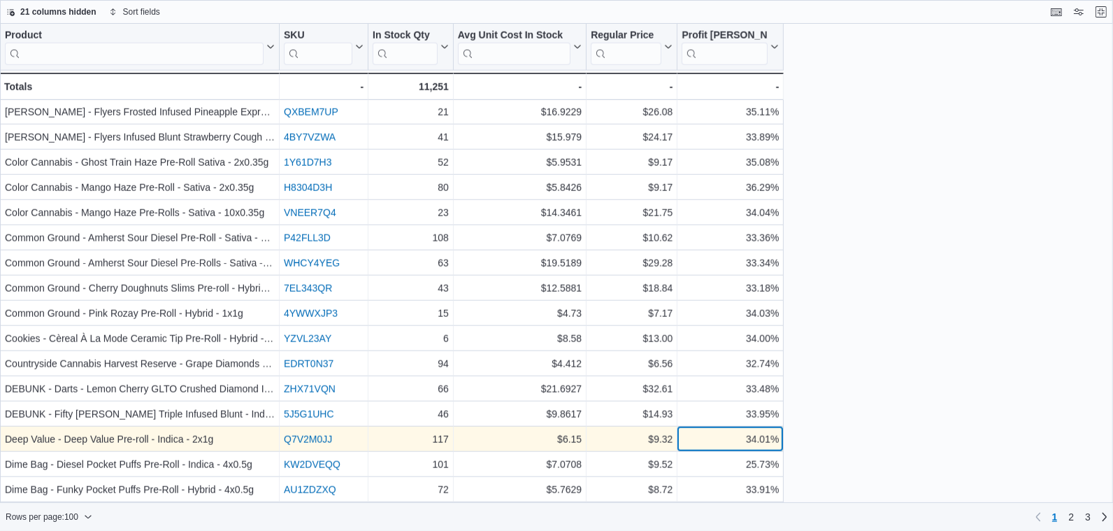
click at [698, 438] on div "34.01%" at bounding box center [730, 439] width 97 height 17
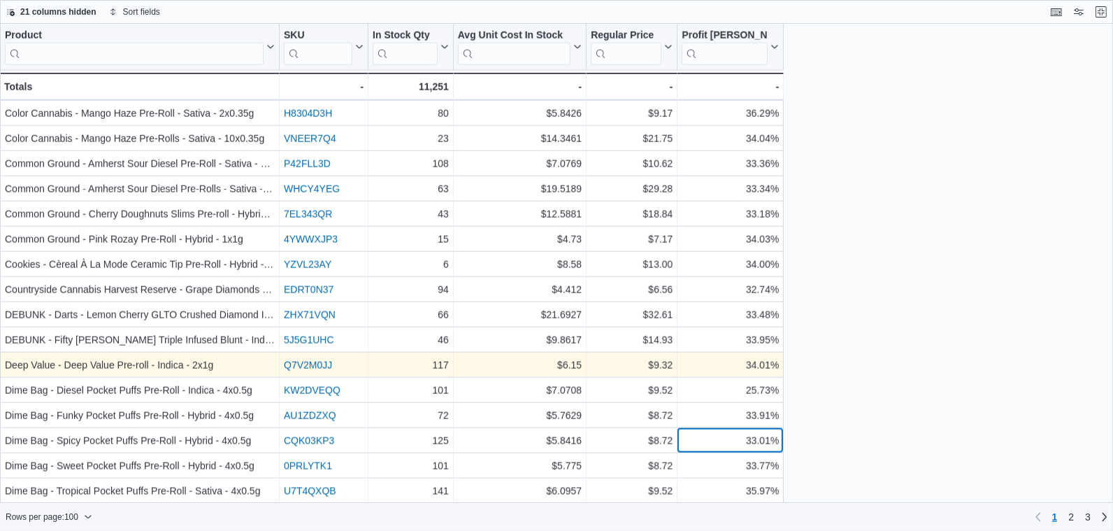
scroll to position [1441, 0]
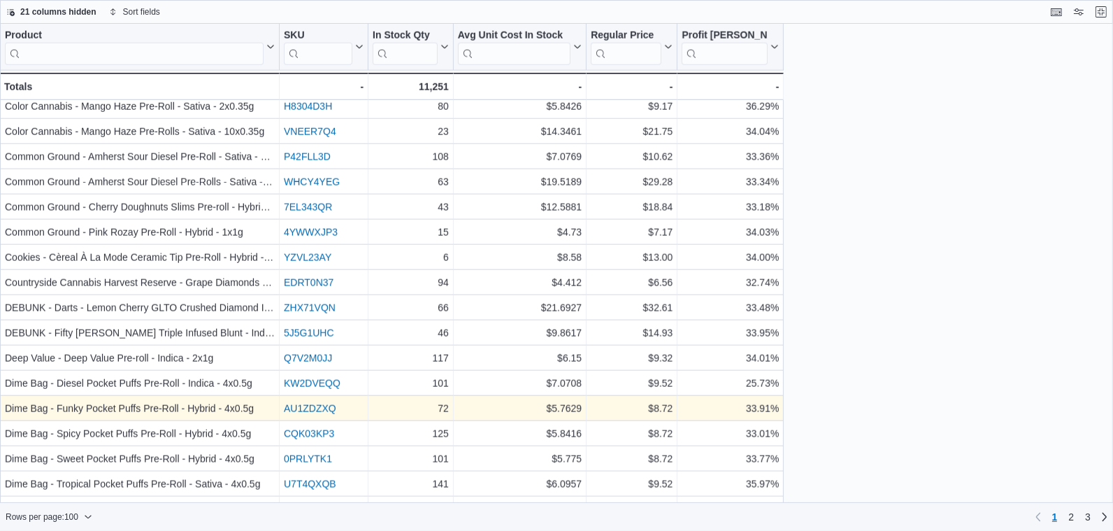
click at [321, 410] on link "AU1ZDZXQ" at bounding box center [310, 408] width 52 height 11
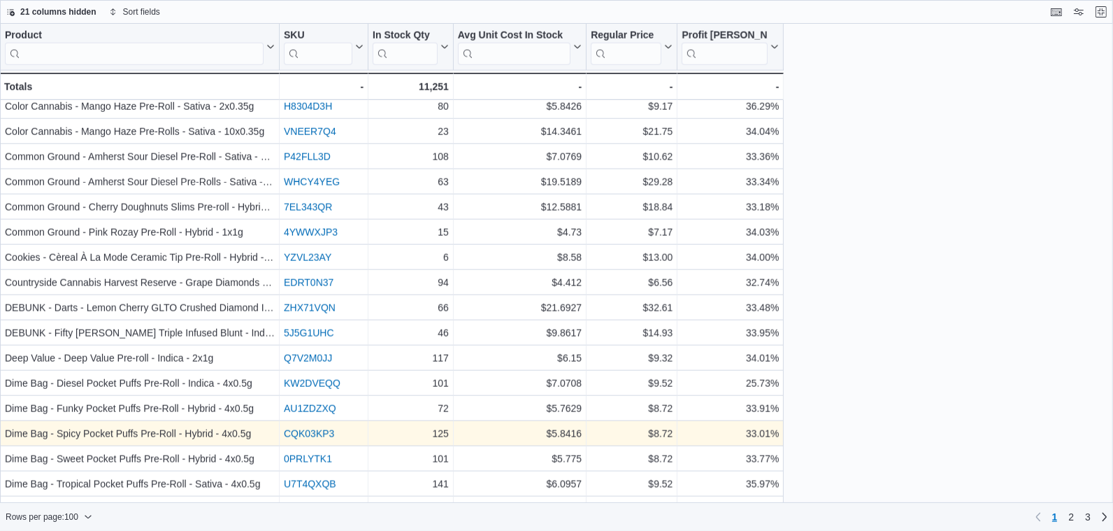
click at [326, 436] on link "CQK03KP3" at bounding box center [309, 433] width 50 height 11
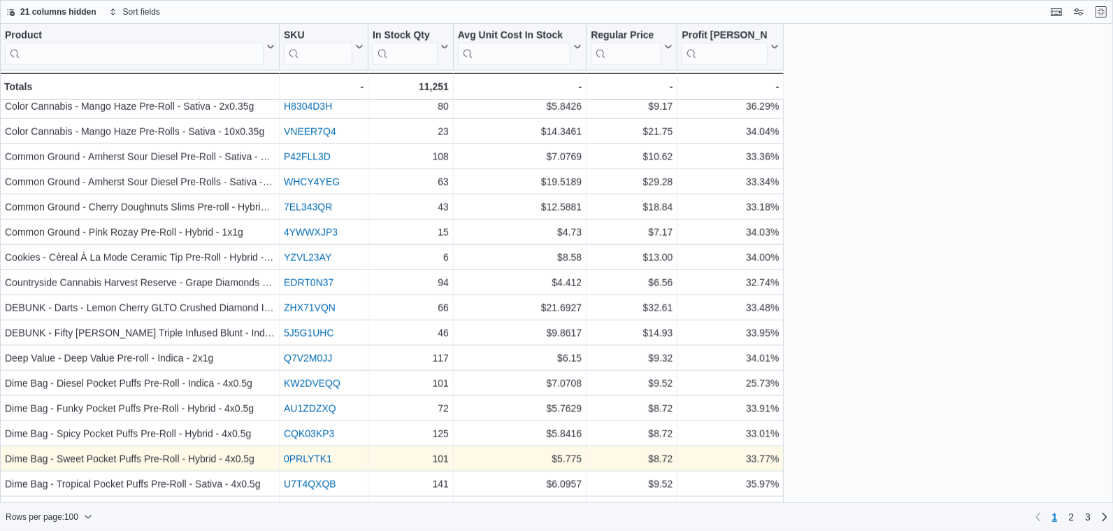
click at [308, 457] on link "0PRLYTK1" at bounding box center [308, 458] width 48 height 11
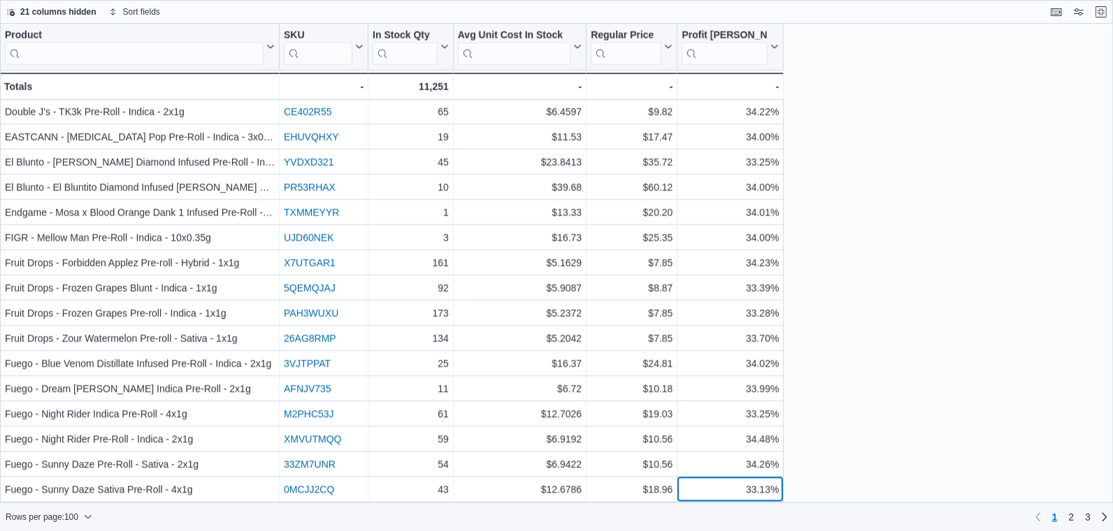
scroll to position [2039, 0]
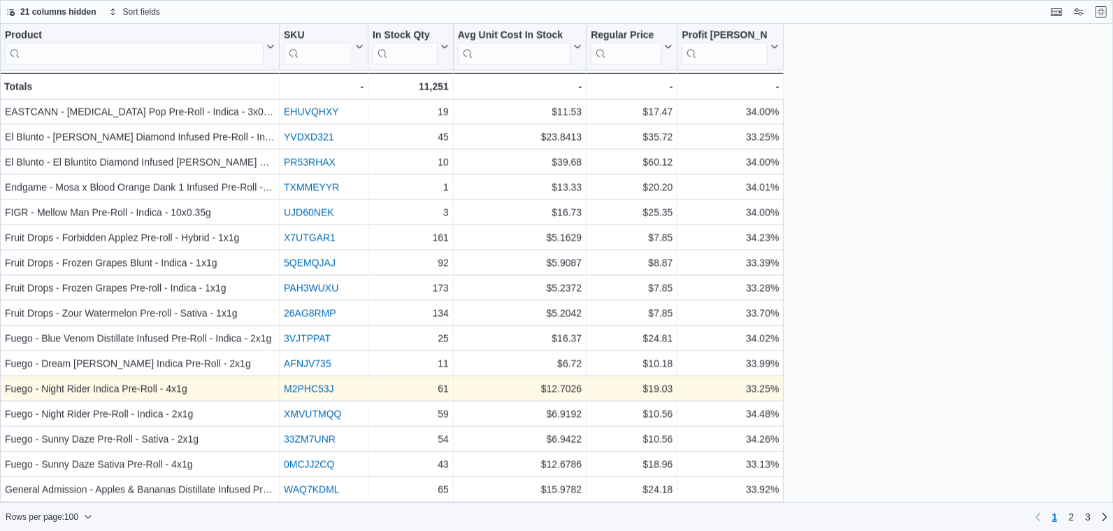
click at [329, 386] on link "M2PHC53J" at bounding box center [309, 388] width 50 height 11
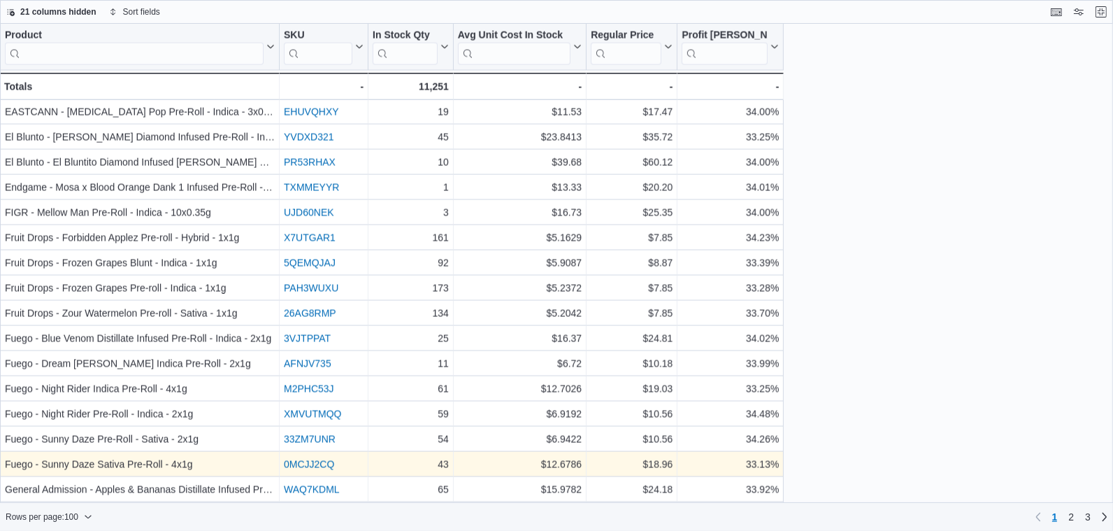
click at [328, 466] on link "0MCJJ2CQ" at bounding box center [309, 464] width 50 height 11
click at [705, 463] on div "33.13%" at bounding box center [730, 464] width 97 height 17
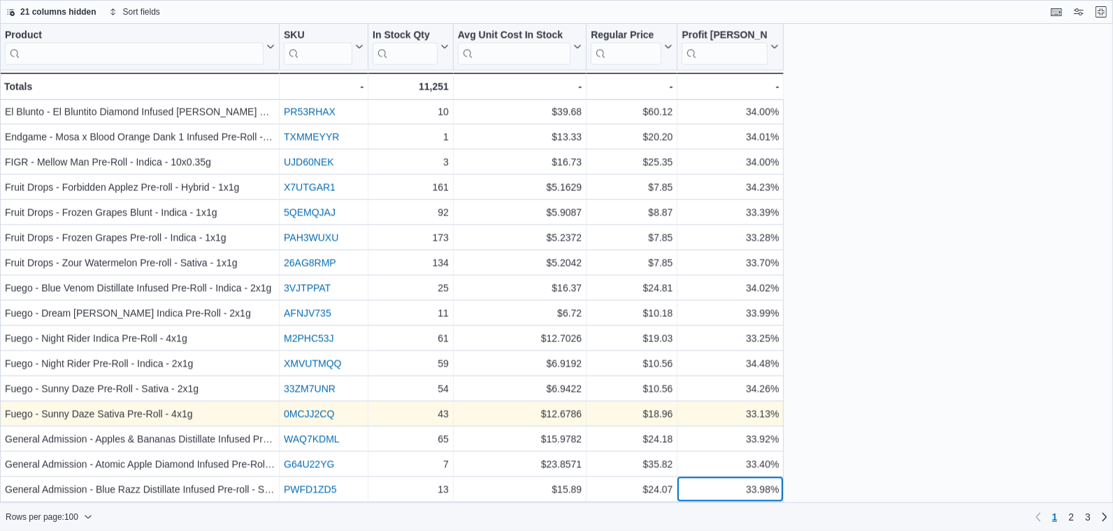
scroll to position [2113, 0]
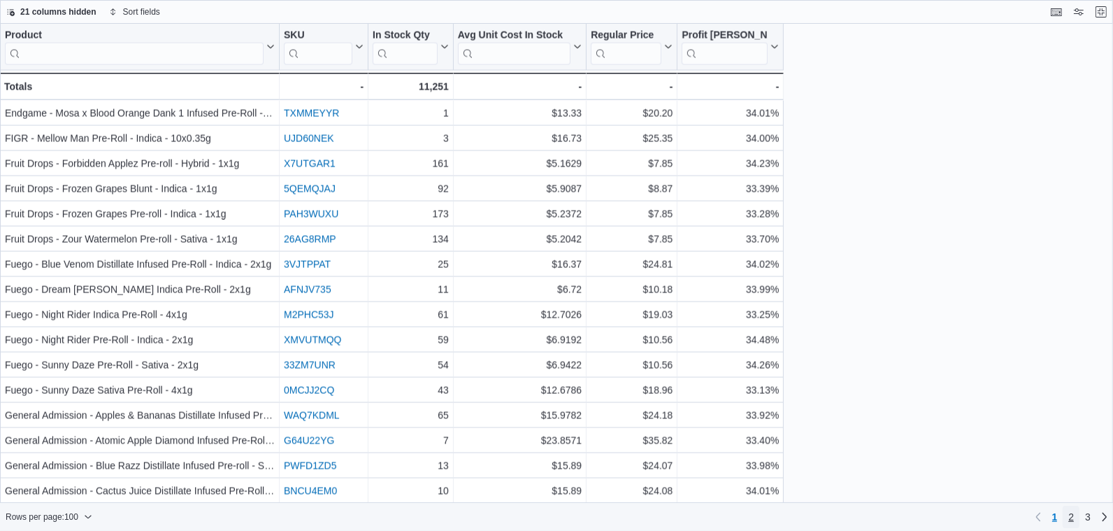
click at [1072, 519] on span "2" at bounding box center [1071, 517] width 6 height 14
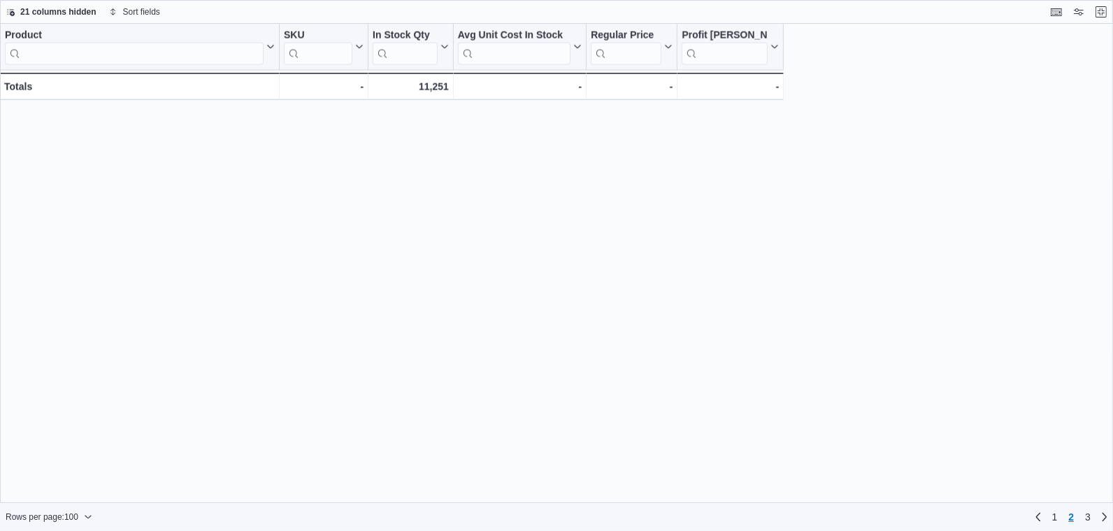
scroll to position [0, 0]
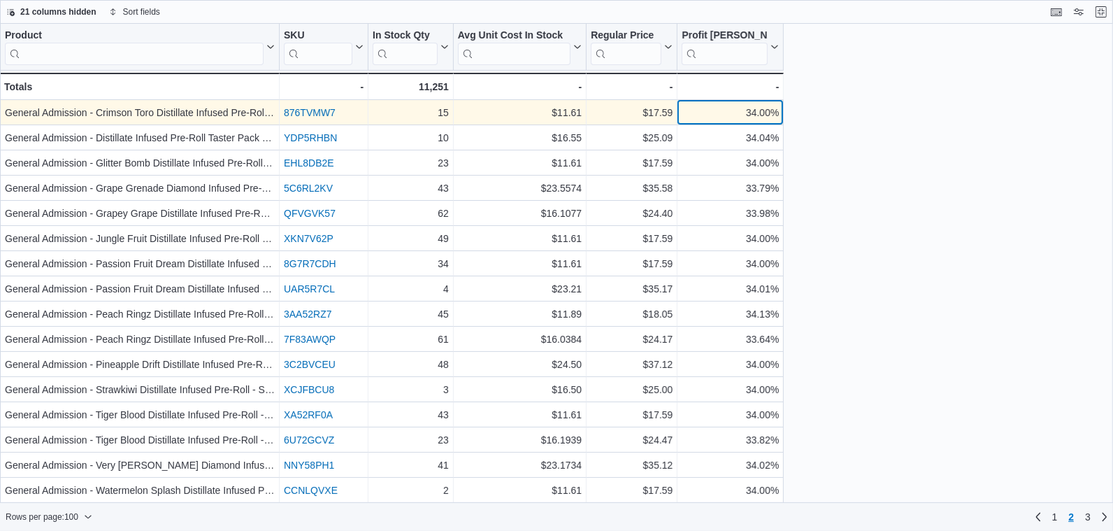
click at [712, 113] on div "34.00%" at bounding box center [730, 112] width 97 height 17
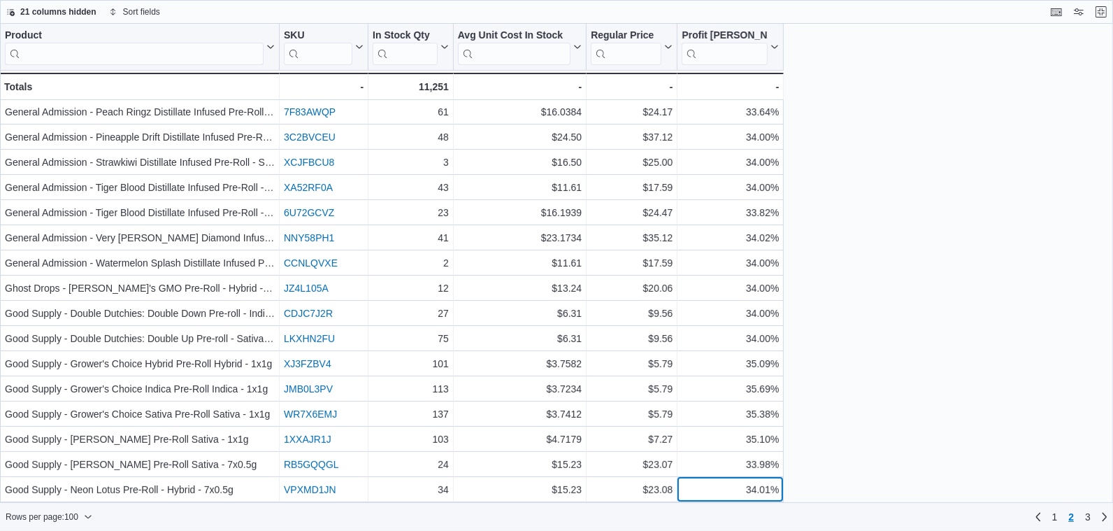
scroll to position [252, 0]
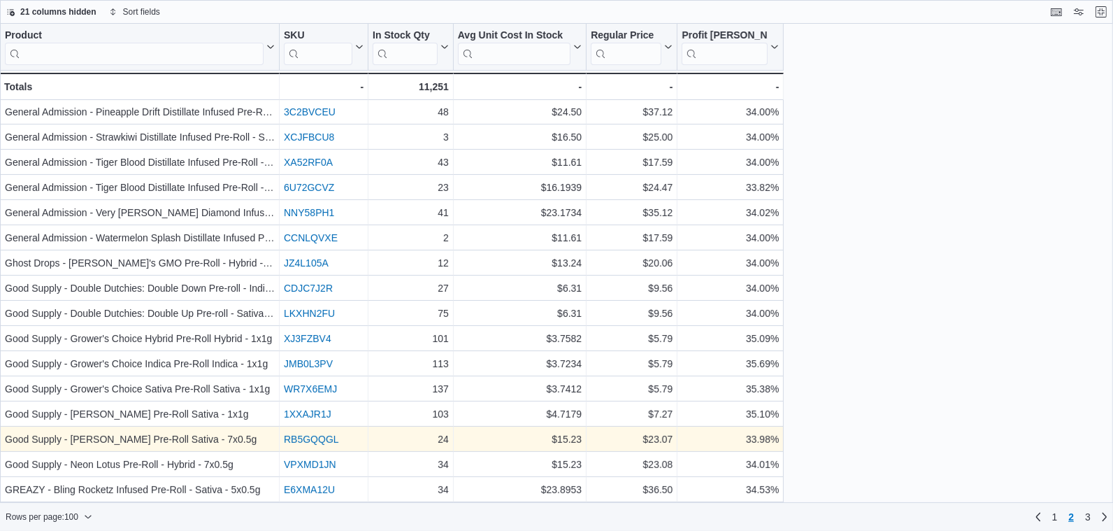
click at [318, 440] on link "RB5GQQGL" at bounding box center [311, 438] width 55 height 11
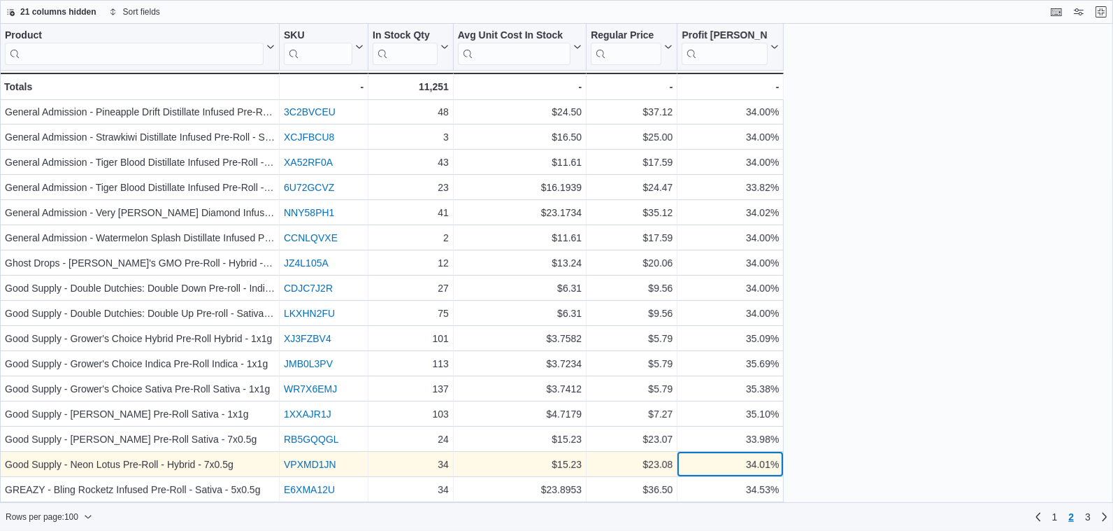
click at [726, 466] on div "34.01%" at bounding box center [730, 464] width 97 height 17
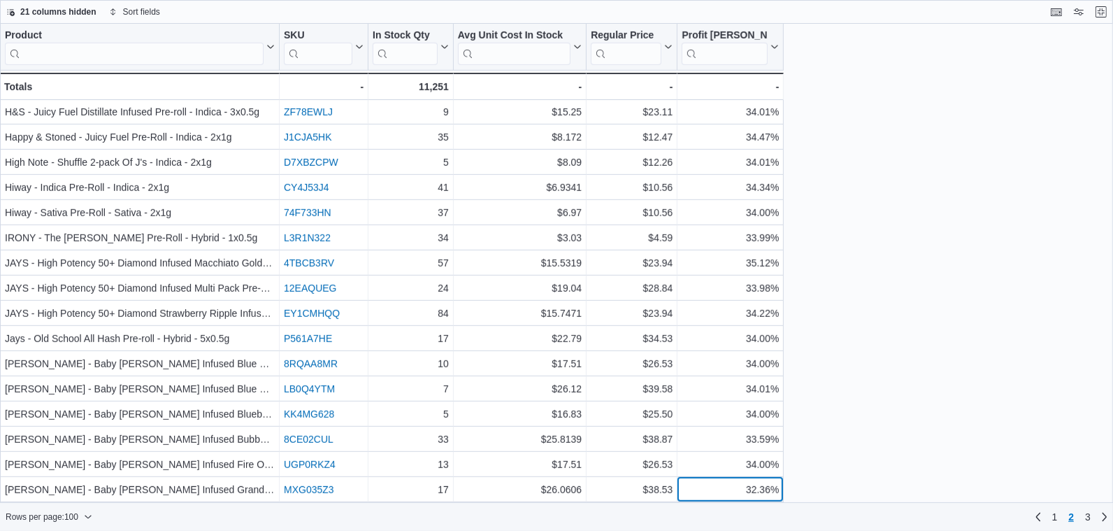
scroll to position [806, 0]
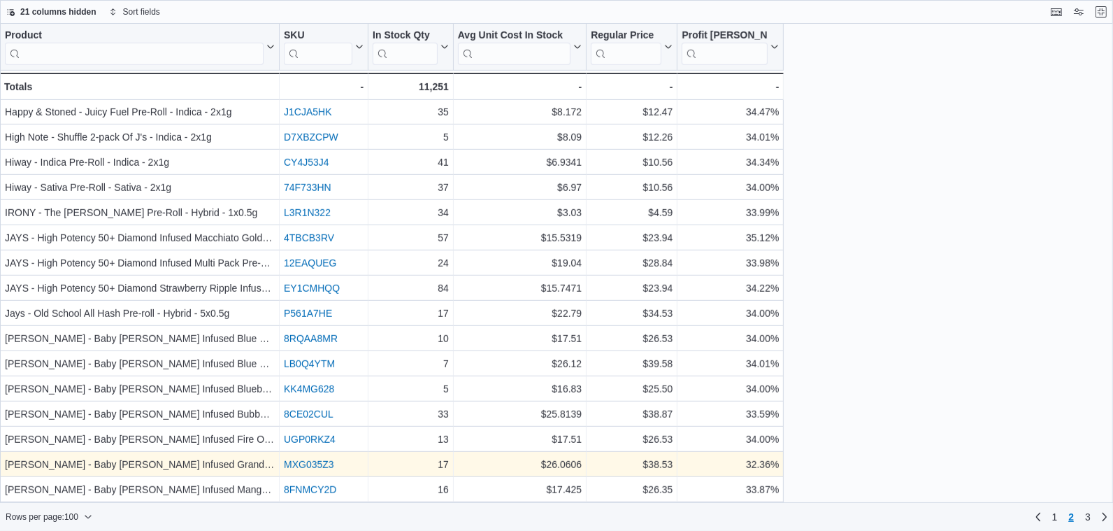
click at [318, 466] on link "MXG035Z3" at bounding box center [309, 464] width 50 height 11
click at [736, 464] on div "32.36%" at bounding box center [730, 464] width 97 height 17
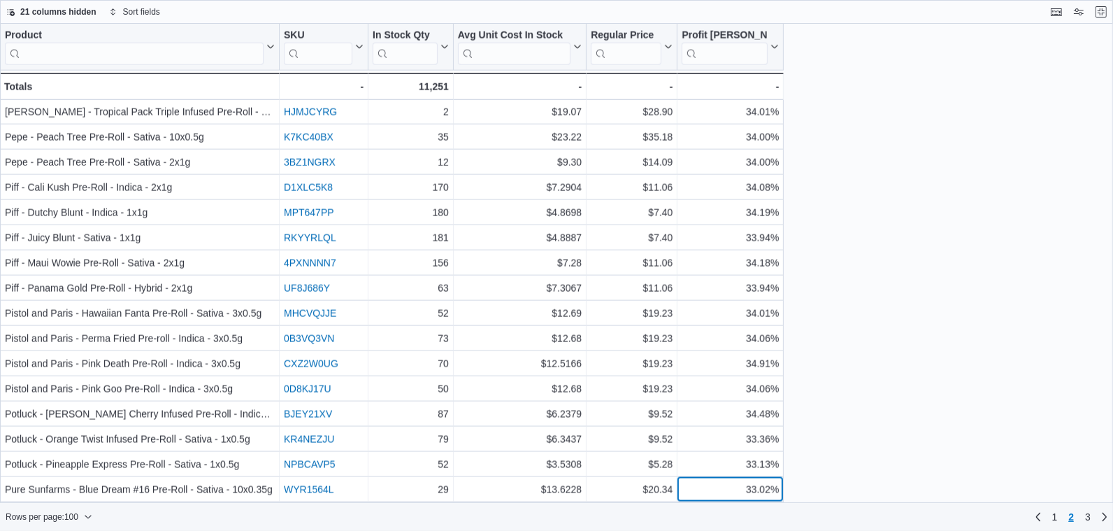
scroll to position [1838, 0]
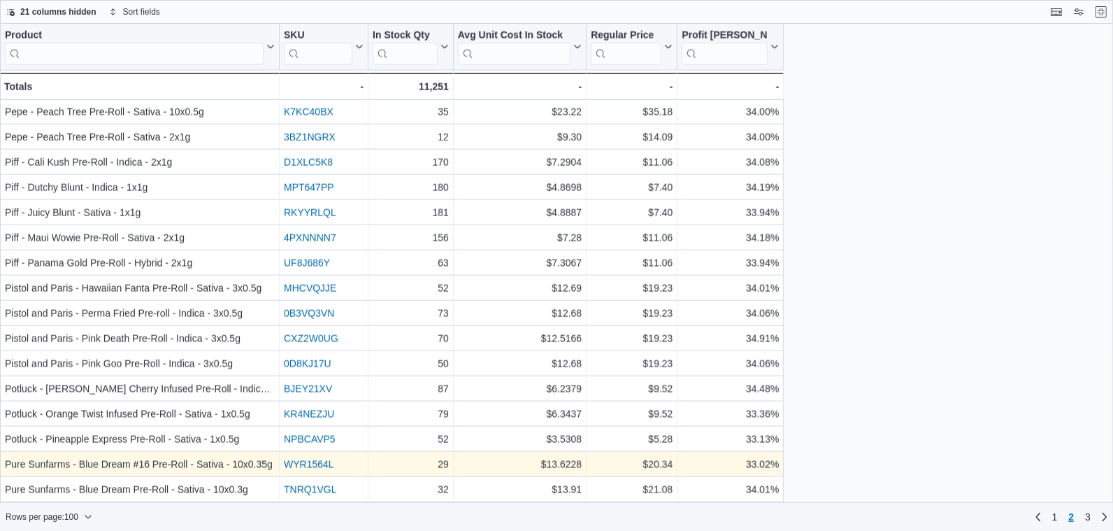
click at [305, 467] on link "WYR1564L" at bounding box center [309, 464] width 50 height 11
click at [689, 461] on div "33.02%" at bounding box center [730, 464] width 97 height 17
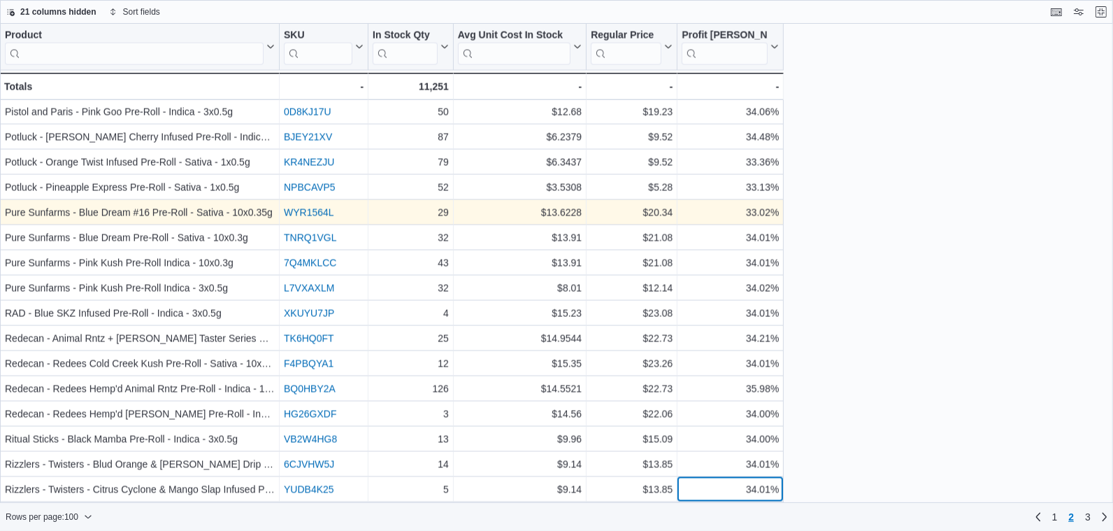
scroll to position [2113, 0]
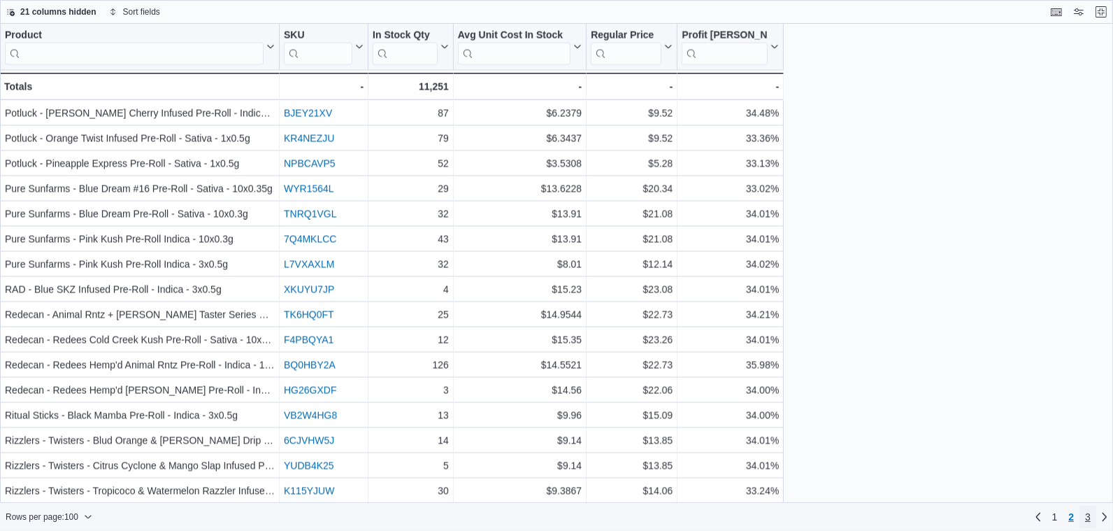
click at [1090, 520] on link "3" at bounding box center [1087, 516] width 17 height 22
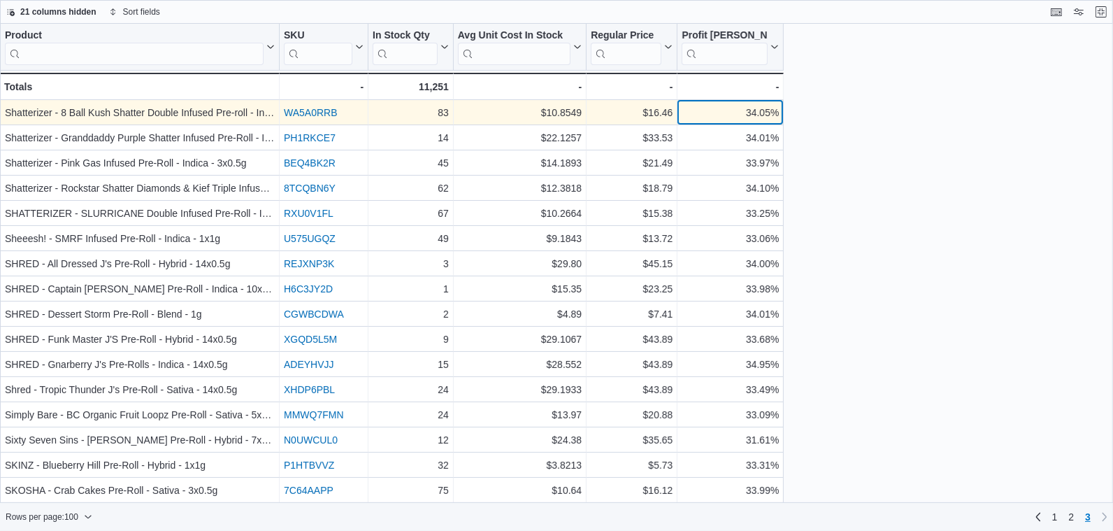
click at [737, 123] on div "34.05% - Profit Margin (%), column 6, row 201" at bounding box center [730, 112] width 106 height 25
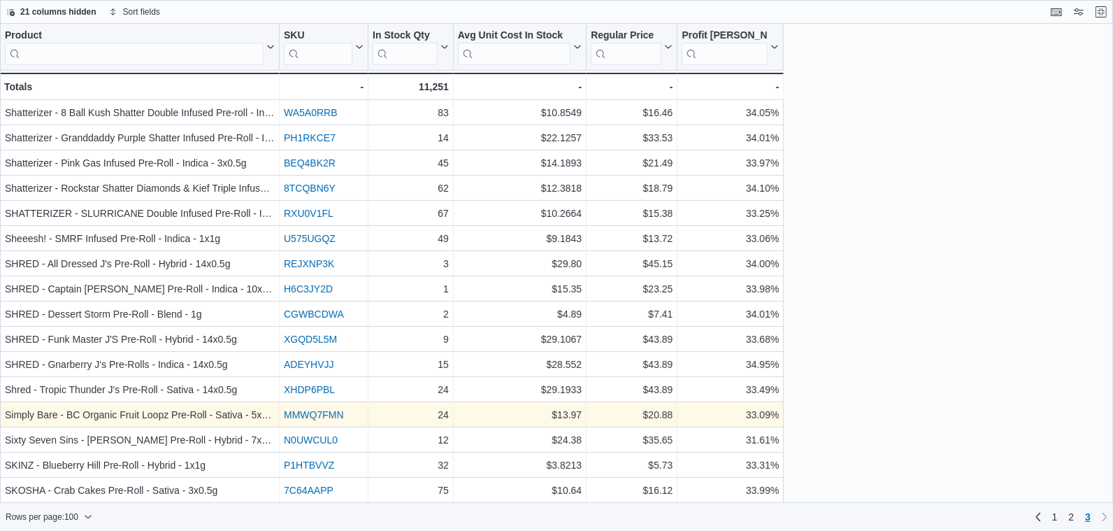
click at [310, 415] on link "MMWQ7FMN" at bounding box center [314, 414] width 60 height 11
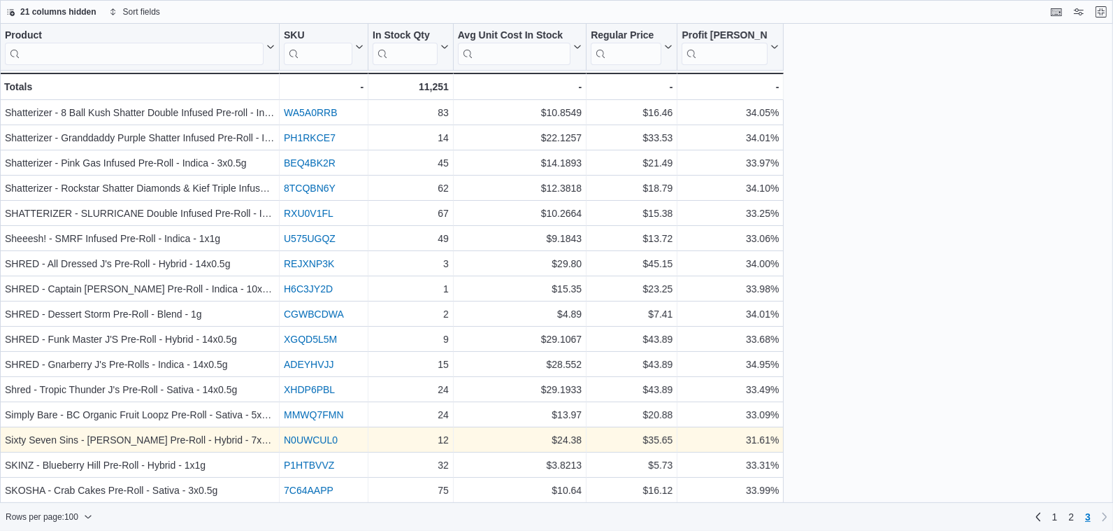
click at [323, 438] on link "N0UWCUL0" at bounding box center [311, 439] width 54 height 11
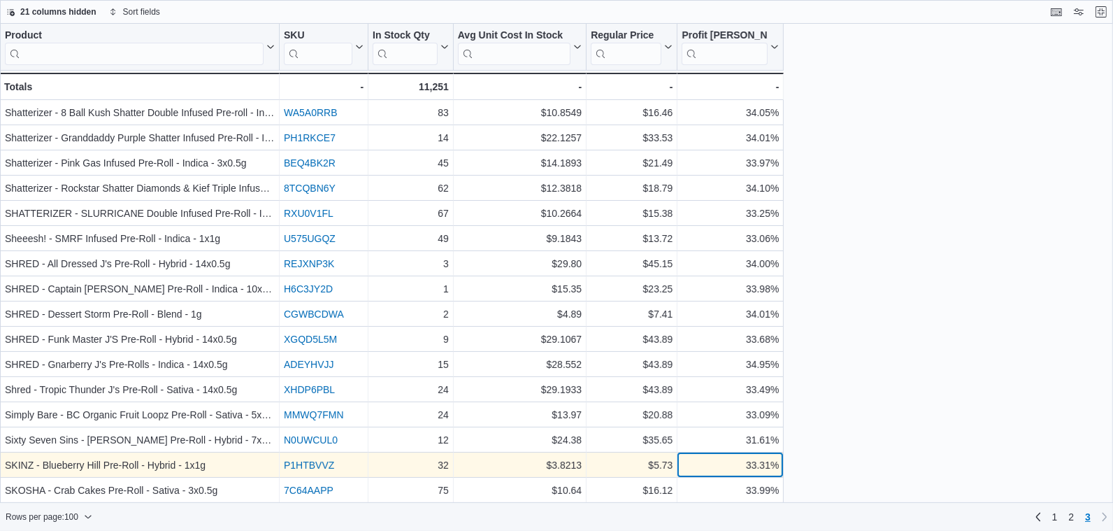
click at [703, 461] on div "Product Click to view column header actions SKU Click to view column header act…" at bounding box center [556, 264] width 1113 height 480
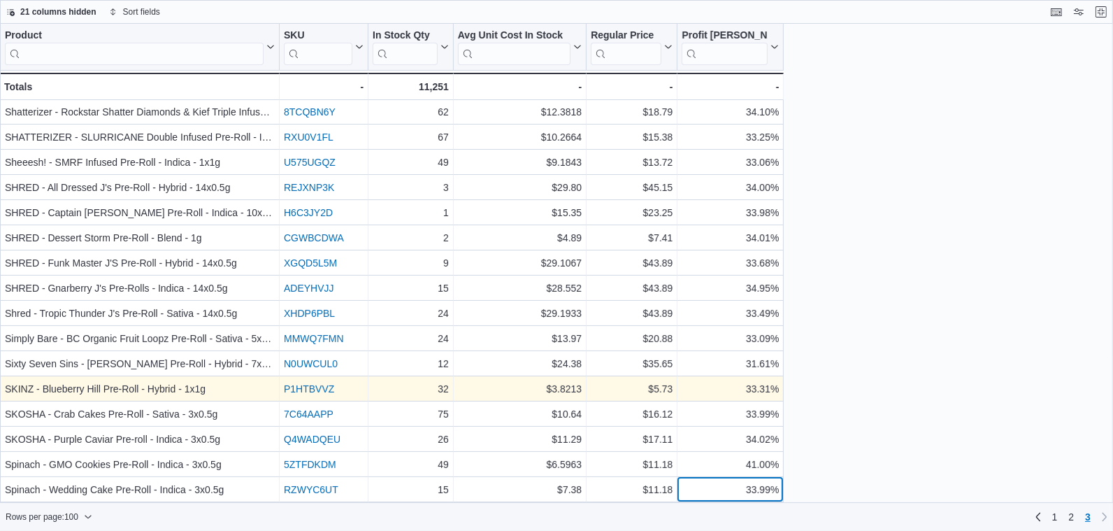
scroll to position [101, 0]
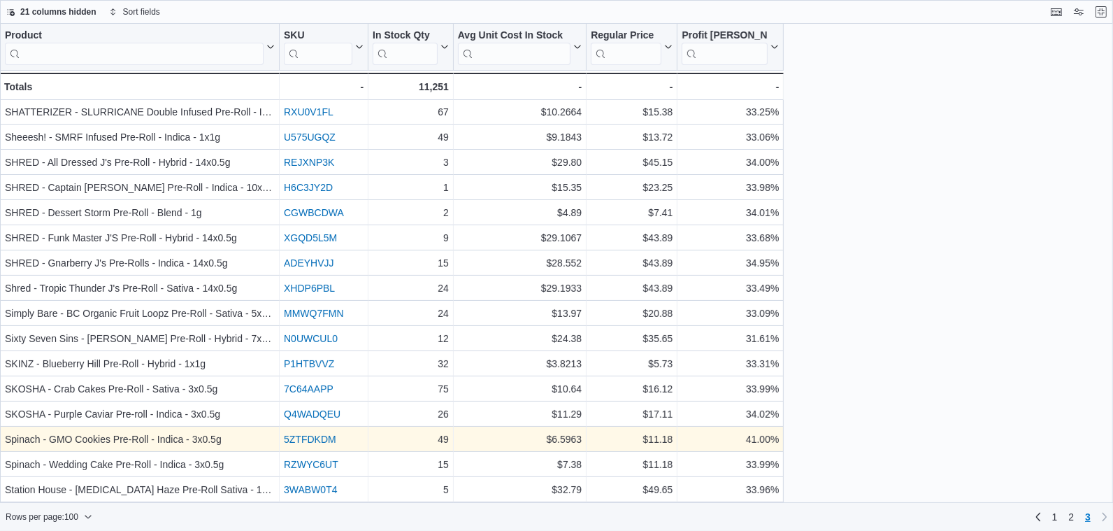
click at [322, 435] on link "5ZTFDKDM" at bounding box center [310, 438] width 52 height 11
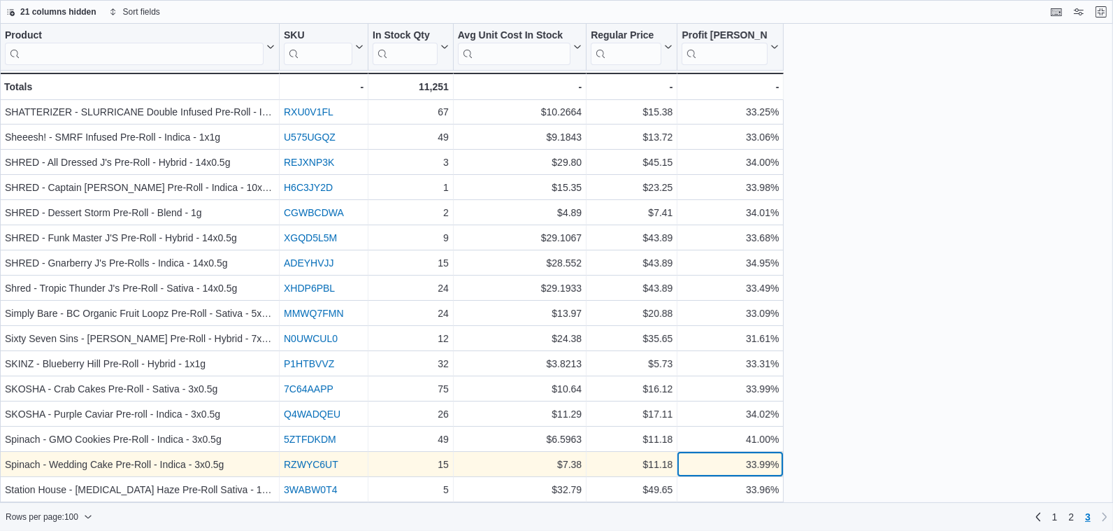
click at [707, 458] on div "33.99%" at bounding box center [730, 464] width 97 height 17
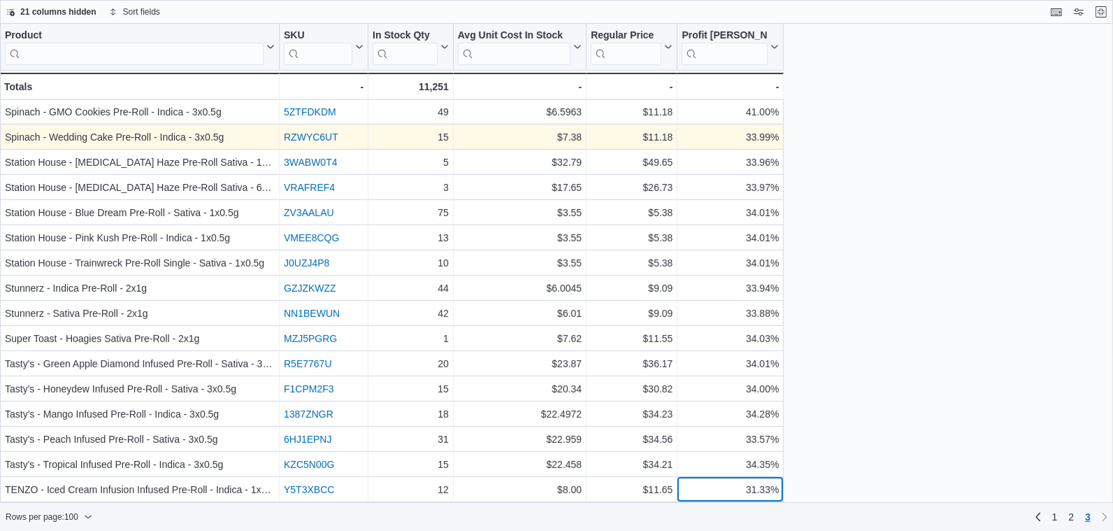
scroll to position [454, 0]
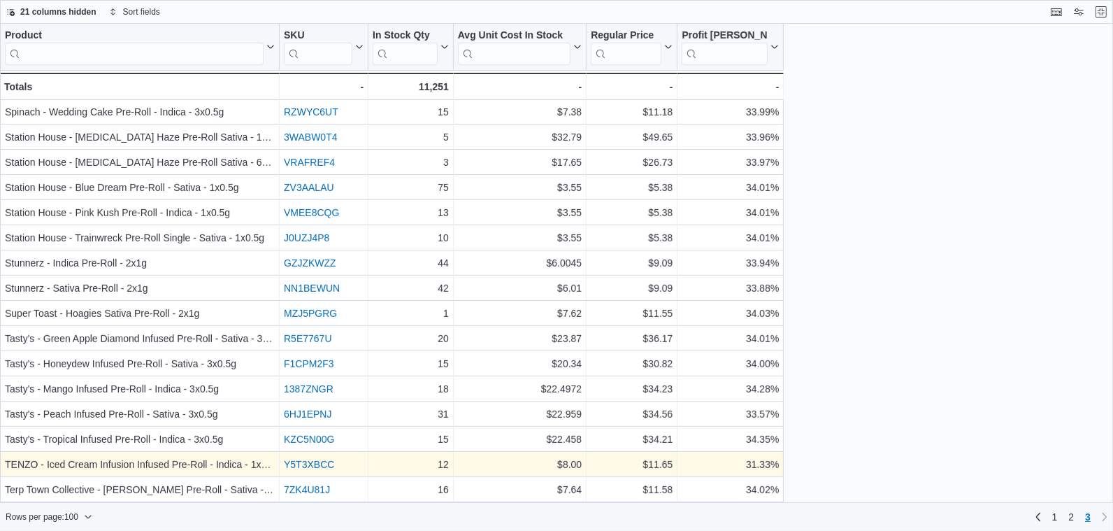
click at [298, 460] on link "Y5T3XBCC" at bounding box center [309, 464] width 50 height 11
click at [734, 470] on div "31.33%" at bounding box center [730, 464] width 97 height 17
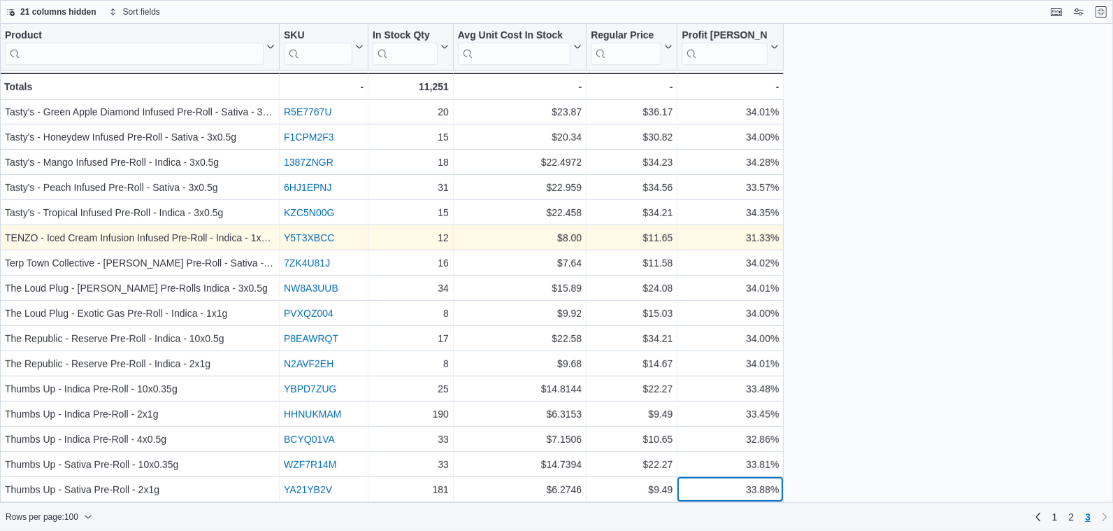
scroll to position [705, 0]
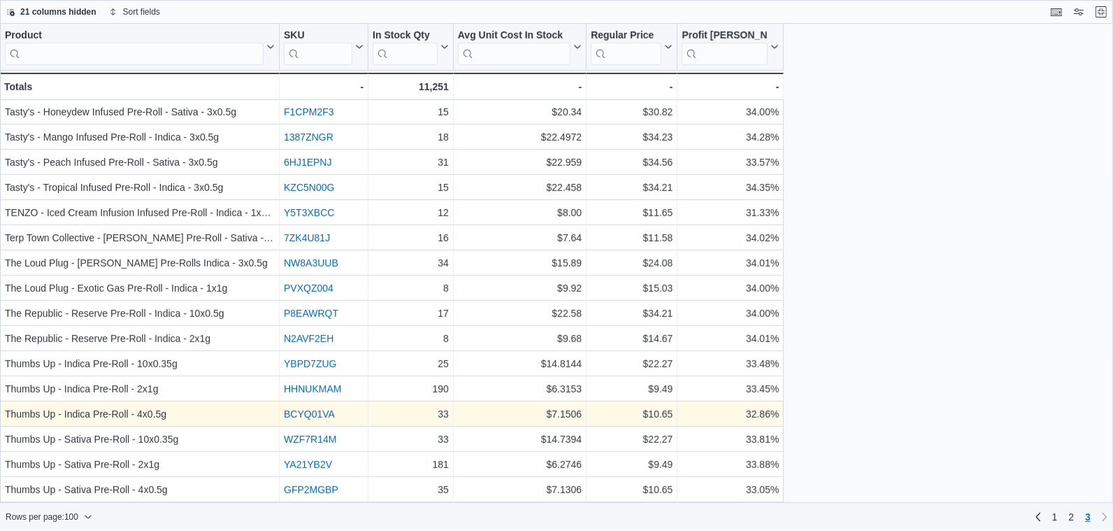
click at [307, 413] on link "BCYQ01VA" at bounding box center [309, 413] width 51 height 11
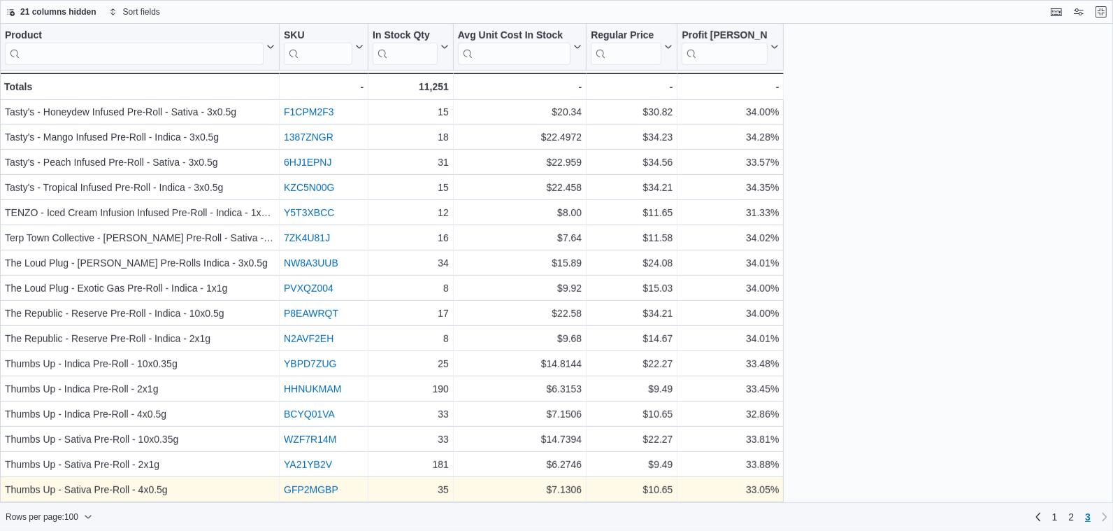
click at [331, 491] on link "GFP2MGBP" at bounding box center [311, 489] width 55 height 11
click at [726, 490] on div "Product Click to view column header actions SKU Click to view column header act…" at bounding box center [556, 264] width 1113 height 480
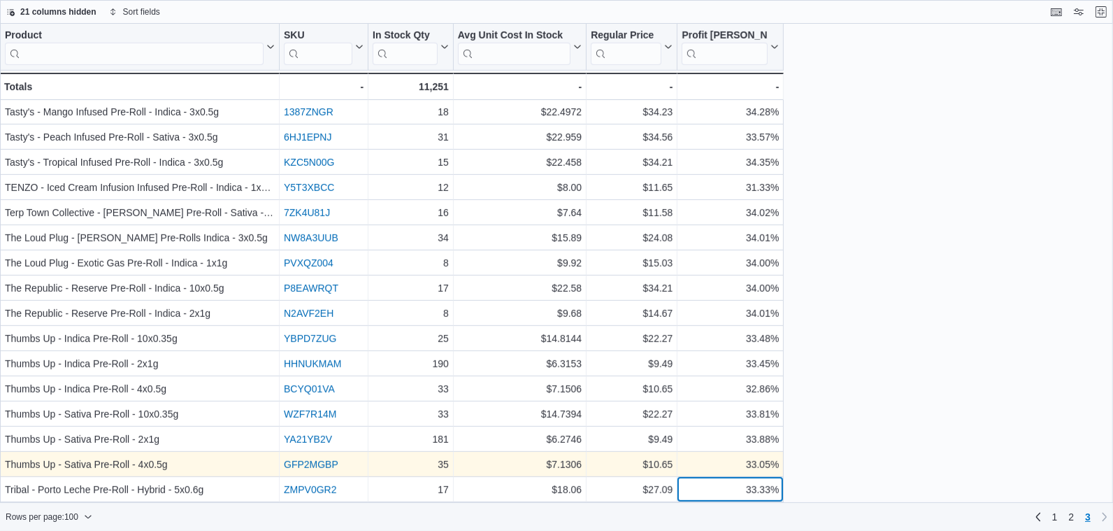
scroll to position [756, 0]
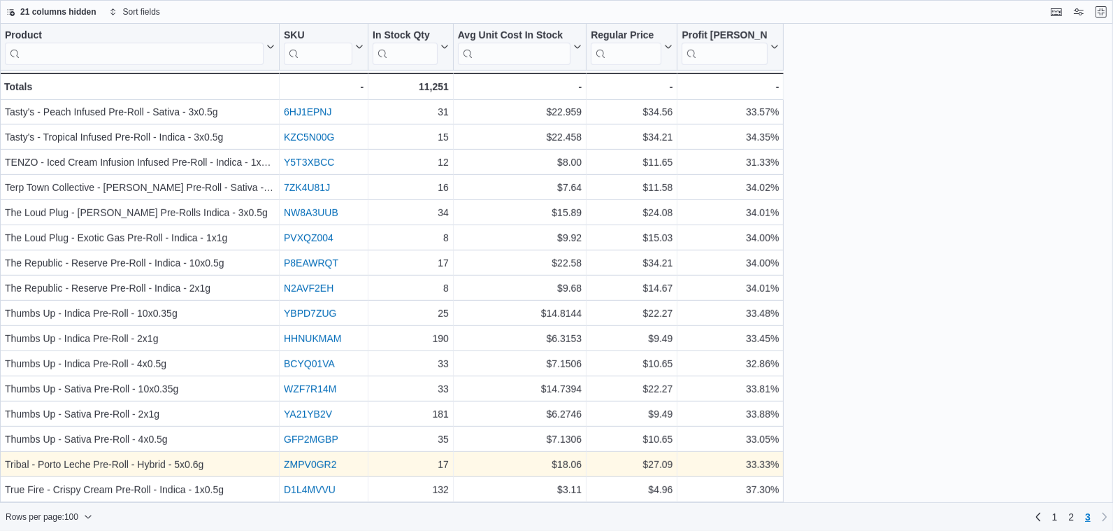
click at [331, 468] on link "ZMPV0GR2" at bounding box center [310, 464] width 52 height 11
click at [713, 473] on div "33.33% - Profit Margin (%), column 6, row 245" at bounding box center [730, 464] width 106 height 25
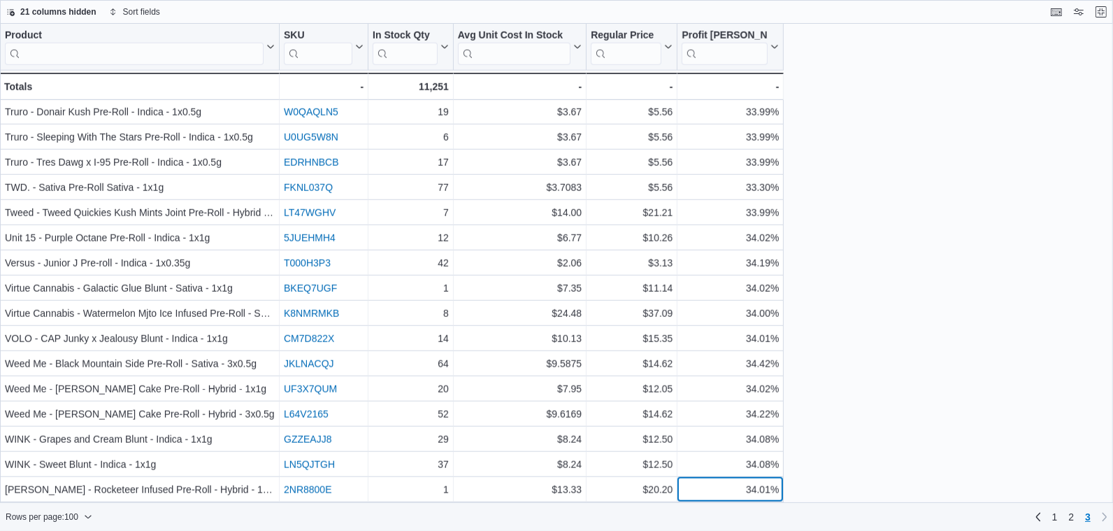
scroll to position [1258, 0]
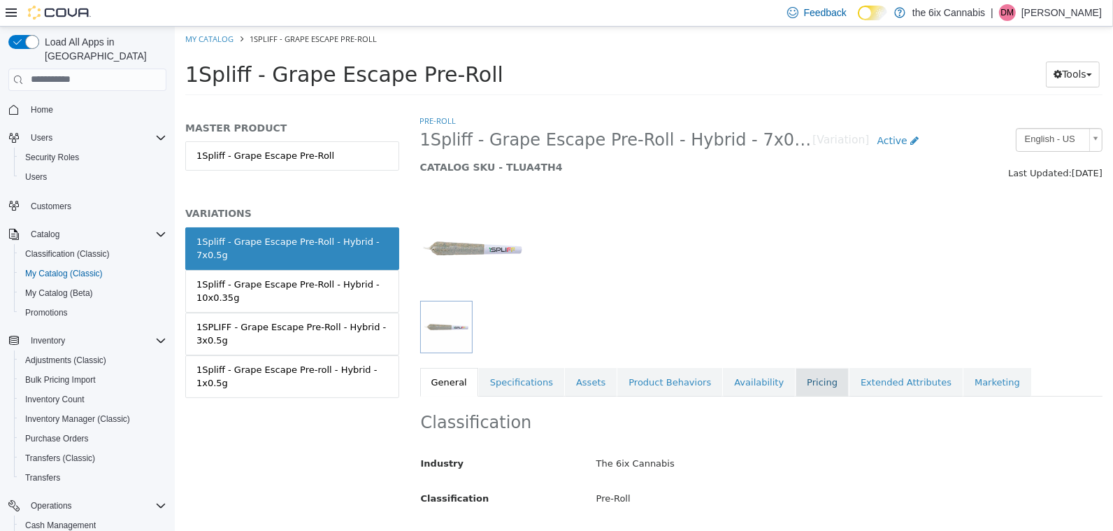
click at [796, 382] on link "Pricing" at bounding box center [821, 381] width 53 height 29
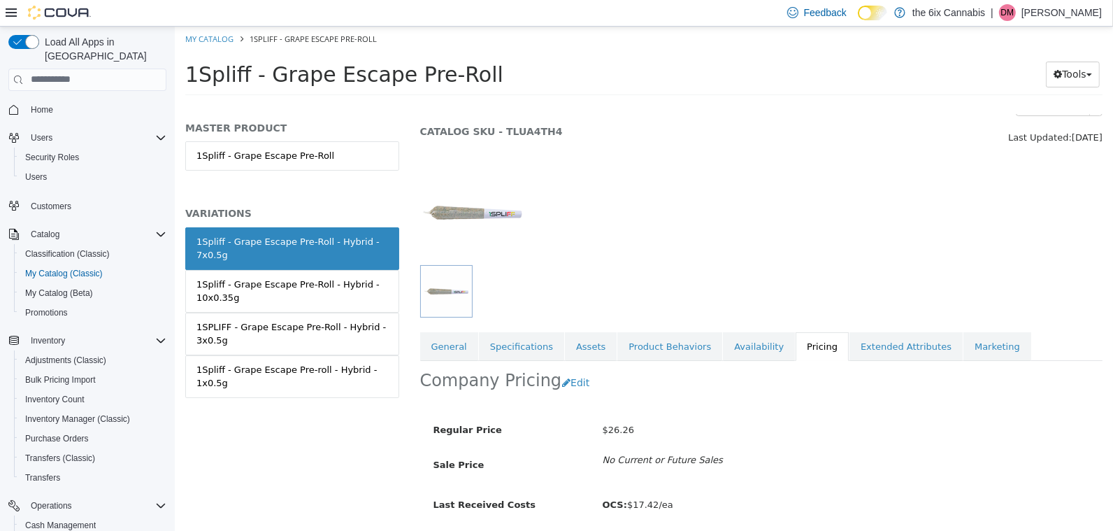
scroll to position [82, 0]
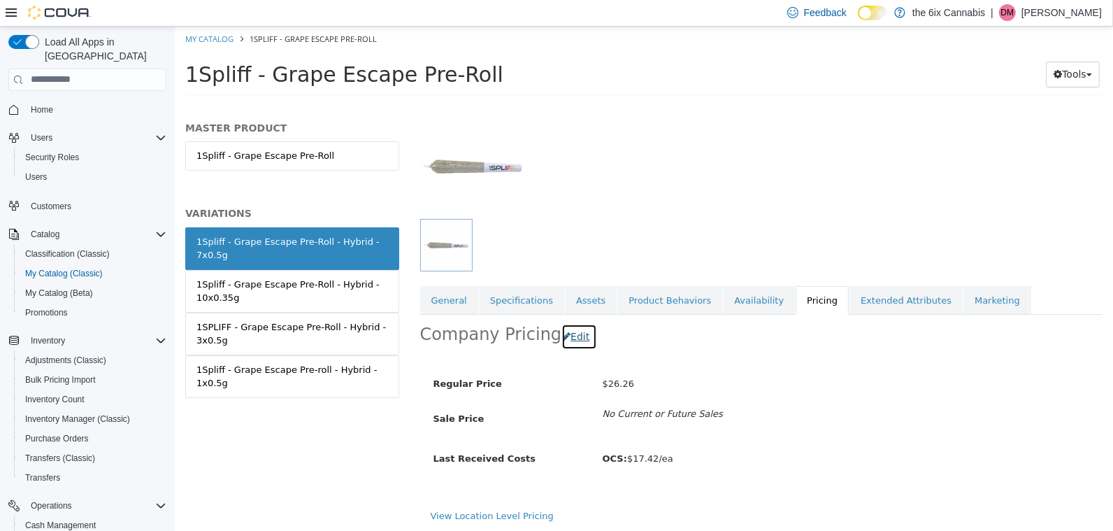
click at [562, 336] on button "Edit" at bounding box center [579, 336] width 36 height 26
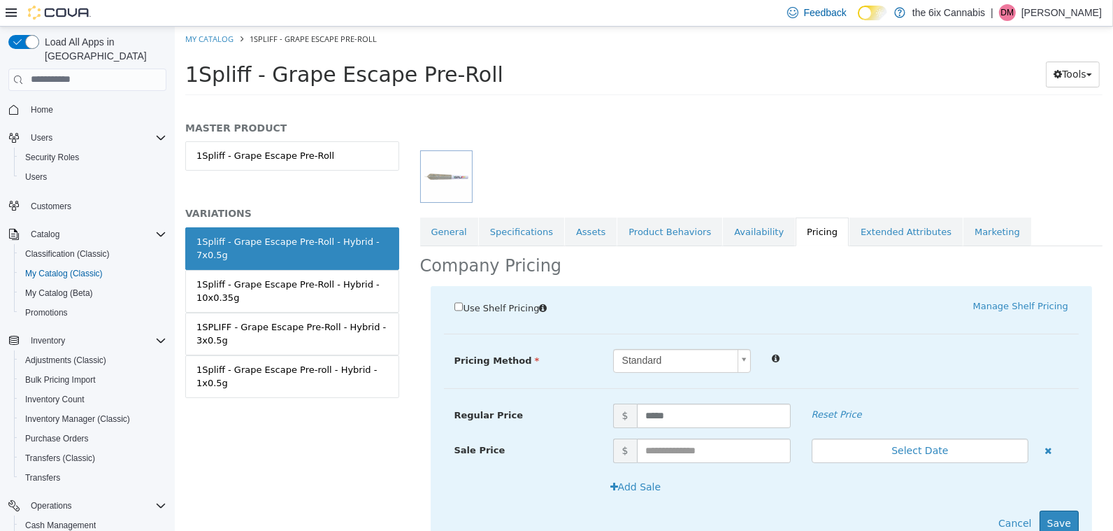
scroll to position [203, 0]
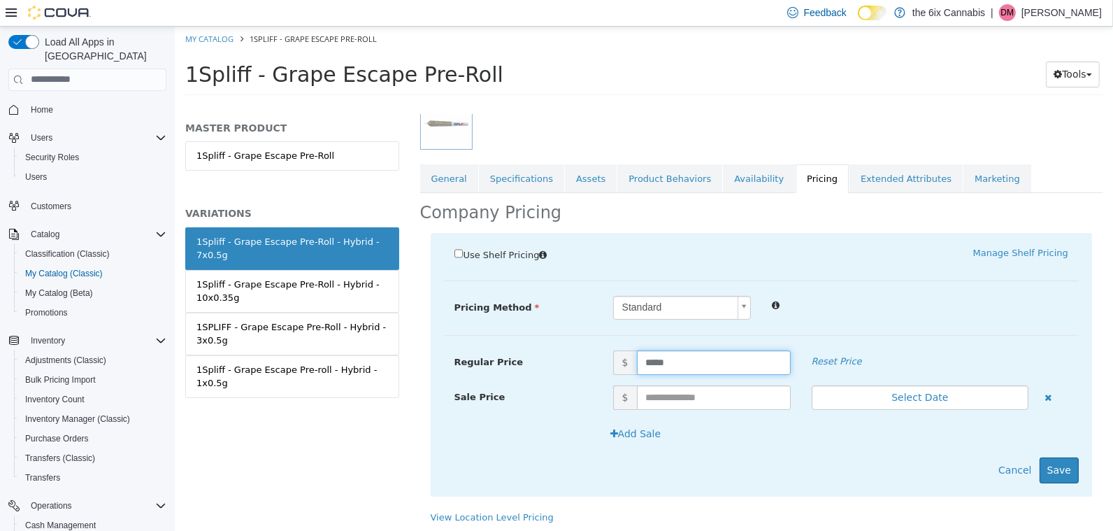
click at [677, 368] on input "*****" at bounding box center [713, 362] width 154 height 24
type input "*****"
click at [1063, 463] on button "Save" at bounding box center [1058, 469] width 39 height 26
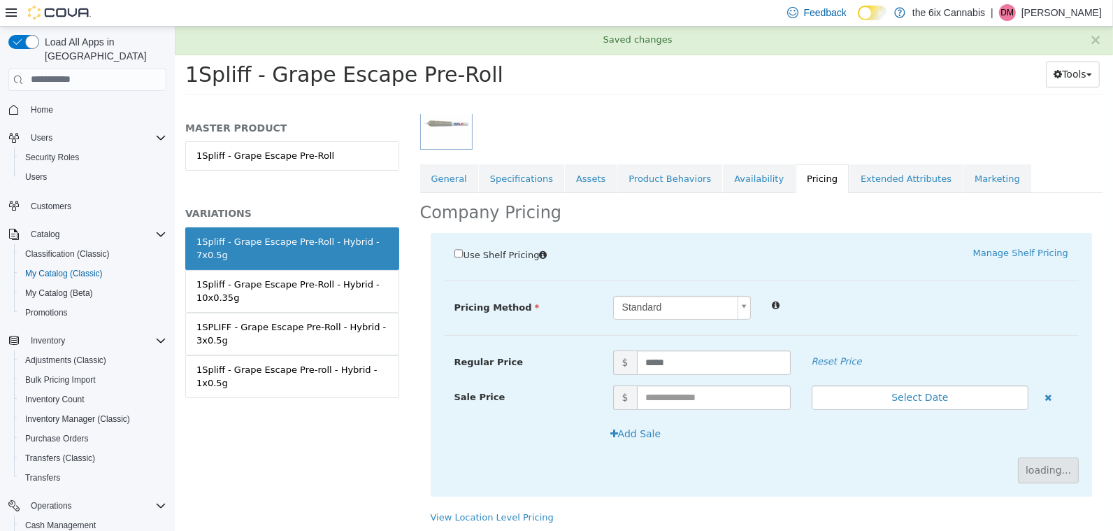
scroll to position [82, 0]
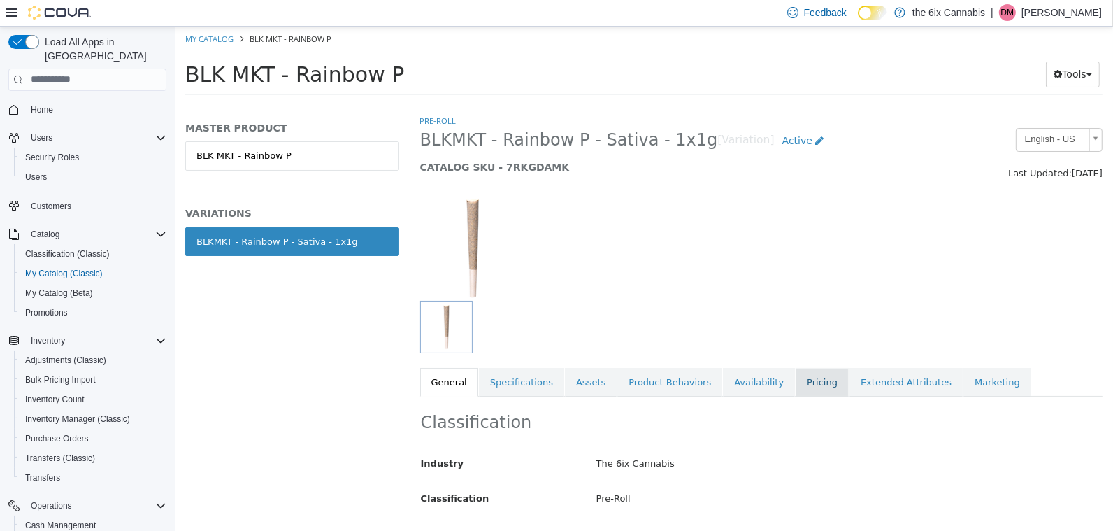
click at [808, 371] on link "Pricing" at bounding box center [821, 381] width 53 height 29
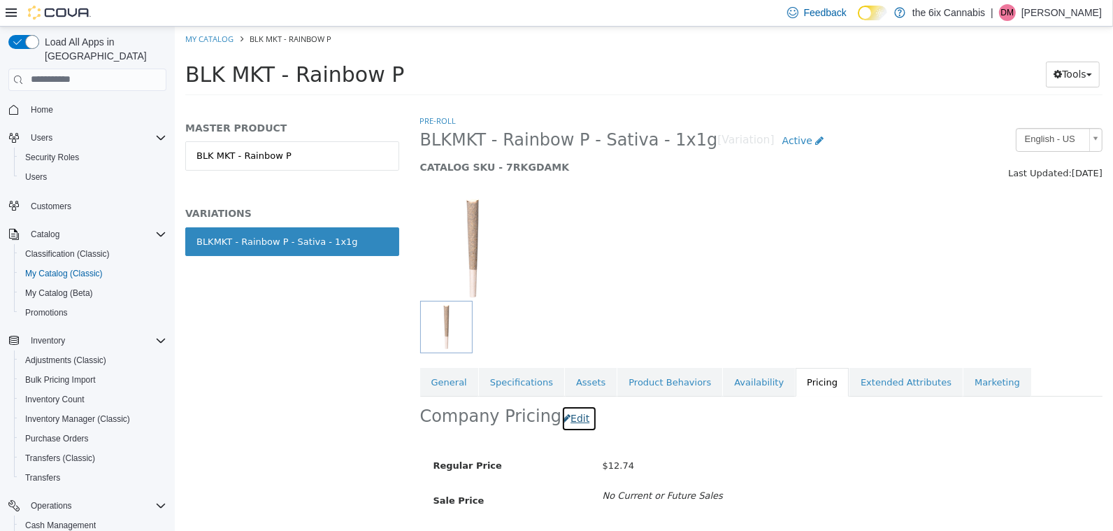
click at [572, 410] on button "Edit" at bounding box center [579, 418] width 36 height 26
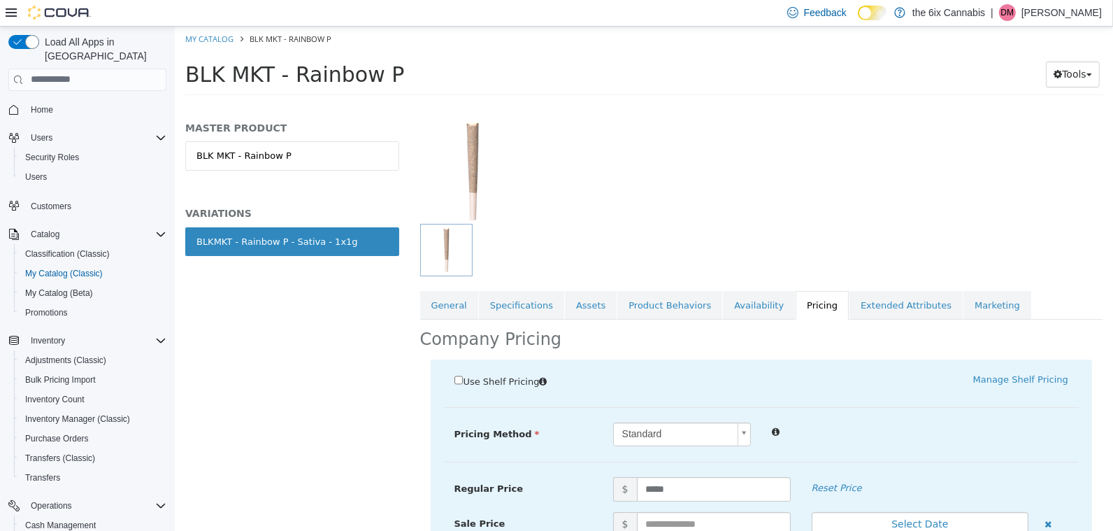
scroll to position [89, 0]
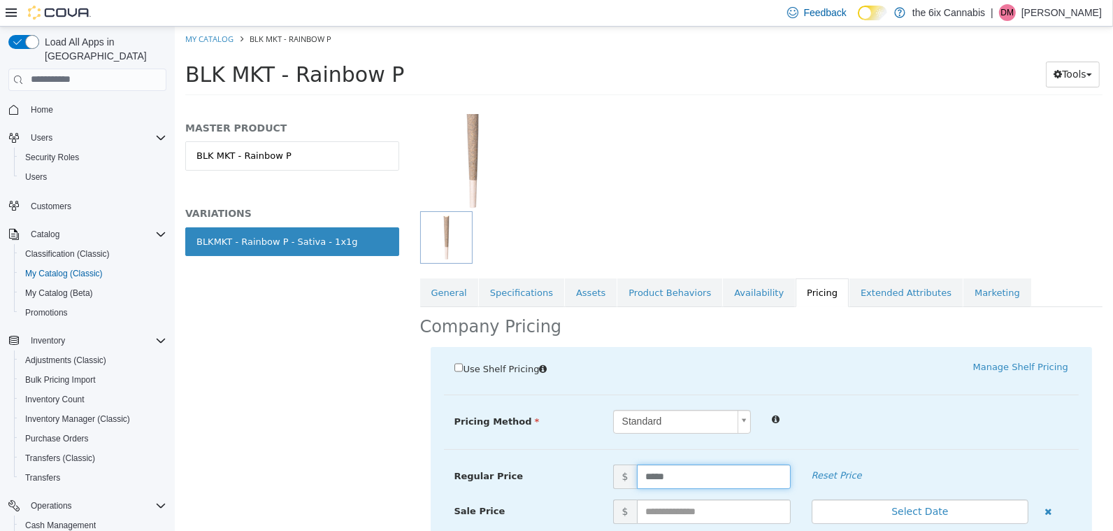
click at [673, 466] on input "*****" at bounding box center [713, 475] width 154 height 24
click at [673, 475] on input "*****" at bounding box center [713, 475] width 154 height 24
type input "*****"
click at [907, 426] on div "Standard *" at bounding box center [840, 421] width 476 height 24
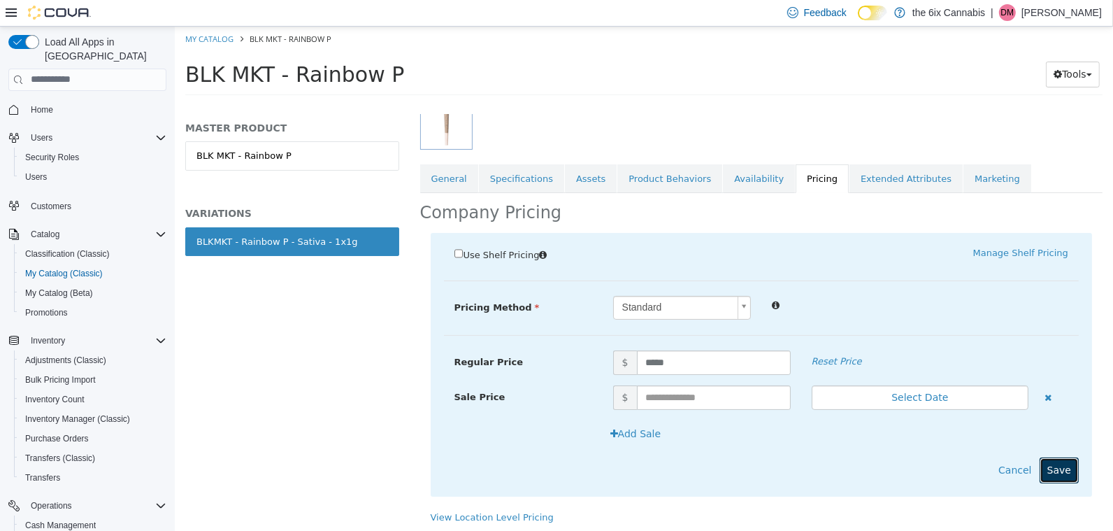
click at [1051, 463] on button "Save" at bounding box center [1058, 469] width 39 height 26
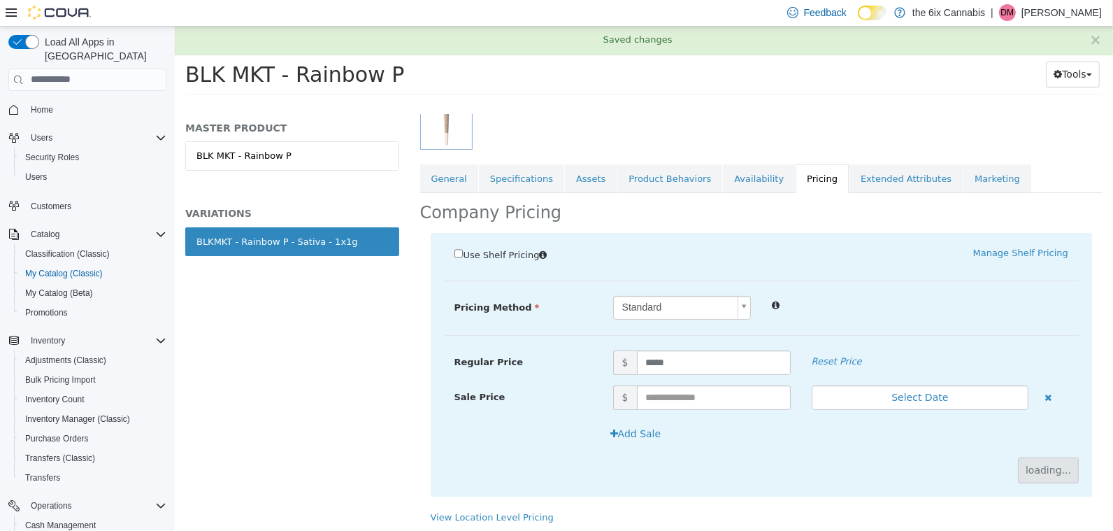
scroll to position [82, 0]
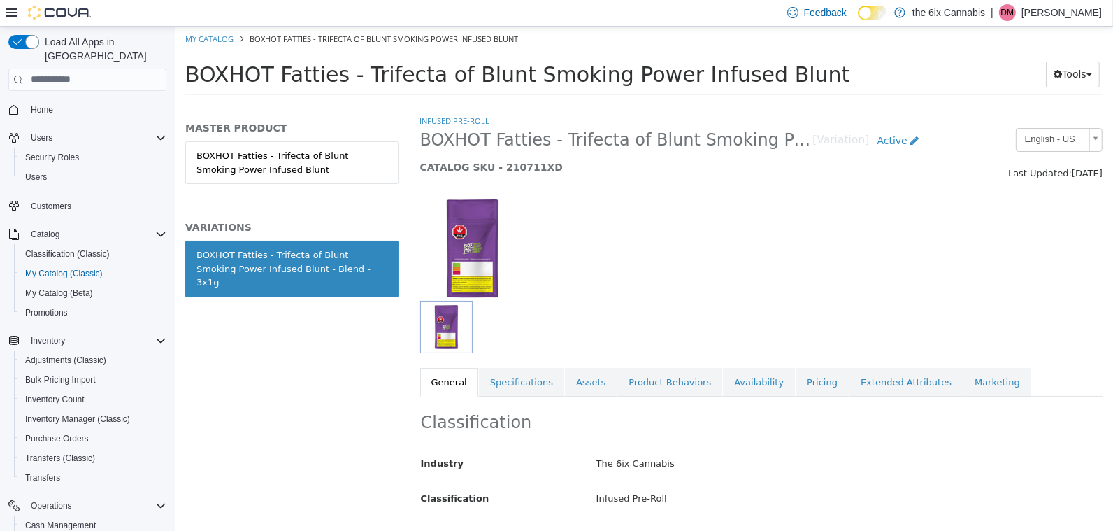
click at [811, 373] on link "Pricing" at bounding box center [821, 381] width 53 height 29
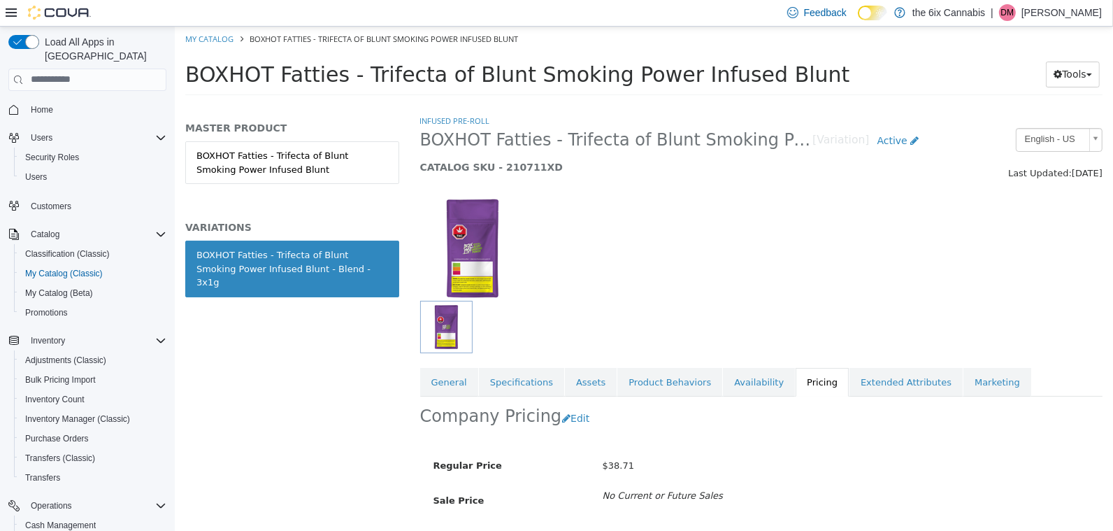
scroll to position [82, 0]
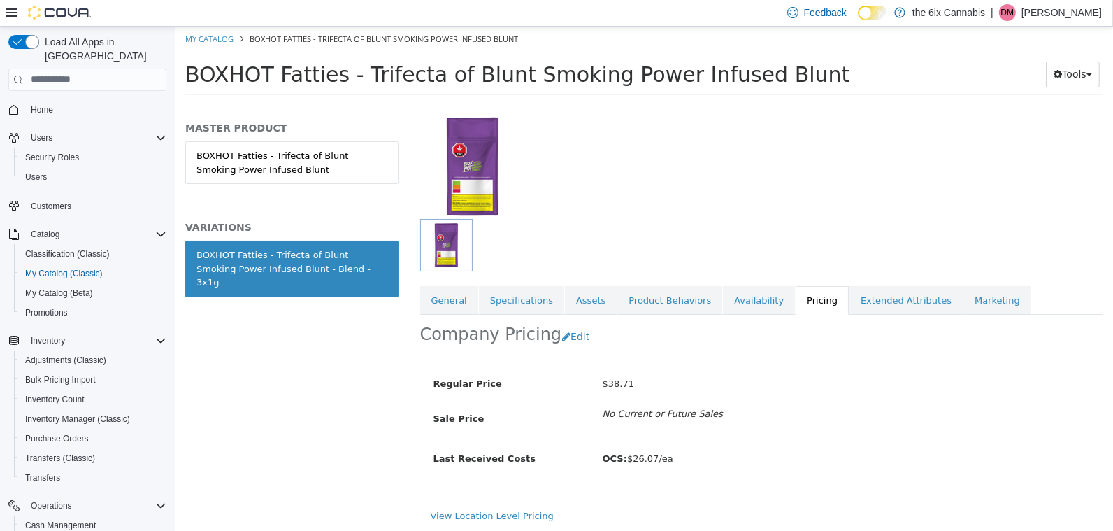
click at [545, 336] on h2 "Company Pricing" at bounding box center [490, 334] width 142 height 22
click at [565, 336] on button "Edit" at bounding box center [579, 336] width 36 height 26
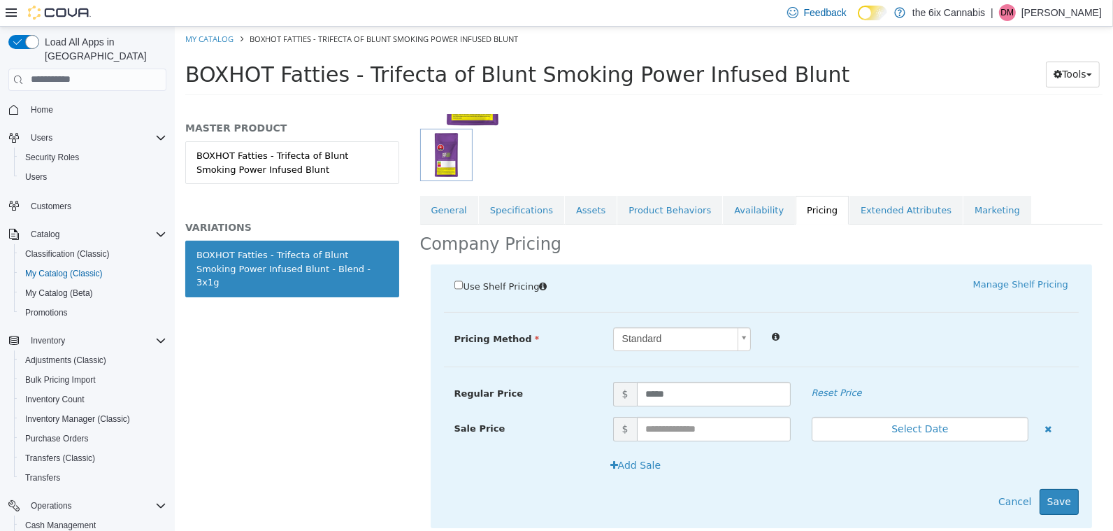
scroll to position [203, 0]
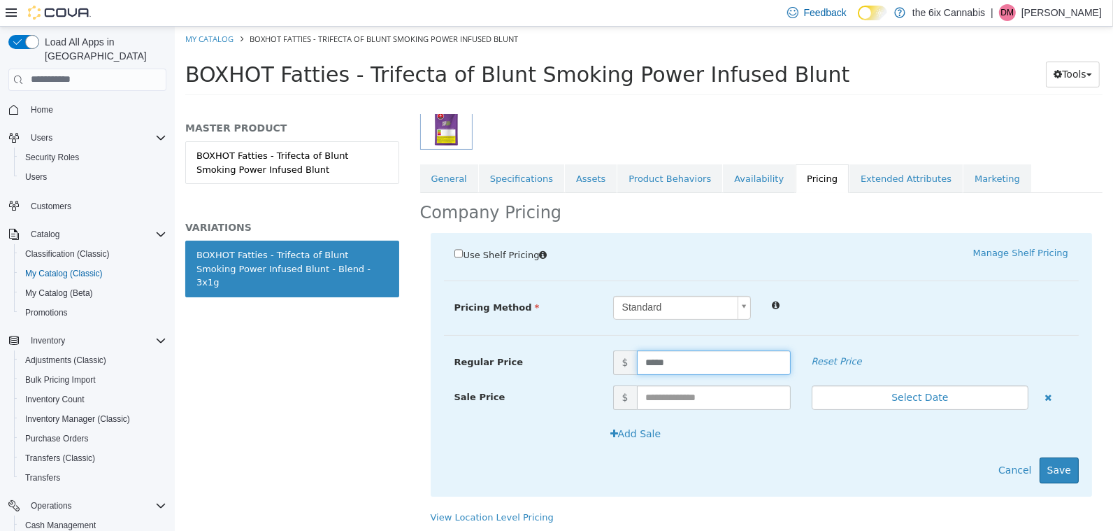
click at [689, 358] on input "*****" at bounding box center [713, 362] width 154 height 24
type input "*****"
click at [1067, 462] on button "Save" at bounding box center [1058, 469] width 39 height 26
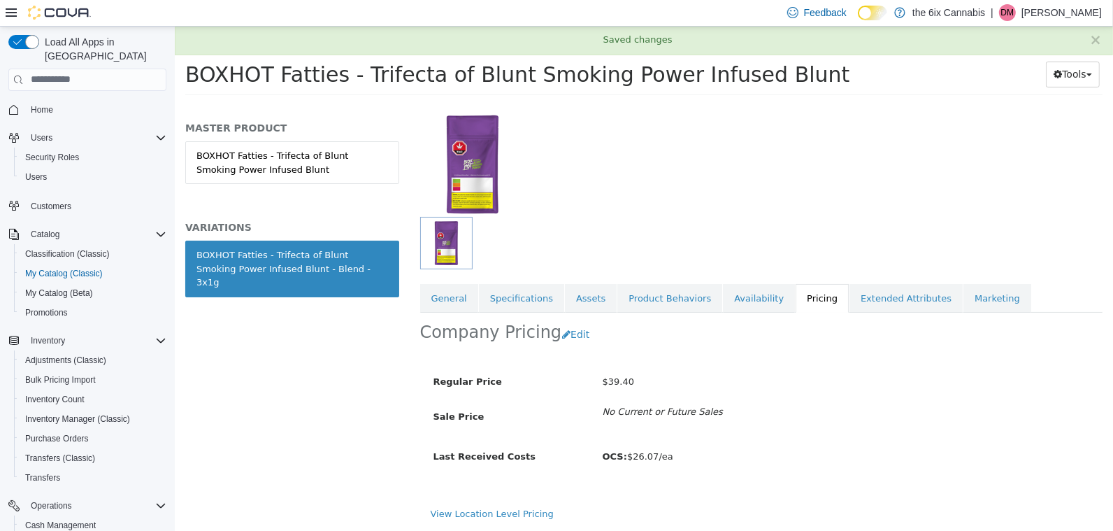
scroll to position [82, 0]
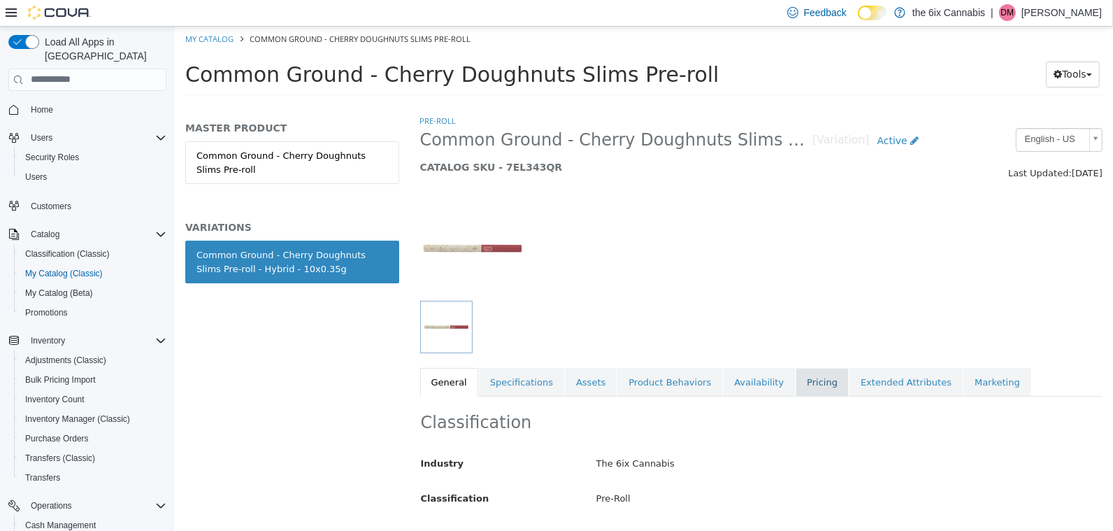
click at [802, 390] on link "Pricing" at bounding box center [821, 381] width 53 height 29
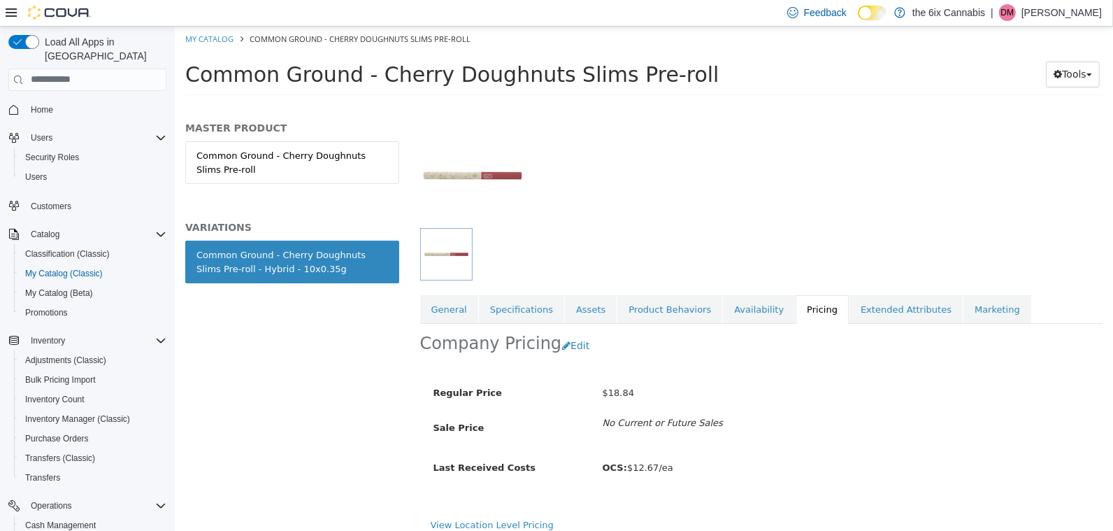
scroll to position [82, 0]
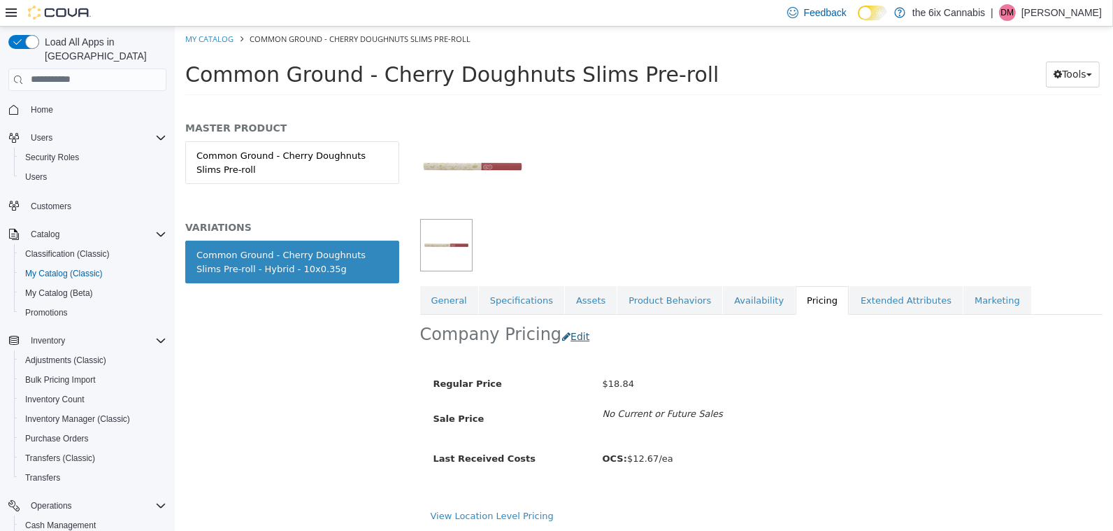
click at [561, 352] on div "Company Pricing Edit" at bounding box center [760, 336] width 683 height 44
click at [561, 342] on button "Edit" at bounding box center [579, 336] width 36 height 26
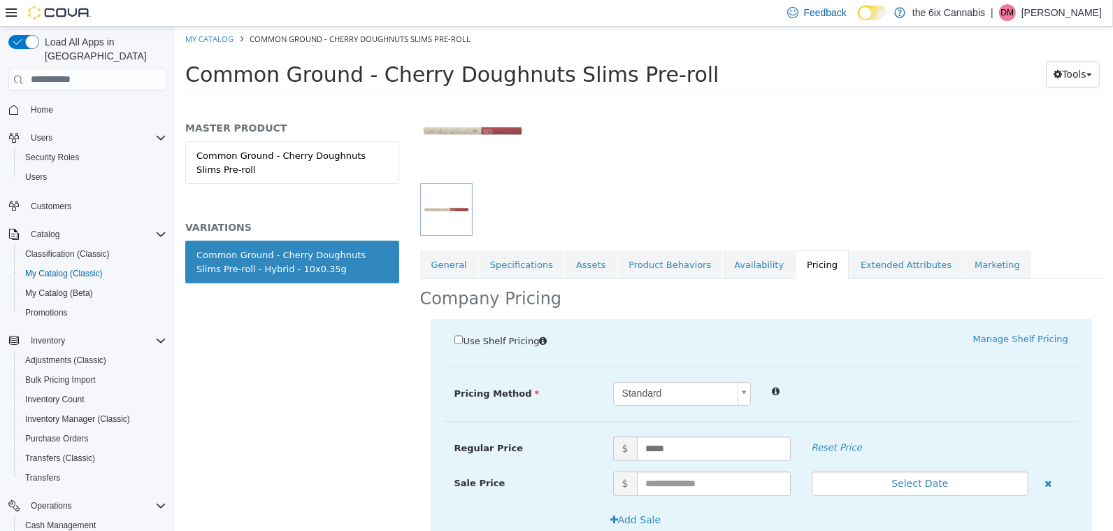
scroll to position [203, 0]
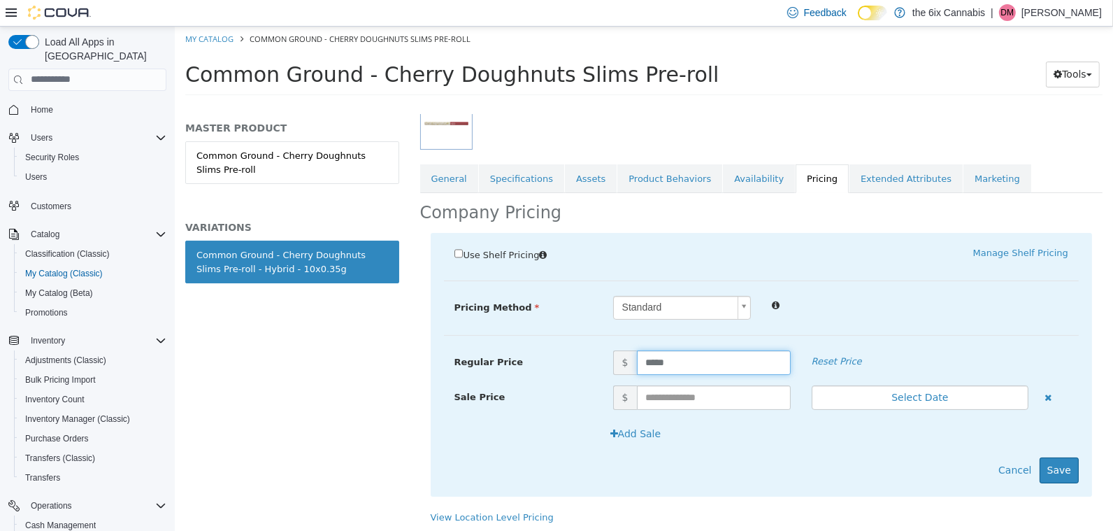
drag, startPoint x: 675, startPoint y: 361, endPoint x: 621, endPoint y: 356, distance: 53.3
click at [621, 359] on span "$ *****" at bounding box center [701, 362] width 199 height 24
type input "*****"
click at [1069, 466] on button "Save" at bounding box center [1058, 469] width 39 height 26
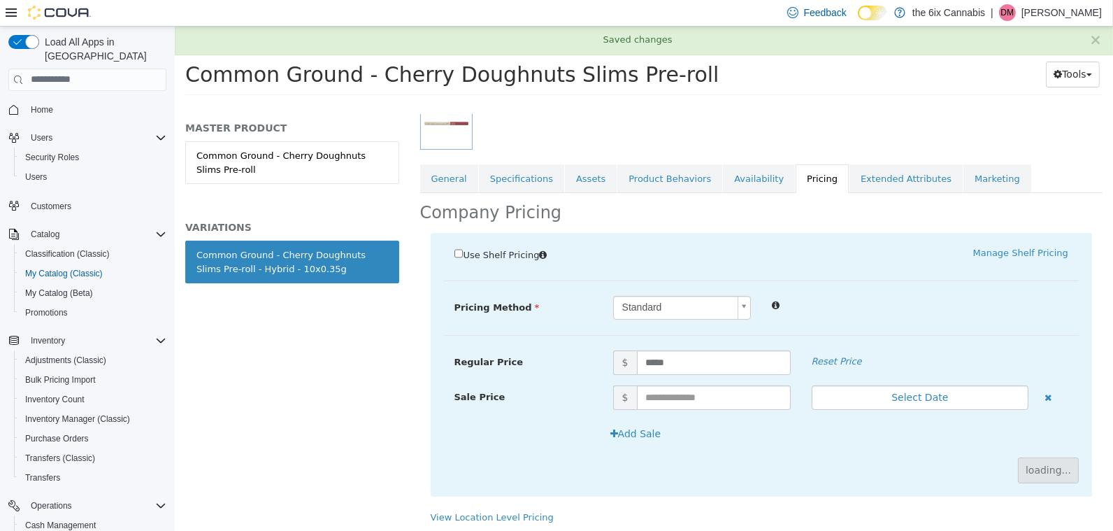
scroll to position [82, 0]
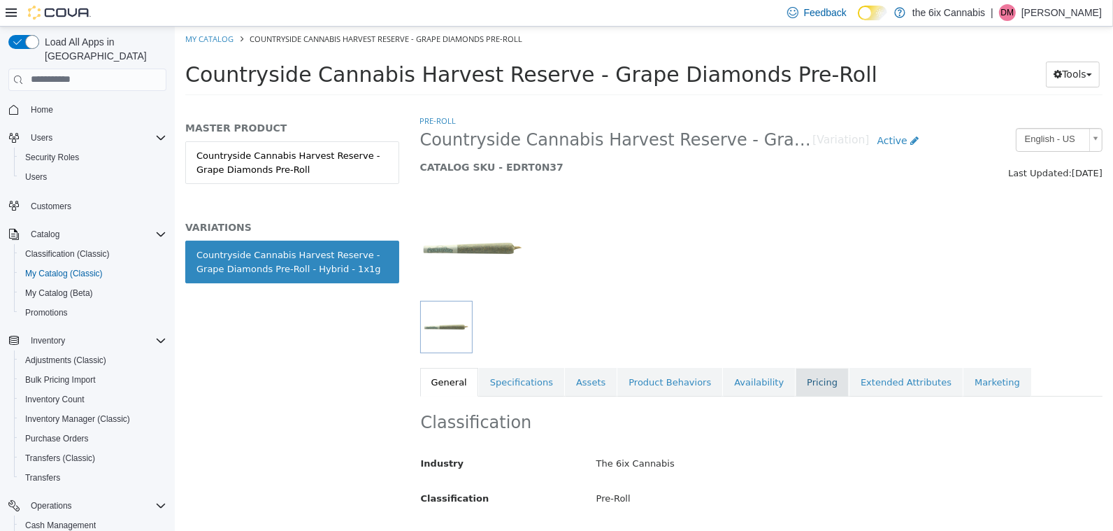
click at [808, 372] on link "Pricing" at bounding box center [821, 381] width 53 height 29
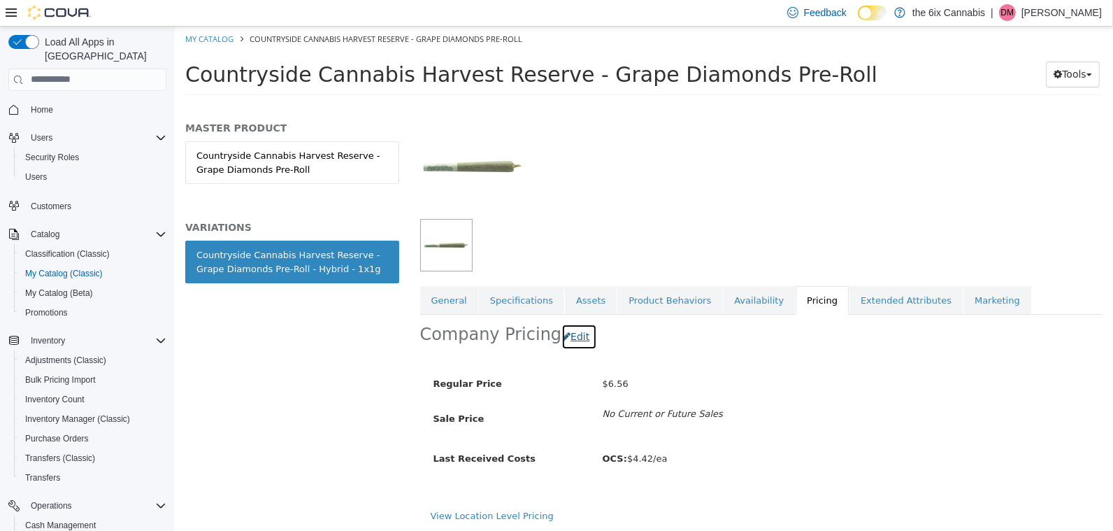
click at [561, 341] on button "Edit" at bounding box center [579, 336] width 36 height 26
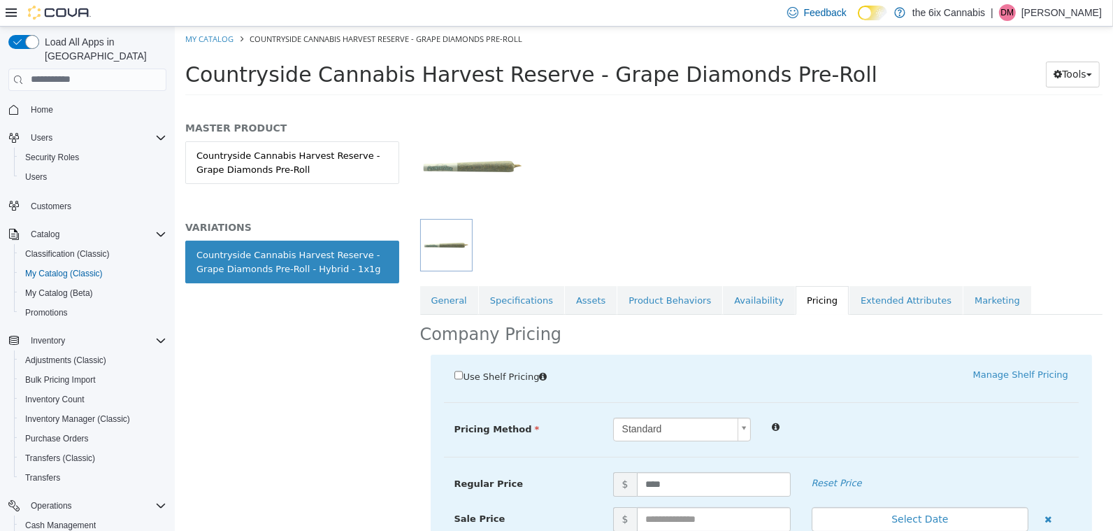
scroll to position [203, 0]
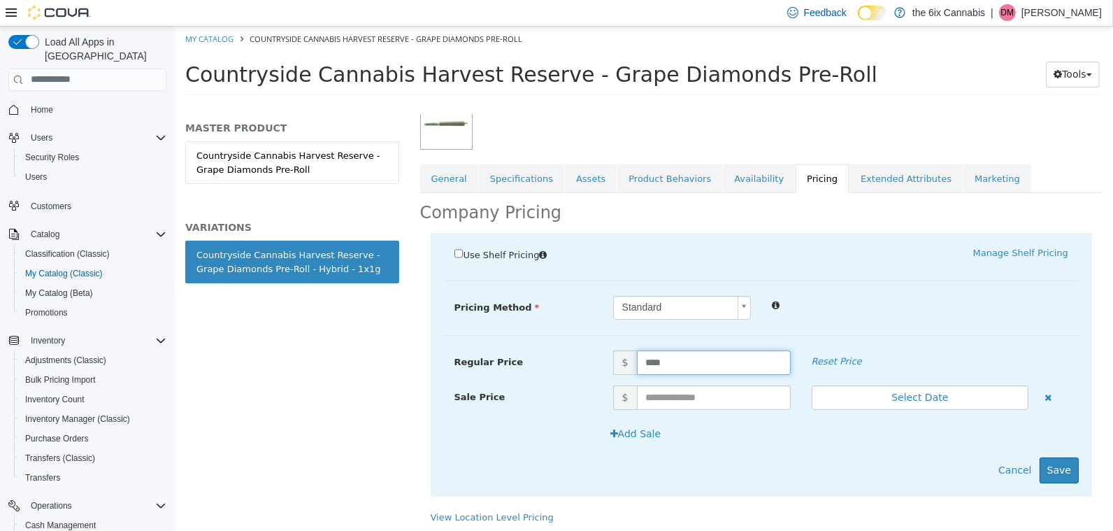
click at [689, 359] on input "****" at bounding box center [713, 362] width 154 height 24
type input "****"
click at [1066, 468] on button "Save" at bounding box center [1058, 469] width 39 height 26
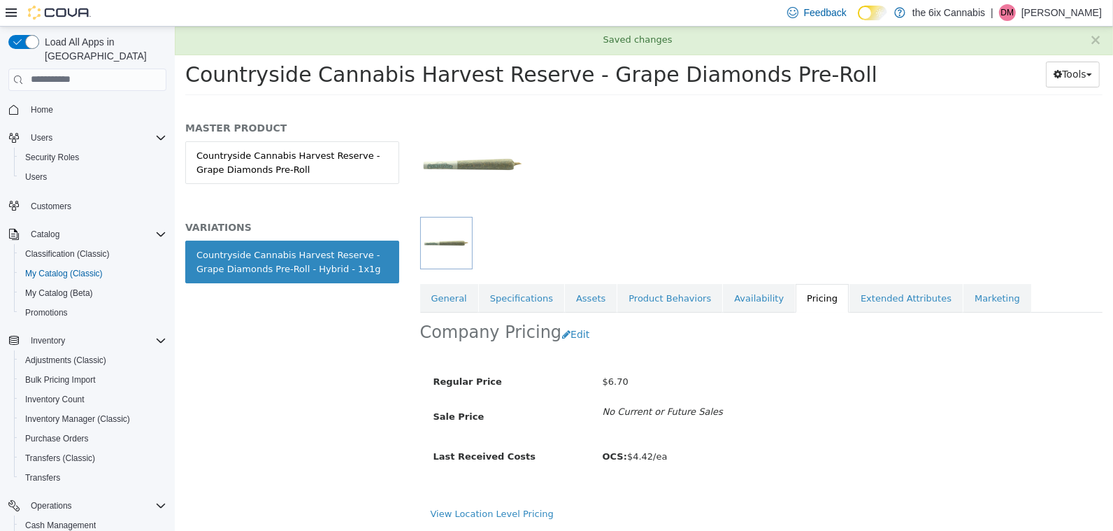
scroll to position [82, 0]
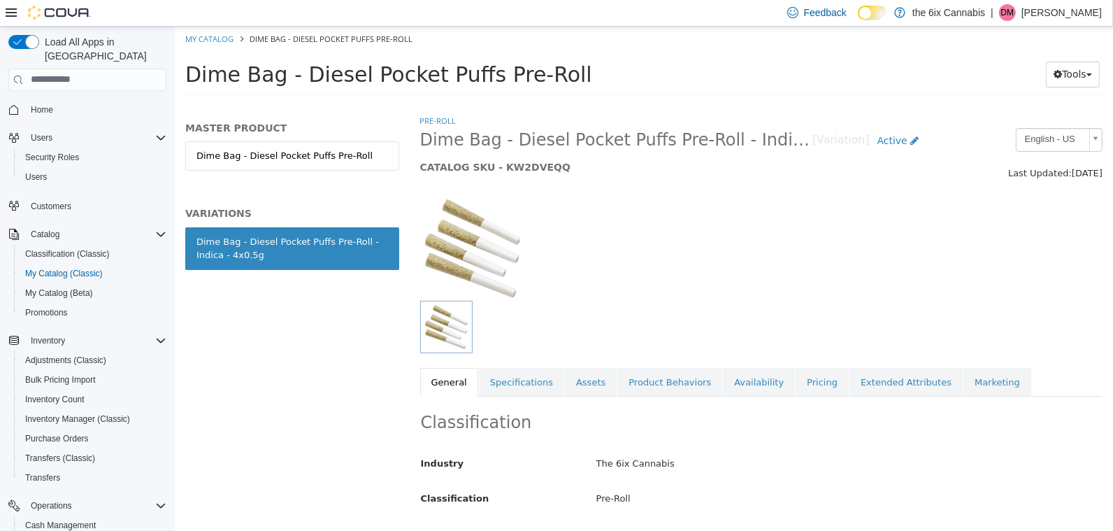
click at [798, 396] on div "Classification Industry The 6ix Cannabis Classification Pre-Roll Cancel Save Ch…" at bounding box center [760, 467] width 683 height 143
click at [800, 383] on link "Pricing" at bounding box center [821, 381] width 53 height 29
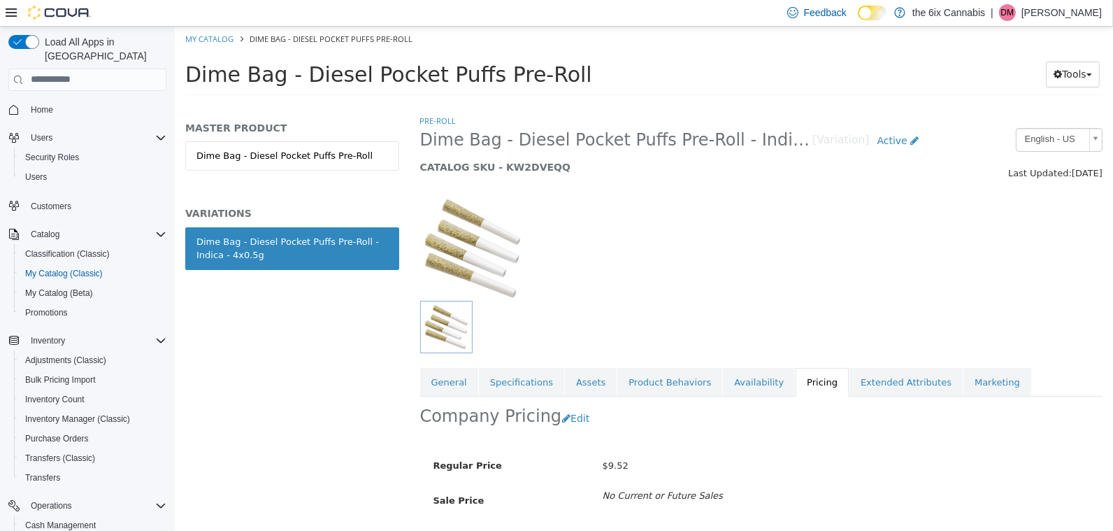
scroll to position [82, 0]
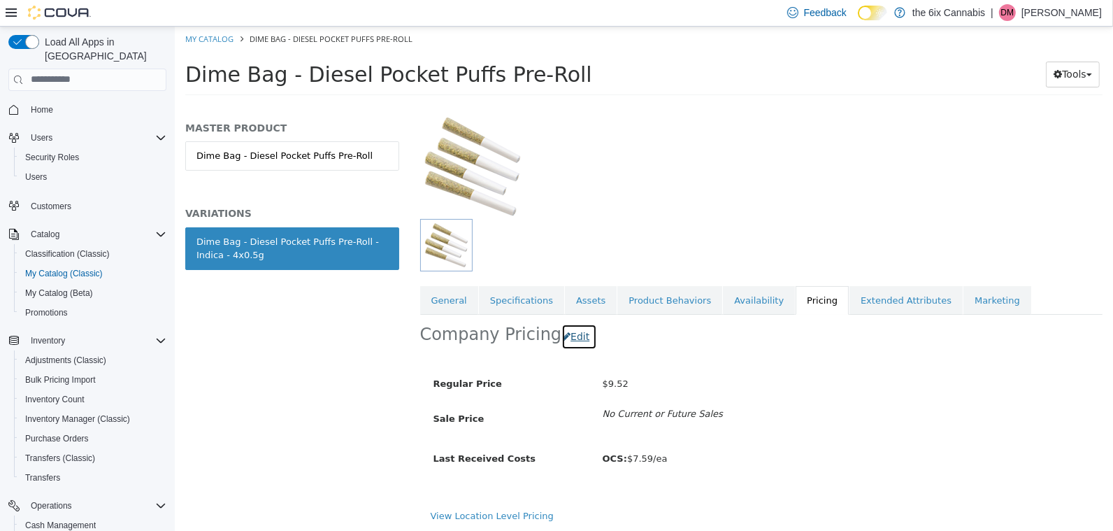
click at [567, 342] on button "Edit" at bounding box center [579, 336] width 36 height 26
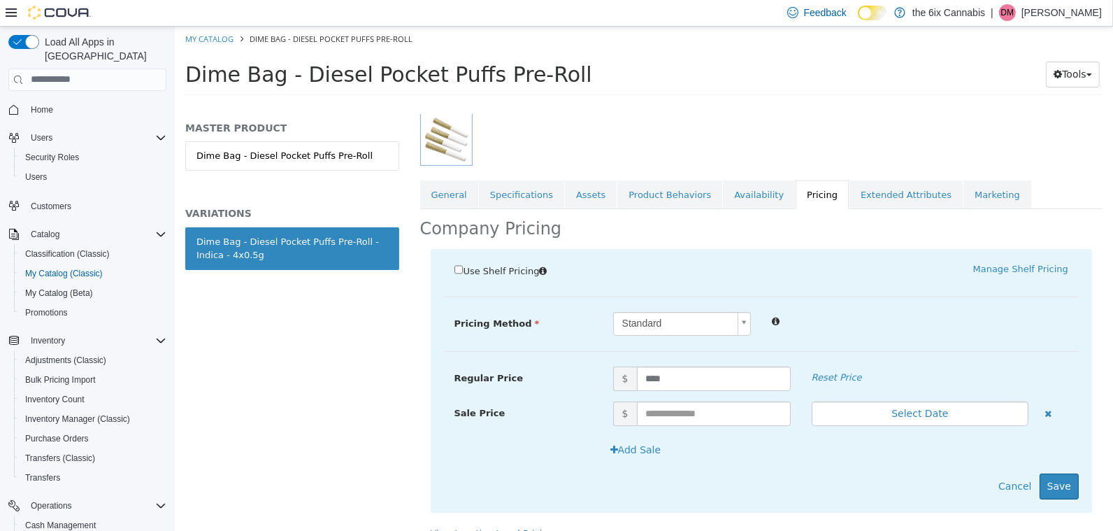
scroll to position [203, 0]
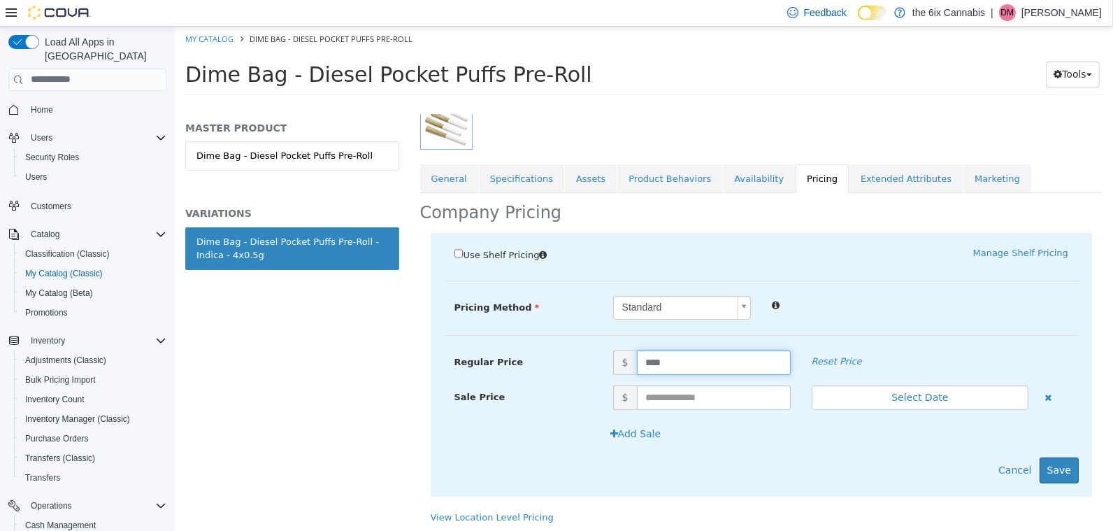
drag, startPoint x: 682, startPoint y: 354, endPoint x: 615, endPoint y: 350, distance: 66.6
click at [615, 350] on span "$ ****" at bounding box center [701, 362] width 199 height 24
type input "*****"
click at [1069, 464] on button "Save" at bounding box center [1058, 469] width 39 height 26
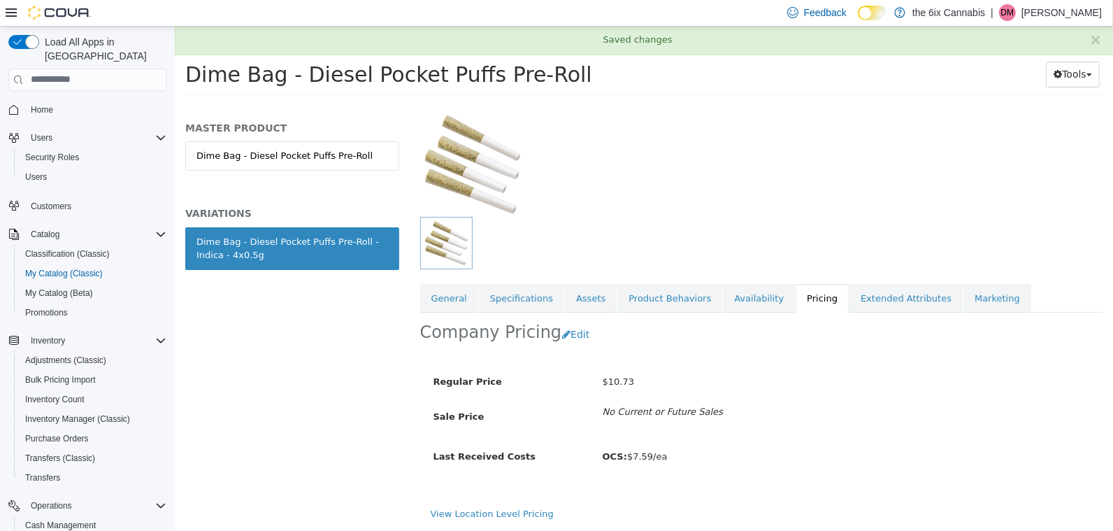
scroll to position [82, 0]
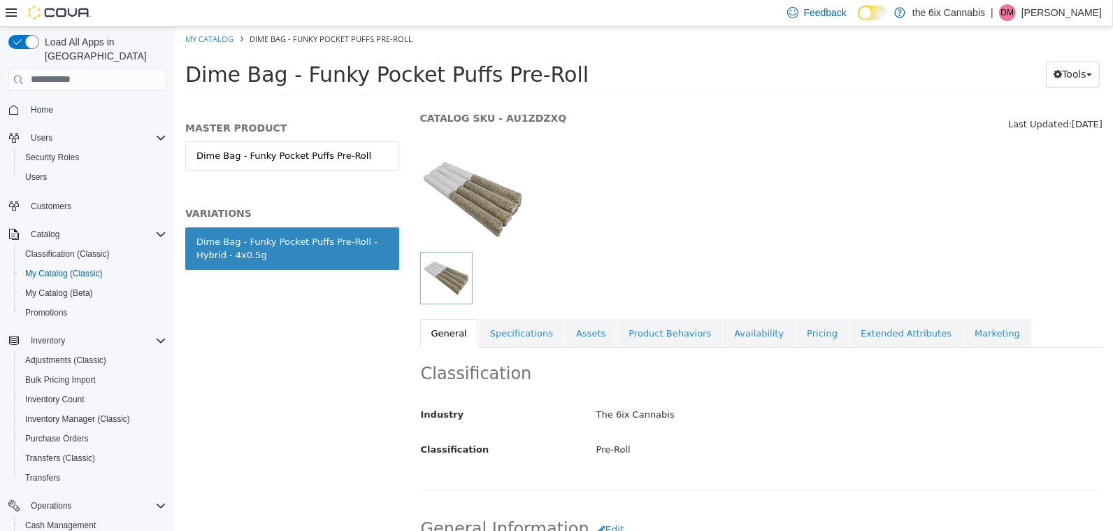
scroll to position [85, 0]
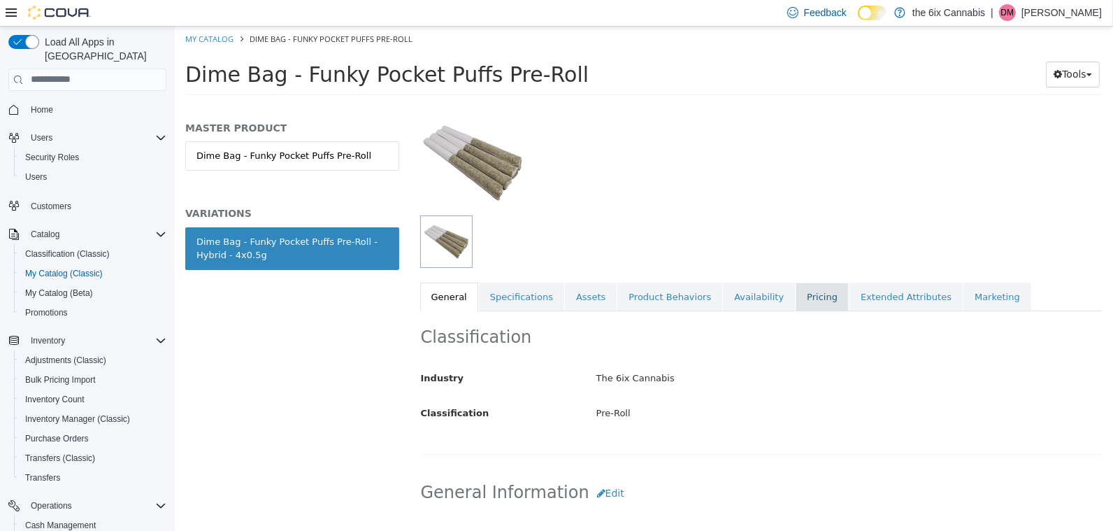
click at [796, 294] on link "Pricing" at bounding box center [821, 296] width 53 height 29
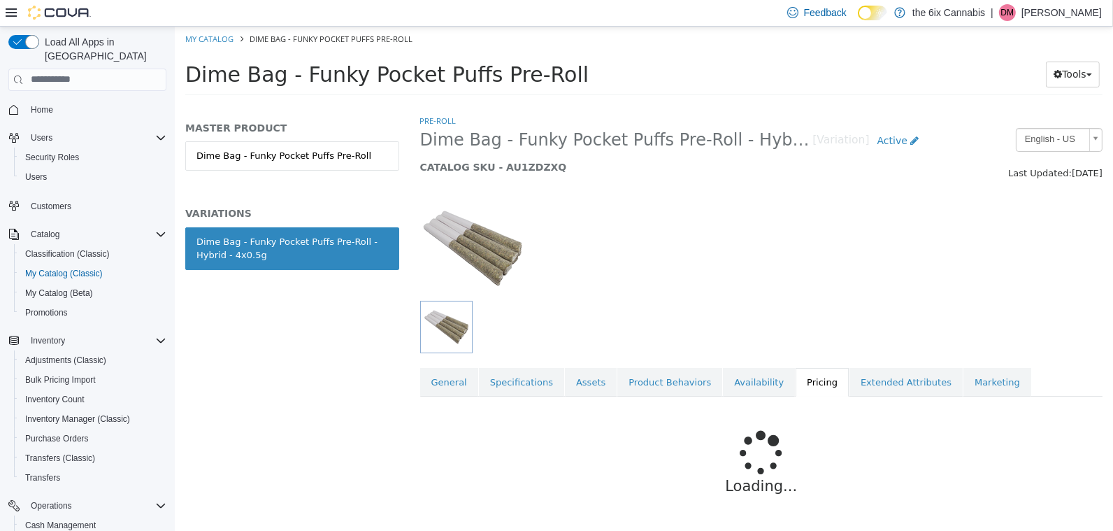
scroll to position [82, 0]
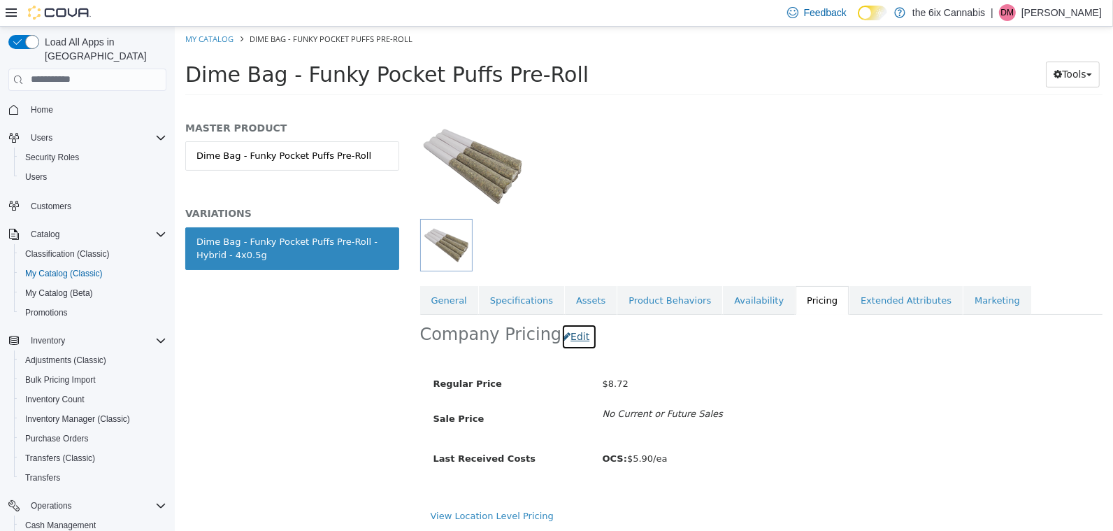
click at [569, 335] on button "Edit" at bounding box center [579, 336] width 36 height 26
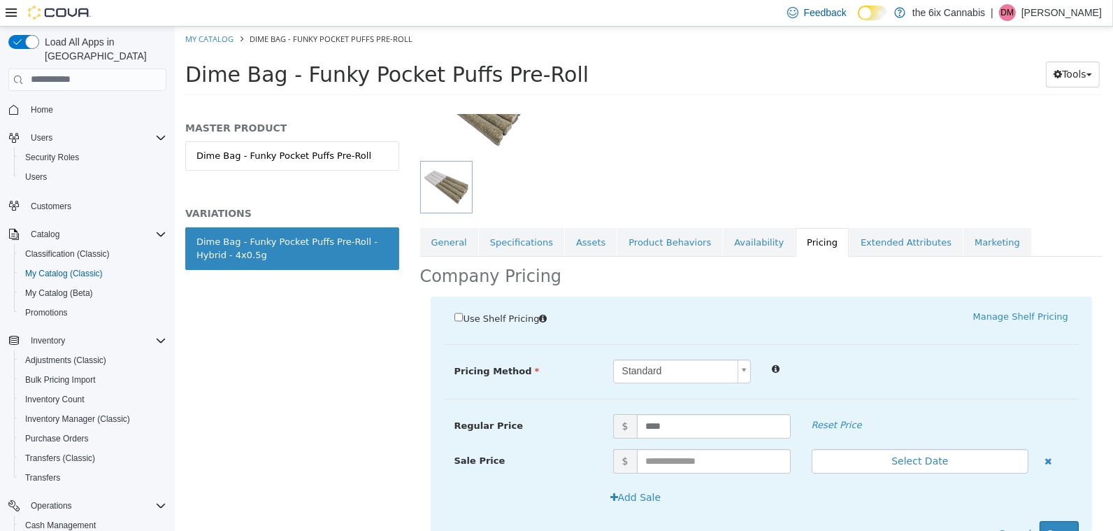
scroll to position [203, 0]
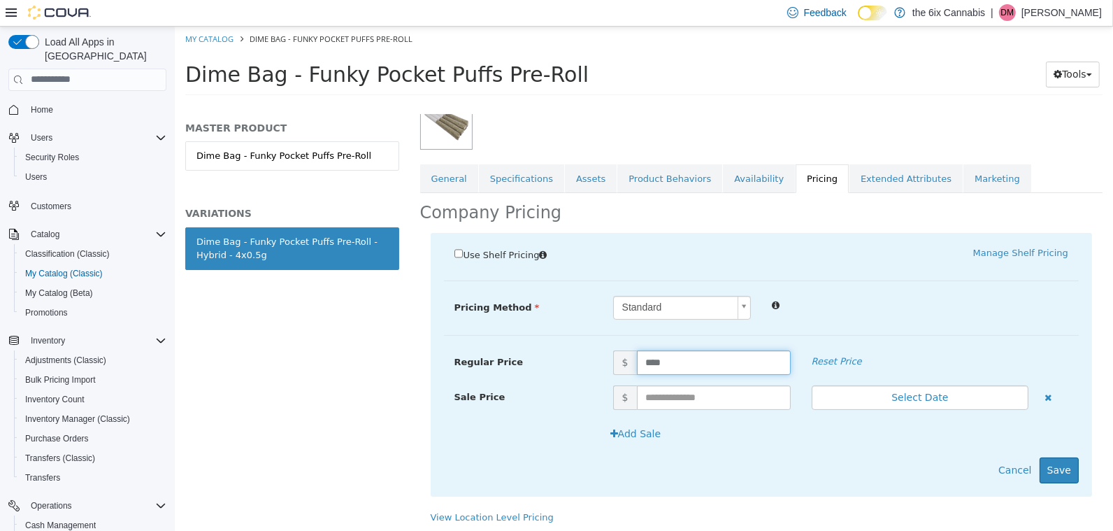
click at [673, 361] on input "****" at bounding box center [713, 362] width 154 height 24
type input "****"
click at [1059, 467] on button "Save" at bounding box center [1058, 469] width 39 height 26
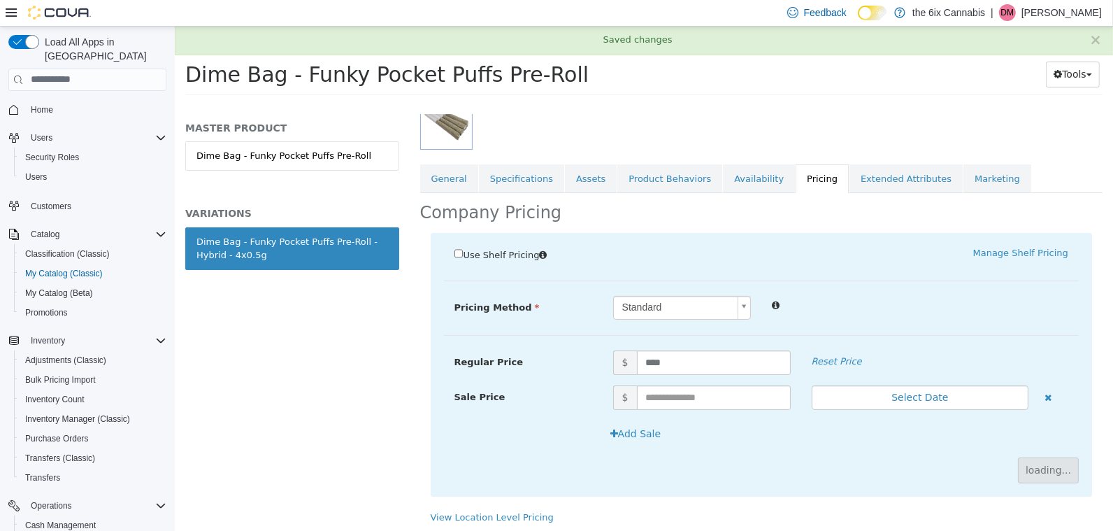
scroll to position [82, 0]
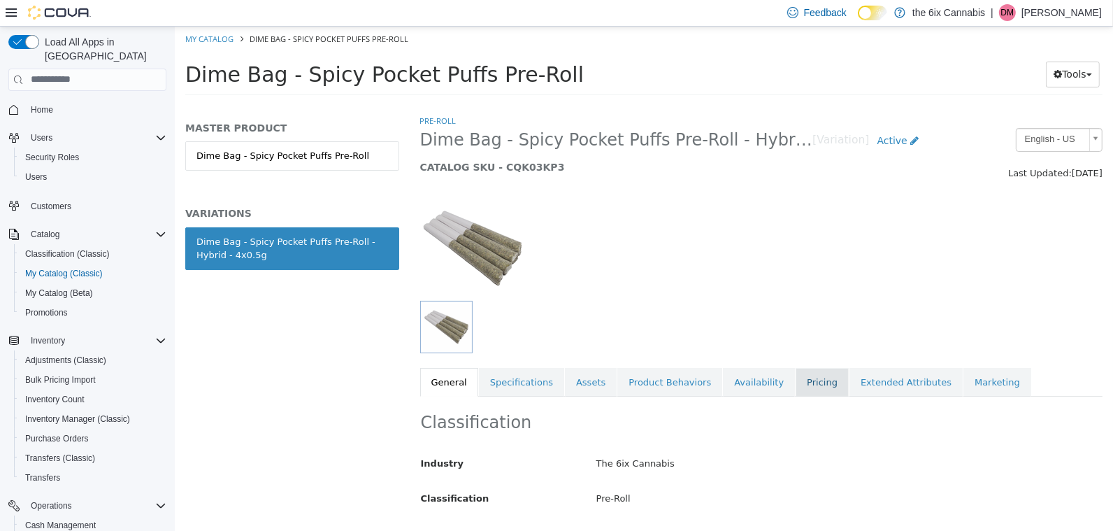
click at [802, 391] on link "Pricing" at bounding box center [821, 381] width 53 height 29
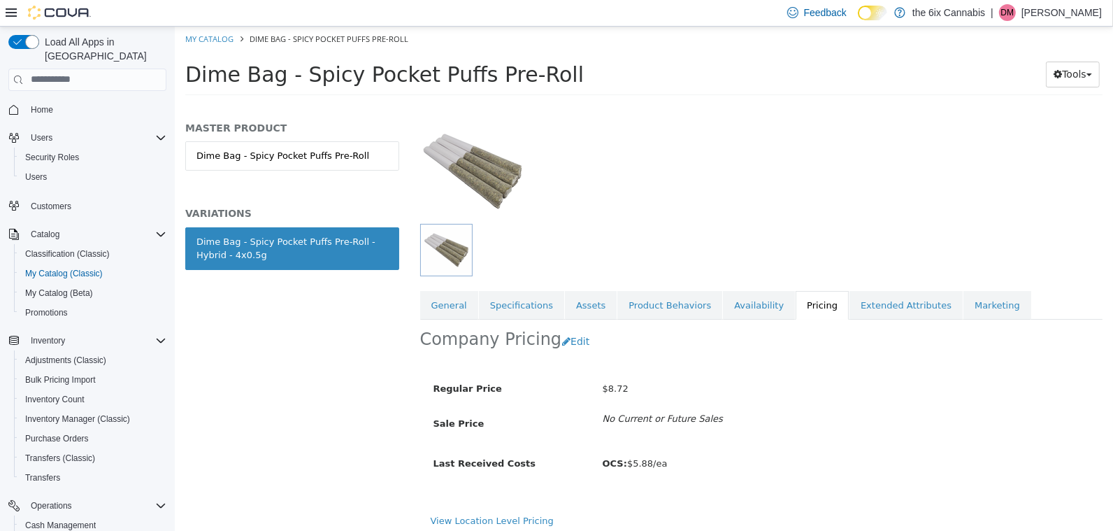
scroll to position [82, 0]
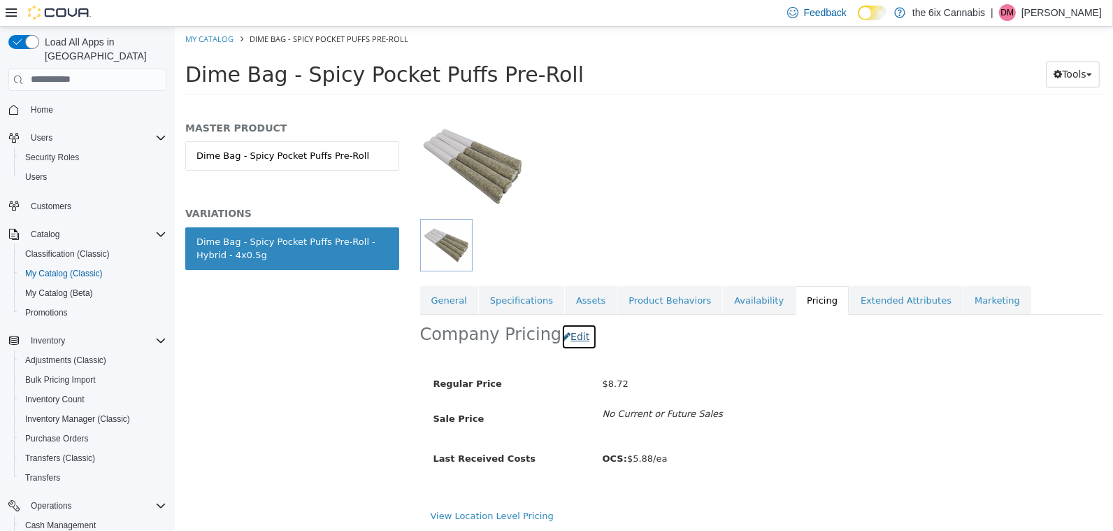
click at [574, 331] on button "Edit" at bounding box center [579, 336] width 36 height 26
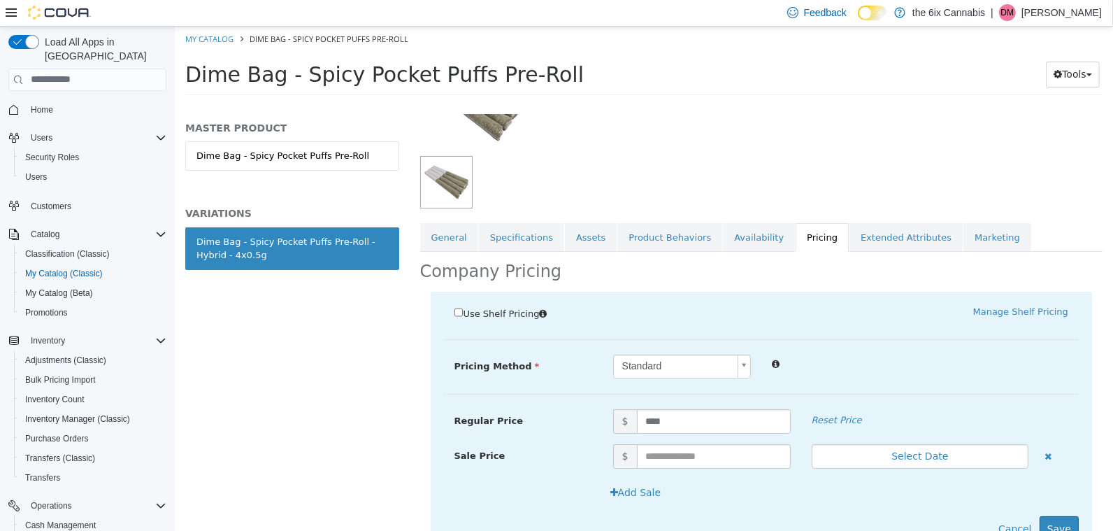
scroll to position [203, 0]
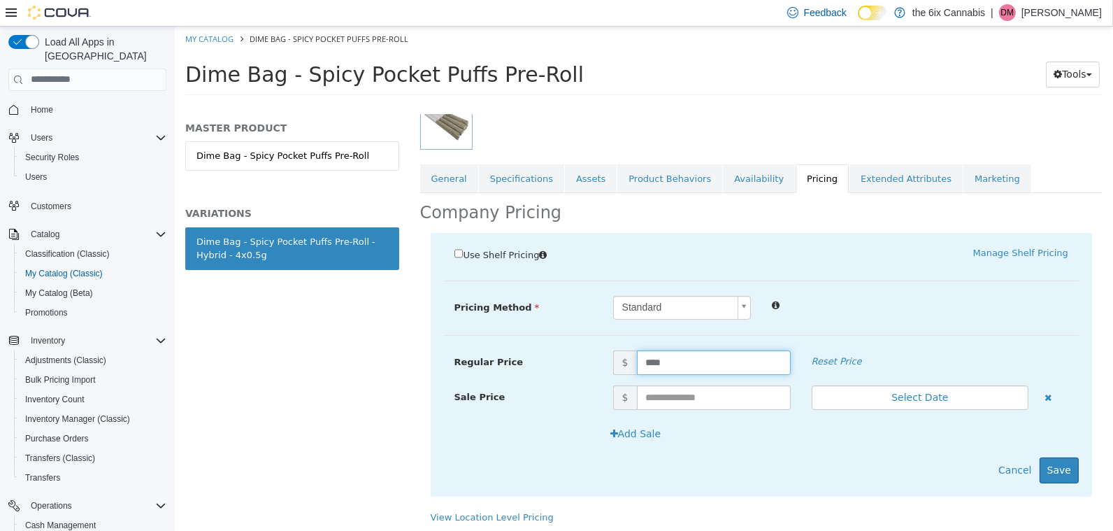
click at [683, 366] on input "****" at bounding box center [713, 362] width 154 height 24
type input "****"
click at [1057, 467] on button "Save" at bounding box center [1058, 469] width 39 height 26
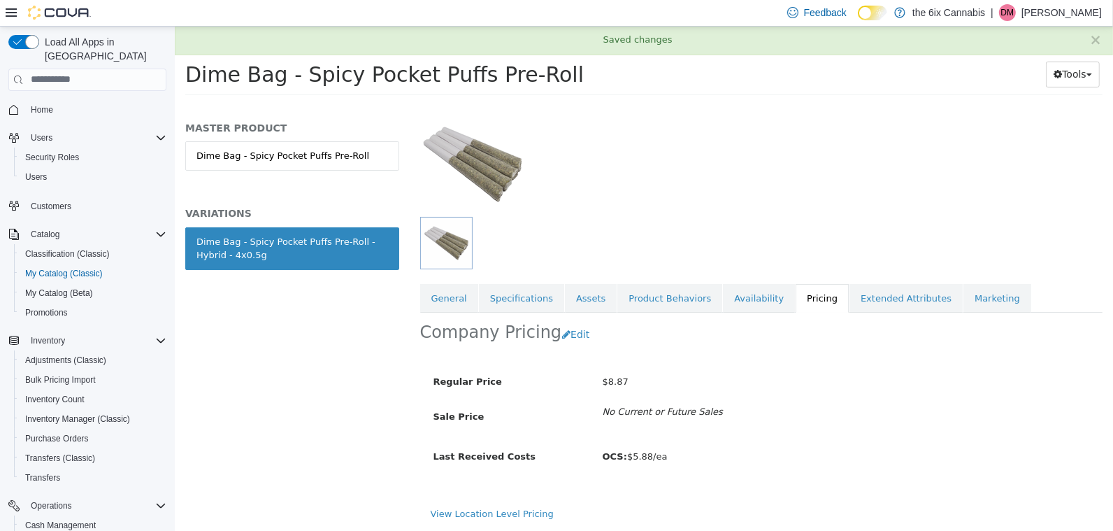
scroll to position [82, 0]
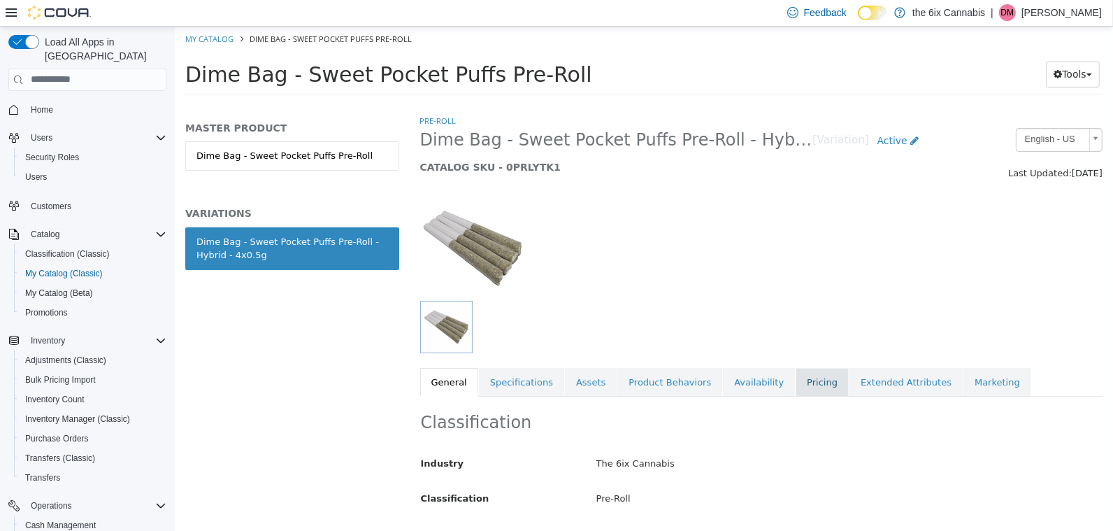
click at [795, 384] on link "Pricing" at bounding box center [821, 381] width 53 height 29
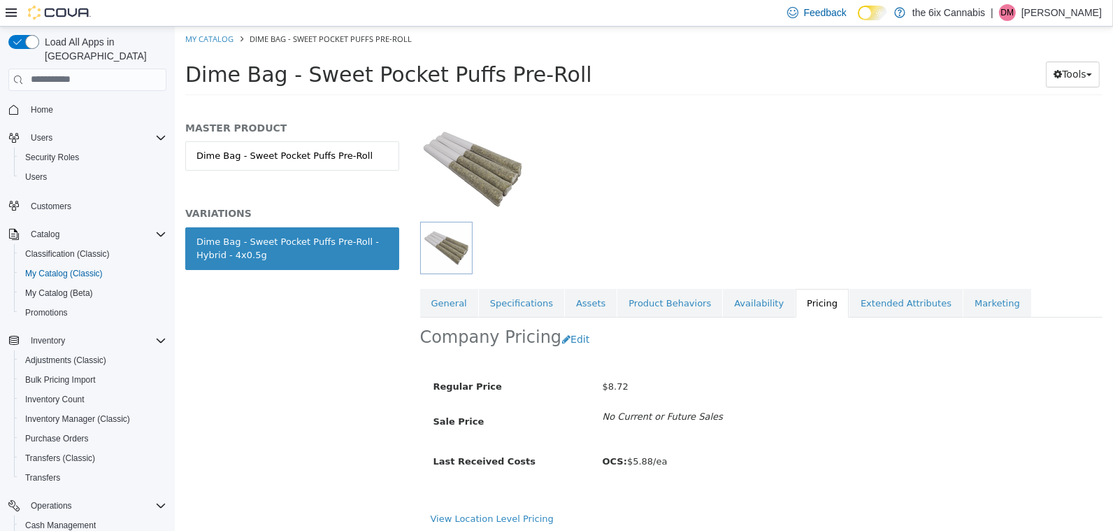
scroll to position [82, 0]
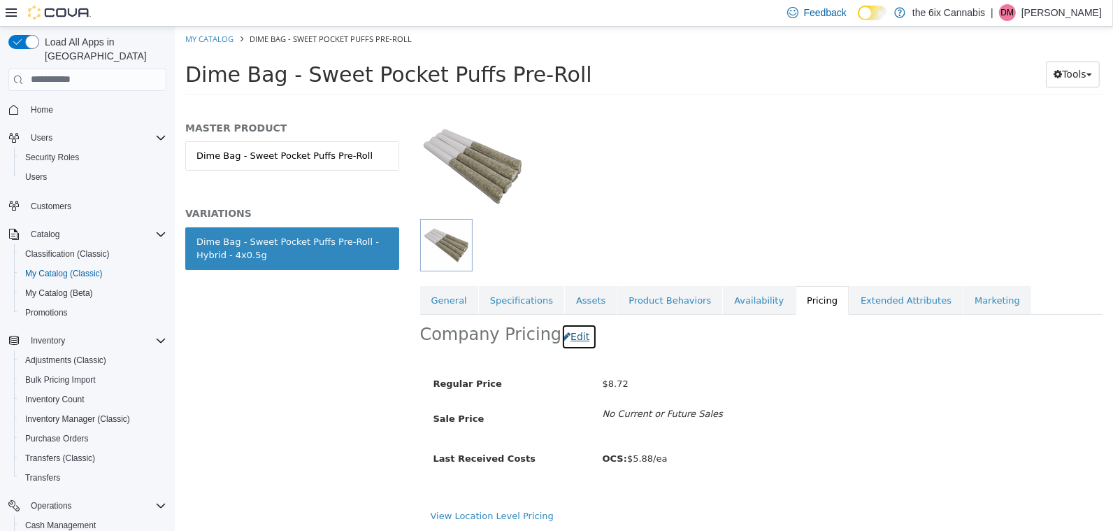
click at [570, 333] on button "Edit" at bounding box center [579, 336] width 36 height 26
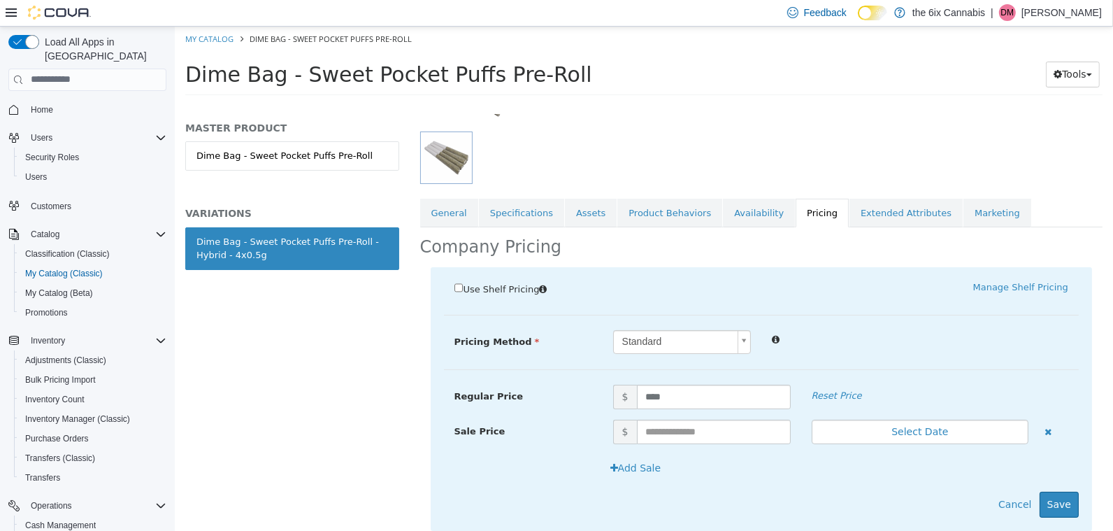
scroll to position [203, 0]
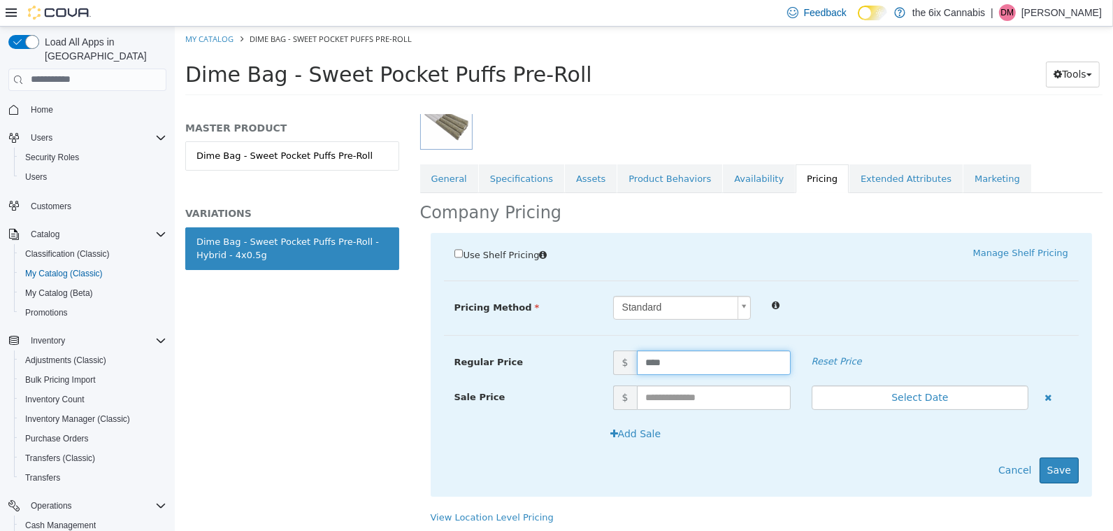
click at [708, 361] on input "****" at bounding box center [713, 362] width 154 height 24
type input "****"
click at [1060, 480] on div "Use Shelf Pricing    Manage Shelf Pricing Shelf Price Select a Shelf Price Shel…" at bounding box center [761, 363] width 662 height 263
click at [1062, 472] on button "Save" at bounding box center [1058, 469] width 39 height 26
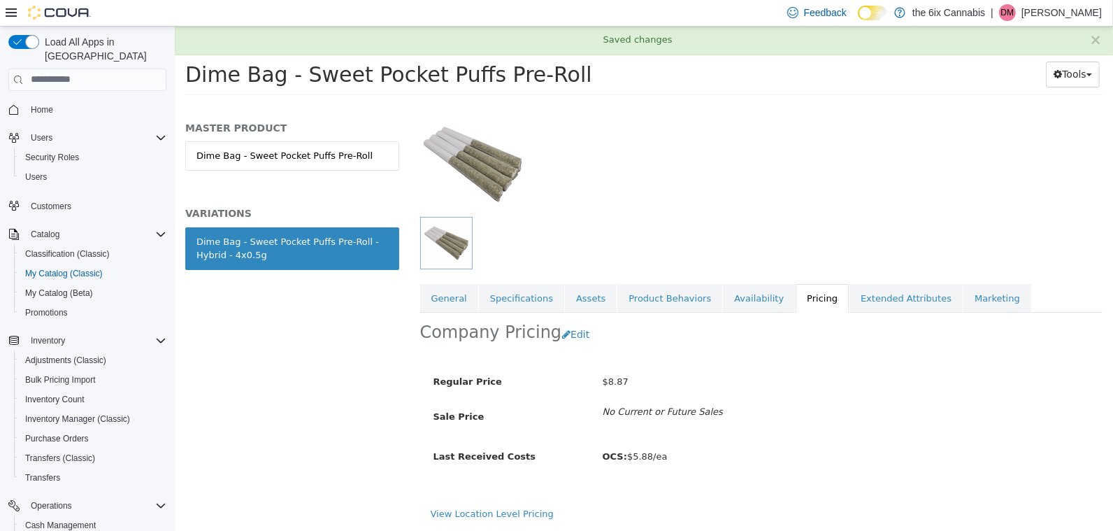
scroll to position [82, 0]
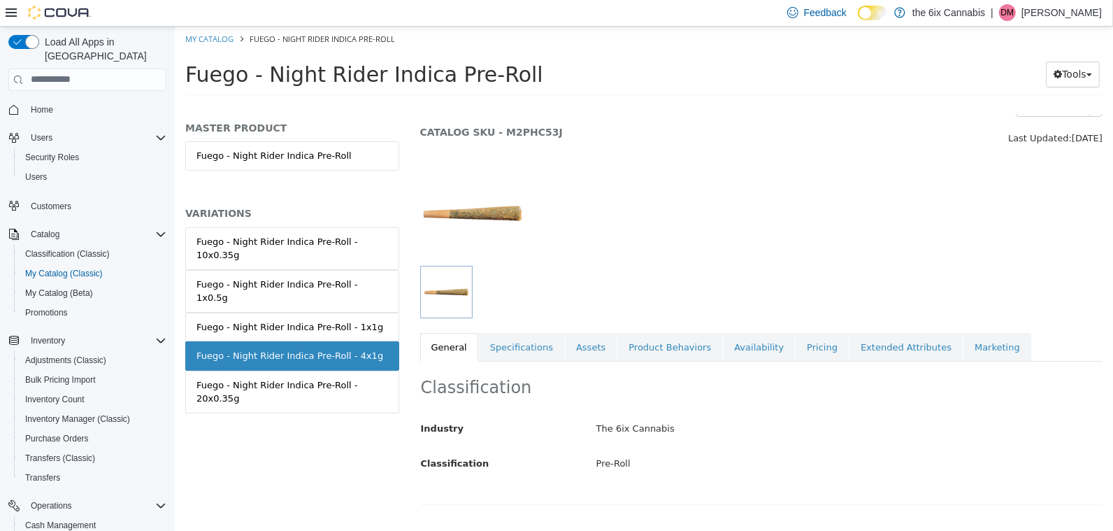
scroll to position [66, 0]
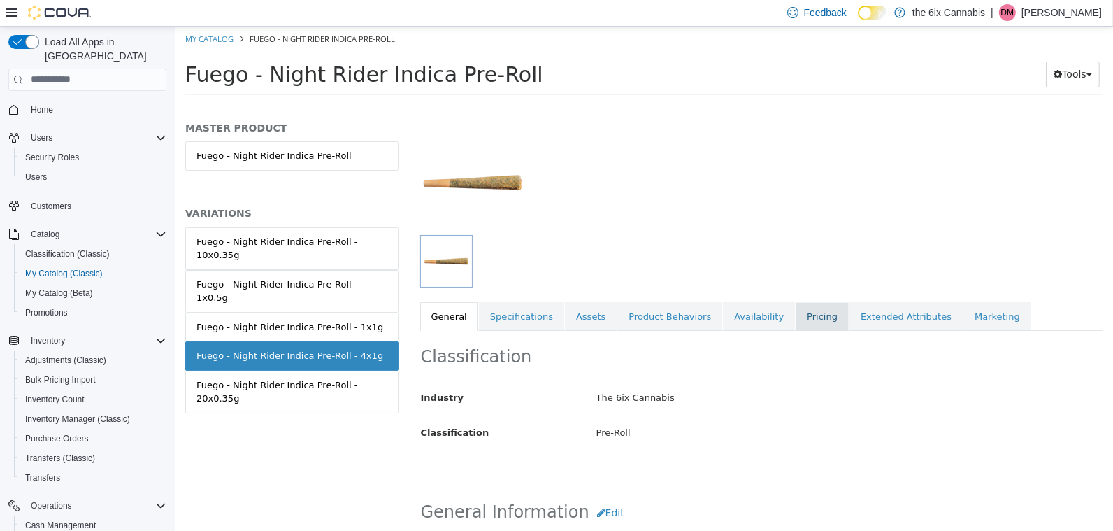
click at [816, 323] on link "Pricing" at bounding box center [821, 315] width 53 height 29
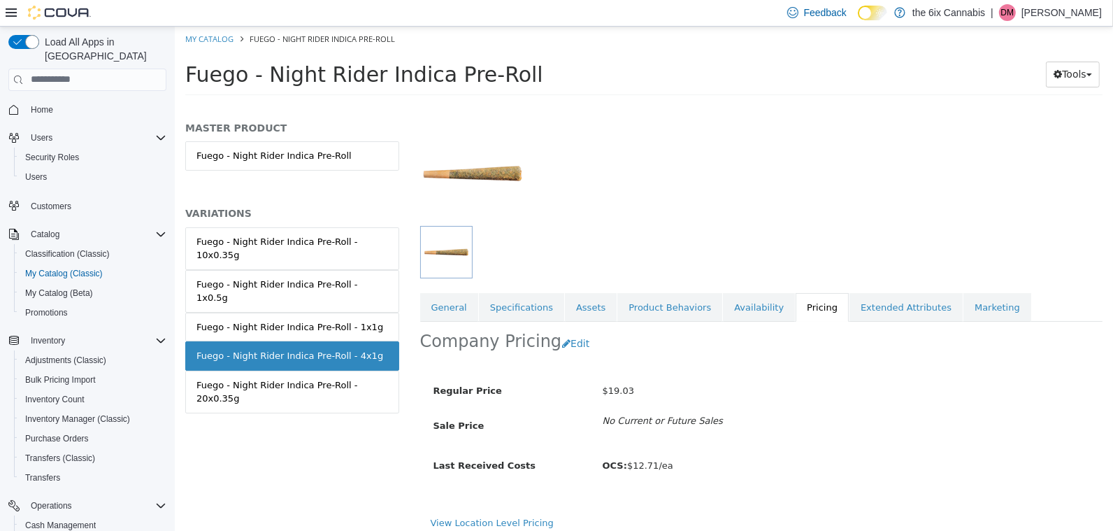
scroll to position [82, 0]
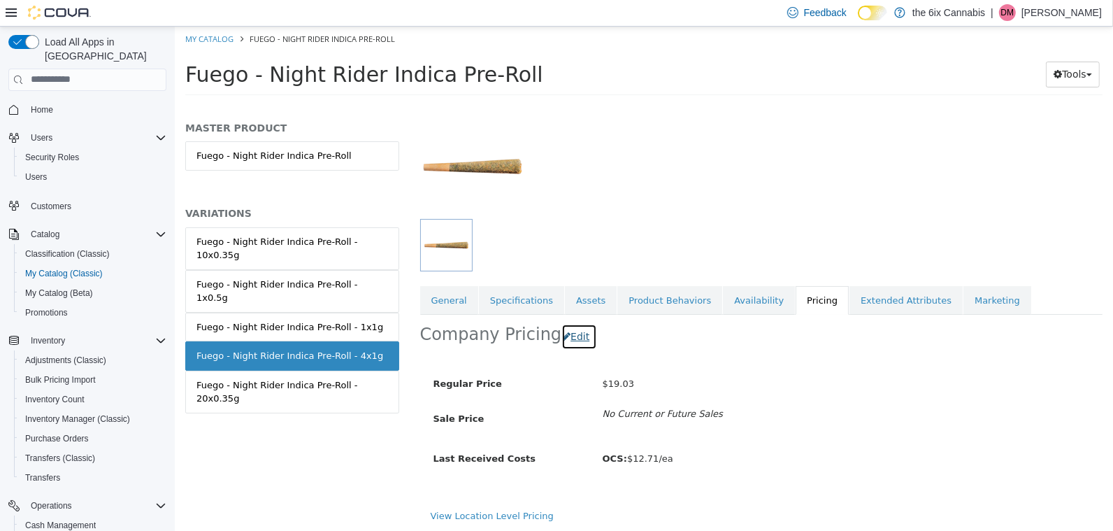
click at [575, 339] on button "Edit" at bounding box center [579, 336] width 36 height 26
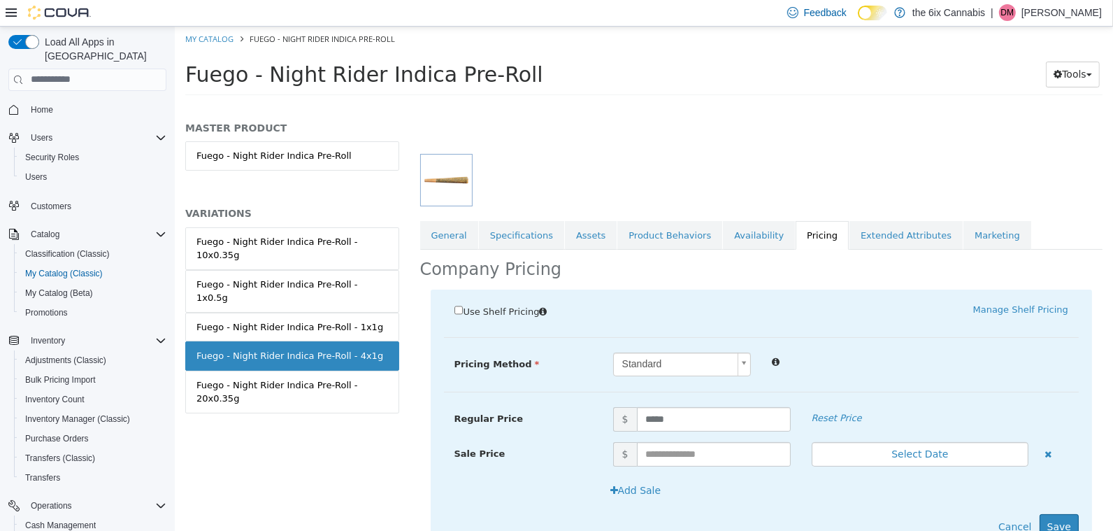
scroll to position [203, 0]
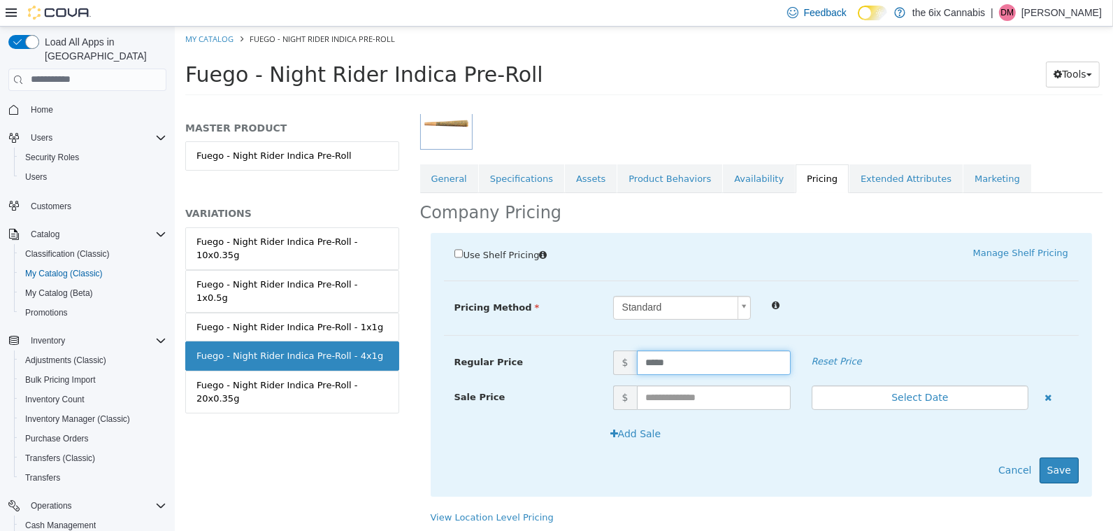
click at [689, 368] on input "*****" at bounding box center [713, 362] width 154 height 24
type input "*****"
click at [1068, 459] on button "Save" at bounding box center [1058, 469] width 39 height 26
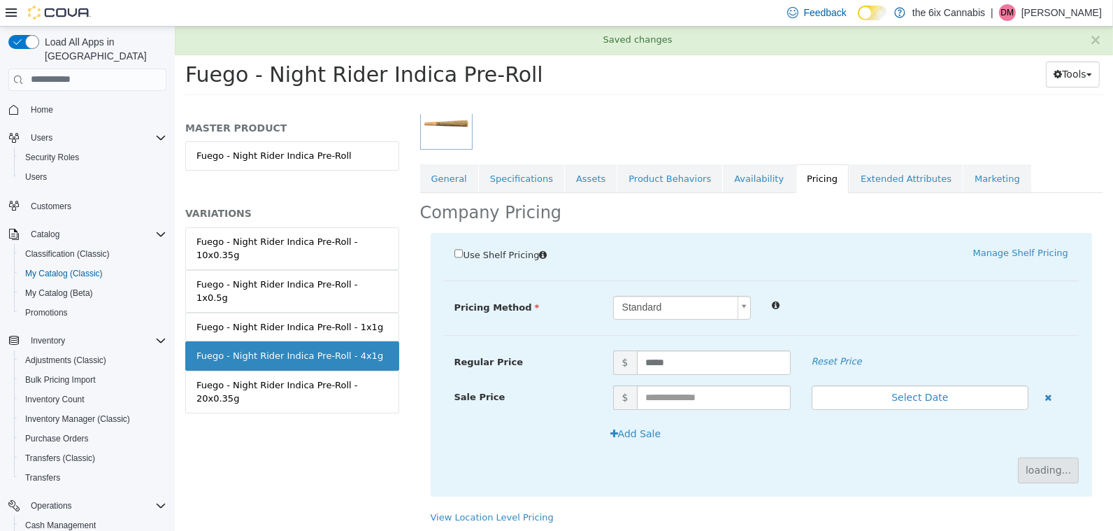
scroll to position [82, 0]
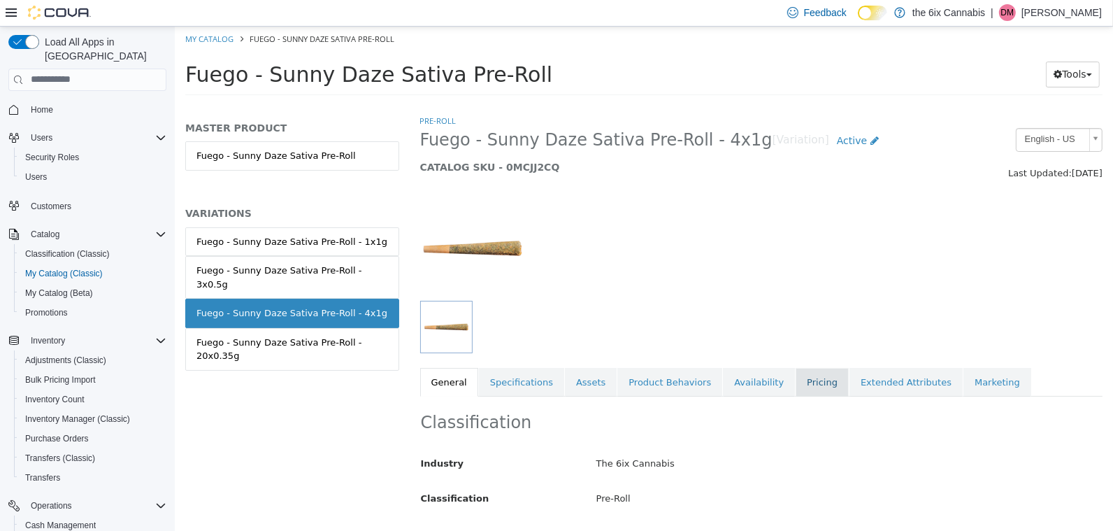
click at [795, 387] on link "Pricing" at bounding box center [821, 381] width 53 height 29
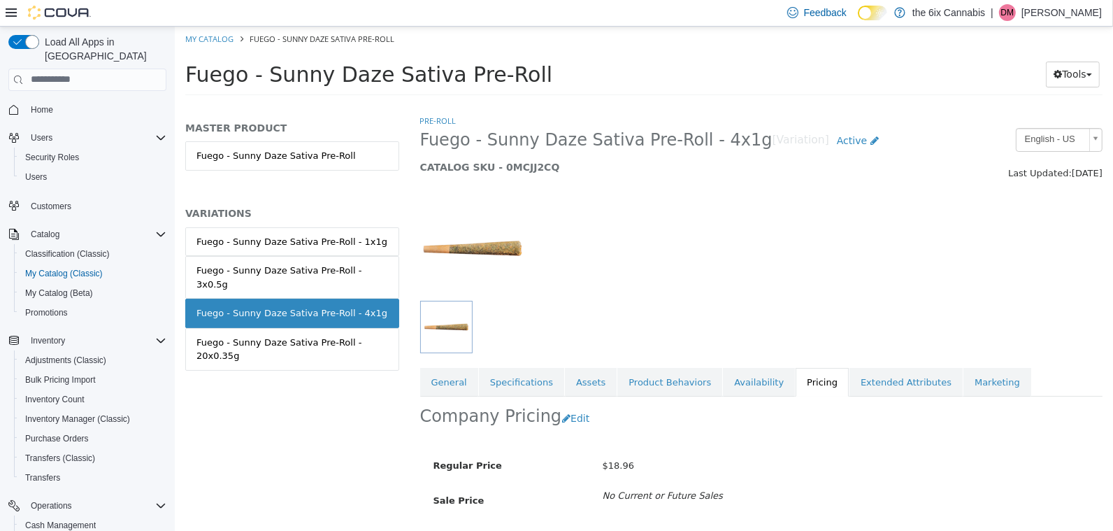
scroll to position [82, 0]
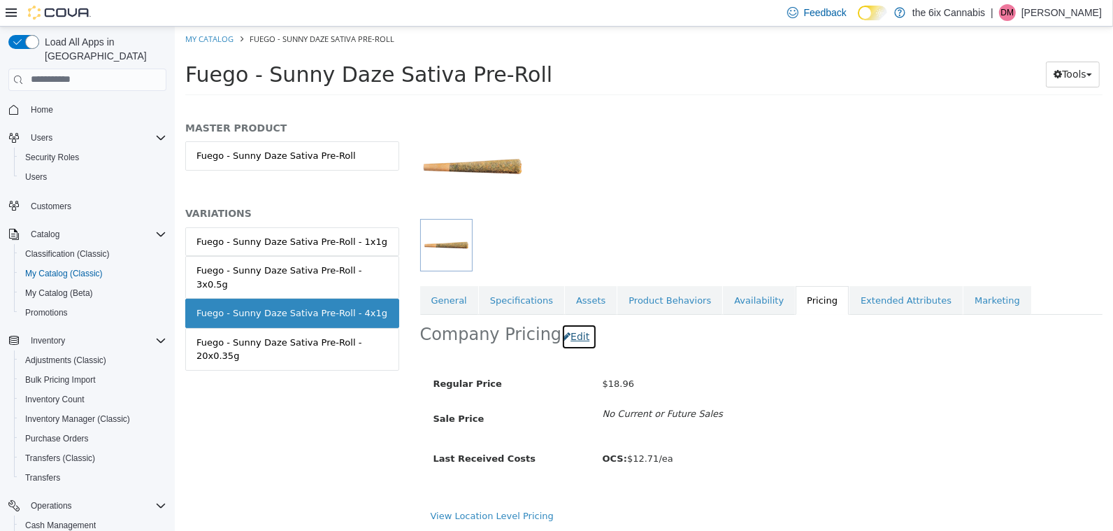
click at [564, 336] on button "Edit" at bounding box center [579, 336] width 36 height 26
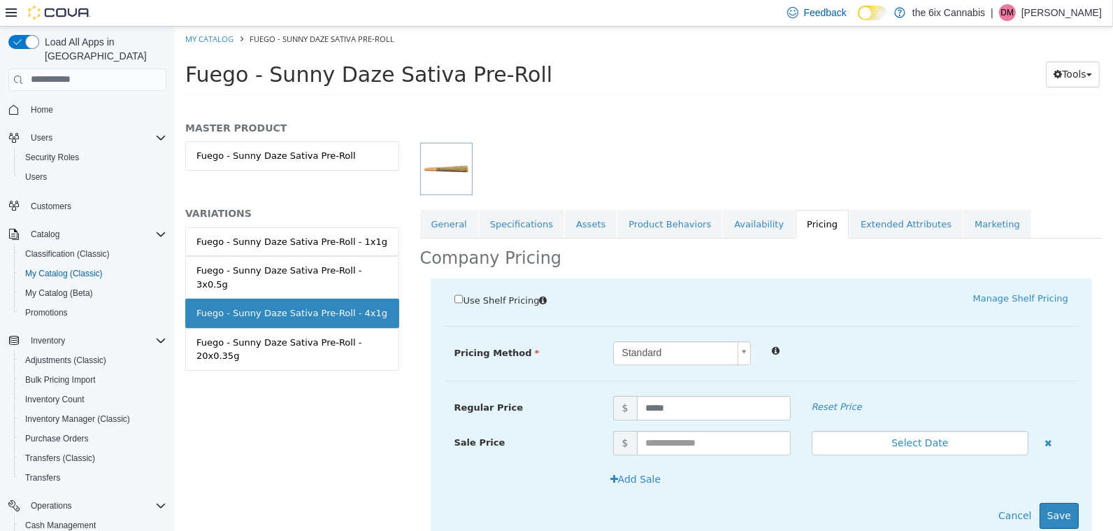
scroll to position [203, 0]
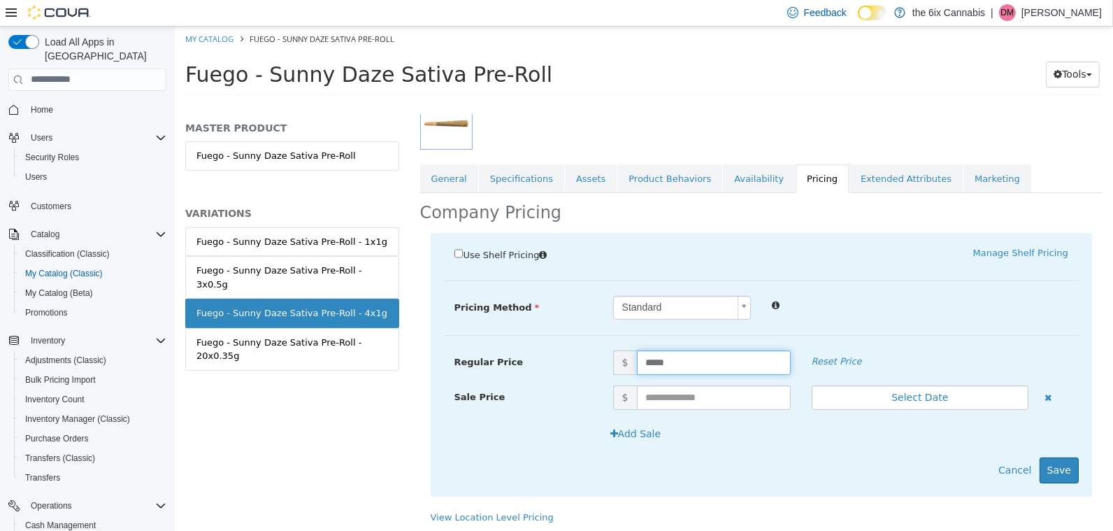
drag, startPoint x: 696, startPoint y: 362, endPoint x: 586, endPoint y: 354, distance: 110.8
click at [586, 354] on div "Regular Price $ ***** Reset Price" at bounding box center [760, 362] width 635 height 24
type input "*****"
click at [1069, 467] on button "Save" at bounding box center [1058, 469] width 39 height 26
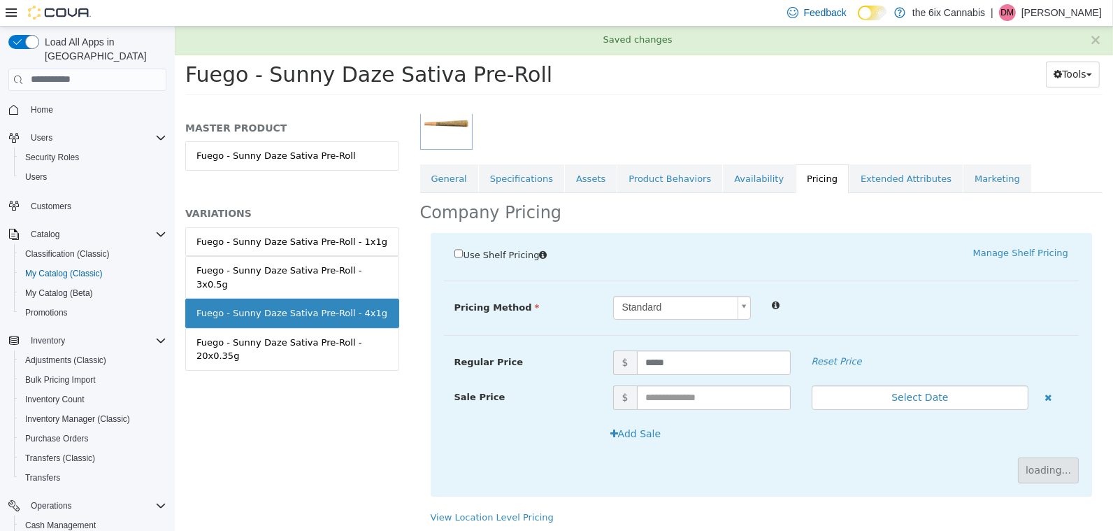
scroll to position [82, 0]
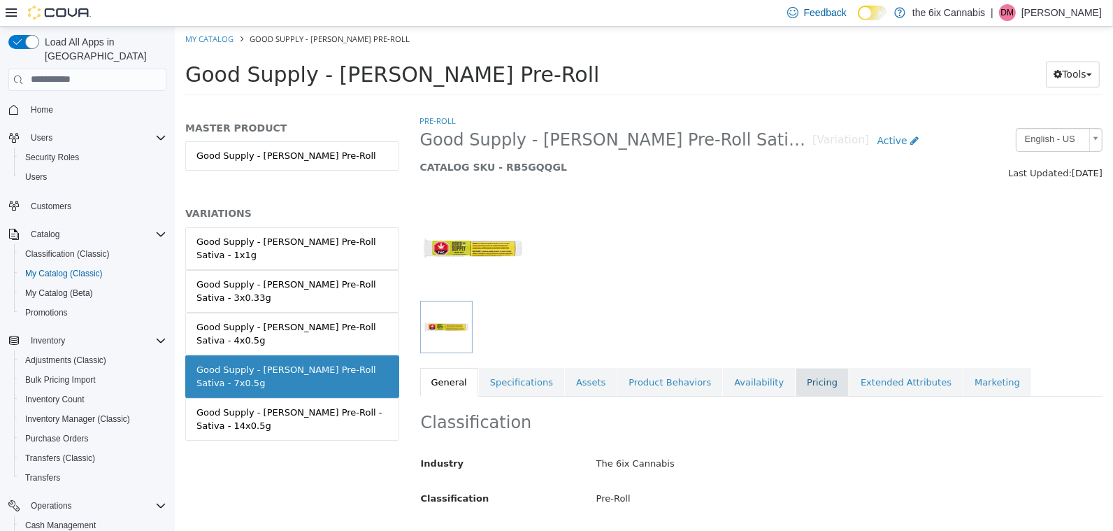
click at [805, 384] on link "Pricing" at bounding box center [821, 381] width 53 height 29
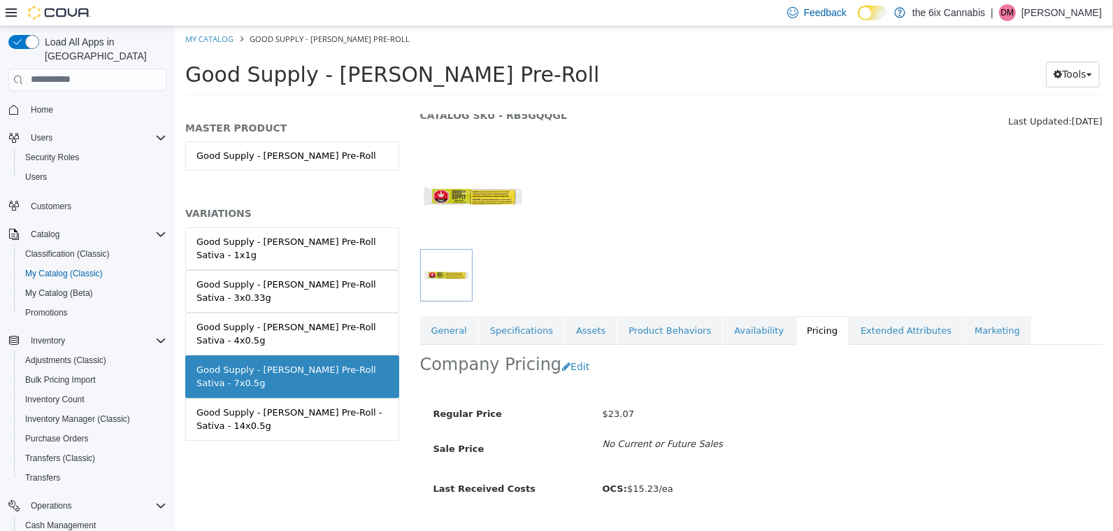
scroll to position [82, 0]
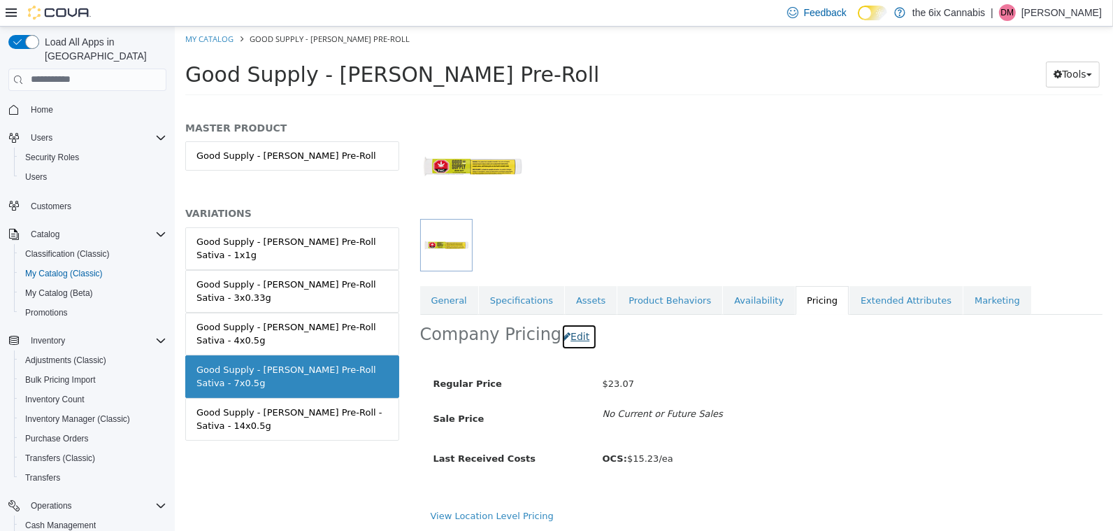
click at [577, 331] on button "Edit" at bounding box center [579, 336] width 36 height 26
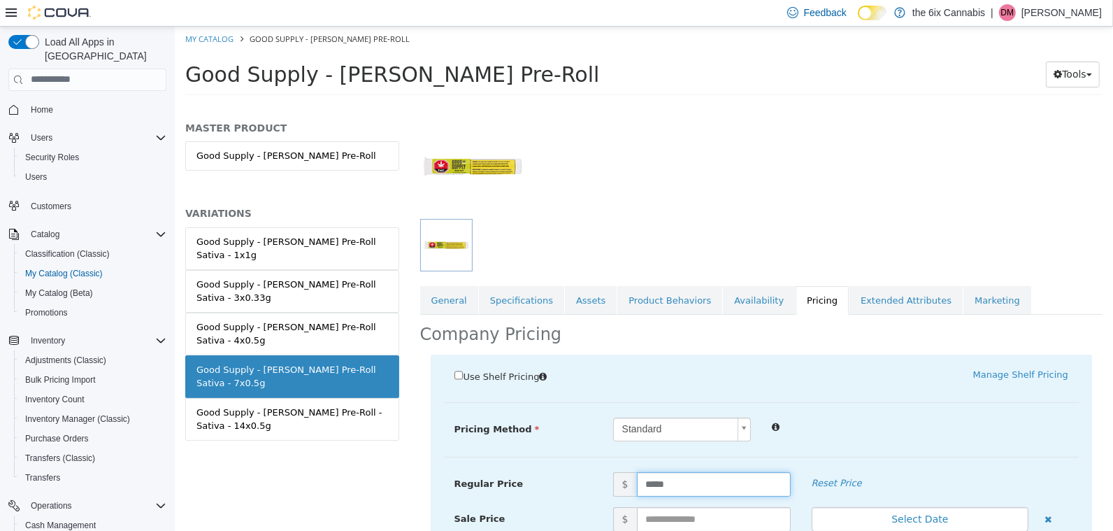
click at [678, 484] on input "*****" at bounding box center [713, 483] width 154 height 24
type input "*****"
click at [893, 449] on div "Pricing Method Standard * Regular Price $ ***** Reset Price Sale Price $ Select…" at bounding box center [760, 437] width 635 height 40
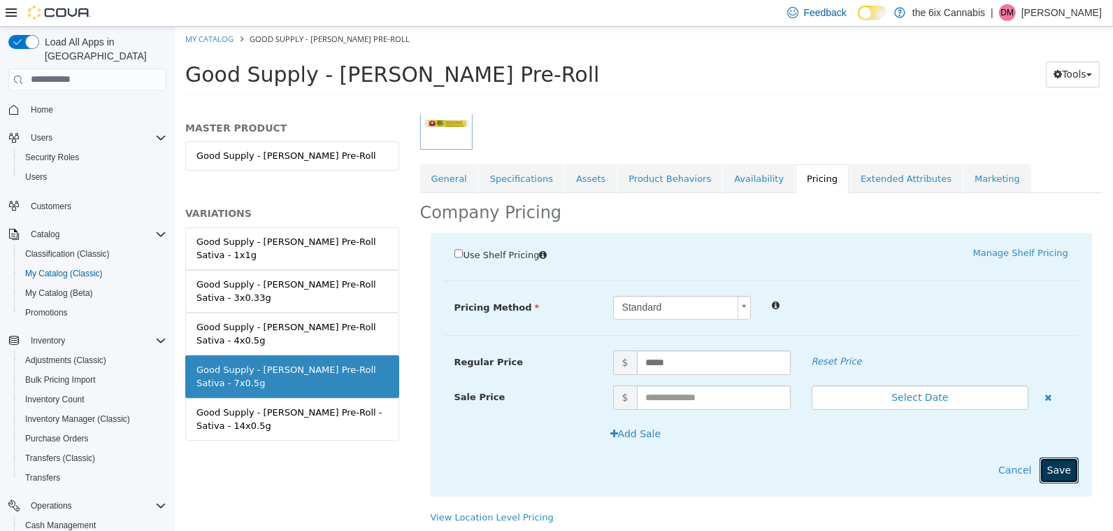
click at [1069, 462] on button "Save" at bounding box center [1058, 469] width 39 height 26
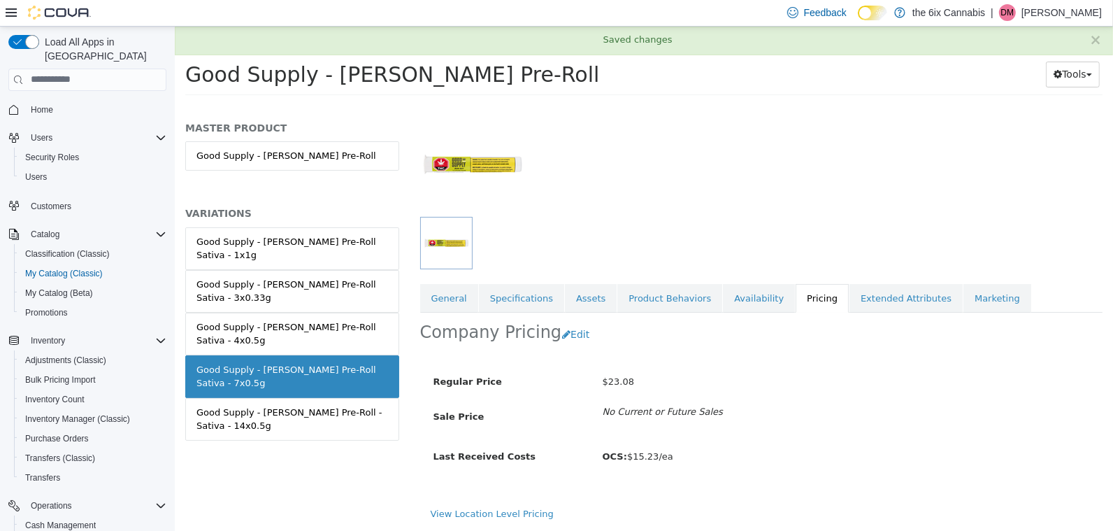
scroll to position [82, 0]
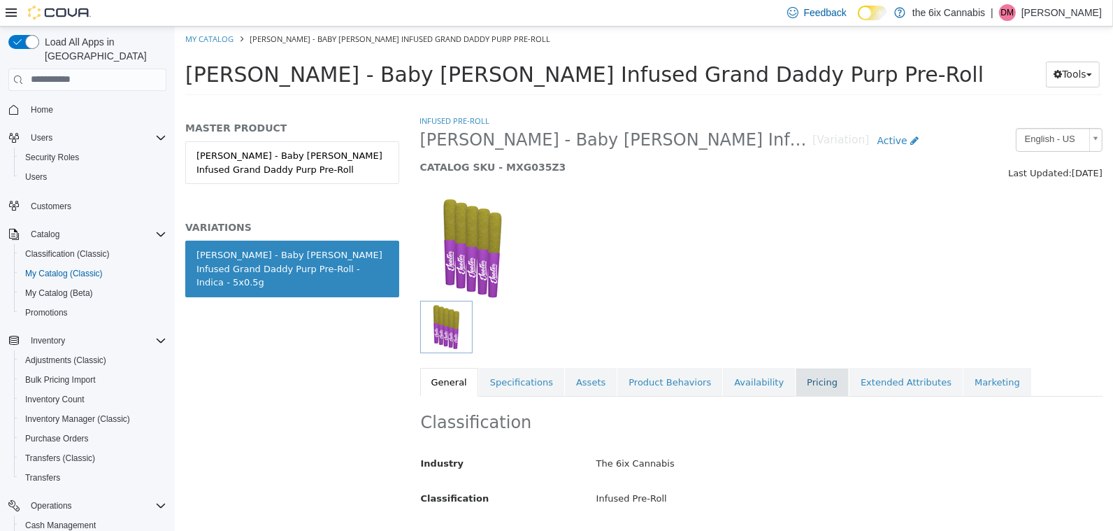
click at [804, 384] on link "Pricing" at bounding box center [821, 381] width 53 height 29
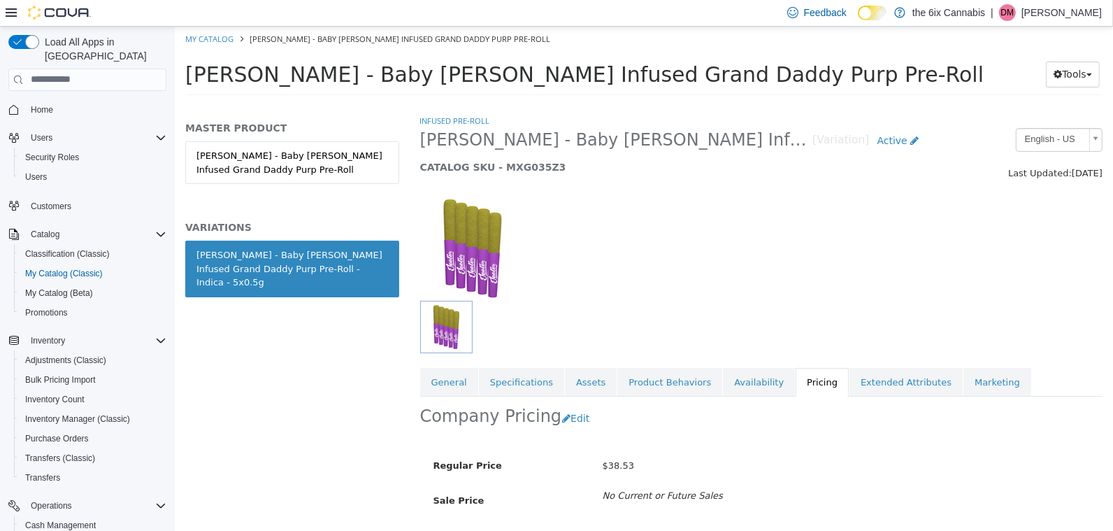
scroll to position [82, 0]
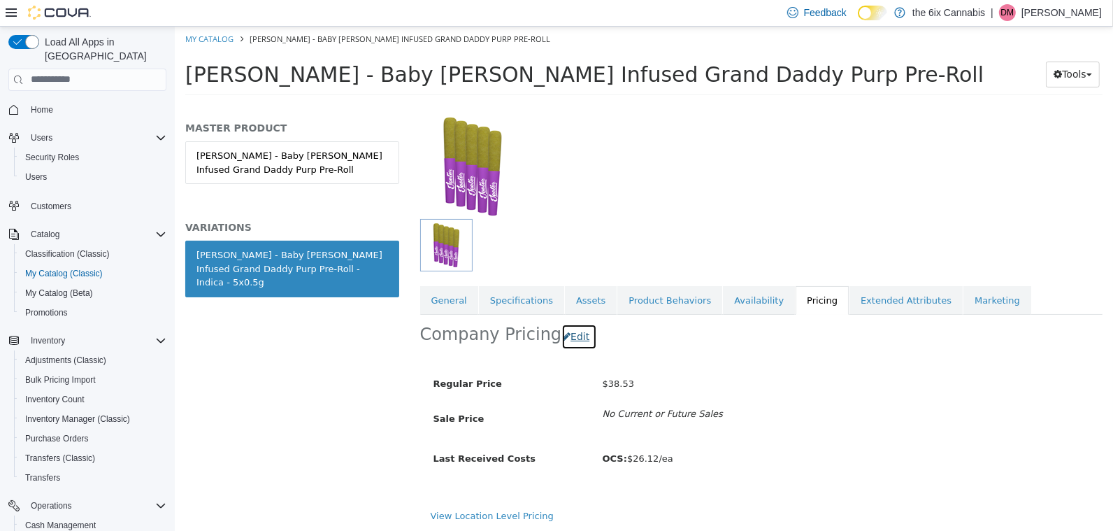
click at [562, 340] on button "Edit" at bounding box center [579, 336] width 36 height 26
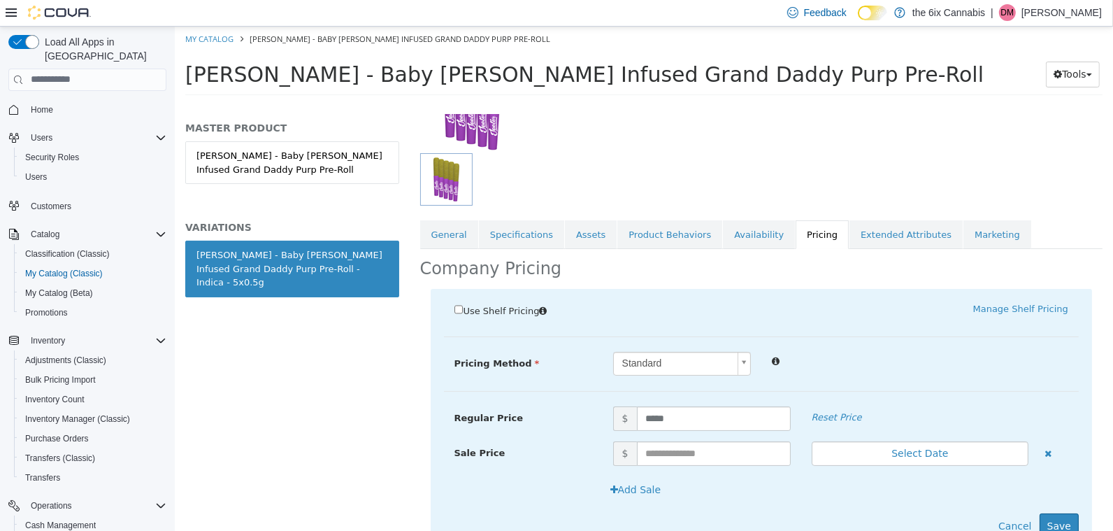
scroll to position [203, 0]
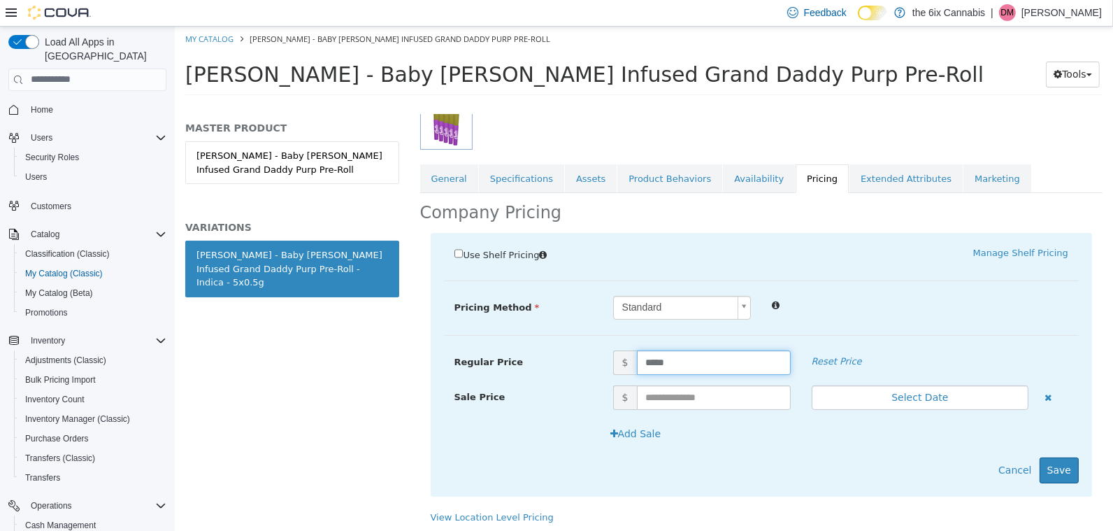
drag, startPoint x: 715, startPoint y: 360, endPoint x: 445, endPoint y: 295, distance: 277.5
click at [445, 295] on div "Pricing Method Standard * Regular Price $ ***** Reset Price Sale Price $ Select…" at bounding box center [760, 315] width 635 height 40
type input "*****"
click at [1059, 463] on button "Save" at bounding box center [1058, 469] width 39 height 26
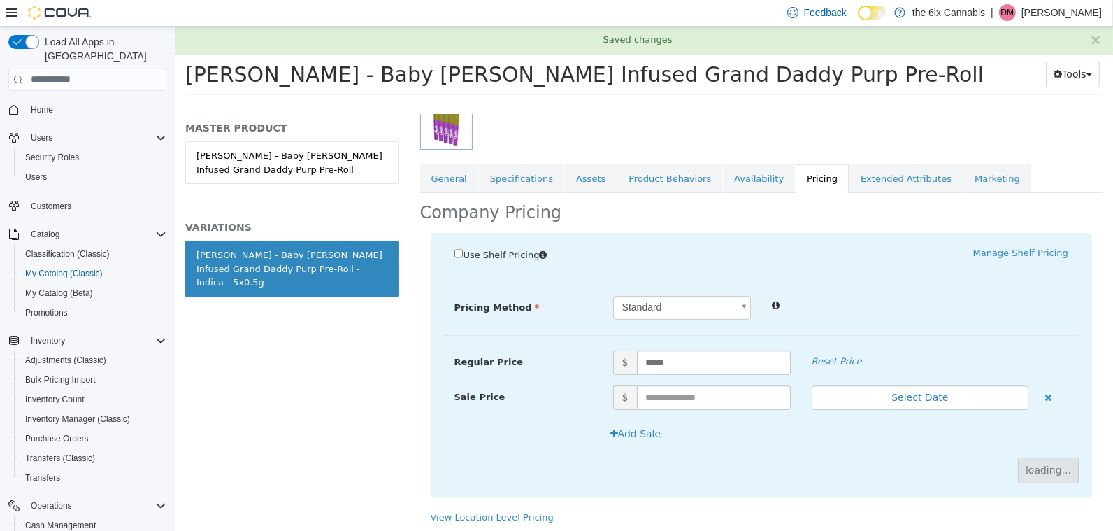
scroll to position [82, 0]
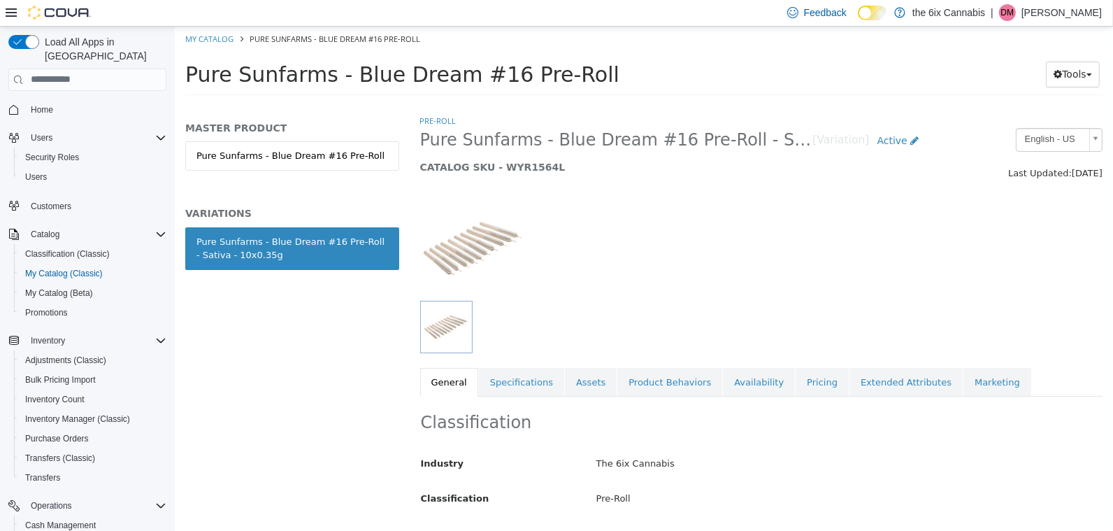
click at [807, 373] on link "Pricing" at bounding box center [821, 381] width 53 height 29
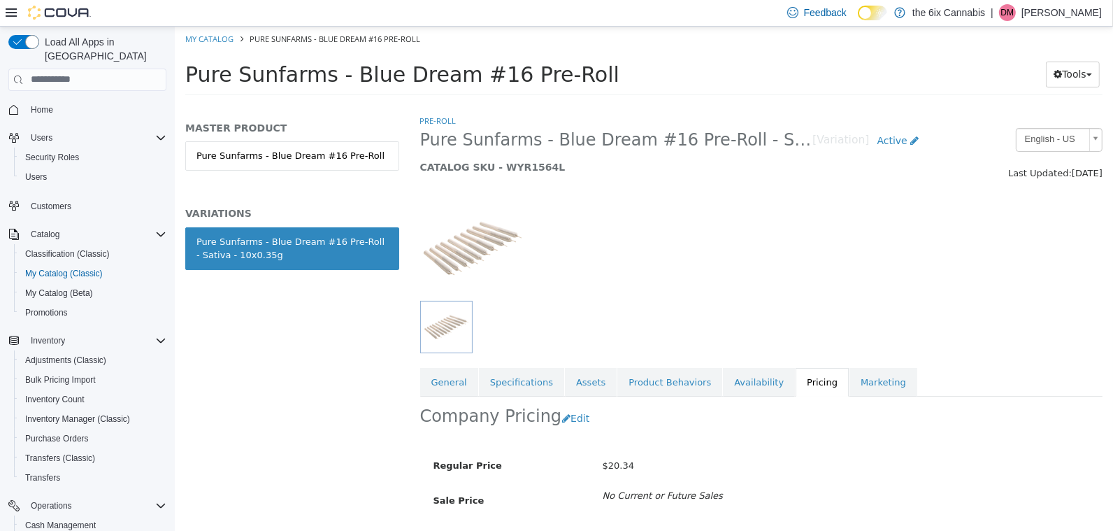
scroll to position [82, 0]
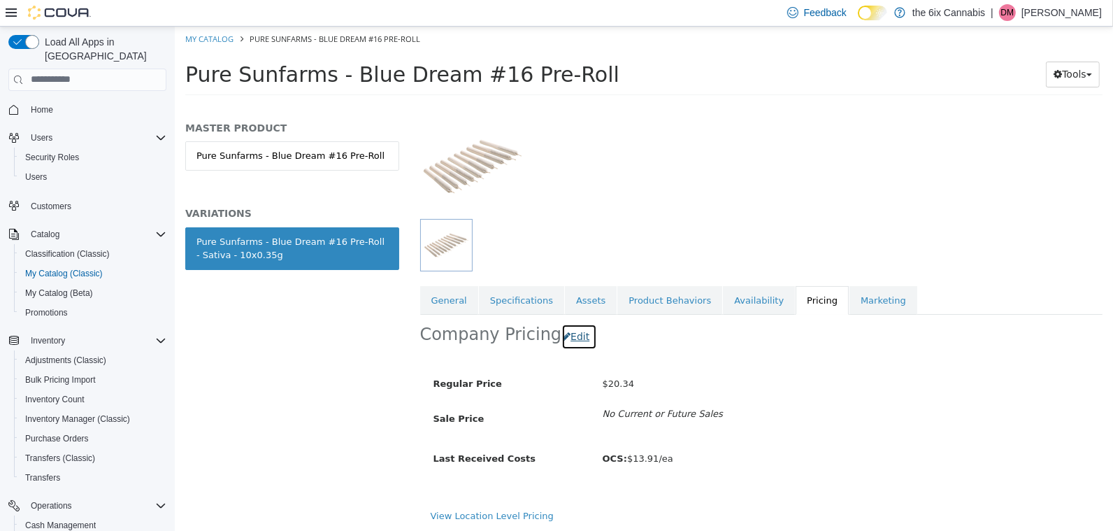
click at [571, 336] on button "Edit" at bounding box center [579, 336] width 36 height 26
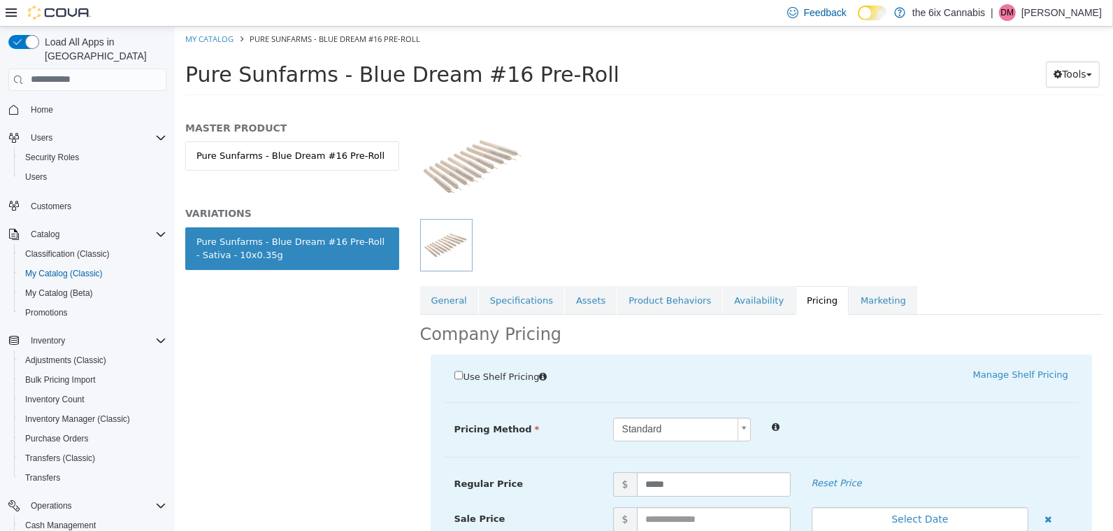
scroll to position [203, 0]
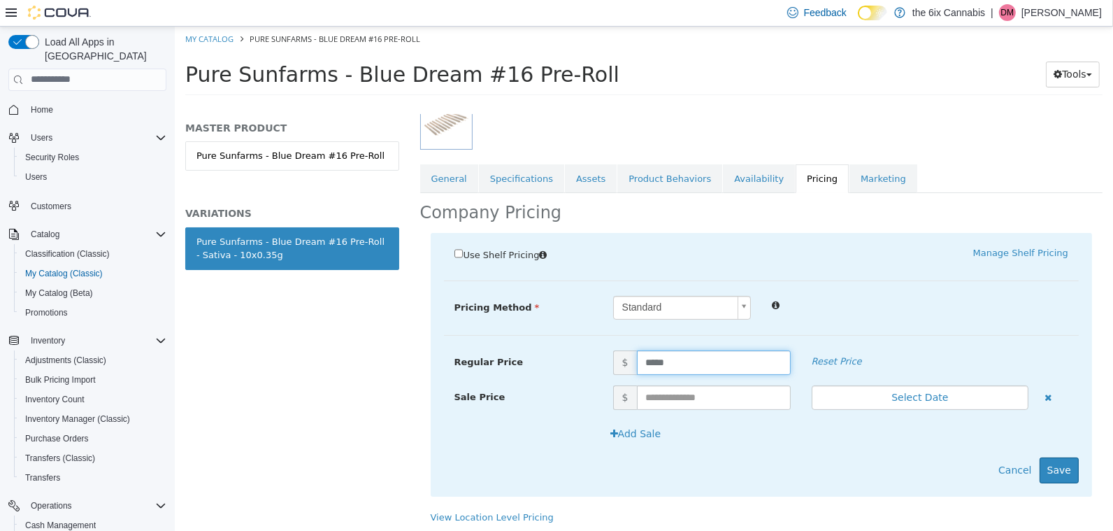
click at [686, 358] on input "*****" at bounding box center [713, 362] width 154 height 24
type input "*****"
click at [1061, 473] on button "Save" at bounding box center [1058, 469] width 39 height 26
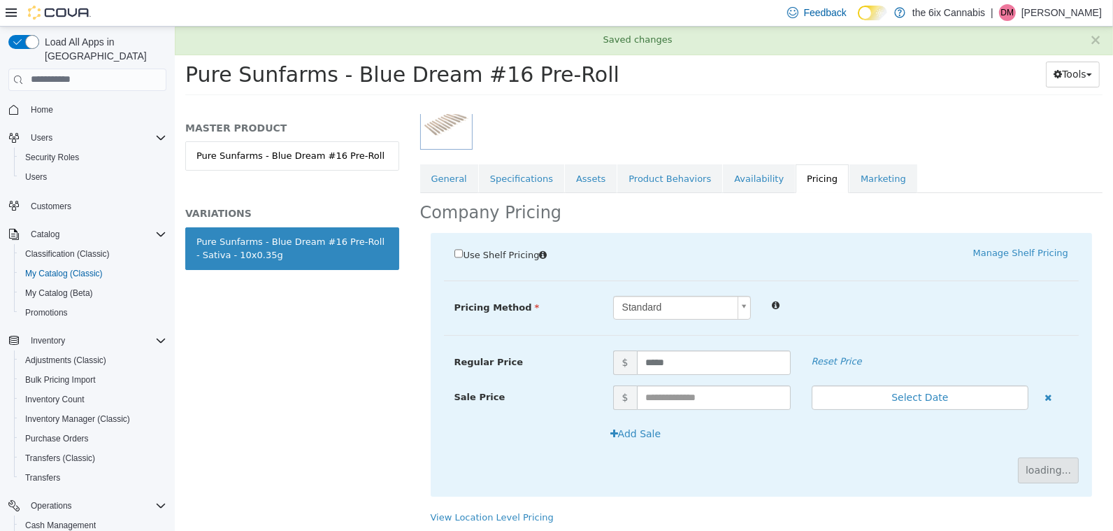
scroll to position [82, 0]
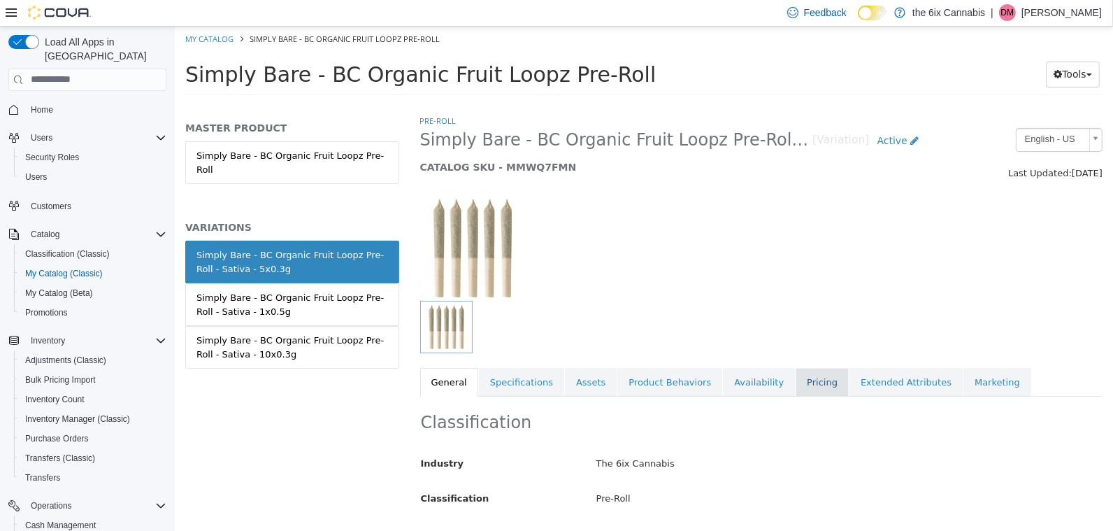
click at [806, 373] on link "Pricing" at bounding box center [821, 381] width 53 height 29
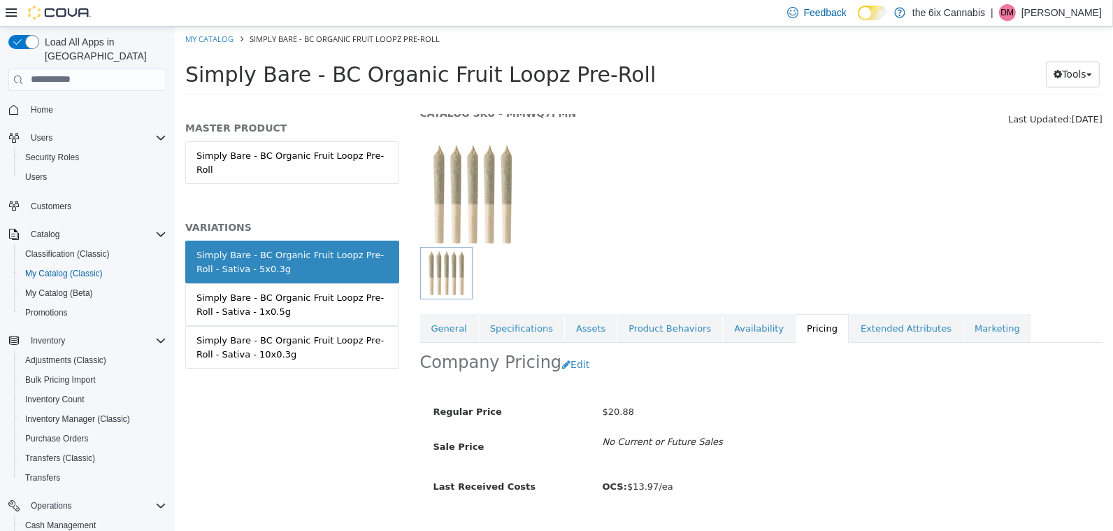
scroll to position [82, 0]
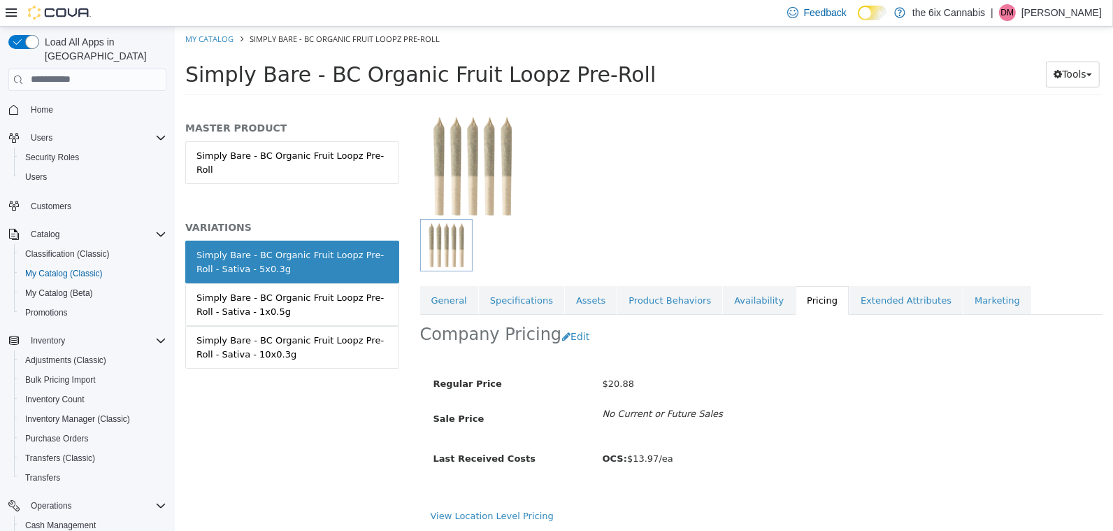
click at [569, 352] on div "Company Pricing Edit" at bounding box center [760, 336] width 683 height 44
click at [568, 336] on button "Edit" at bounding box center [579, 336] width 36 height 26
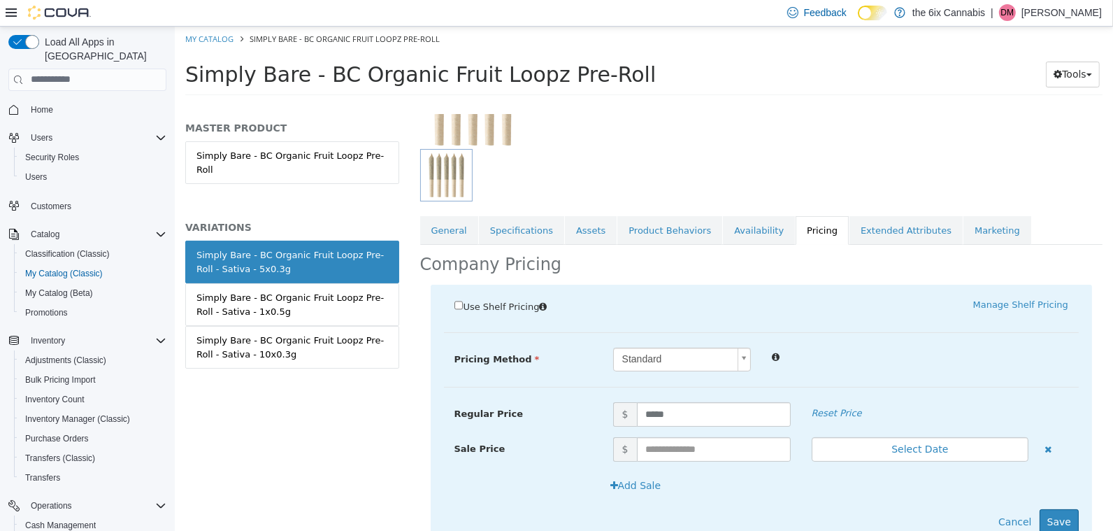
scroll to position [203, 0]
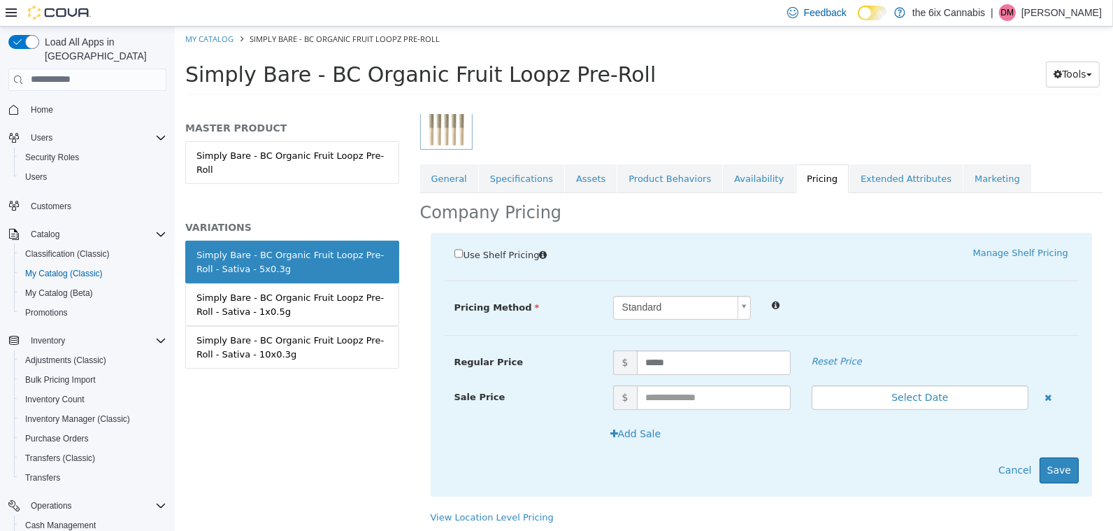
click at [679, 371] on div "Regular Price $ ***** Reset Price" at bounding box center [760, 367] width 635 height 35
click at [682, 363] on input "*****" at bounding box center [713, 362] width 154 height 24
type input "*****"
click at [1067, 470] on button "Save" at bounding box center [1058, 469] width 39 height 26
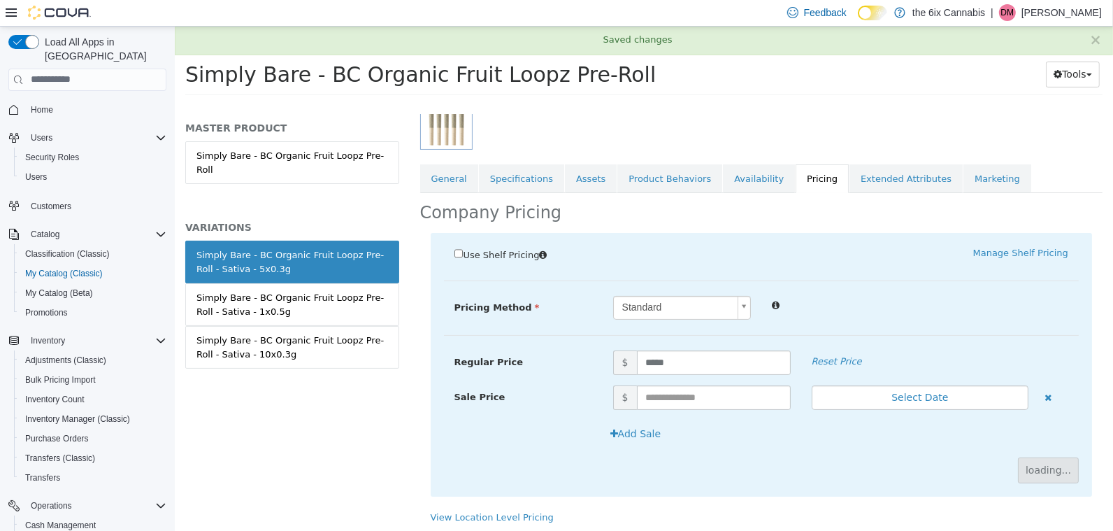
scroll to position [82, 0]
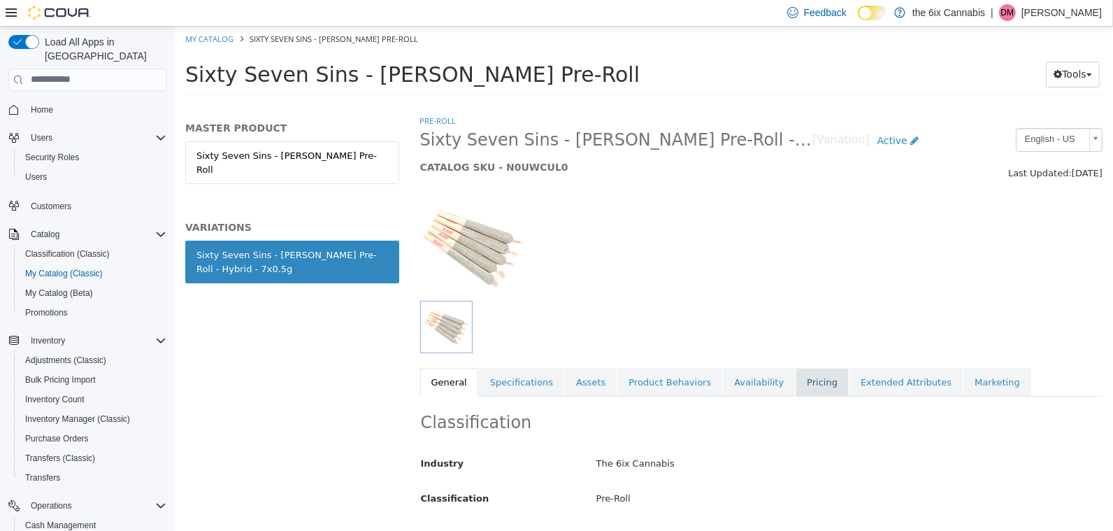
click at [807, 388] on link "Pricing" at bounding box center [821, 381] width 53 height 29
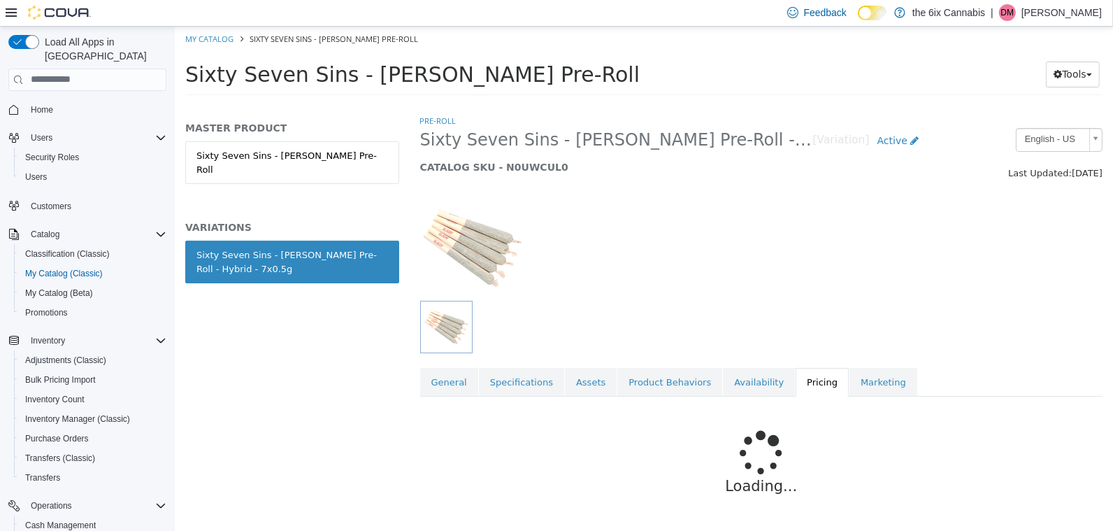
scroll to position [82, 0]
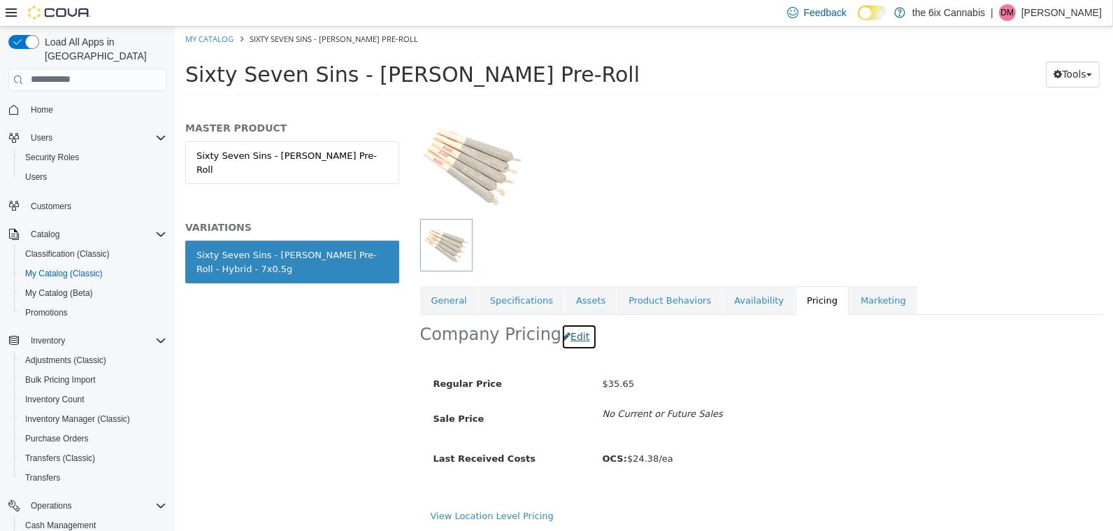
click at [567, 334] on button "Edit" at bounding box center [579, 336] width 36 height 26
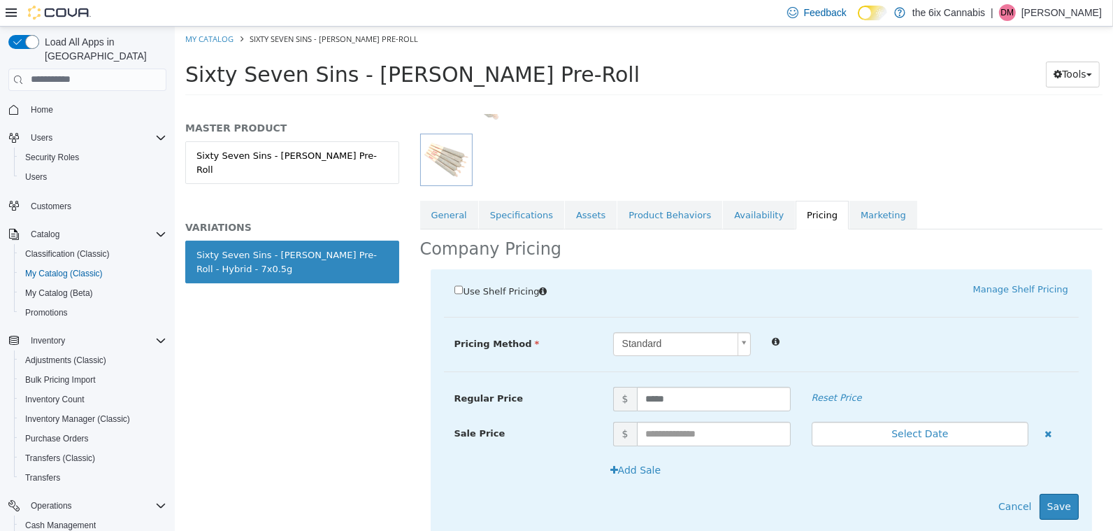
scroll to position [173, 0]
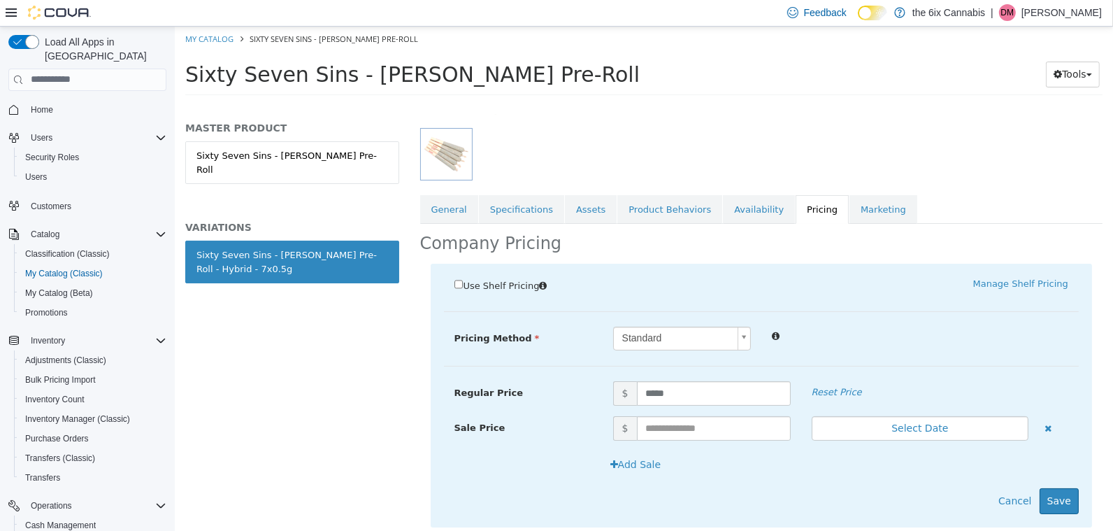
click at [700, 404] on div "Regular Price $ ***** Reset Price" at bounding box center [760, 397] width 635 height 35
click at [700, 390] on input "*****" at bounding box center [713, 392] width 154 height 24
type input "*****"
click at [1062, 489] on button "Save" at bounding box center [1058, 500] width 39 height 26
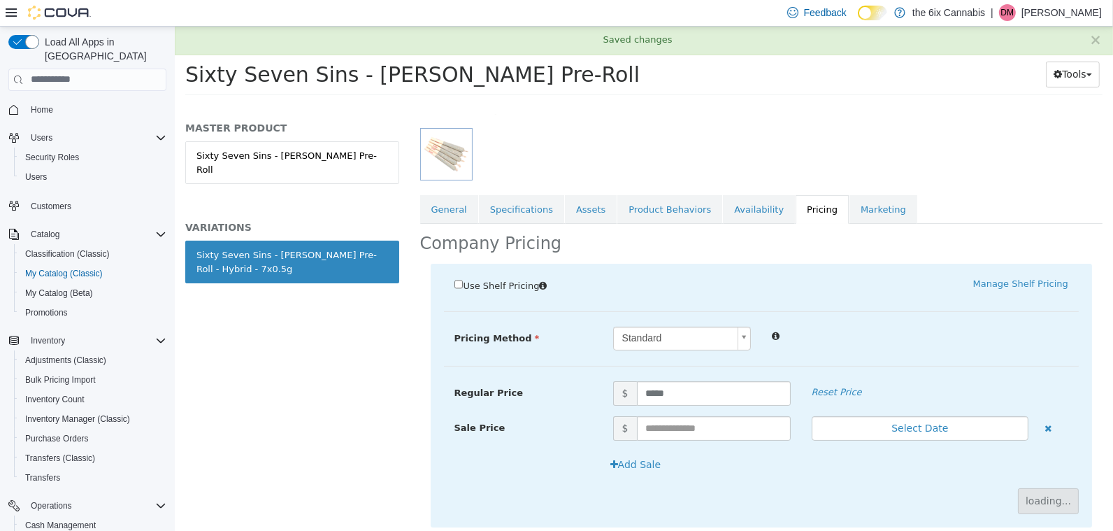
scroll to position [82, 0]
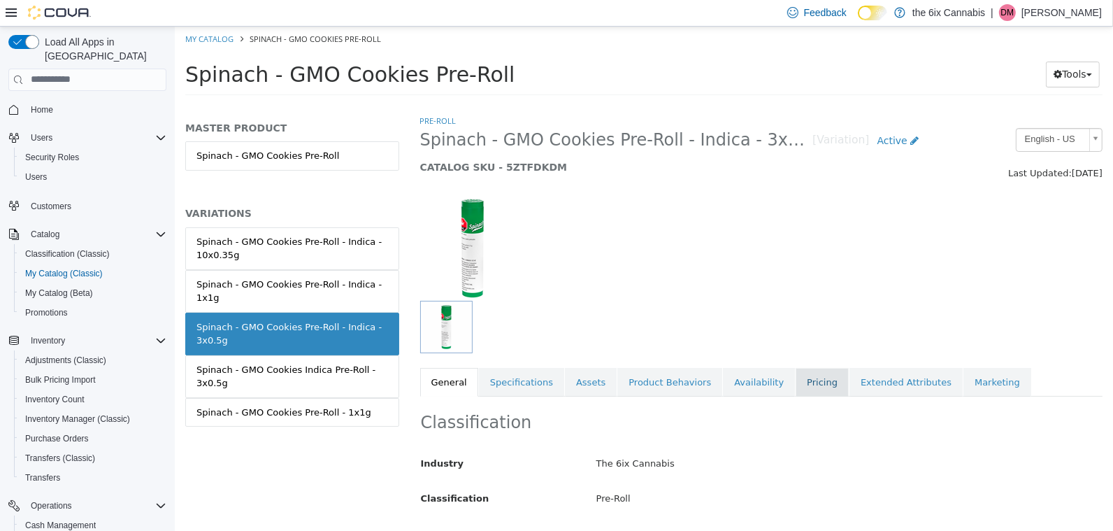
click at [795, 378] on link "Pricing" at bounding box center [821, 381] width 53 height 29
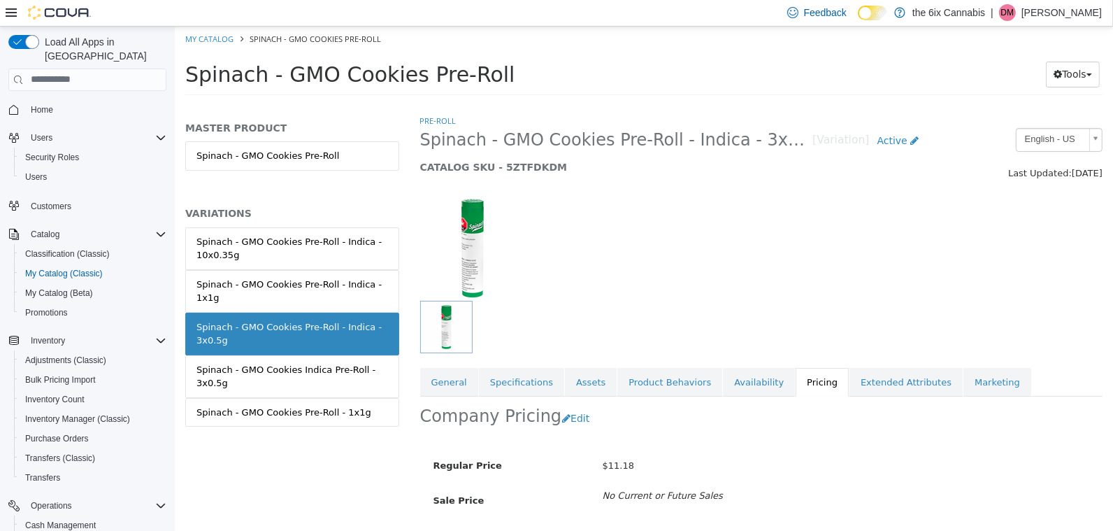
scroll to position [82, 0]
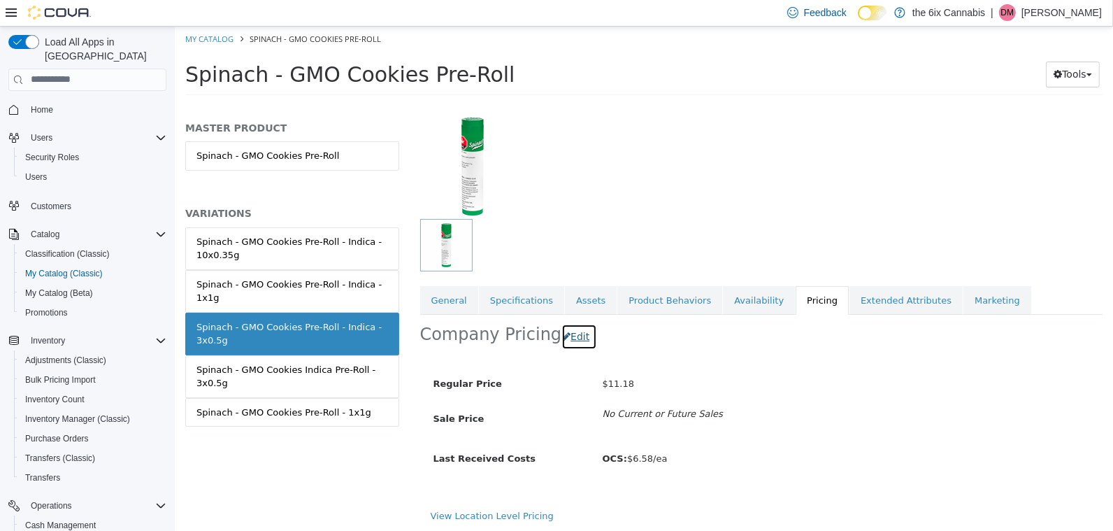
click at [561, 324] on button "Edit" at bounding box center [579, 336] width 36 height 26
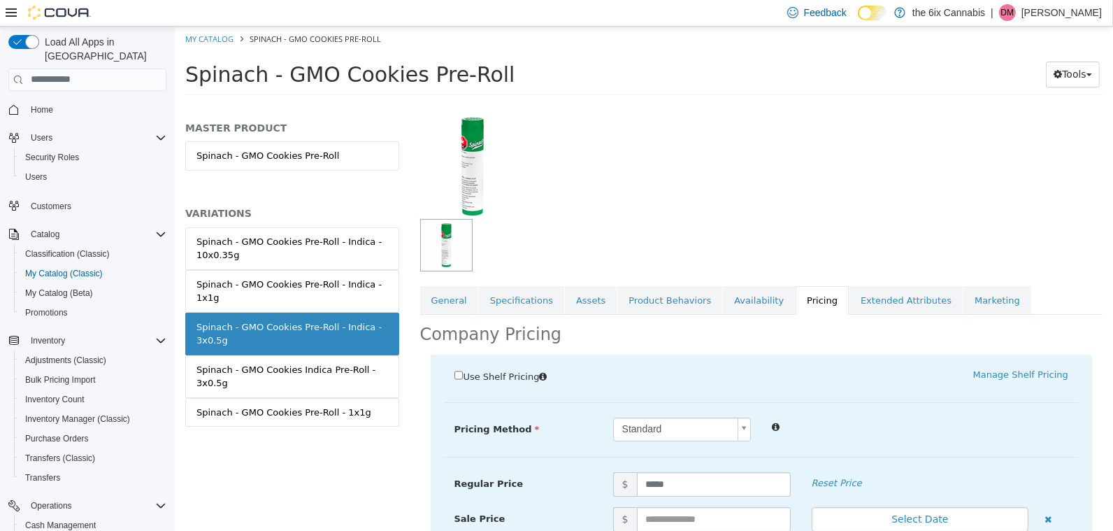
scroll to position [203, 0]
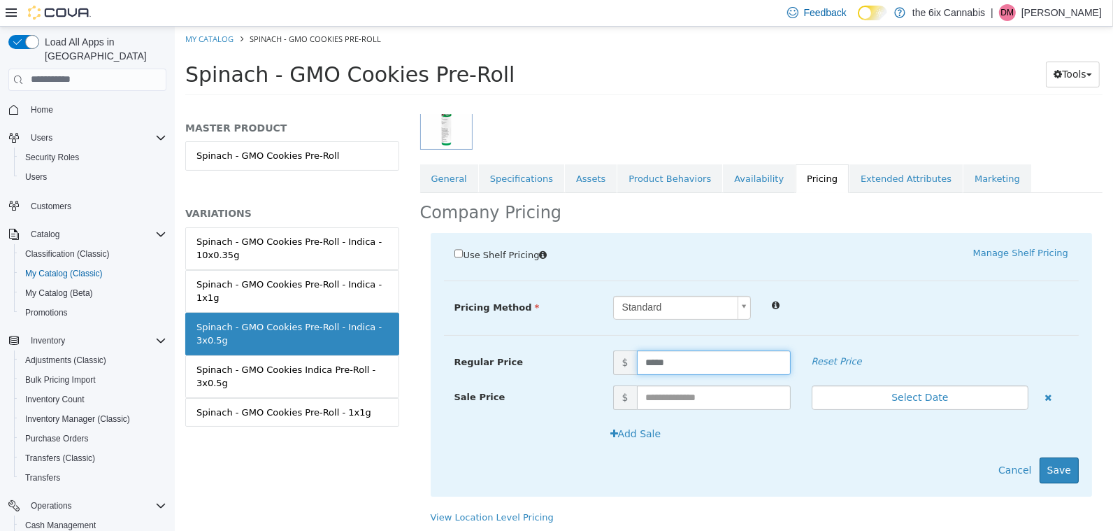
click at [675, 368] on input "*****" at bounding box center [713, 362] width 154 height 24
type input "*"
type input "**"
click at [1058, 462] on button "Save" at bounding box center [1058, 469] width 39 height 26
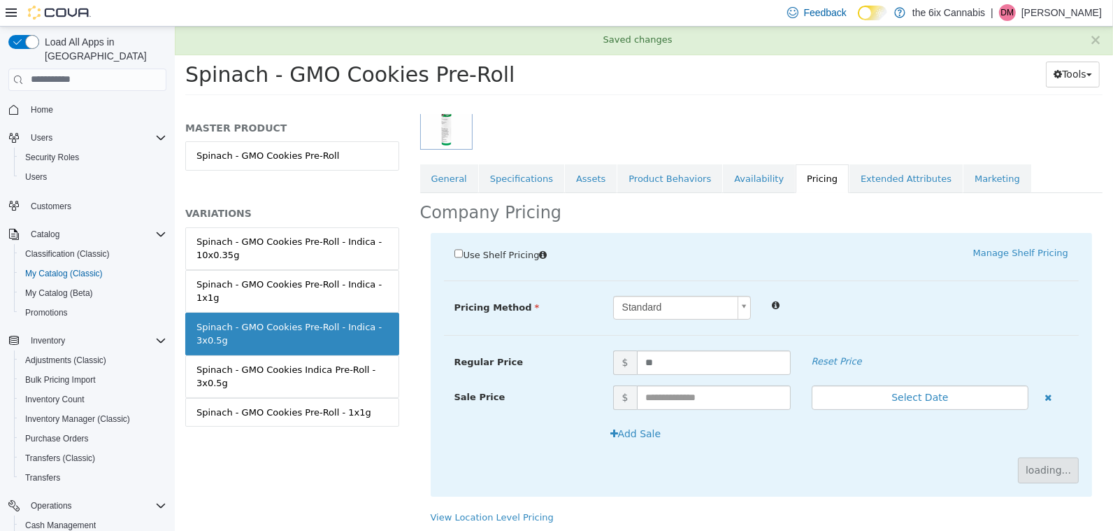
scroll to position [82, 0]
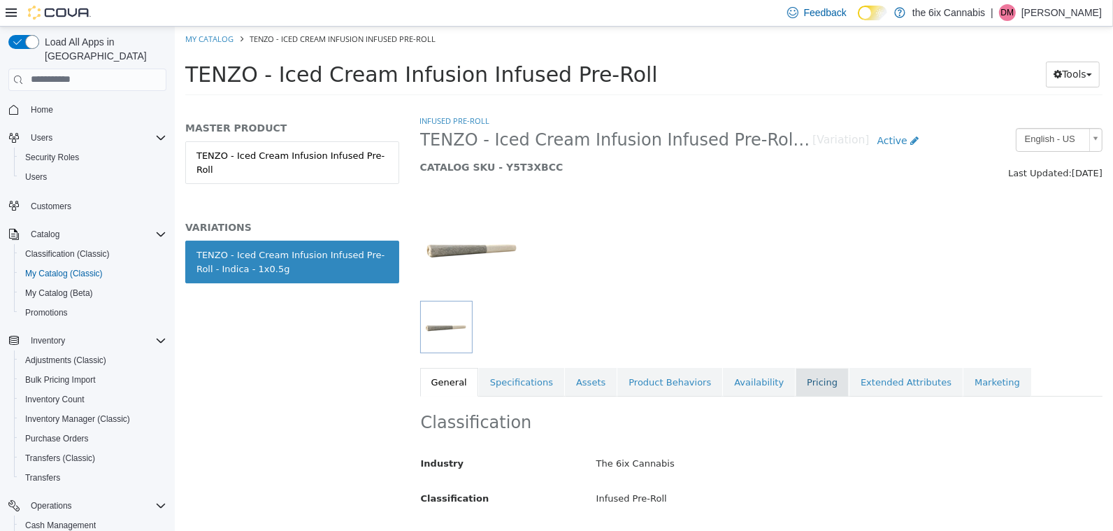
click at [795, 382] on link "Pricing" at bounding box center [821, 381] width 53 height 29
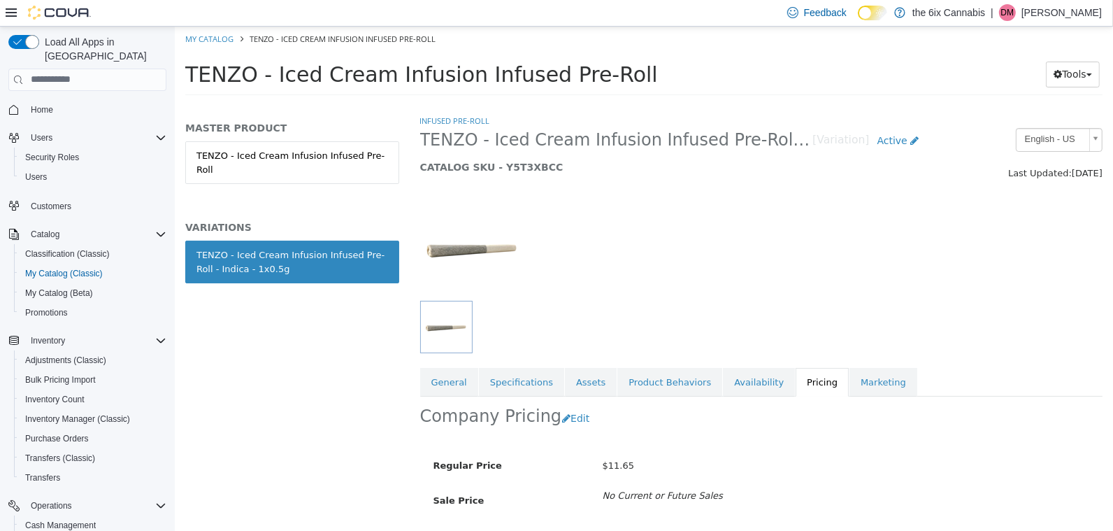
scroll to position [82, 0]
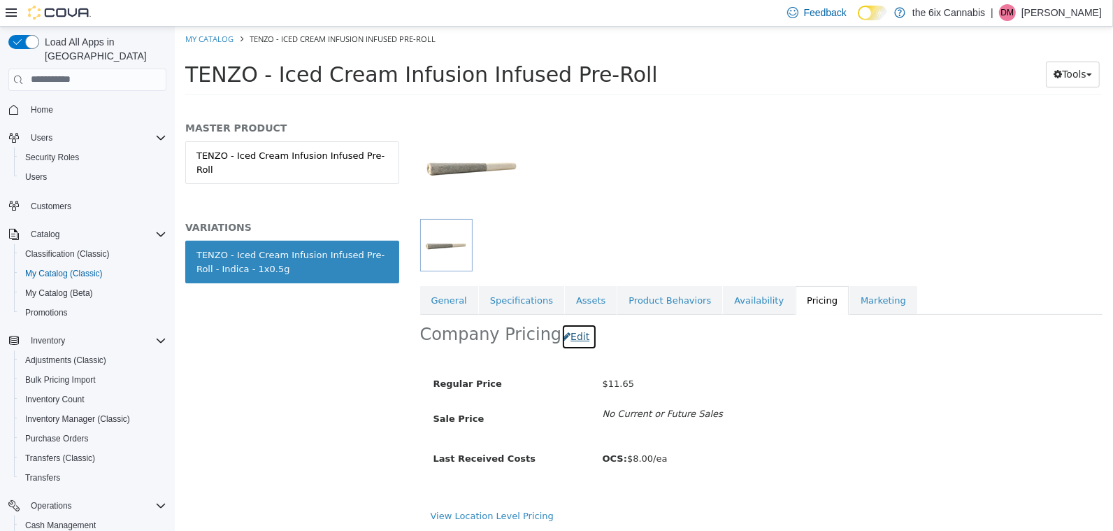
click at [561, 341] on button "Edit" at bounding box center [579, 336] width 36 height 26
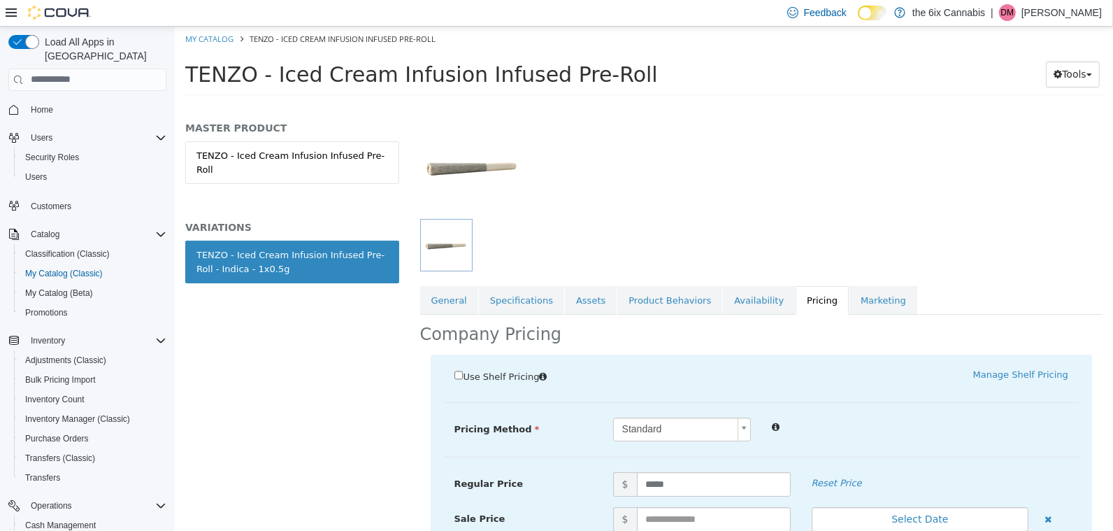
scroll to position [203, 0]
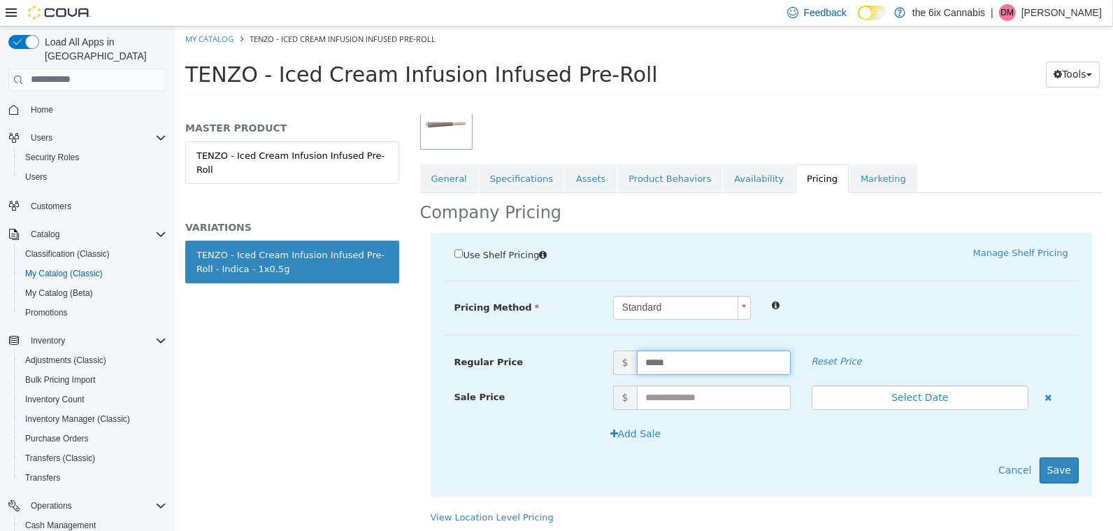
drag, startPoint x: 725, startPoint y: 368, endPoint x: 599, endPoint y: 329, distance: 131.8
click at [599, 329] on div "Pricing Method Standard * Regular Price $ ***** Reset Price Sale Price $ Select…" at bounding box center [760, 315] width 635 height 40
type input "*****"
click at [1066, 473] on button "Save" at bounding box center [1058, 469] width 39 height 26
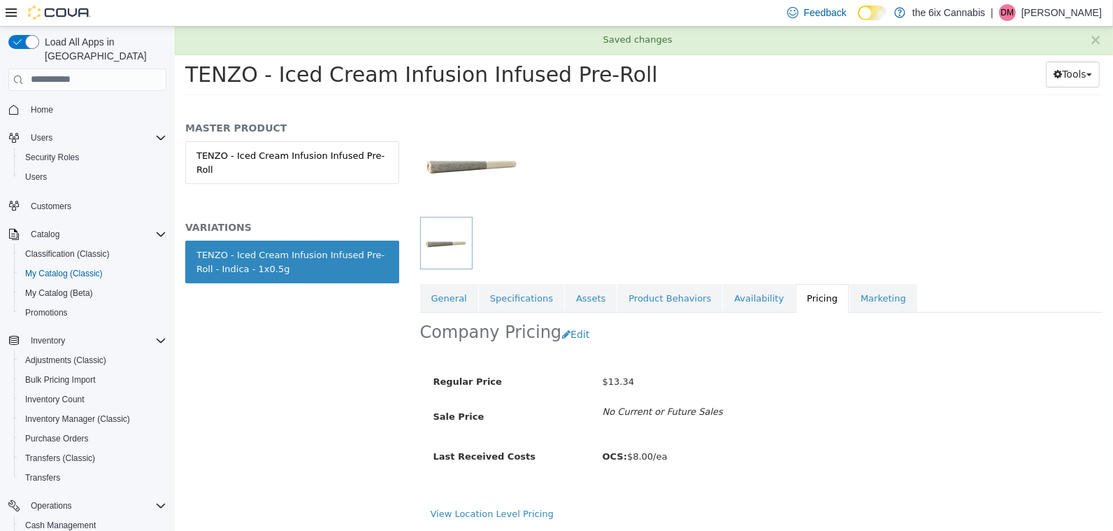
scroll to position [82, 0]
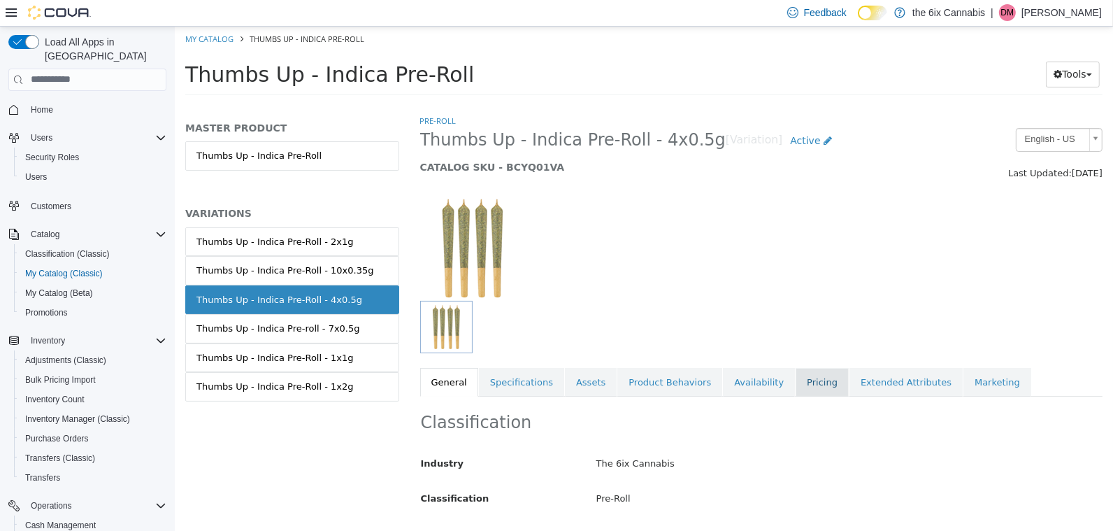
click at [805, 375] on link "Pricing" at bounding box center [821, 381] width 53 height 29
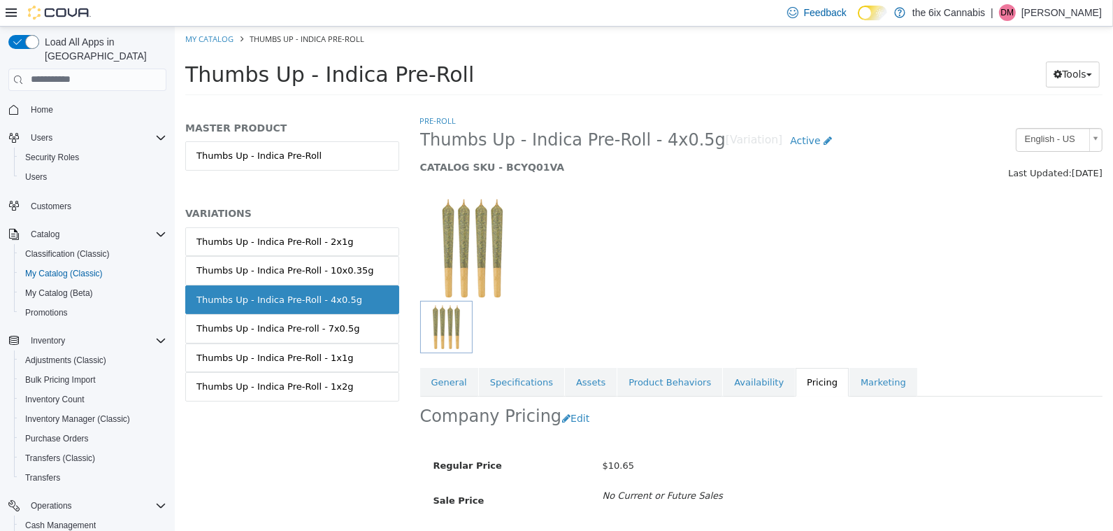
scroll to position [82, 0]
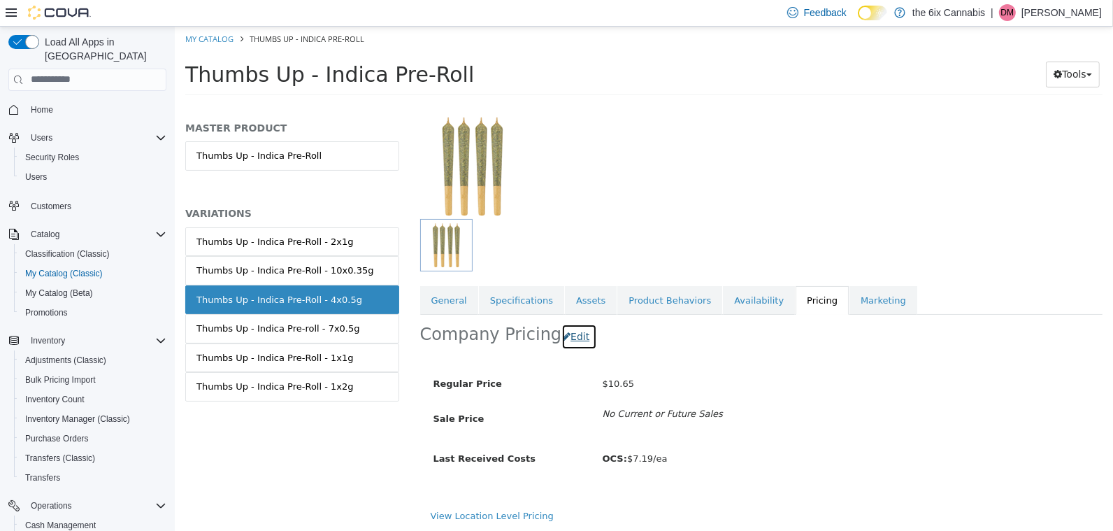
click at [570, 331] on button "Edit" at bounding box center [579, 336] width 36 height 26
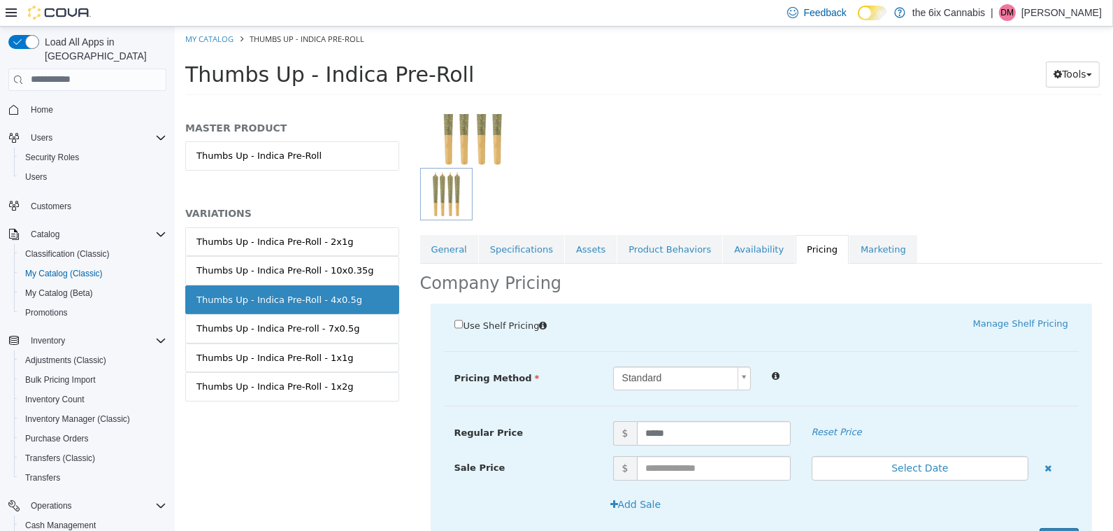
scroll to position [195, 0]
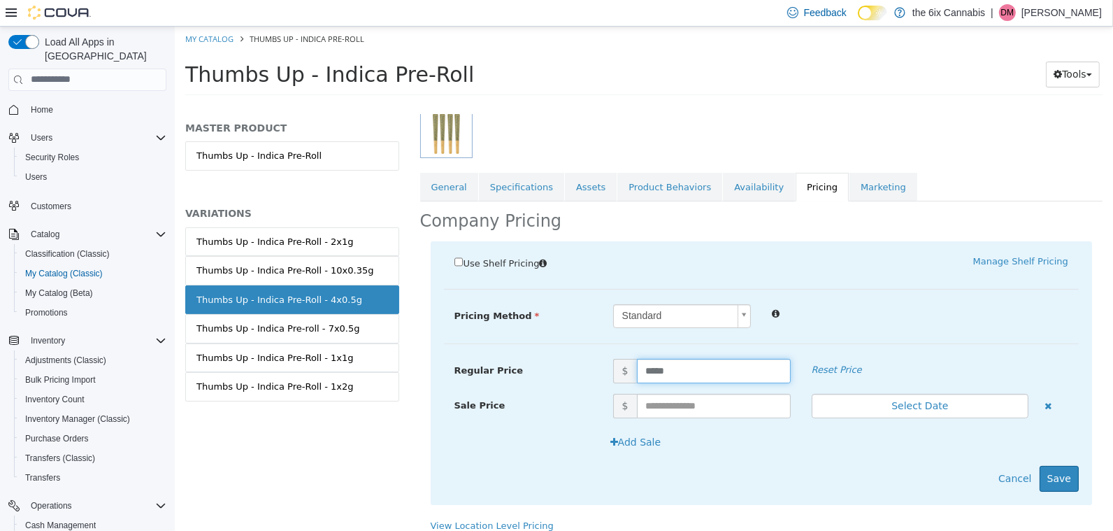
click at [676, 370] on input "*****" at bounding box center [713, 370] width 154 height 24
type input "*****"
click at [1065, 474] on button "Save" at bounding box center [1058, 478] width 39 height 26
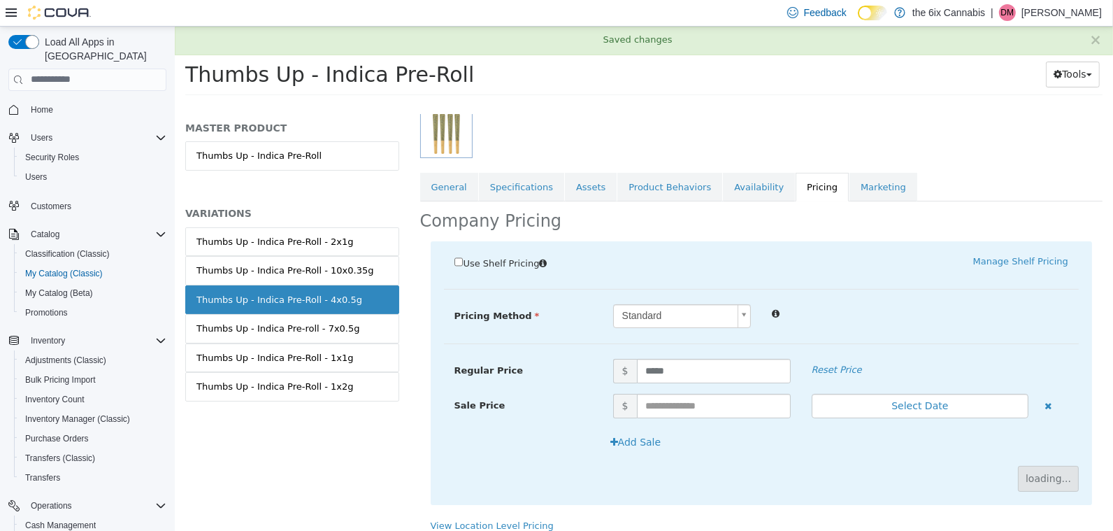
scroll to position [82, 0]
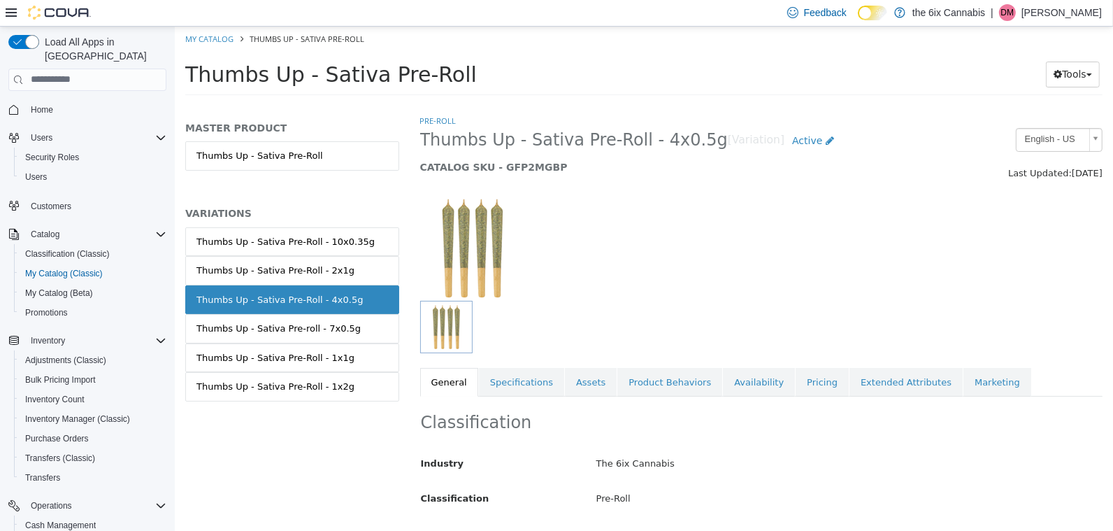
click at [808, 397] on div "Classification Industry The 6ix Cannabis Classification Pre-Roll Cancel Save Ch…" at bounding box center [760, 467] width 683 height 143
click at [805, 378] on link "Pricing" at bounding box center [821, 381] width 53 height 29
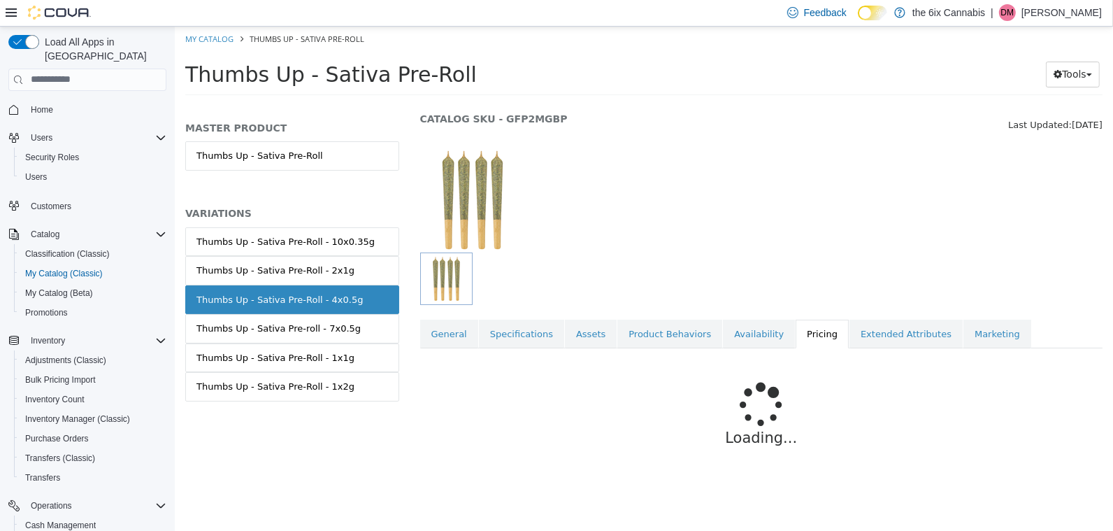
scroll to position [51, 0]
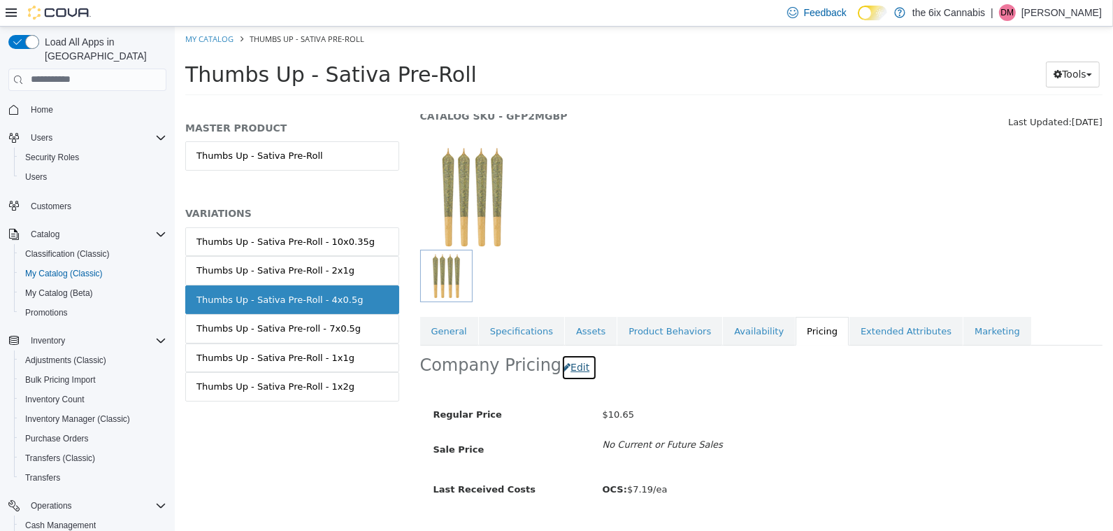
click at [561, 369] on button "Edit" at bounding box center [579, 367] width 36 height 26
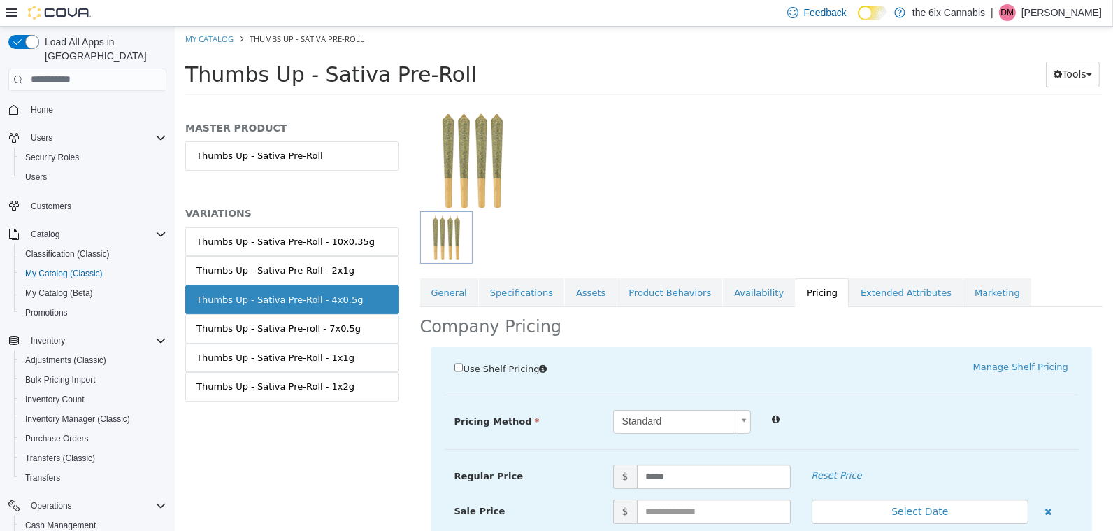
scroll to position [94, 0]
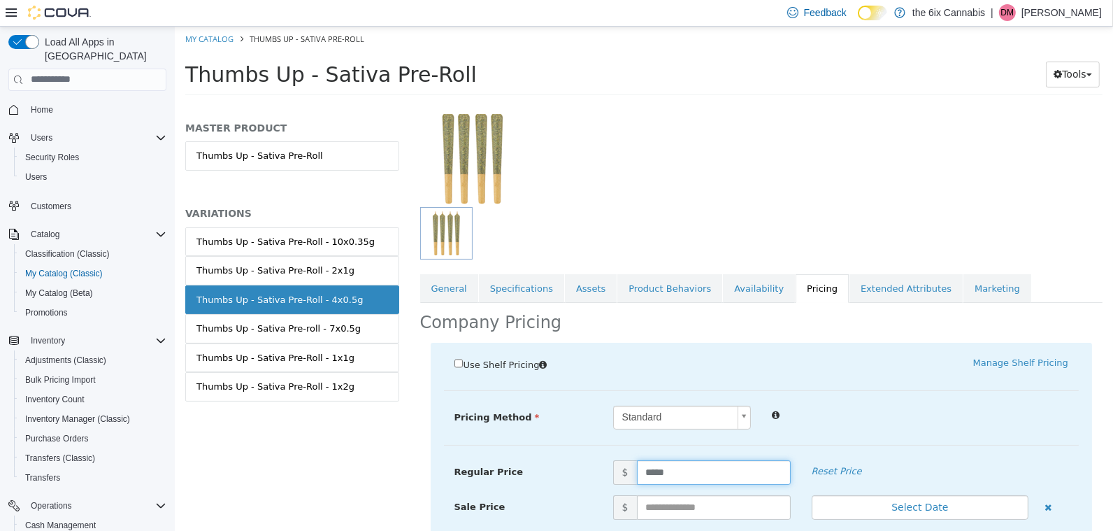
click at [701, 479] on input "*****" at bounding box center [713, 471] width 154 height 24
type input "*****"
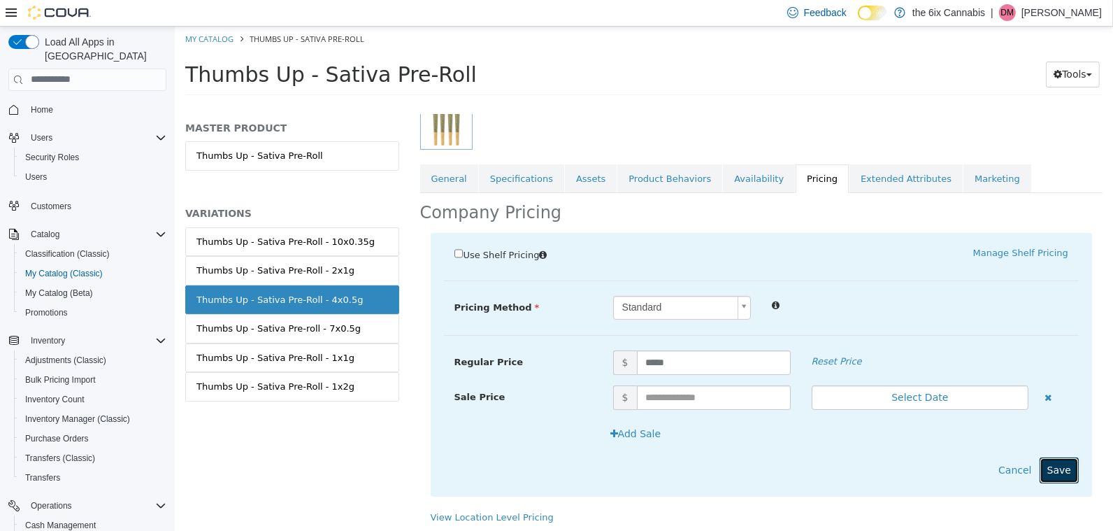
click at [1058, 470] on button "Save" at bounding box center [1058, 469] width 39 height 26
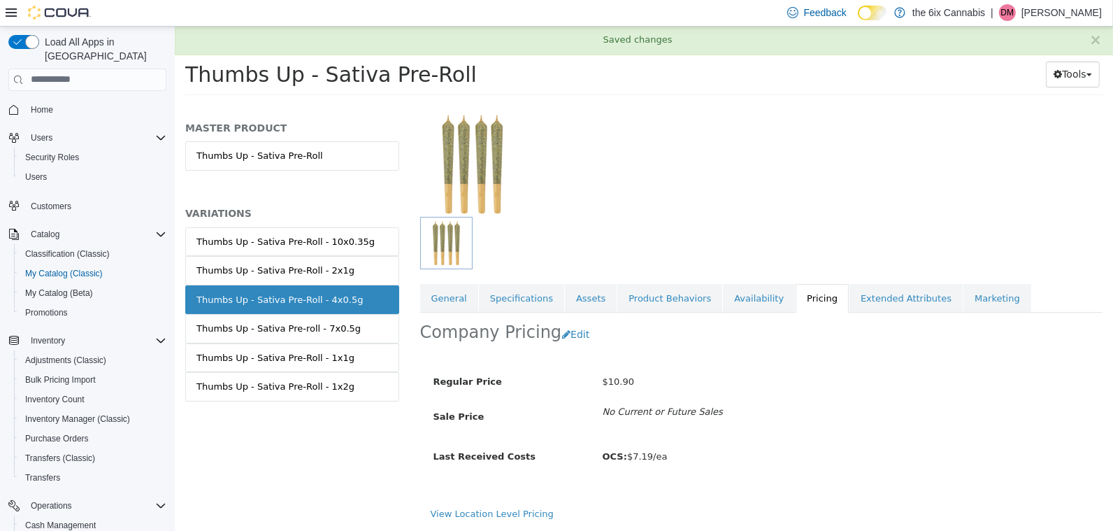
scroll to position [82, 0]
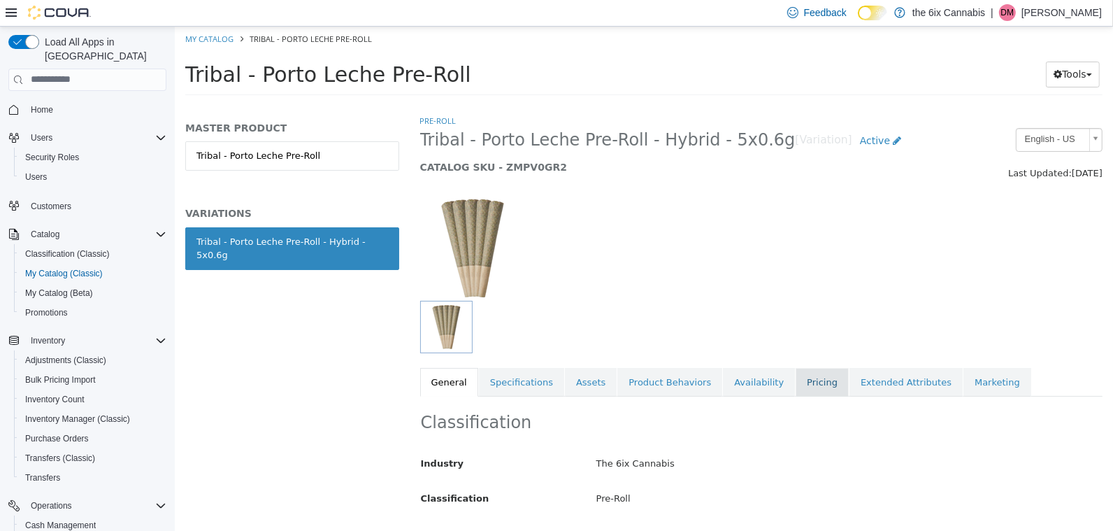
click at [800, 386] on link "Pricing" at bounding box center [821, 381] width 53 height 29
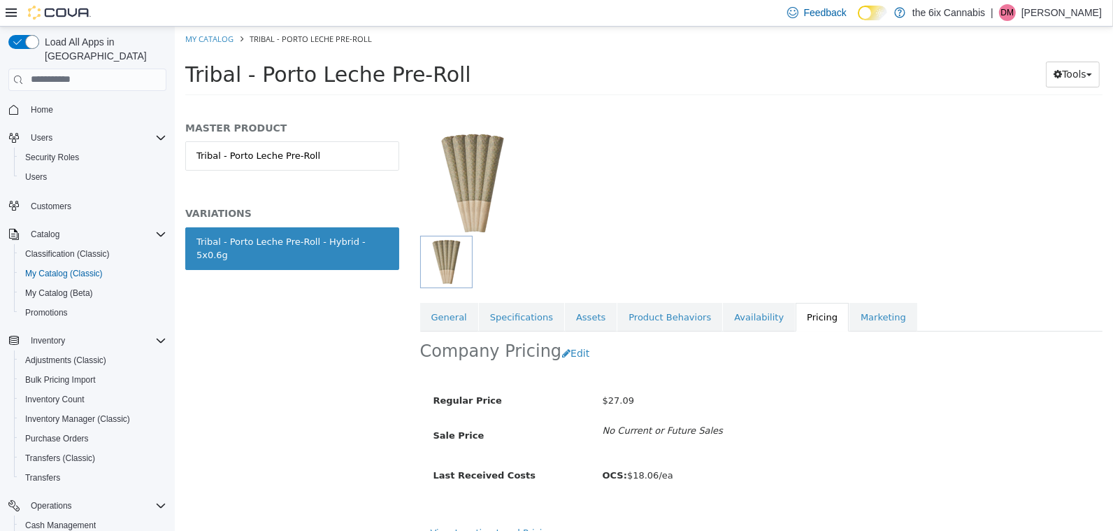
scroll to position [67, 0]
click at [572, 344] on button "Edit" at bounding box center [579, 351] width 36 height 26
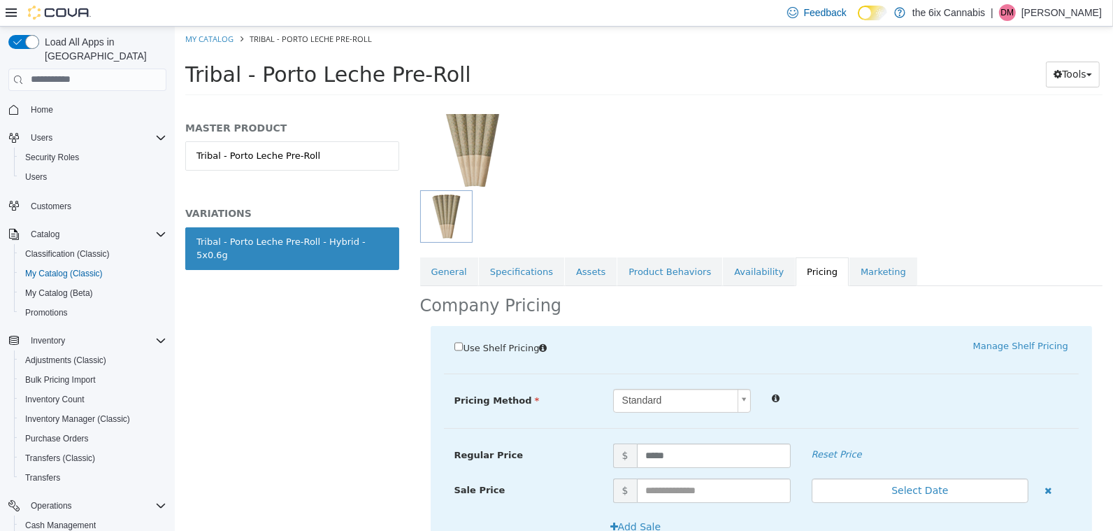
scroll to position [155, 0]
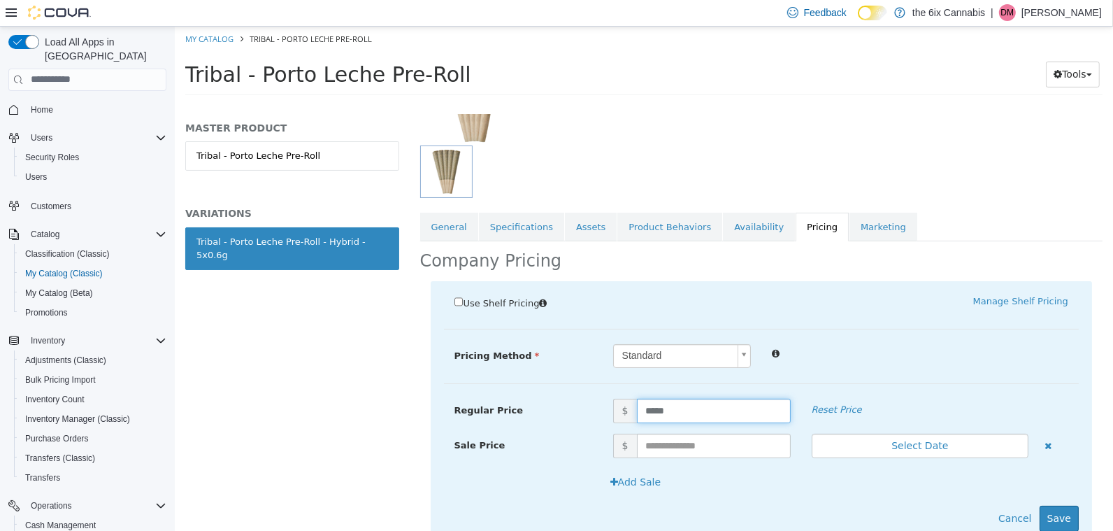
click at [696, 417] on input "*****" at bounding box center [713, 410] width 154 height 24
type input "*****"
click at [1056, 514] on button "Save" at bounding box center [1058, 518] width 39 height 26
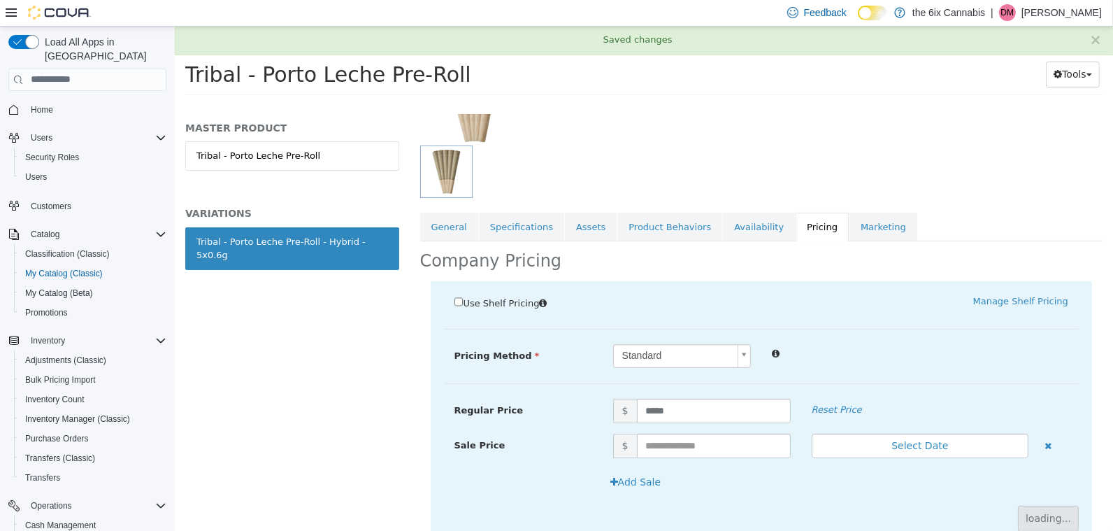
scroll to position [82, 0]
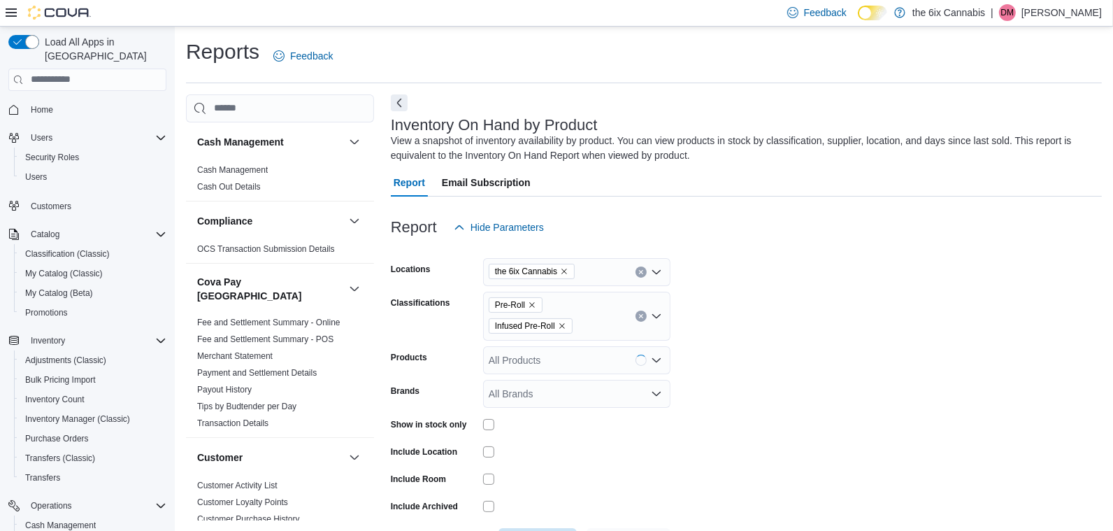
scroll to position [31, 0]
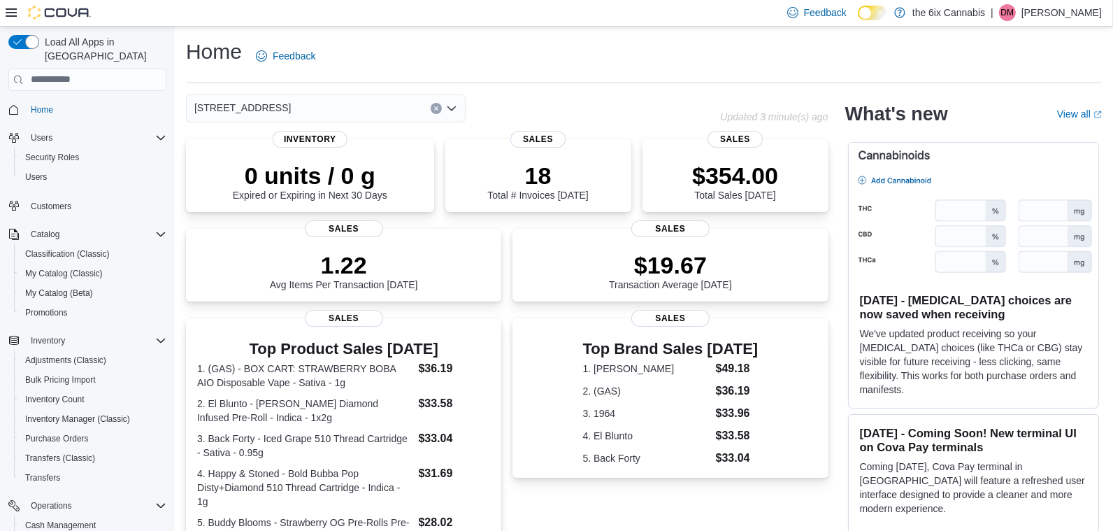
click at [437, 109] on icon "Clear input" at bounding box center [435, 107] width 3 height 3
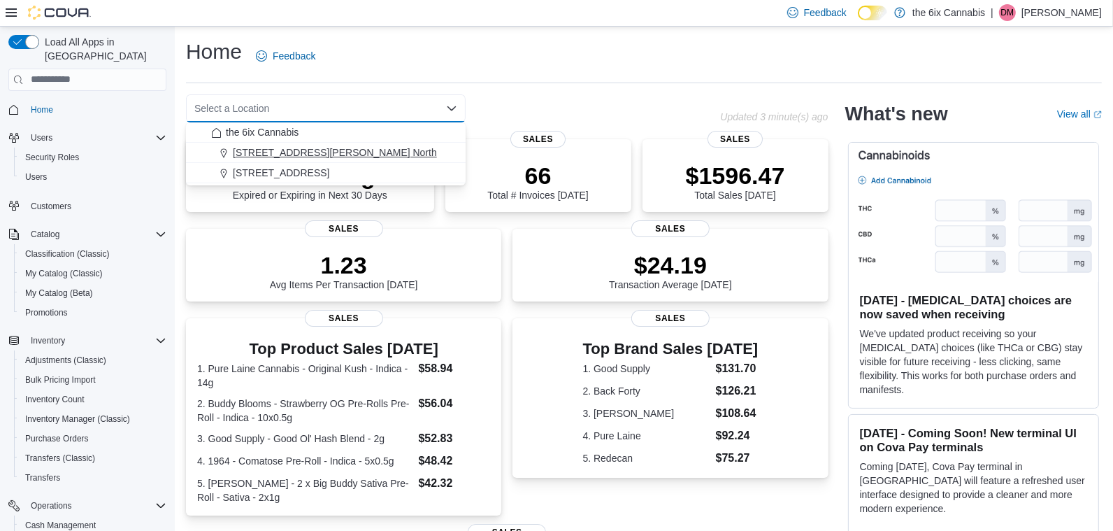
click at [379, 159] on button "[STREET_ADDRESS][PERSON_NAME] North" at bounding box center [326, 153] width 280 height 20
